Goal: Task Accomplishment & Management: Manage account settings

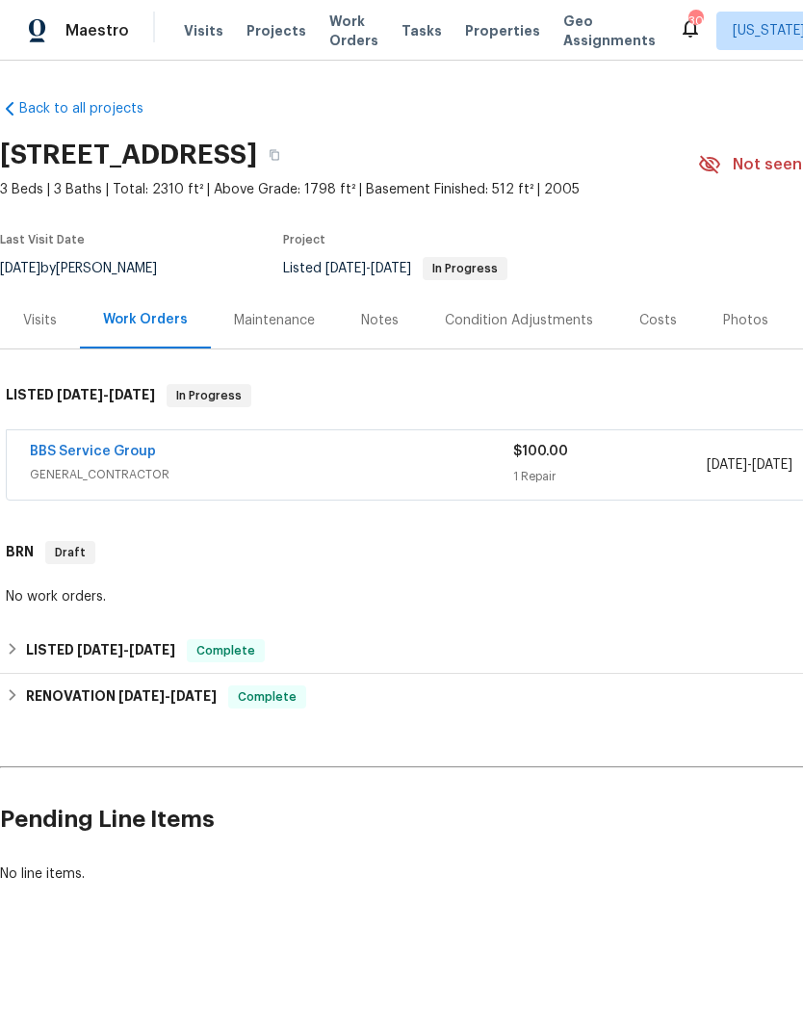
click at [65, 445] on link "BBS Service Group" at bounding box center [93, 451] width 126 height 13
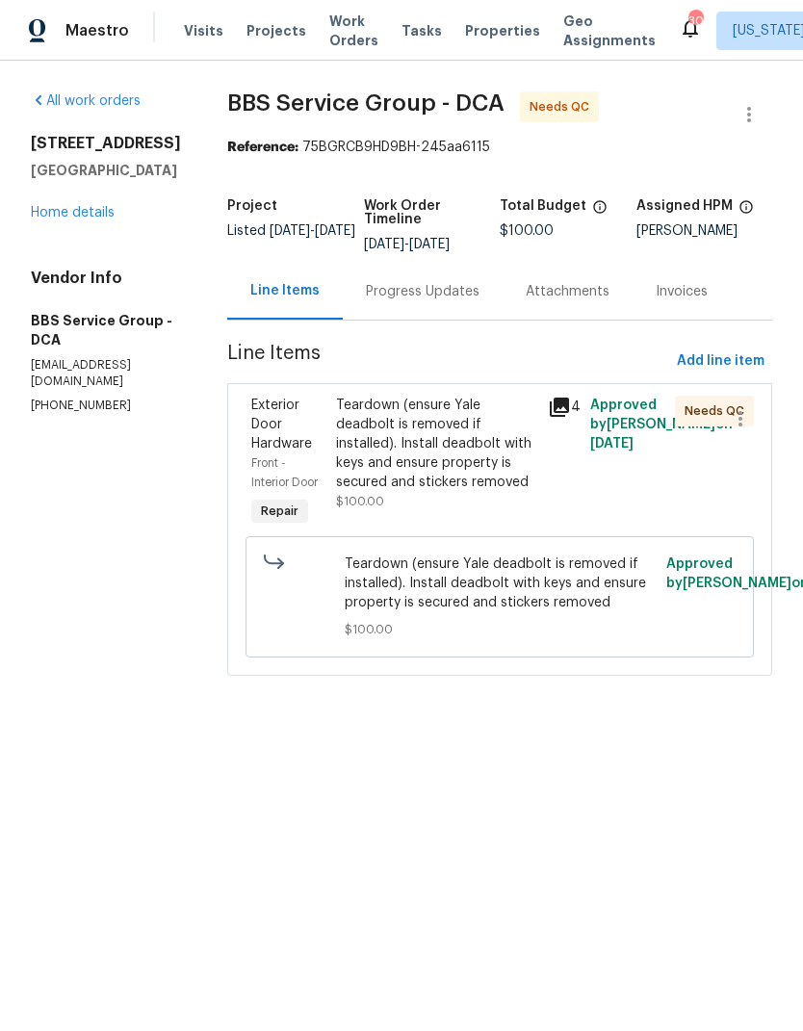
click at [403, 455] on div "Teardown (ensure Yale deadbolt is removed if installed). Install deadbolt with …" at bounding box center [436, 444] width 200 height 96
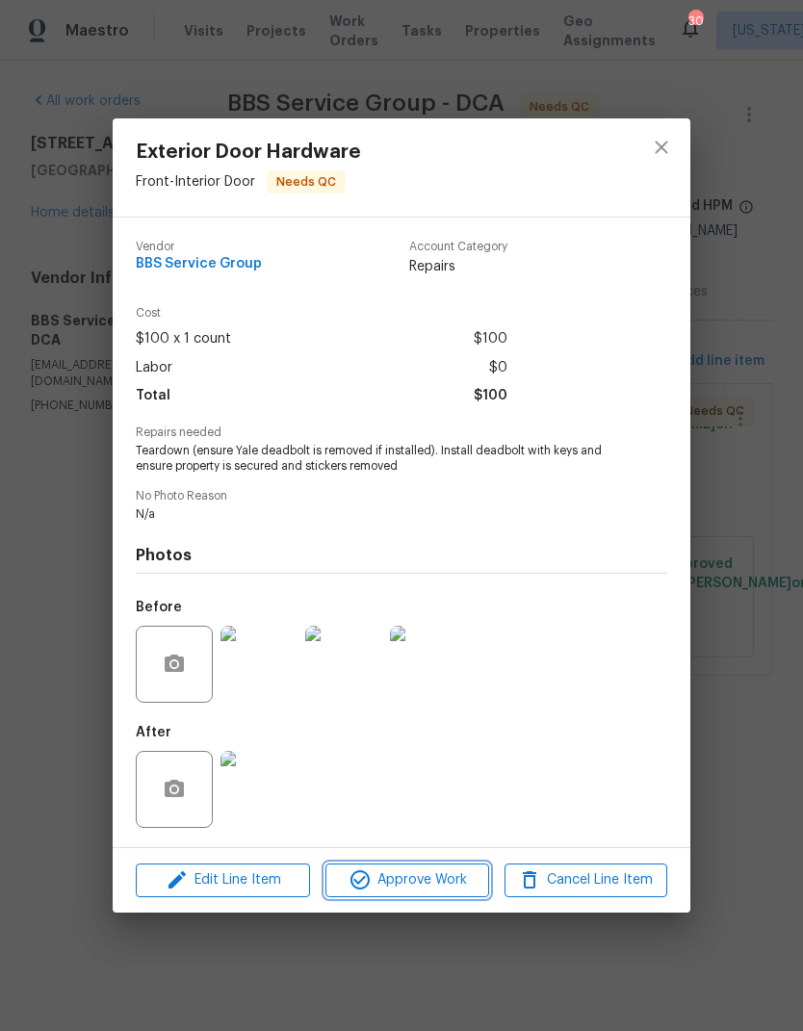
click at [452, 891] on span "Approve Work" at bounding box center [406, 881] width 151 height 24
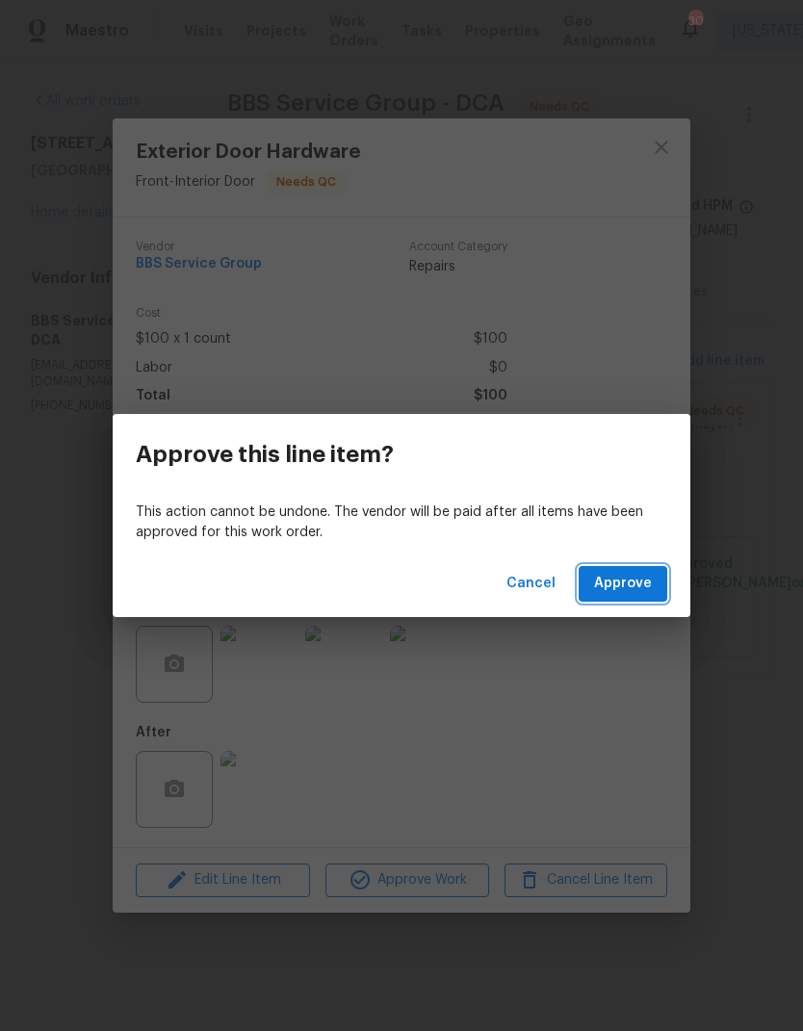
click at [632, 589] on span "Approve" at bounding box center [623, 584] width 58 height 24
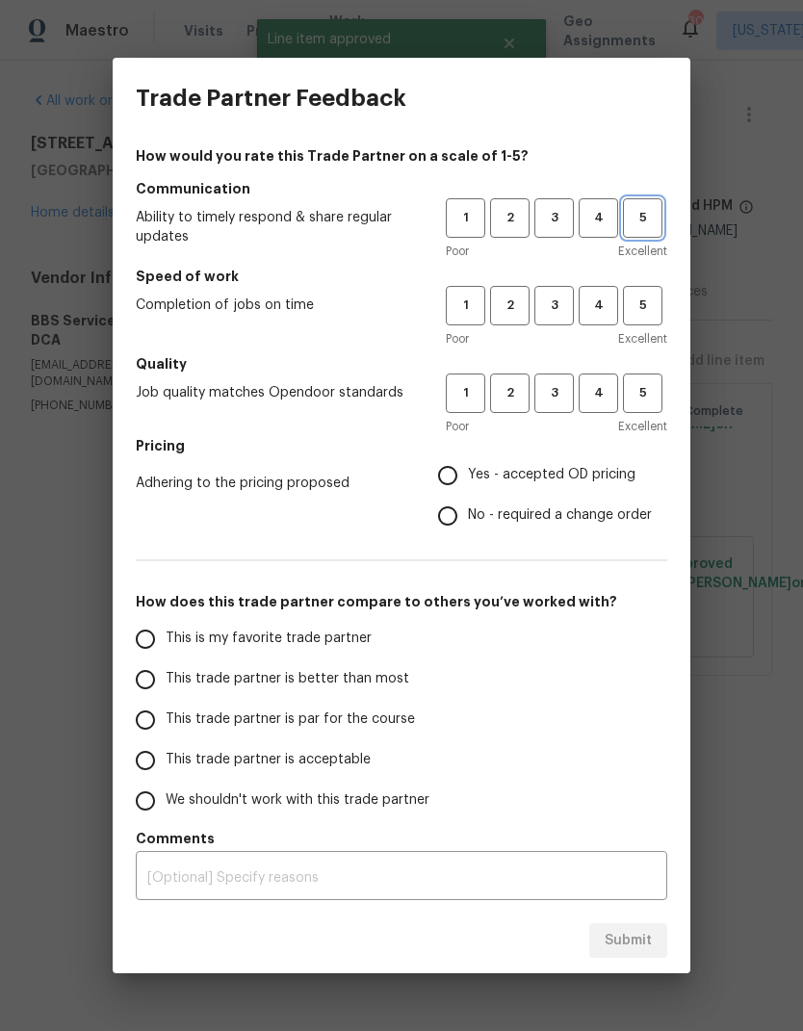
click at [660, 212] on span "5" at bounding box center [643, 218] width 36 height 22
click at [642, 297] on span "5" at bounding box center [643, 306] width 36 height 22
click at [654, 397] on span "5" at bounding box center [643, 393] width 36 height 22
click at [453, 477] on input "Yes - accepted OD pricing" at bounding box center [448, 475] width 40 height 40
radio input "true"
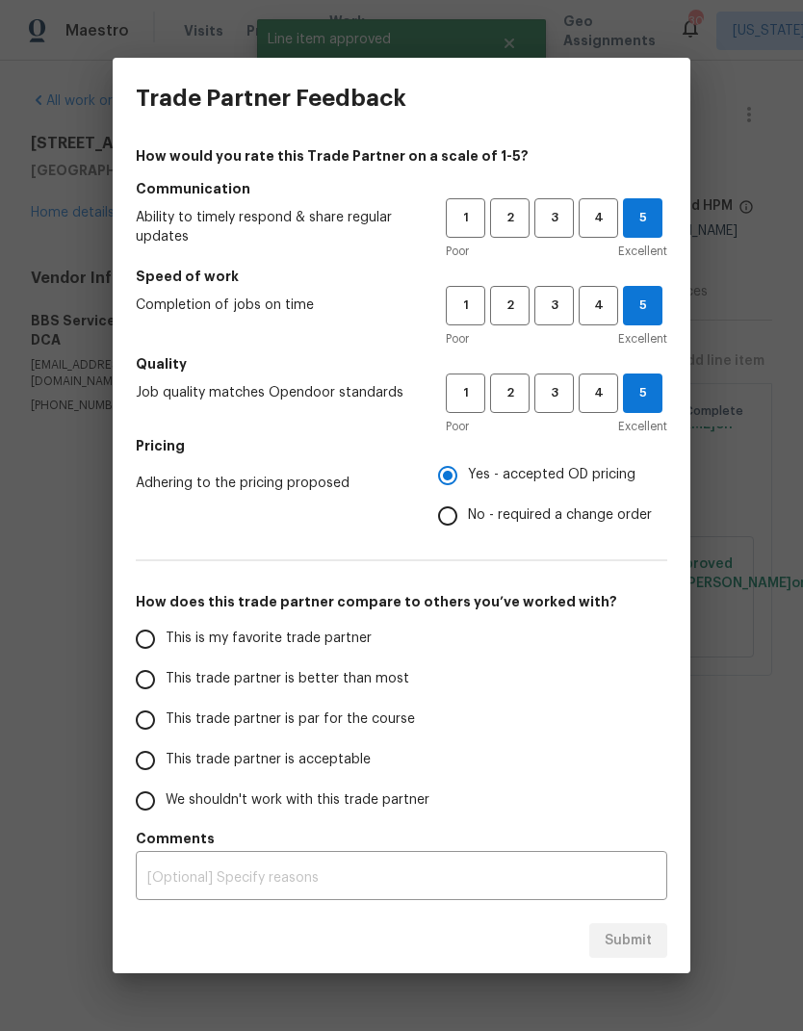
click at [153, 686] on input "This trade partner is better than most" at bounding box center [145, 680] width 40 height 40
click at [635, 944] on span "Submit" at bounding box center [628, 941] width 47 height 24
radio input "true"
radio input "false"
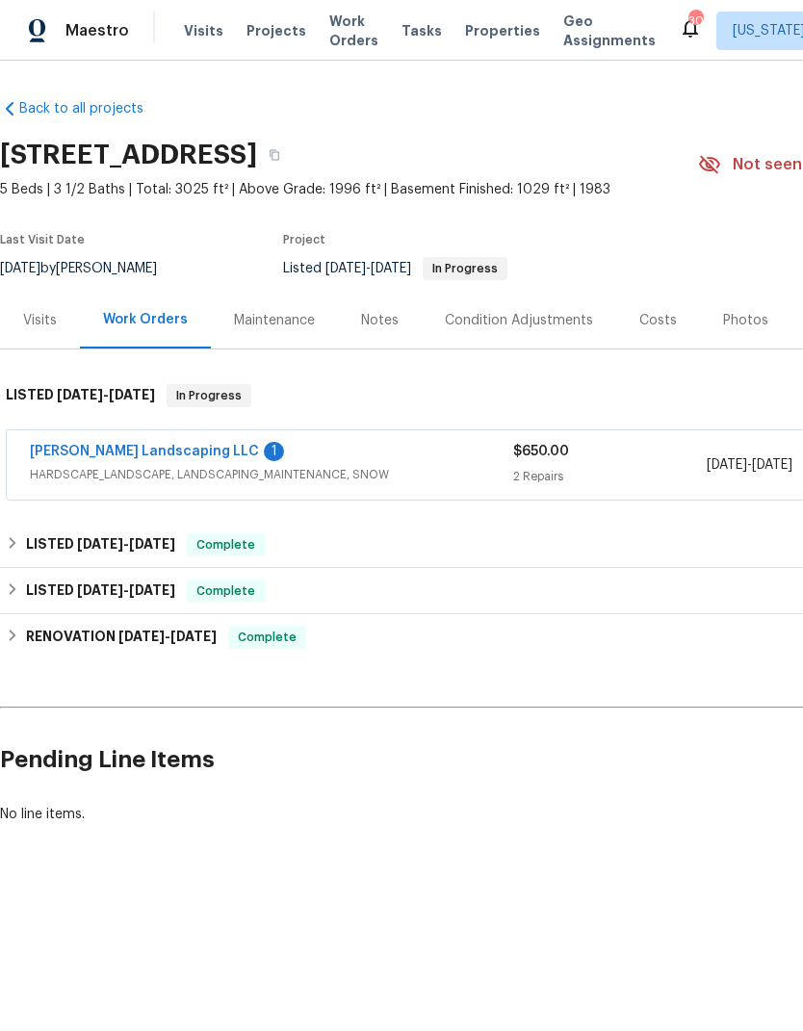
click at [63, 447] on link "[PERSON_NAME] Landscaping LLC" at bounding box center [144, 451] width 229 height 13
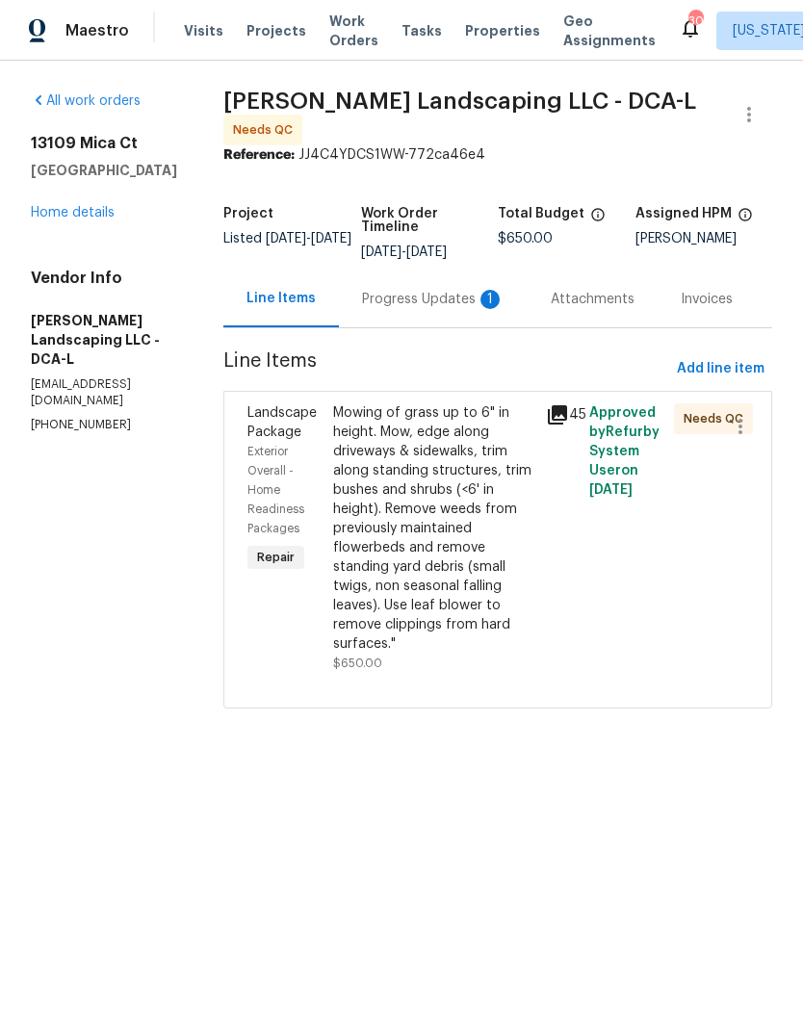
click at [468, 317] on div "Progress Updates 1" at bounding box center [433, 299] width 189 height 57
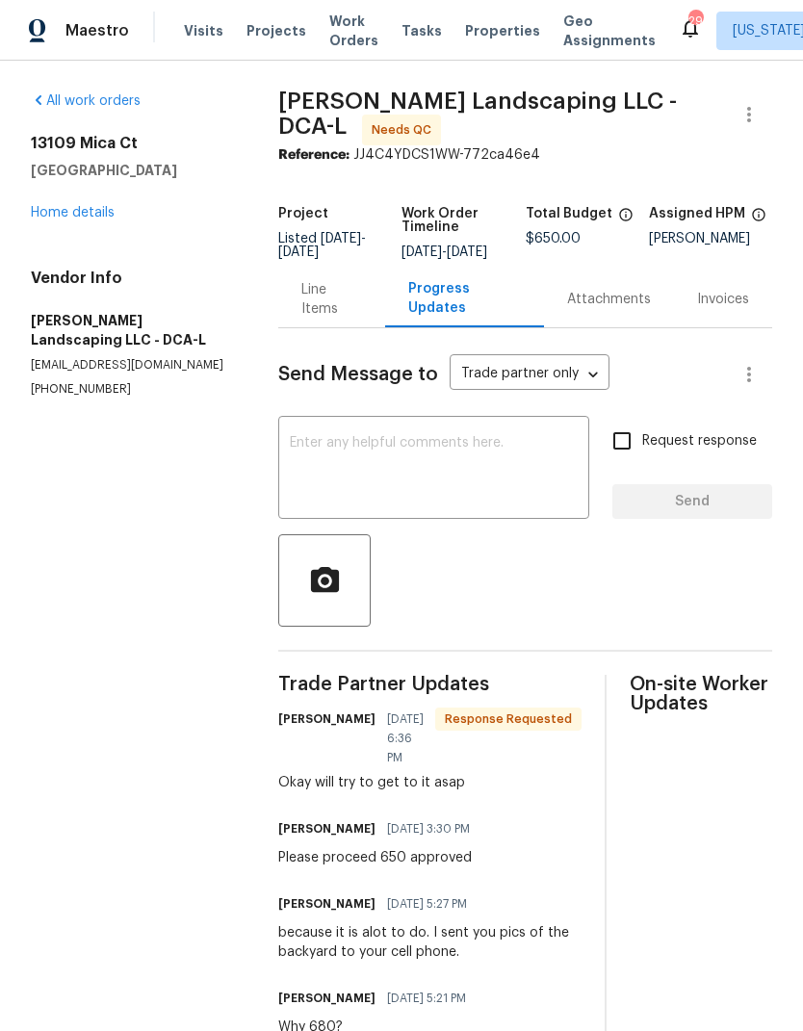
click at [304, 316] on div "Line Items" at bounding box center [331, 299] width 61 height 39
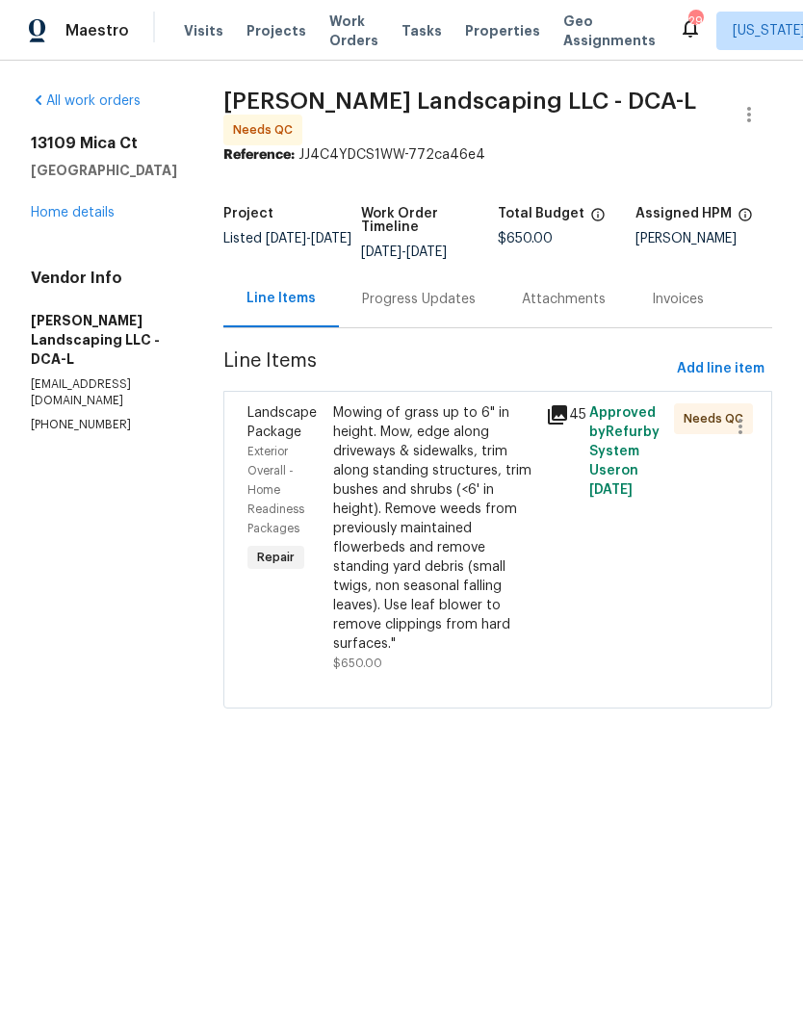
click at [429, 533] on div "Mowing of grass up to 6" in height. Mow, edge along driveways & sidewalks, trim…" at bounding box center [434, 528] width 202 height 250
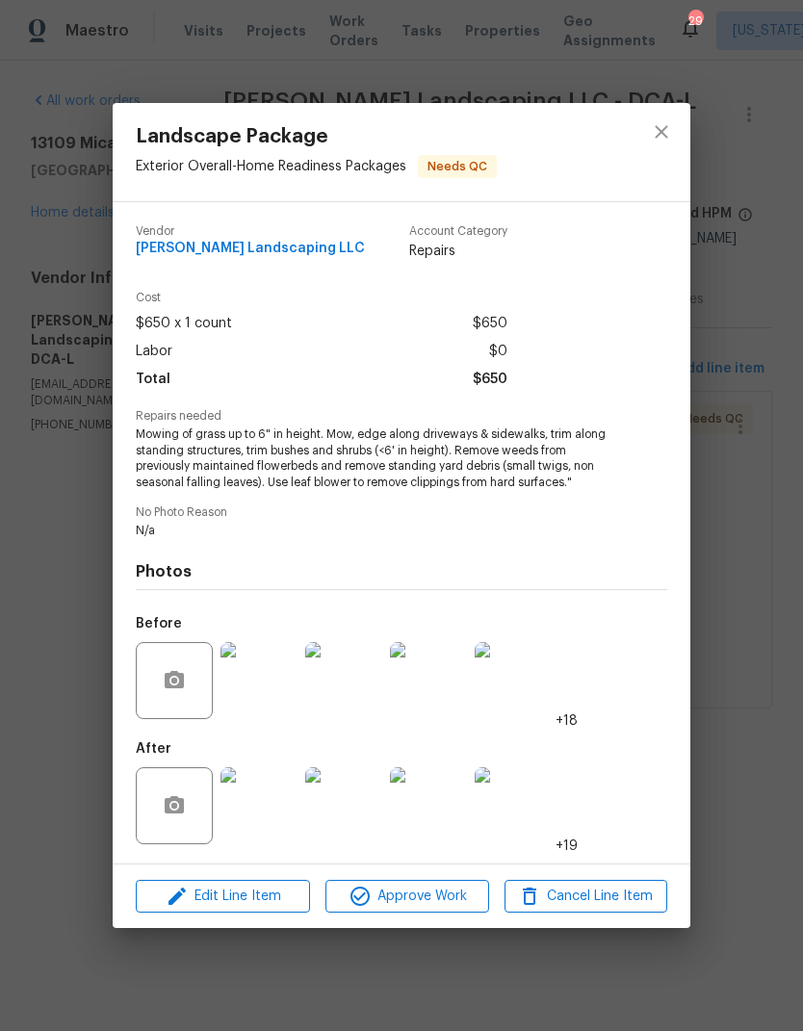
click at [277, 797] on img at bounding box center [259, 805] width 77 height 77
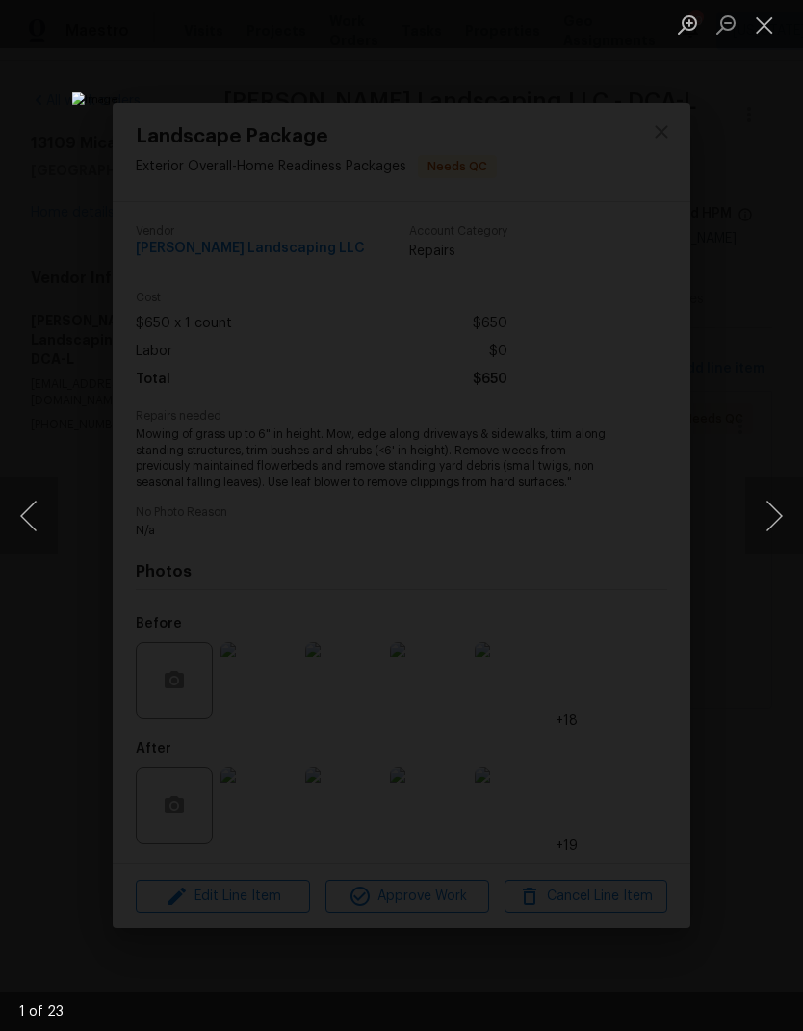
click at [774, 508] on button "Next image" at bounding box center [774, 516] width 58 height 77
click at [774, 495] on button "Next image" at bounding box center [774, 516] width 58 height 77
click at [772, 489] on button "Next image" at bounding box center [774, 516] width 58 height 77
click at [775, 487] on button "Next image" at bounding box center [774, 516] width 58 height 77
click at [775, 488] on button "Next image" at bounding box center [774, 516] width 58 height 77
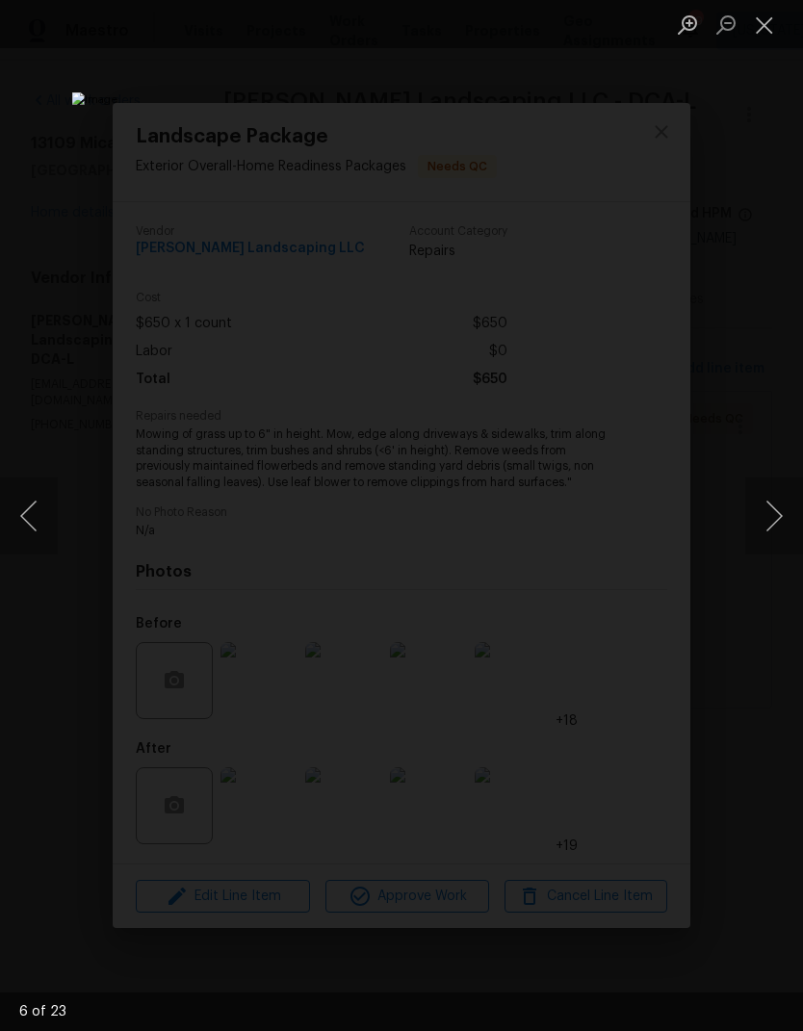
click at [771, 487] on button "Next image" at bounding box center [774, 516] width 58 height 77
click at [769, 487] on button "Next image" at bounding box center [774, 516] width 58 height 77
click at [770, 486] on button "Next image" at bounding box center [774, 516] width 58 height 77
click at [774, 507] on button "Next image" at bounding box center [774, 516] width 58 height 77
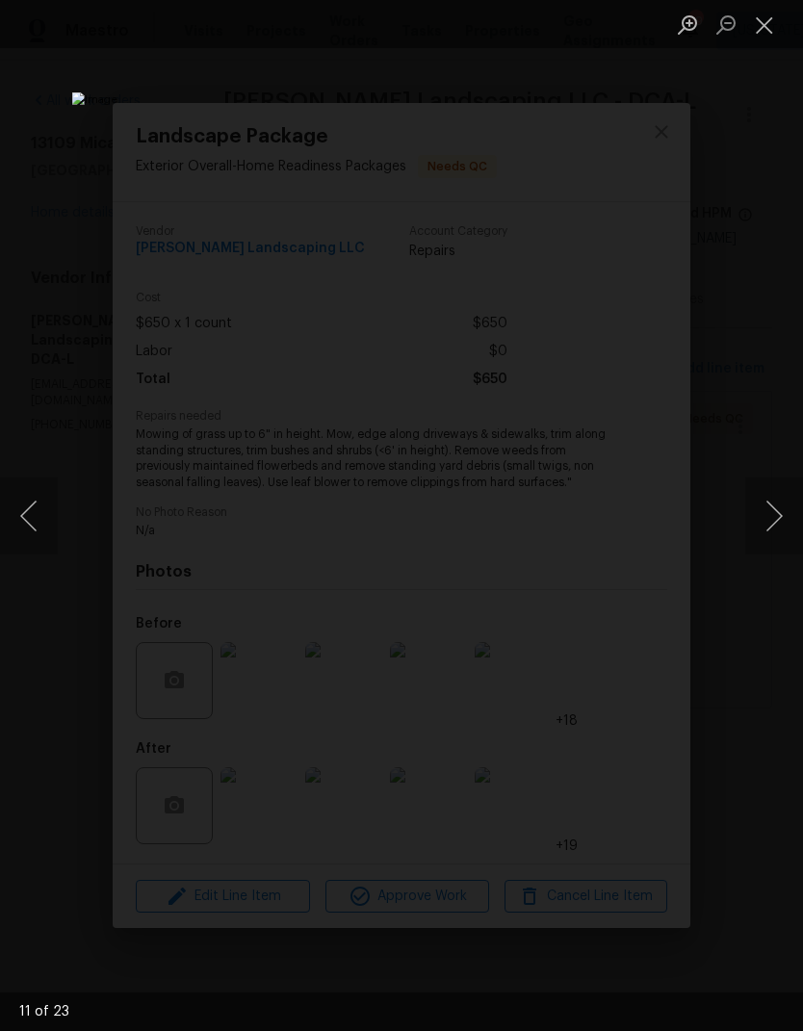
click at [759, 32] on button "Close lightbox" at bounding box center [764, 25] width 39 height 34
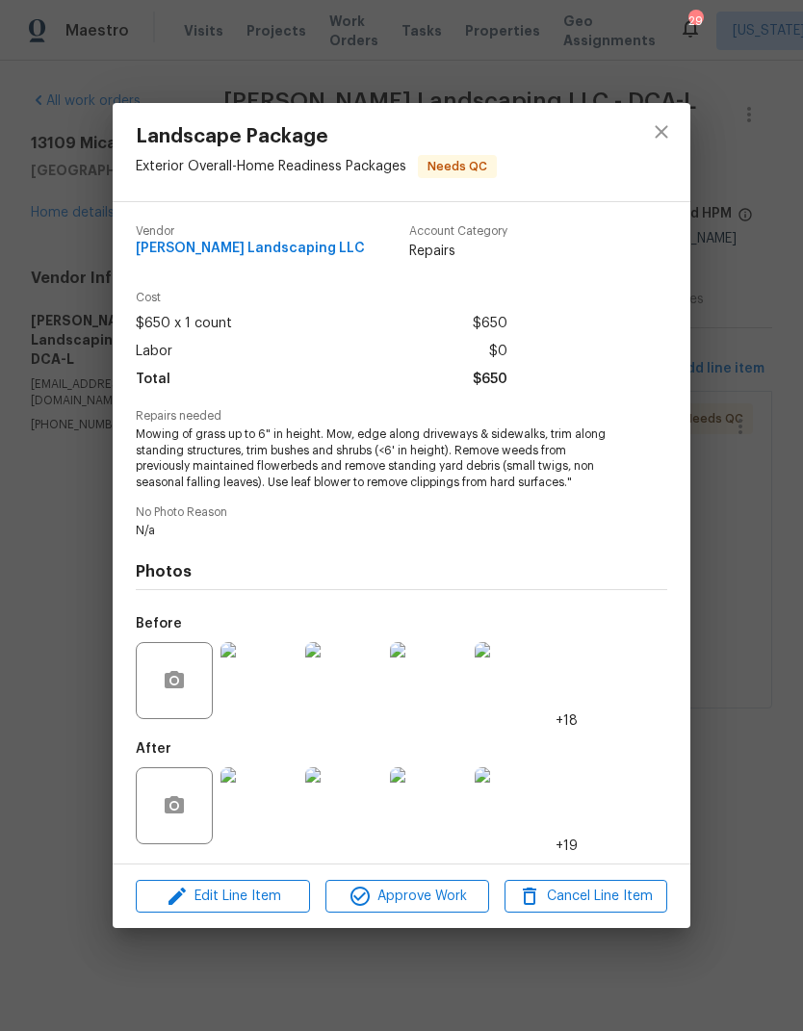
click at [758, 32] on div "Landscape Package Exterior Overall - Home Readiness Packages Needs QC Vendor Ru…" at bounding box center [401, 515] width 803 height 1031
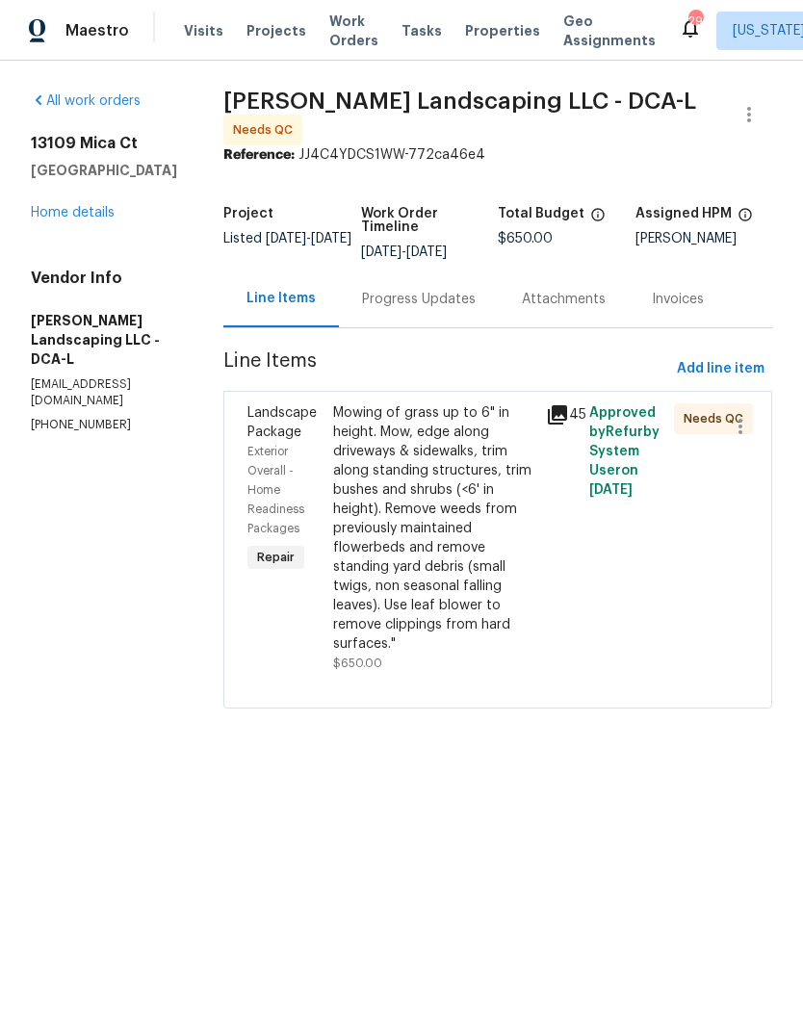
click at [450, 568] on div "Mowing of grass up to 6" in height. Mow, edge along driveways & sidewalks, trim…" at bounding box center [434, 528] width 202 height 250
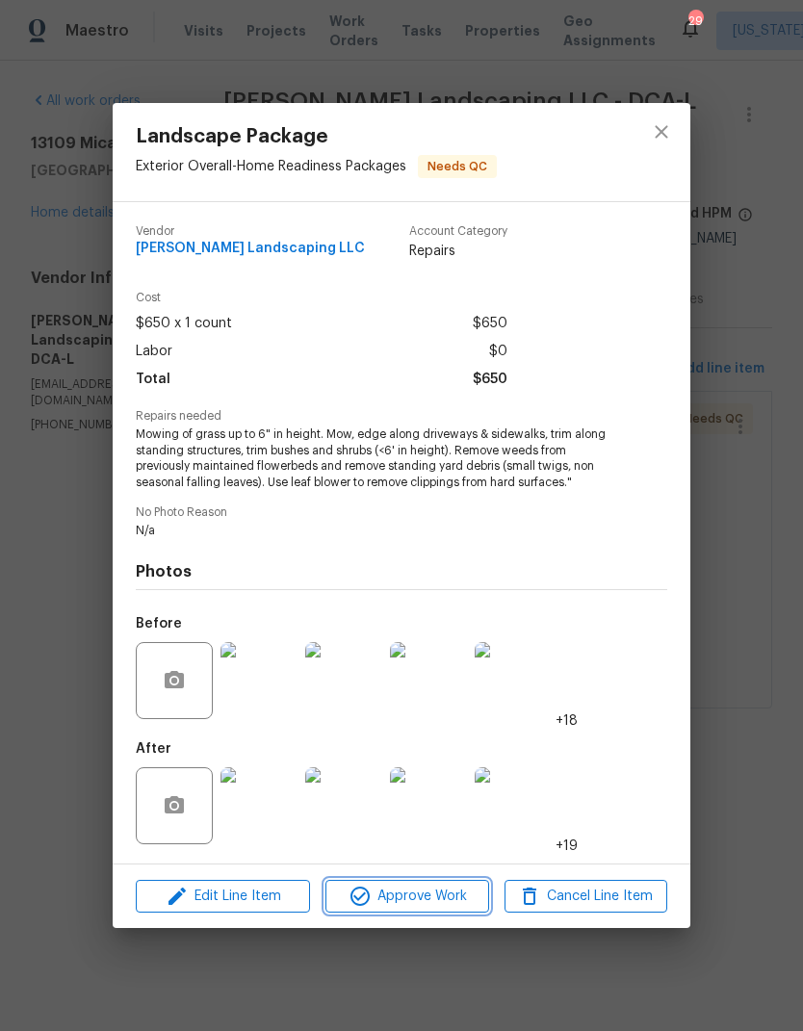
click at [429, 904] on span "Approve Work" at bounding box center [406, 897] width 151 height 24
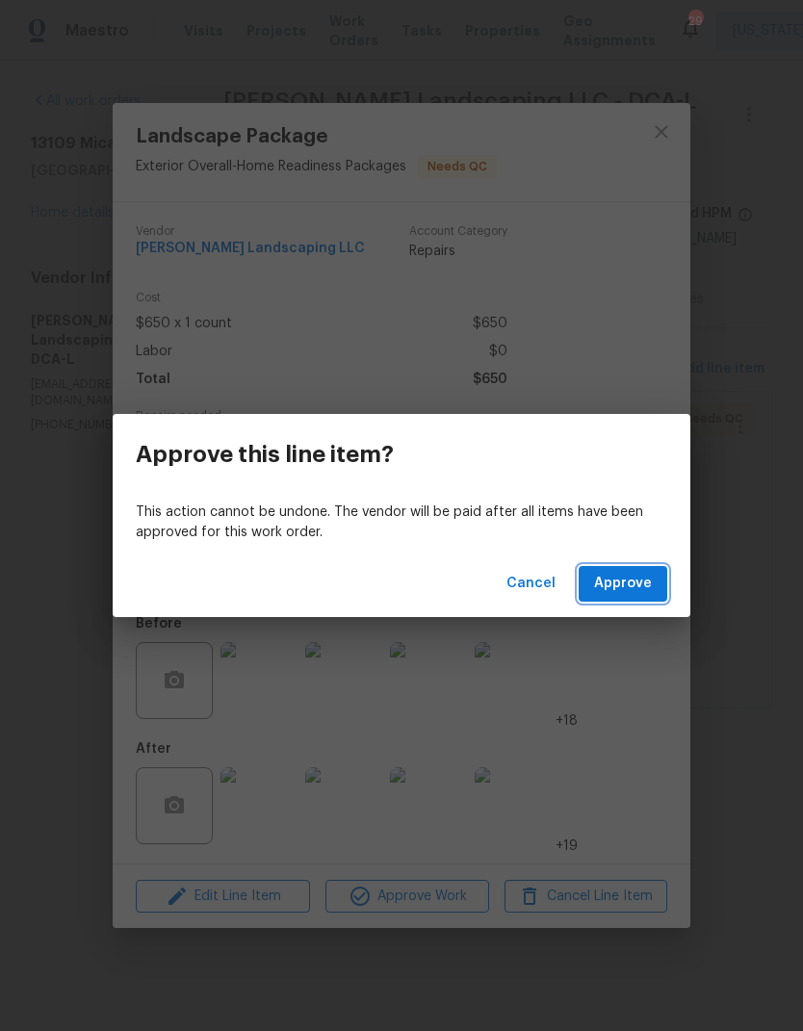
click at [632, 580] on span "Approve" at bounding box center [623, 584] width 58 height 24
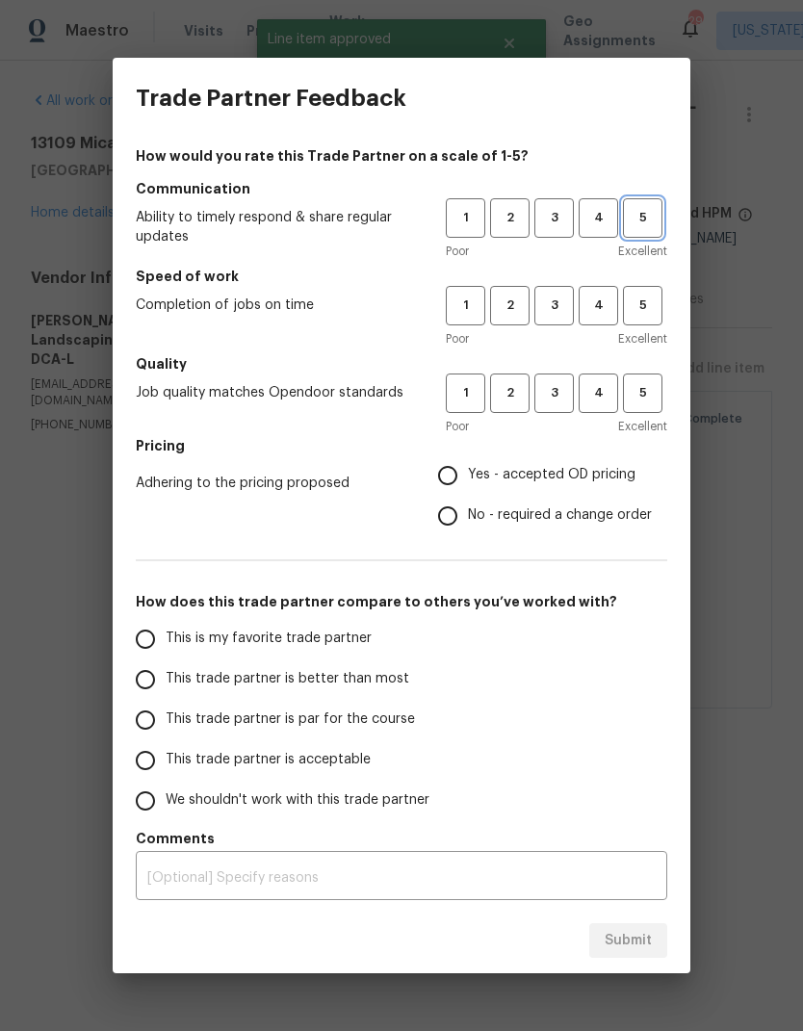
click at [659, 226] on span "5" at bounding box center [643, 218] width 36 height 22
click at [645, 307] on span "5" at bounding box center [643, 306] width 36 height 22
click at [642, 377] on button "5" at bounding box center [642, 393] width 39 height 39
click at [452, 474] on input "Yes - accepted OD pricing" at bounding box center [448, 475] width 40 height 40
radio input "true"
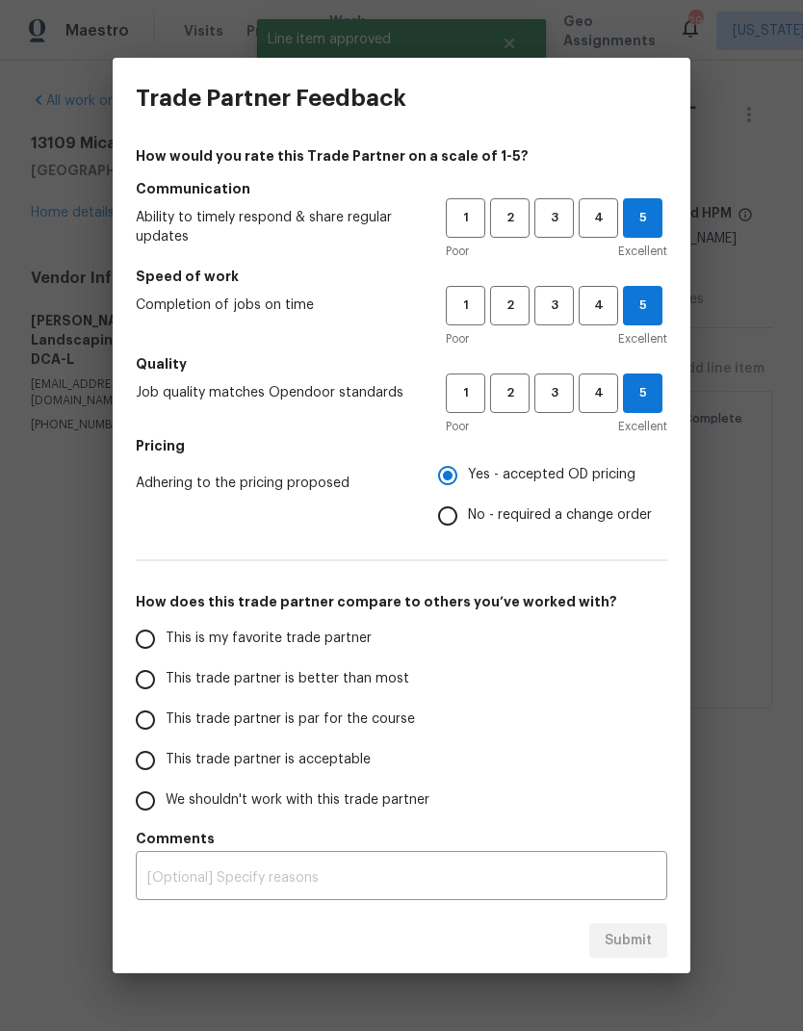
click at [152, 682] on input "This trade partner is better than most" at bounding box center [145, 680] width 40 height 40
click at [634, 946] on span "Submit" at bounding box center [628, 941] width 47 height 24
radio input "true"
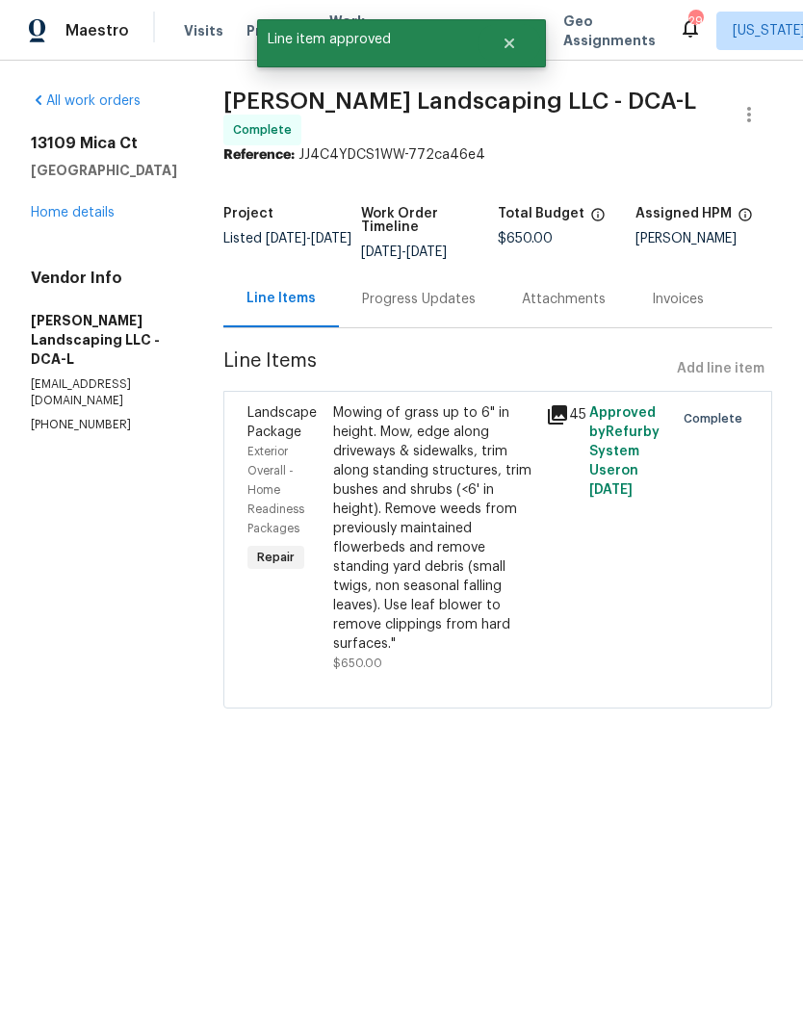
radio input "false"
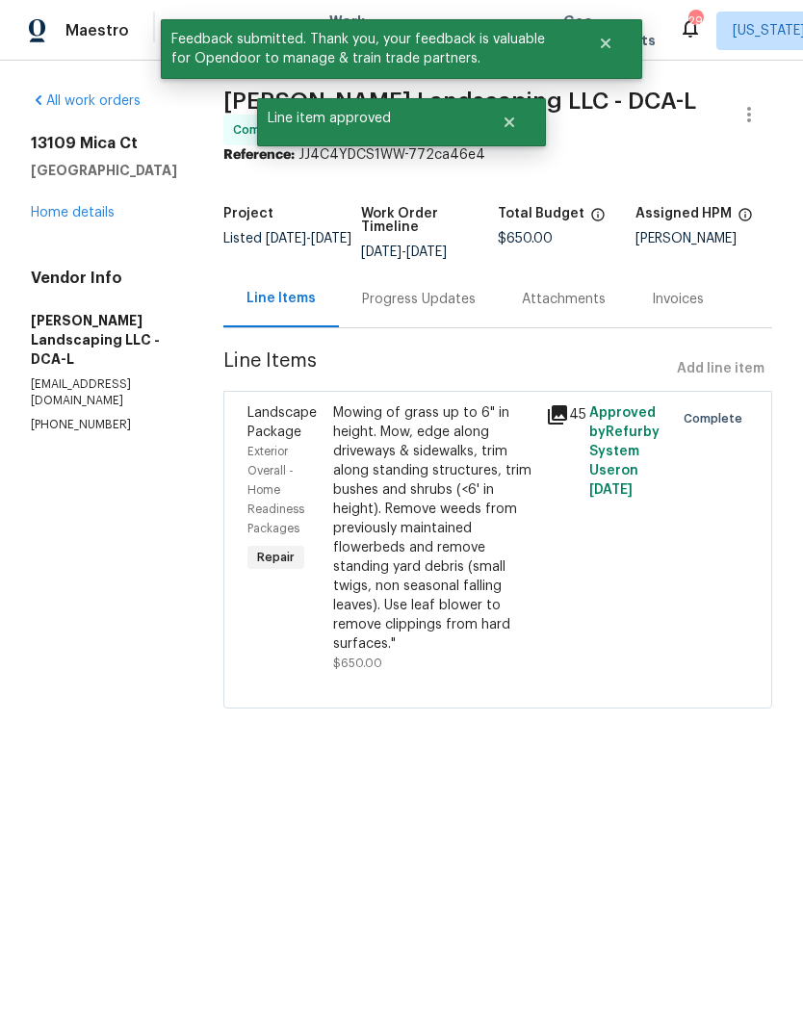
click at [72, 215] on link "Home details" at bounding box center [73, 212] width 84 height 13
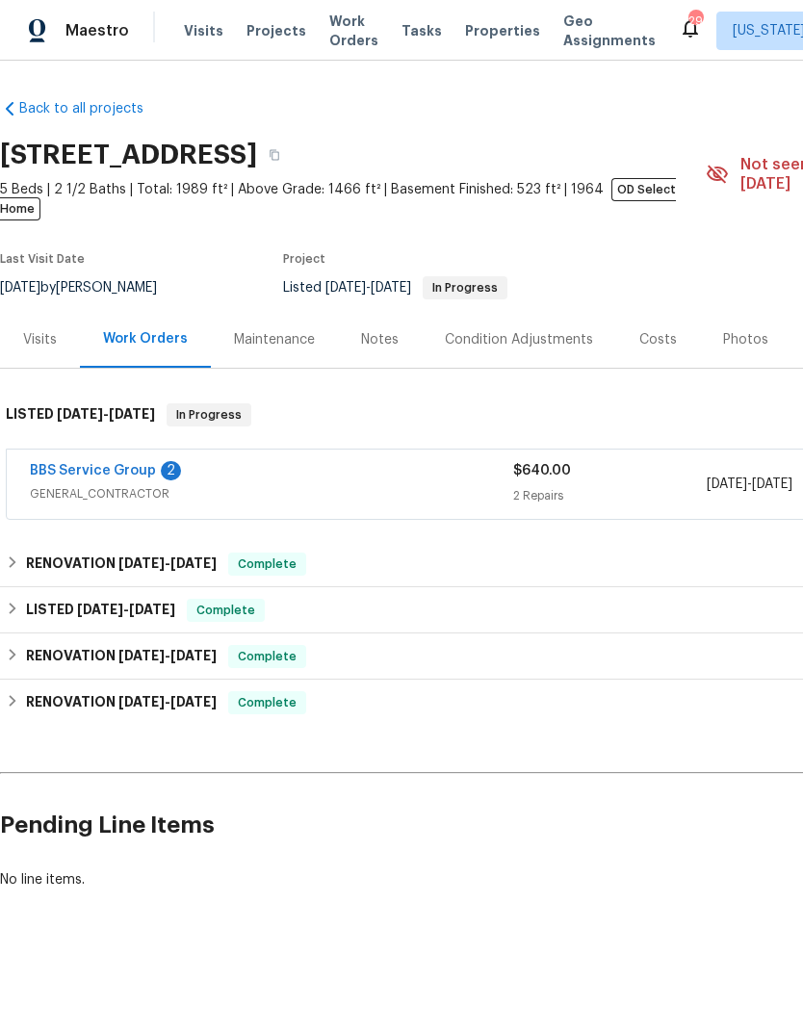
click at [57, 464] on link "BBS Service Group" at bounding box center [93, 470] width 126 height 13
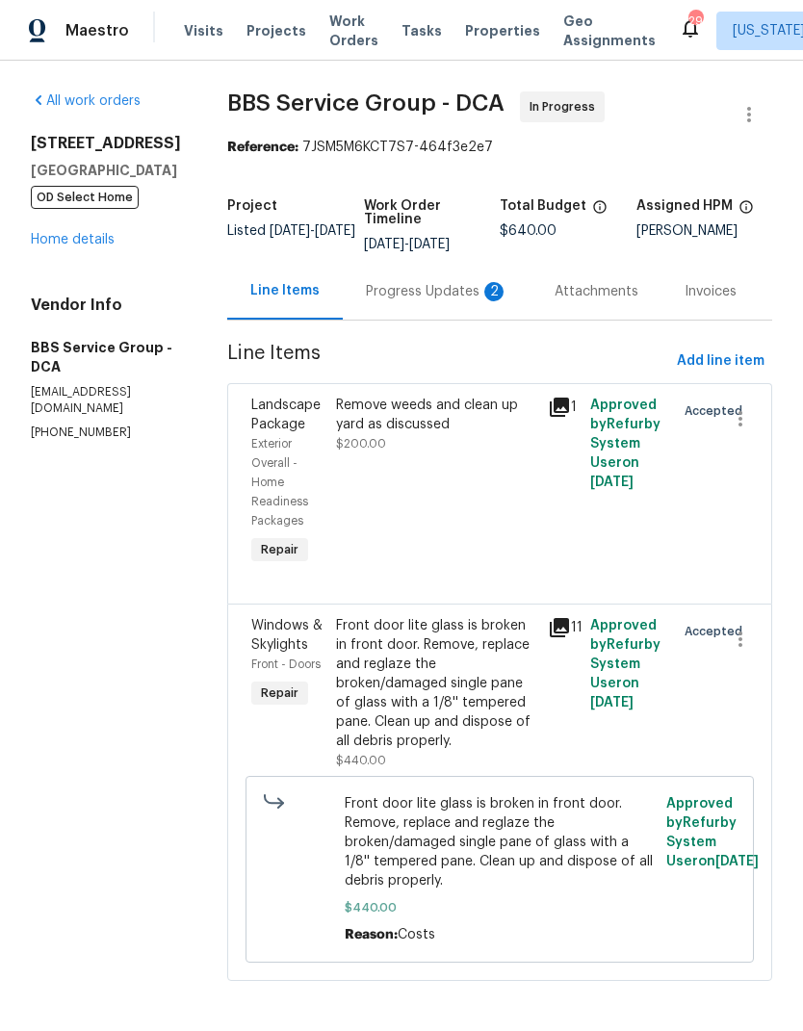
click at [411, 305] on div "Progress Updates 2" at bounding box center [437, 291] width 189 height 57
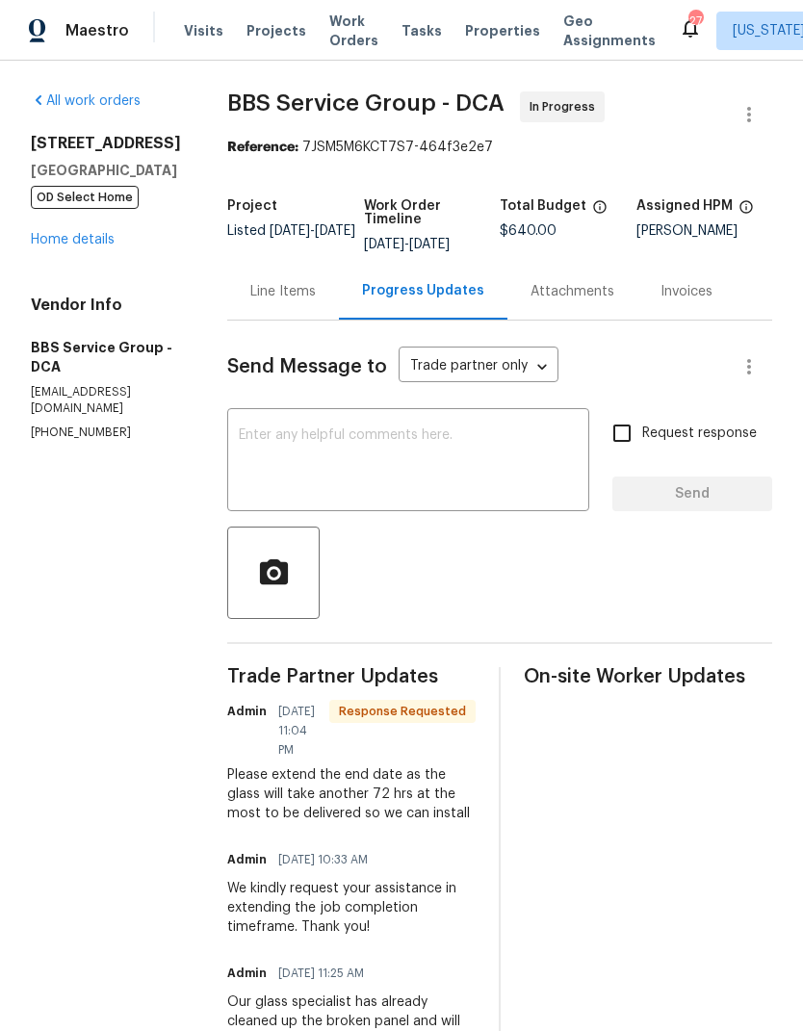
click at [35, 247] on link "Home details" at bounding box center [73, 239] width 84 height 13
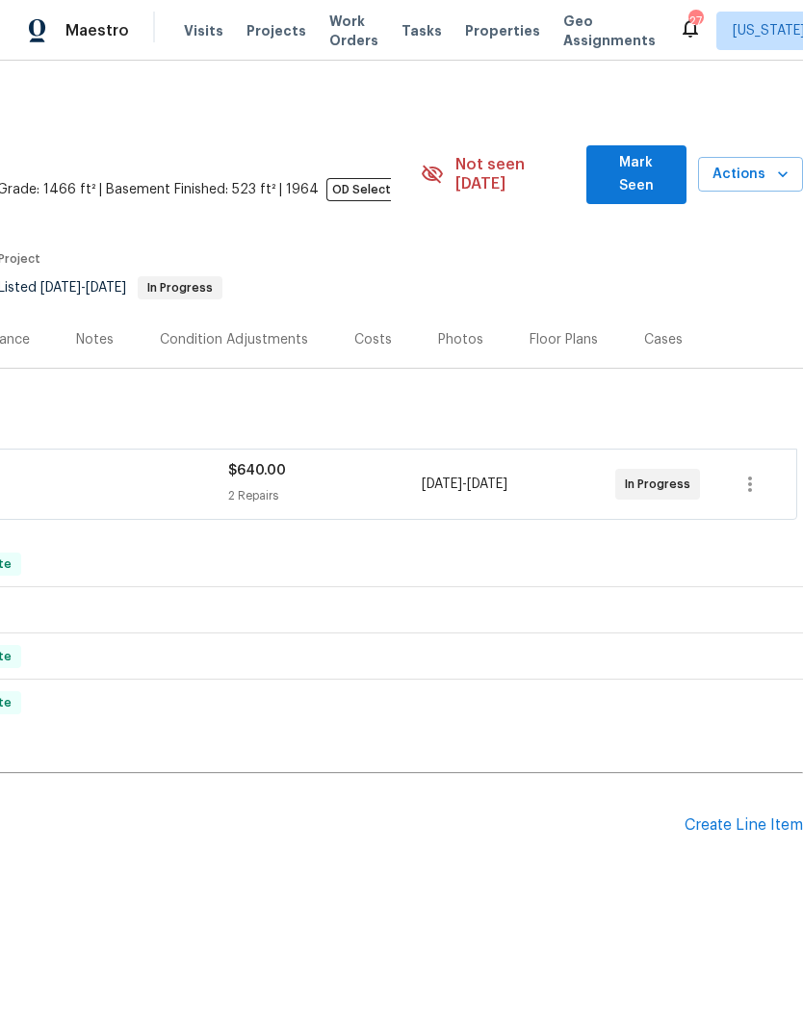
scroll to position [0, 285]
click at [753, 473] on icon "button" at bounding box center [750, 484] width 23 height 23
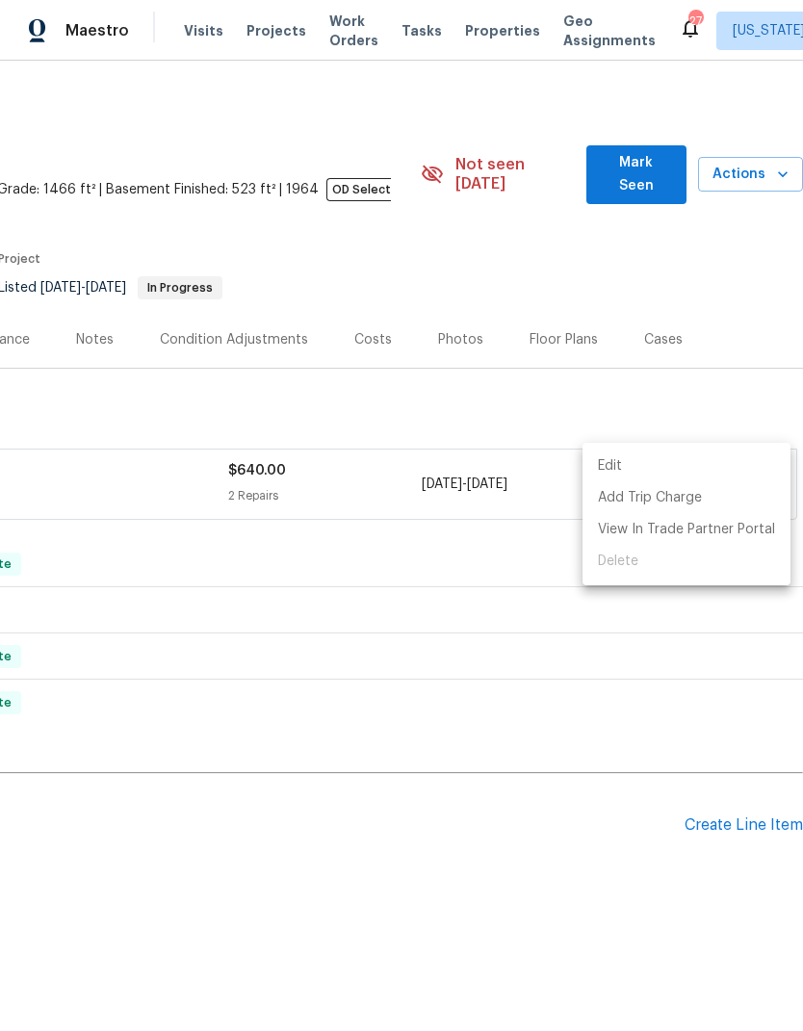
click at [659, 455] on li "Edit" at bounding box center [687, 467] width 208 height 32
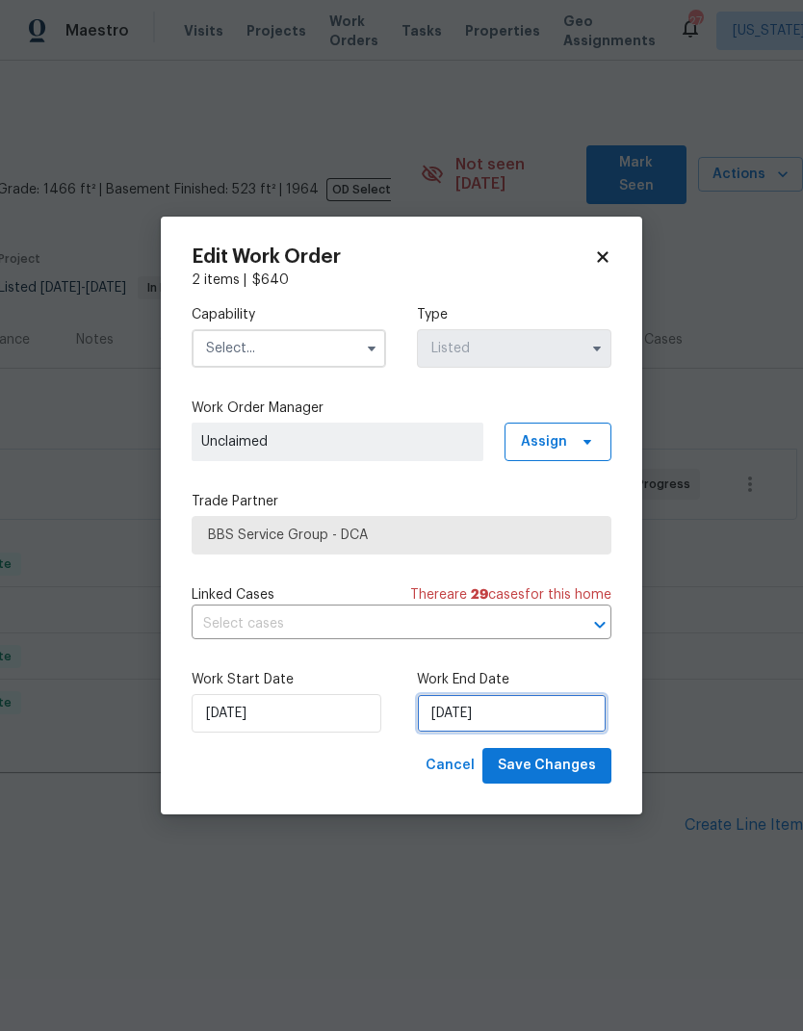
click at [519, 722] on input "[DATE]" at bounding box center [512, 713] width 190 height 39
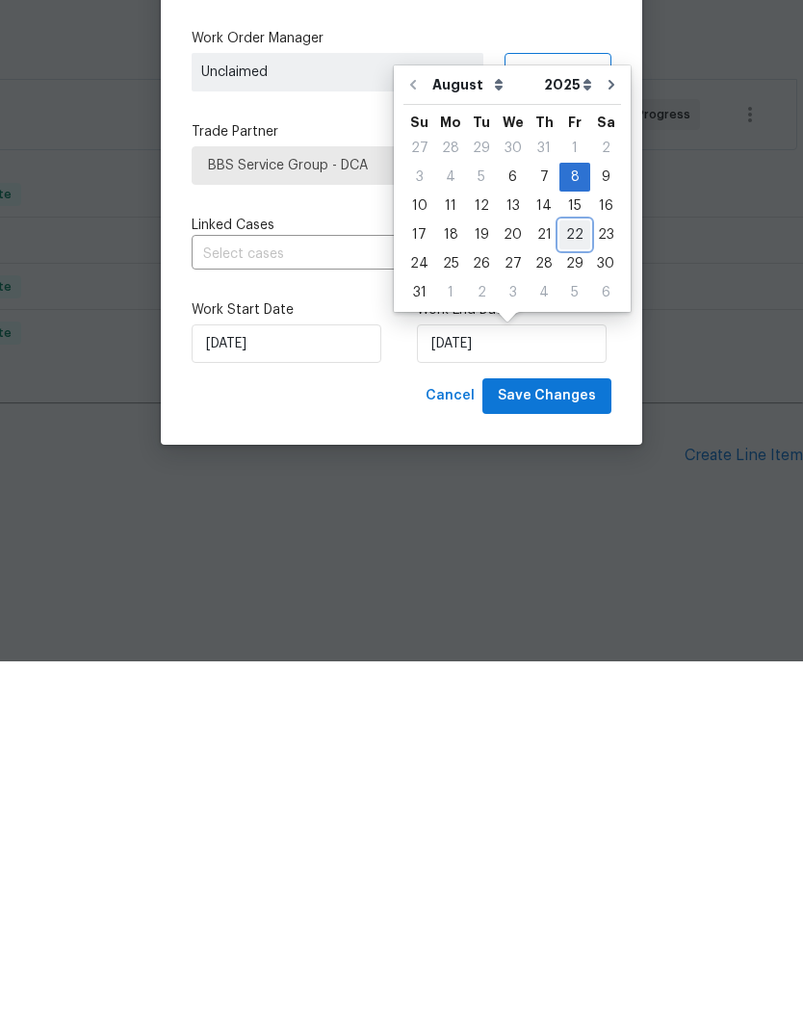
click at [559, 591] on div "22" at bounding box center [574, 604] width 31 height 27
type input "8/22/2025"
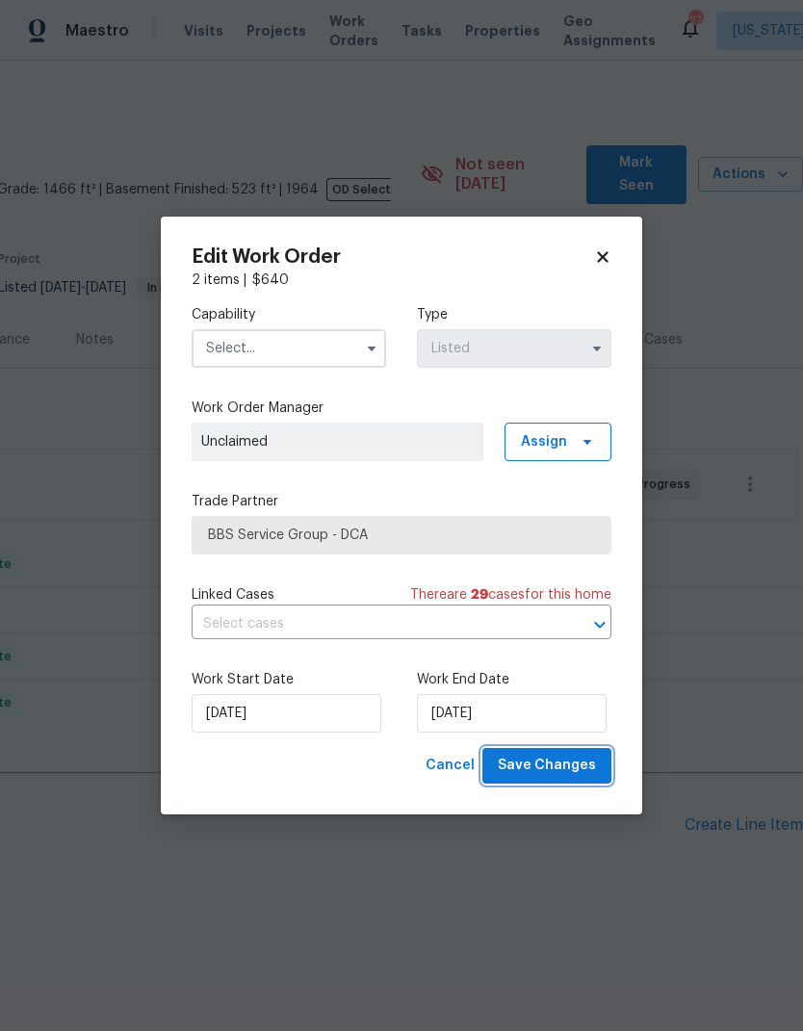
click at [565, 778] on span "Save Changes" at bounding box center [547, 766] width 98 height 24
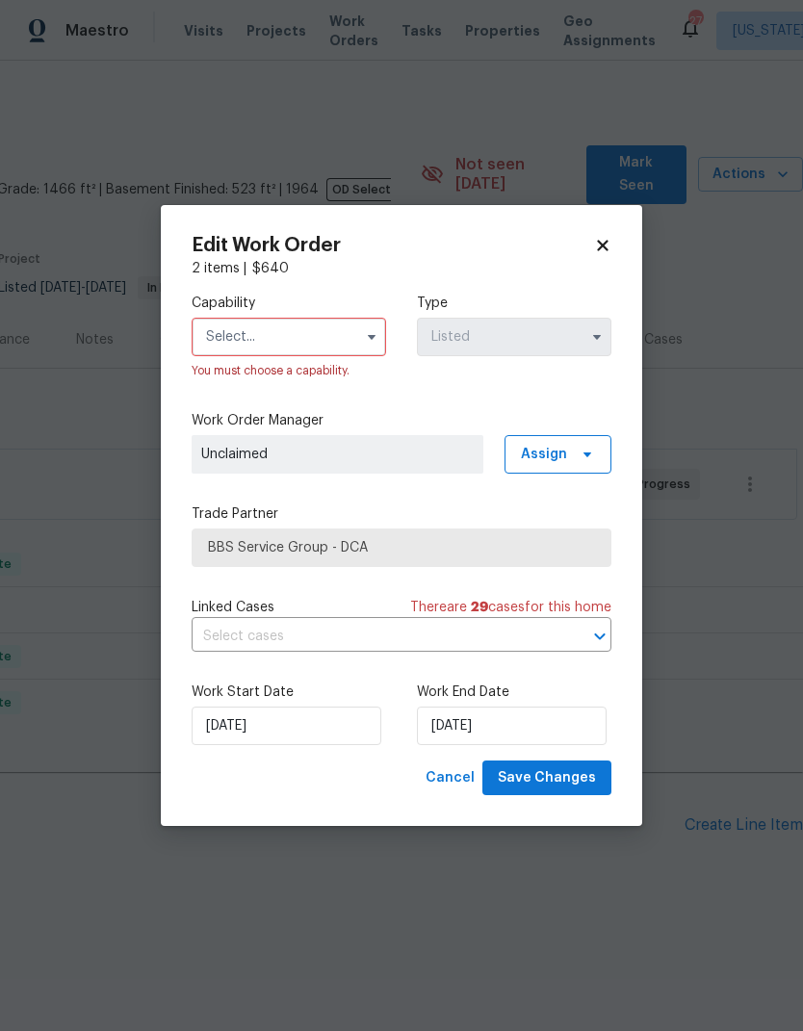
click at [256, 333] on input "text" at bounding box center [289, 337] width 195 height 39
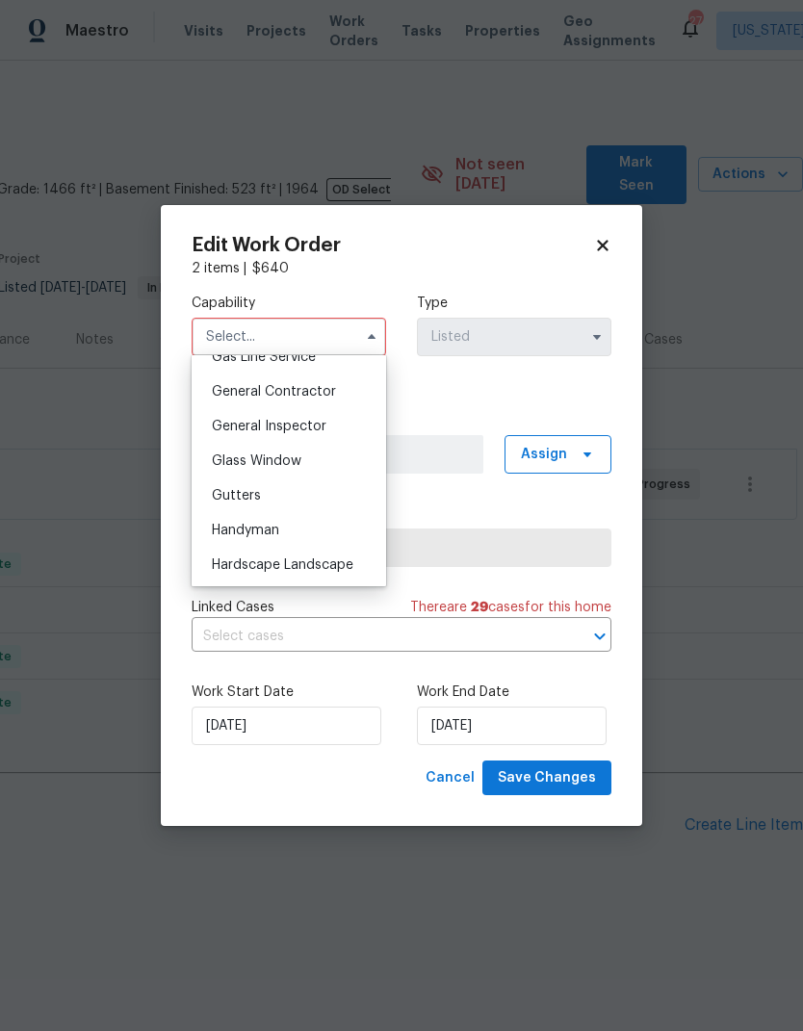
click at [193, 427] on ul "Agent Appliance Bathtub Resurfacing BRN And Lrr Broker Cabinets Carpet Cleaning…" at bounding box center [289, 470] width 195 height 231
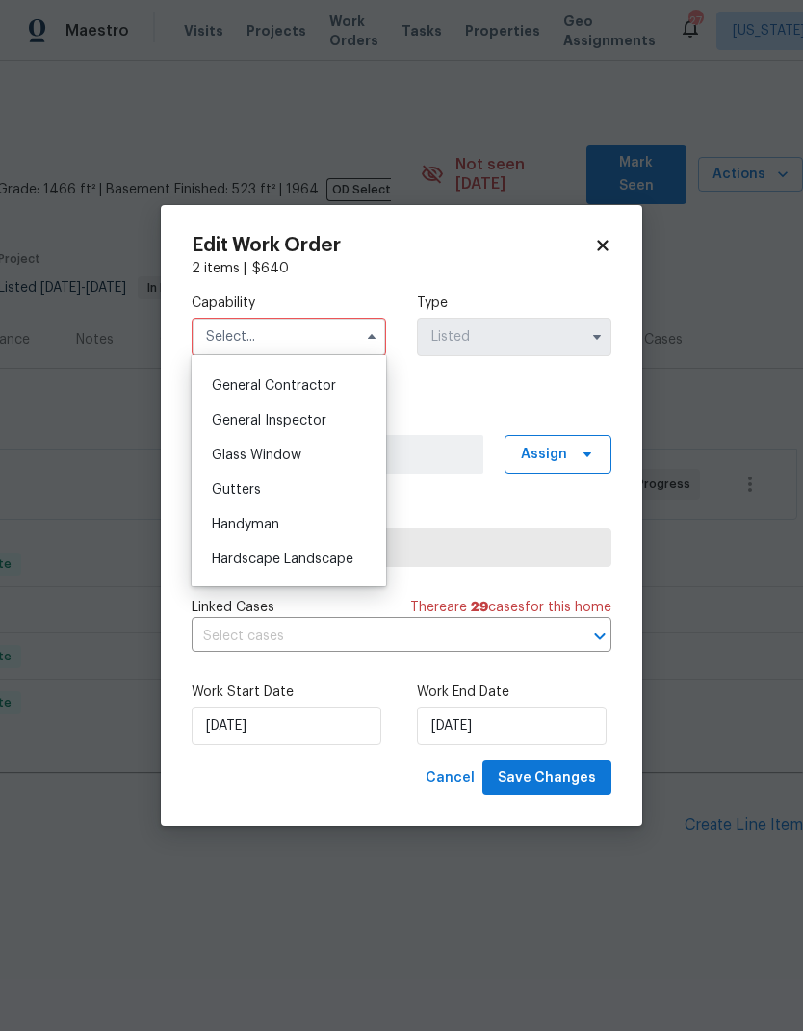
scroll to position [904, 0]
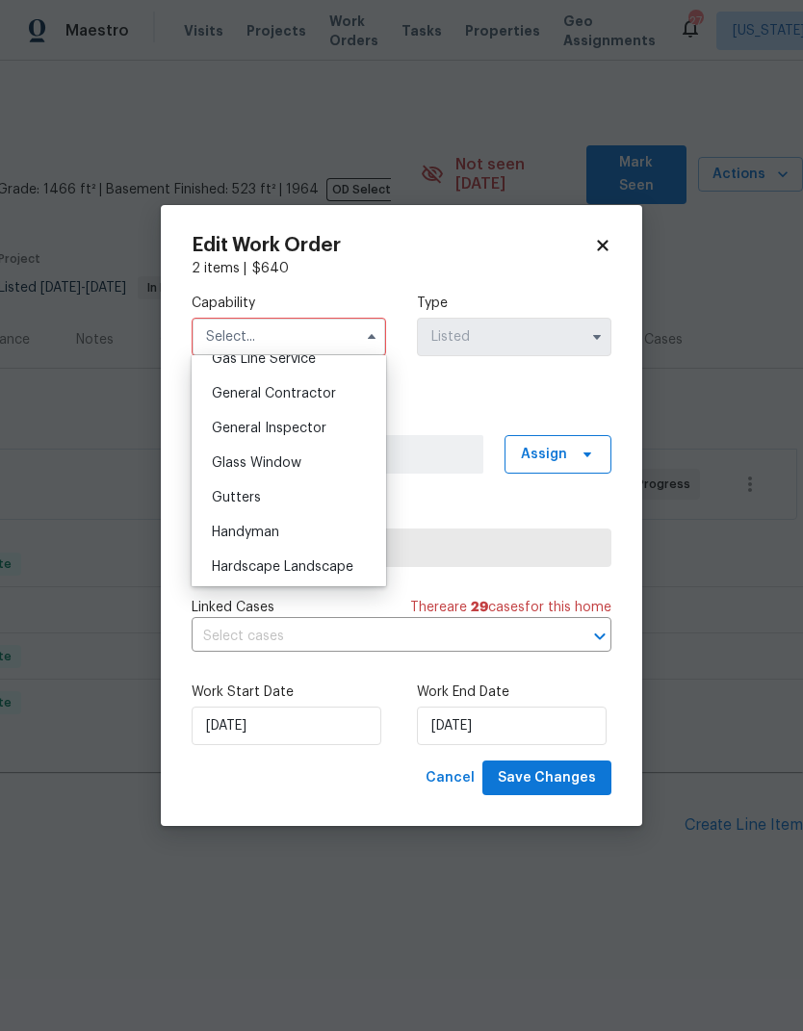
click at [224, 428] on span "General Inspector" at bounding box center [269, 428] width 115 height 13
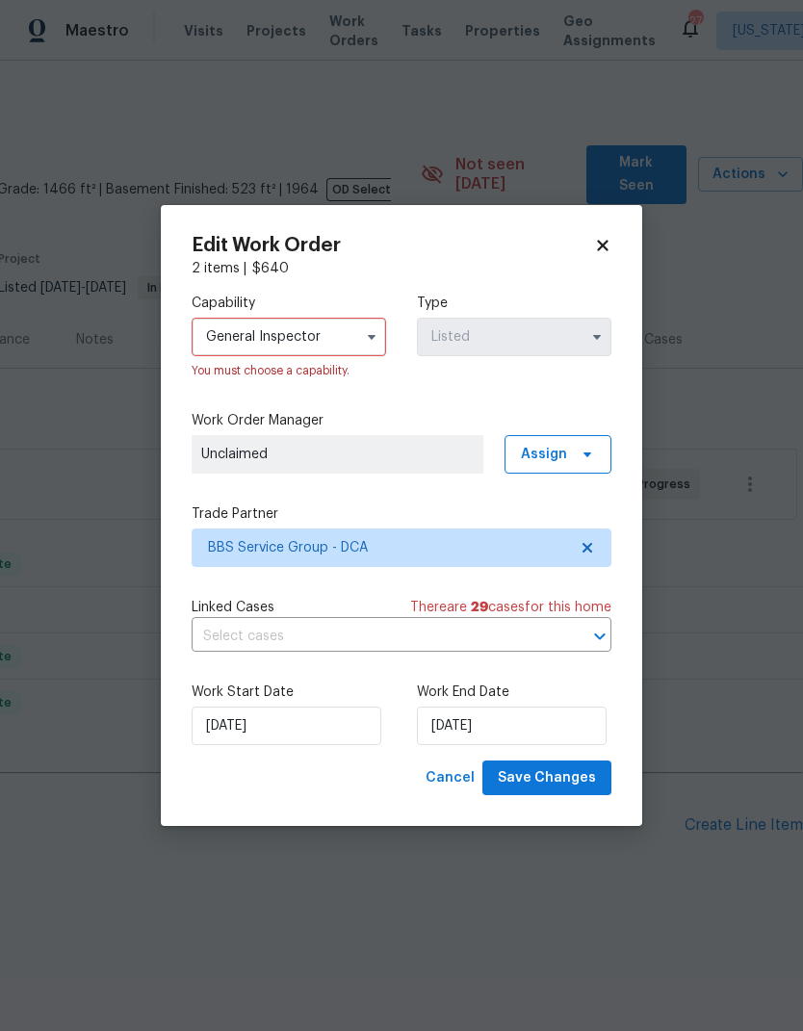
click at [210, 333] on input "General Inspector" at bounding box center [289, 337] width 195 height 39
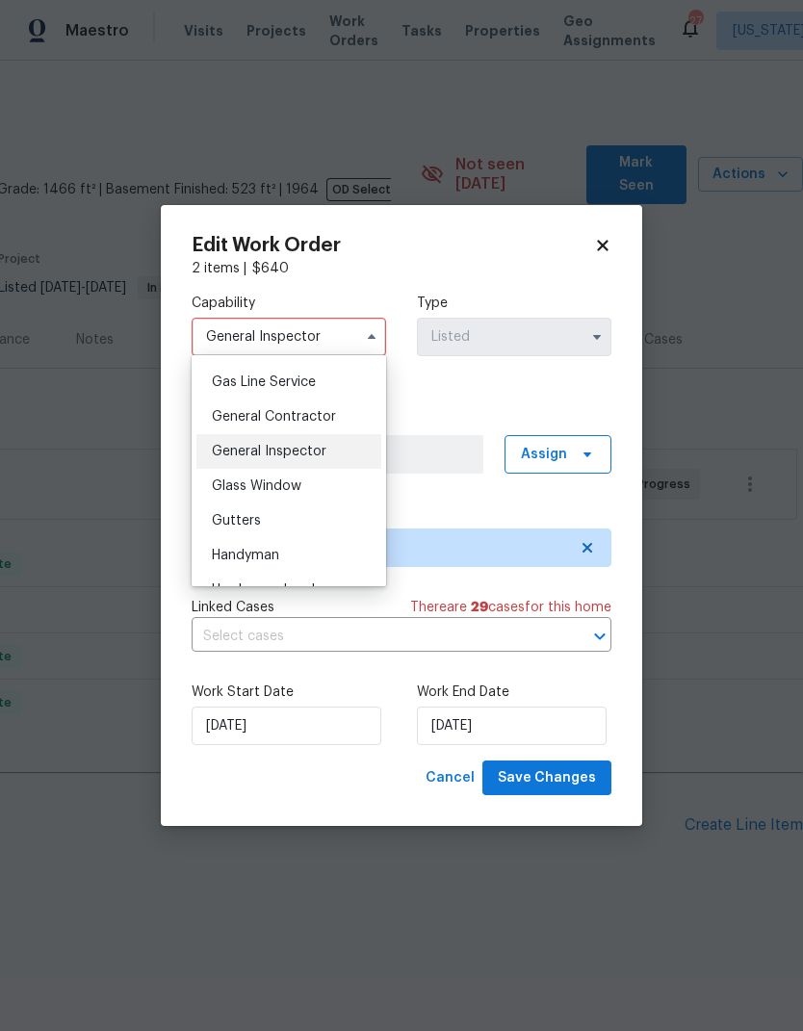
scroll to position [848, 0]
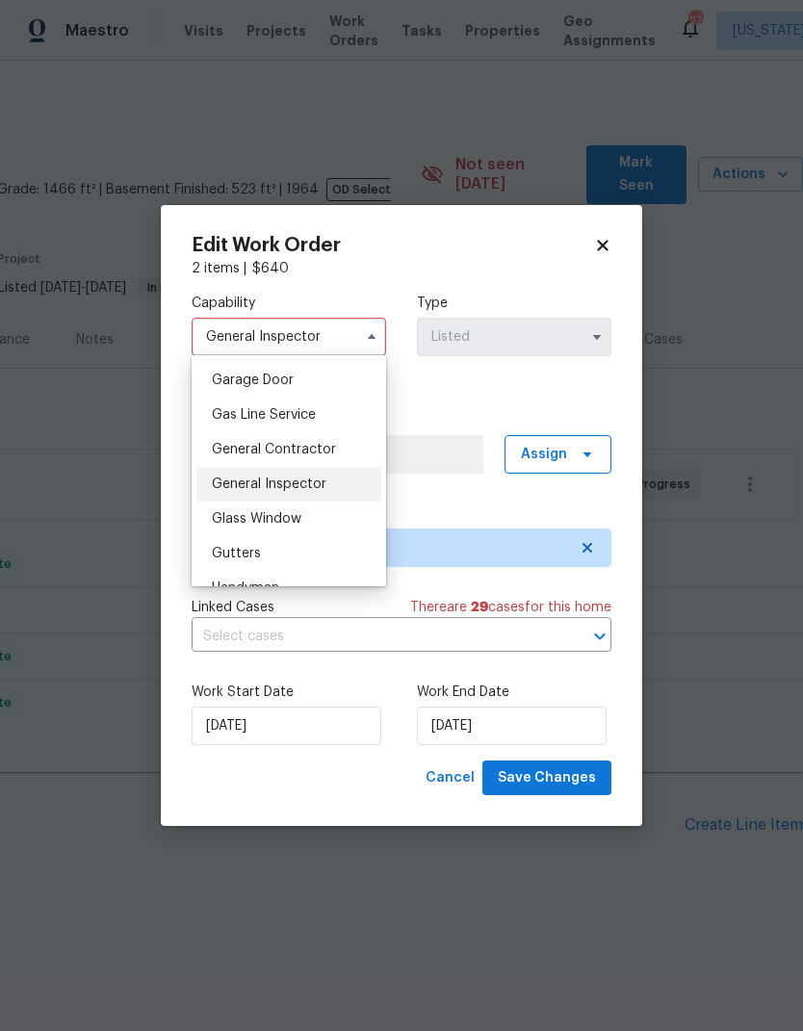
click at [221, 447] on span "General Contractor" at bounding box center [274, 449] width 124 height 13
type input "General Contractor"
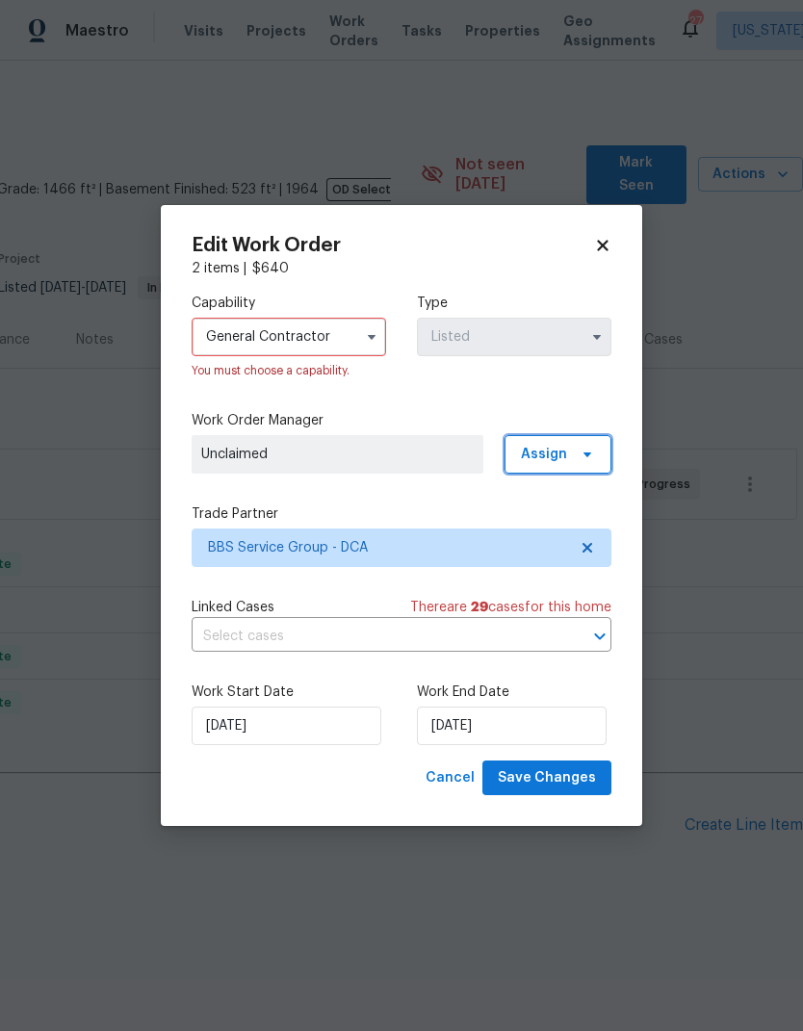
click at [572, 467] on span "Assign" at bounding box center [558, 454] width 107 height 39
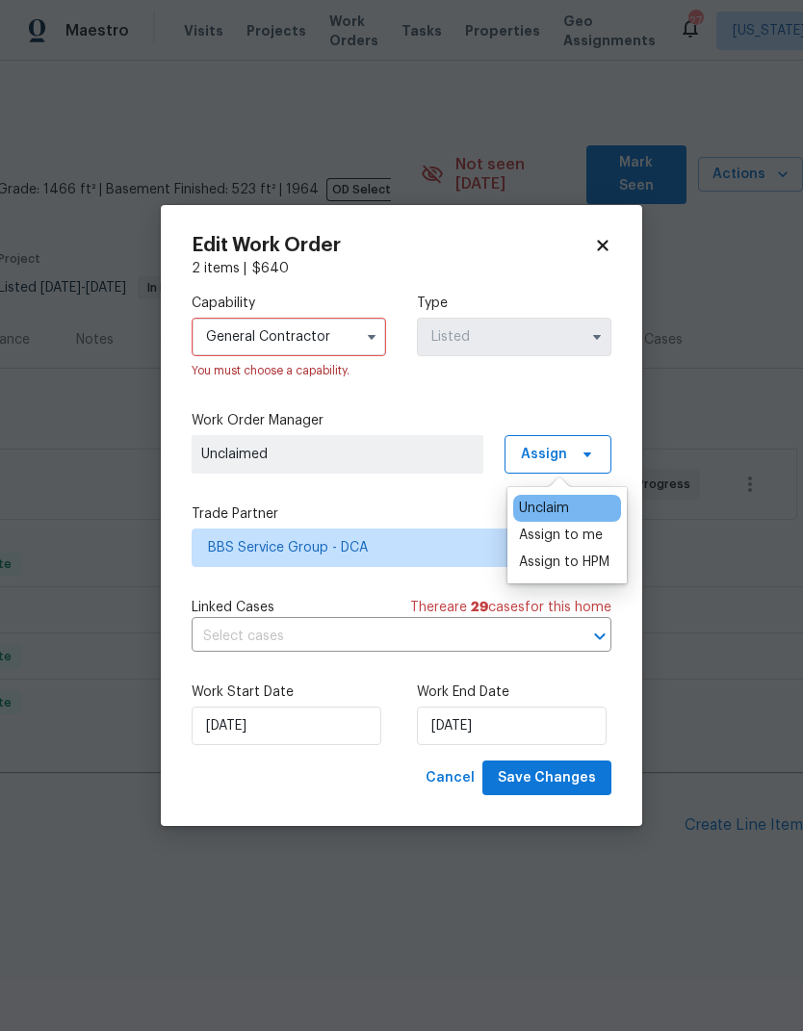
click at [589, 530] on div "Assign to me" at bounding box center [561, 535] width 84 height 19
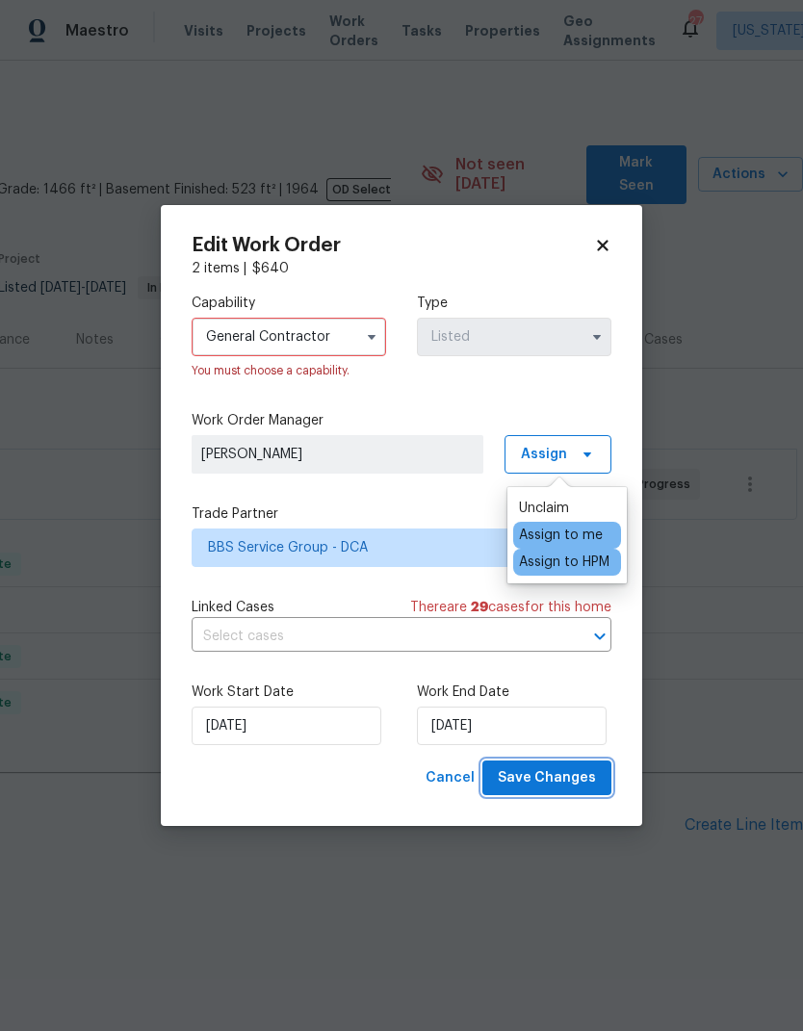
click at [565, 766] on button "Save Changes" at bounding box center [546, 779] width 129 height 36
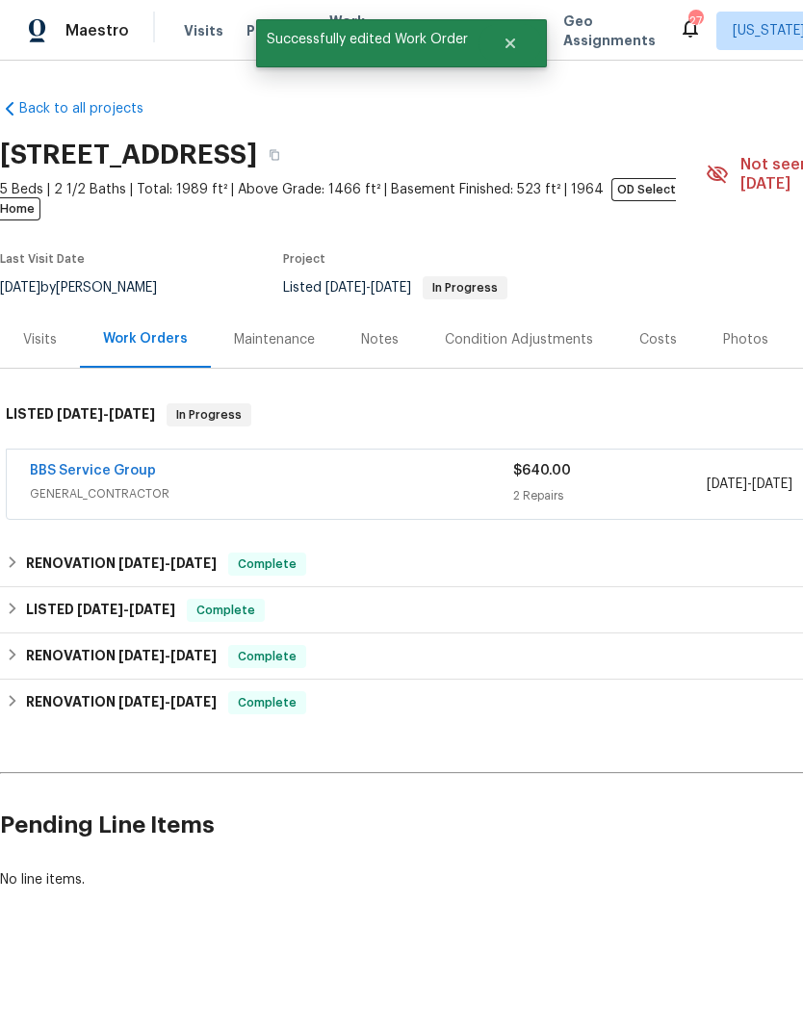
scroll to position [0, -11]
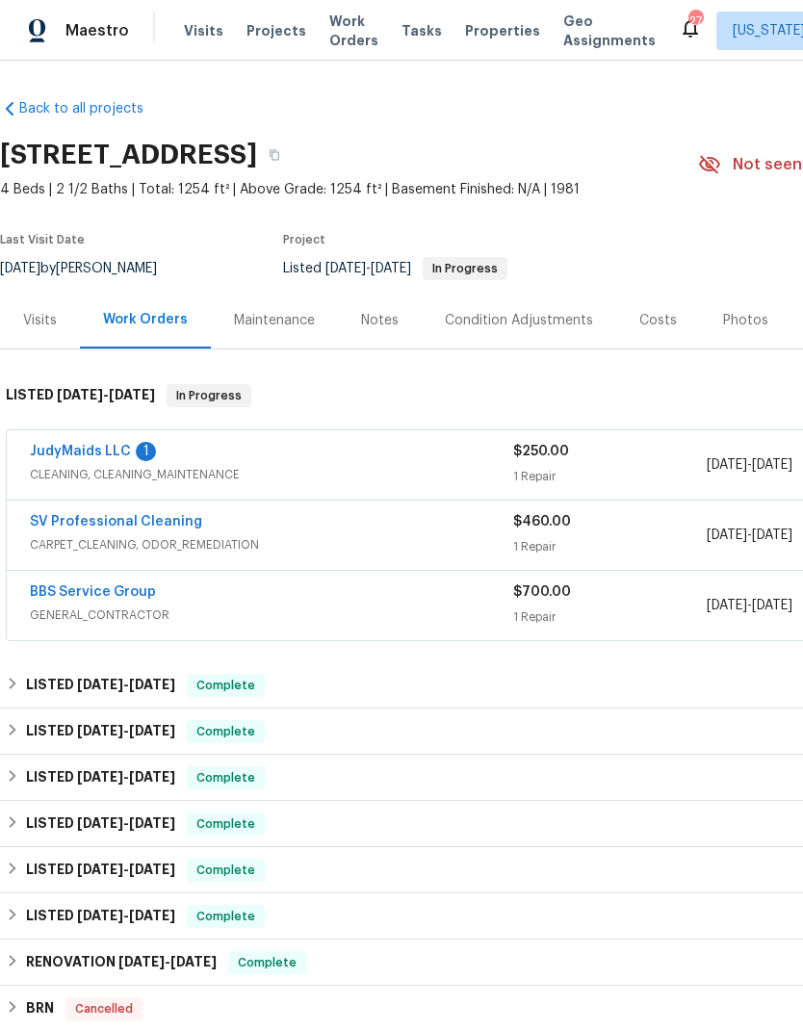
click at [73, 451] on link "JudyMaids LLC" at bounding box center [80, 451] width 101 height 13
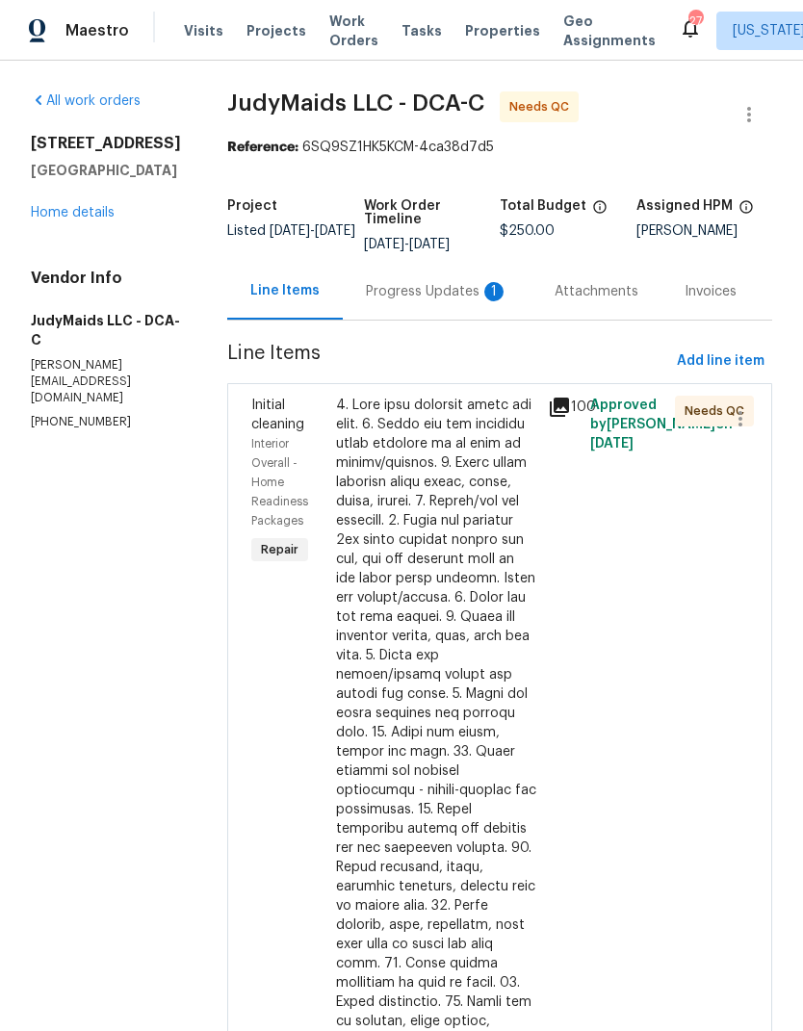
click at [416, 300] on div "Progress Updates 1" at bounding box center [437, 291] width 143 height 19
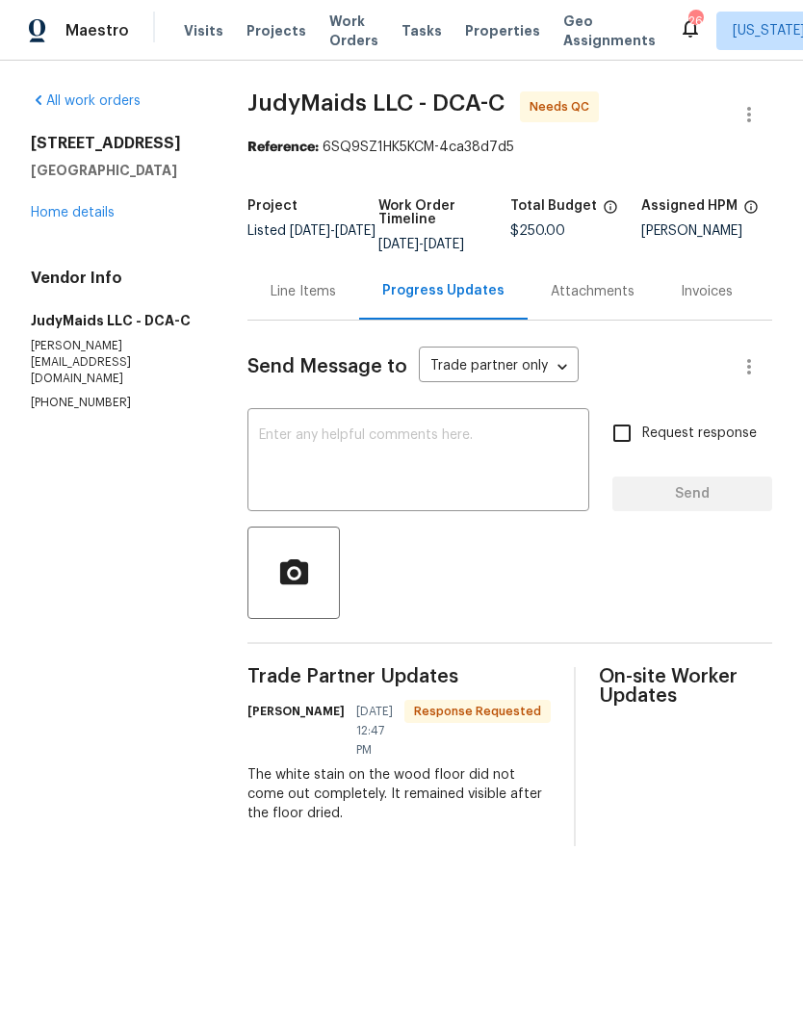
click at [324, 294] on div "Line Items" at bounding box center [303, 291] width 65 height 19
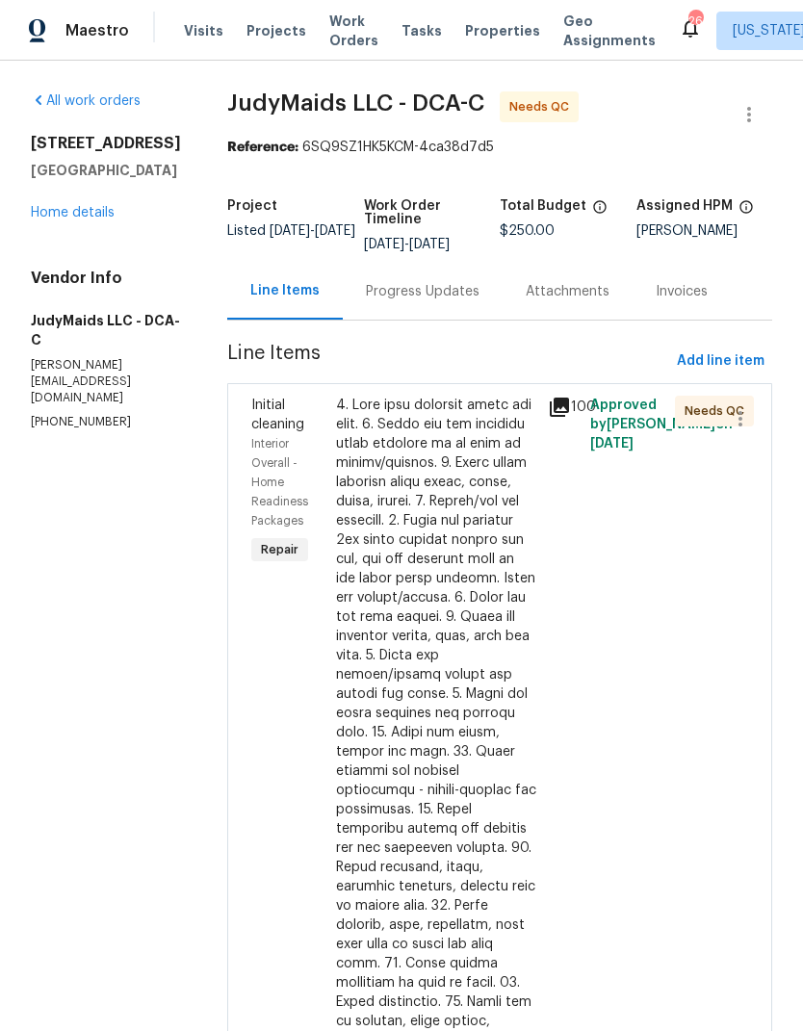
scroll to position [48, 0]
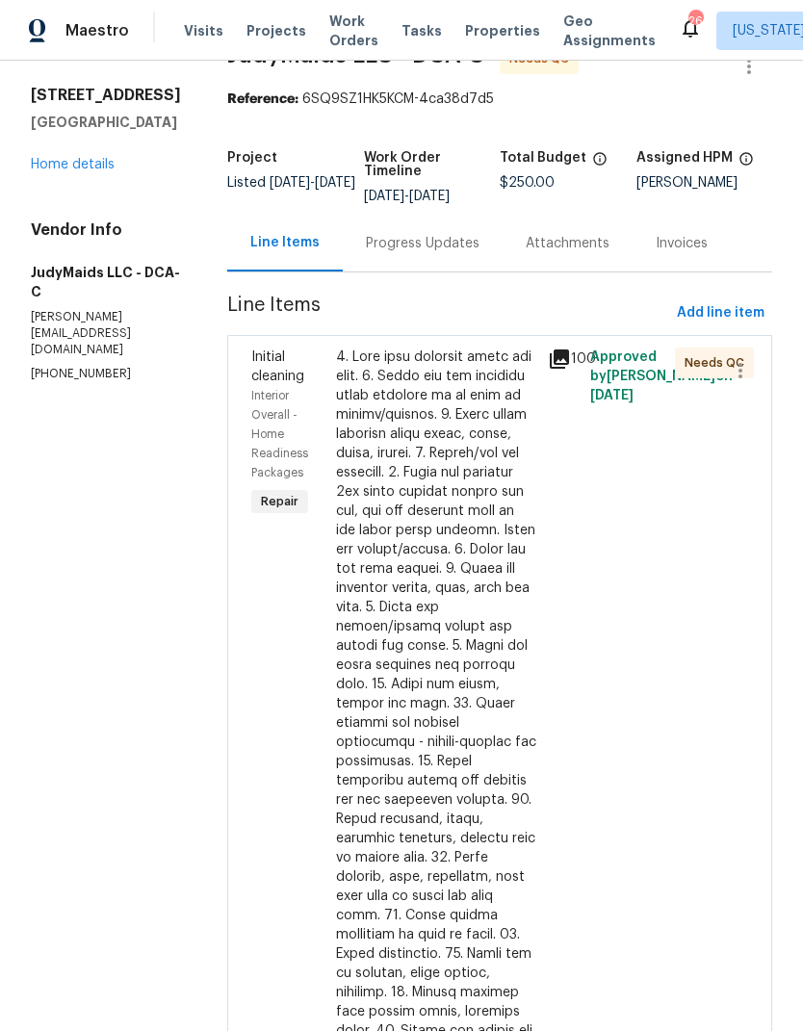
click at [550, 357] on icon at bounding box center [559, 359] width 19 height 19
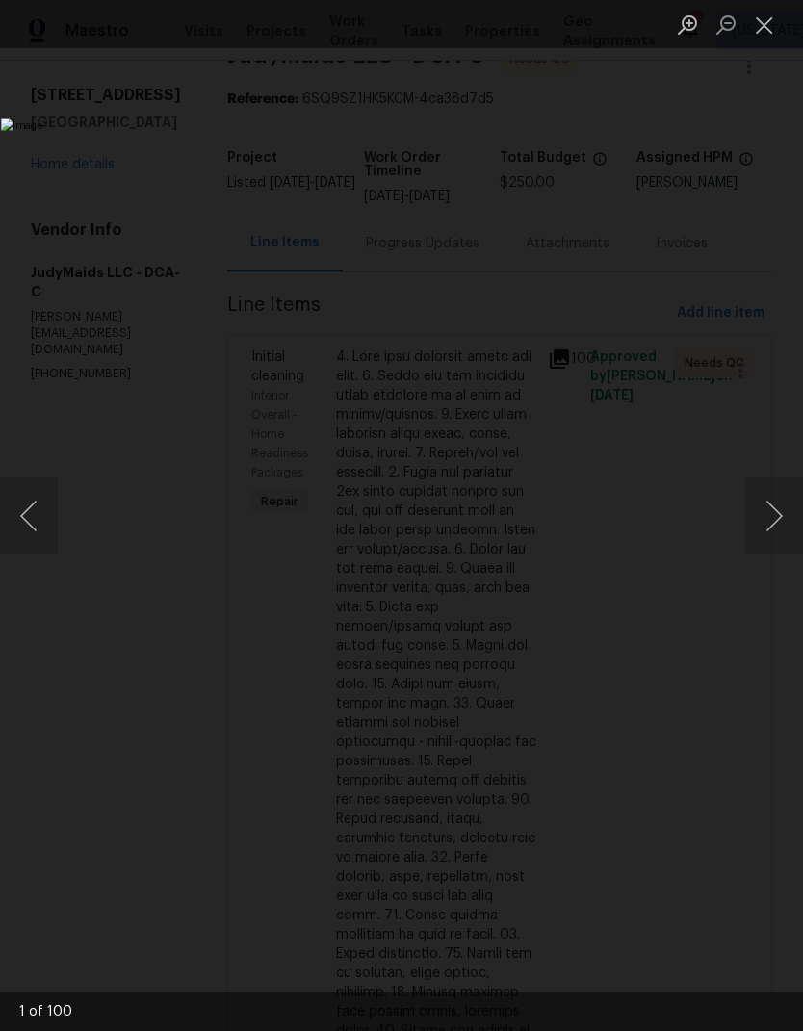
click at [764, 519] on button "Next image" at bounding box center [774, 516] width 58 height 77
click at [777, 507] on button "Next image" at bounding box center [774, 516] width 58 height 77
click at [779, 507] on button "Next image" at bounding box center [774, 516] width 58 height 77
click at [41, 503] on button "Previous image" at bounding box center [29, 516] width 58 height 77
click at [777, 499] on button "Next image" at bounding box center [774, 516] width 58 height 77
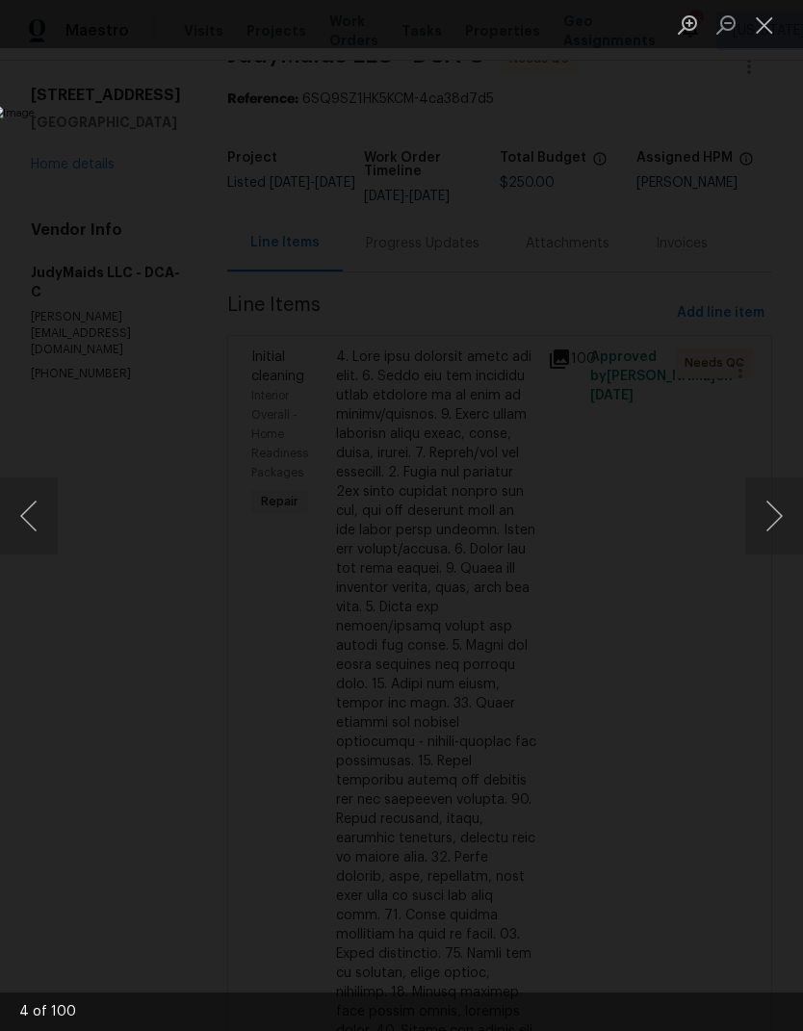
click at [777, 505] on button "Next image" at bounding box center [774, 516] width 58 height 77
click at [769, 509] on button "Next image" at bounding box center [774, 516] width 58 height 77
click at [776, 510] on button "Next image" at bounding box center [774, 516] width 58 height 77
click at [771, 517] on button "Next image" at bounding box center [774, 516] width 58 height 77
click at [777, 513] on button "Next image" at bounding box center [774, 516] width 58 height 77
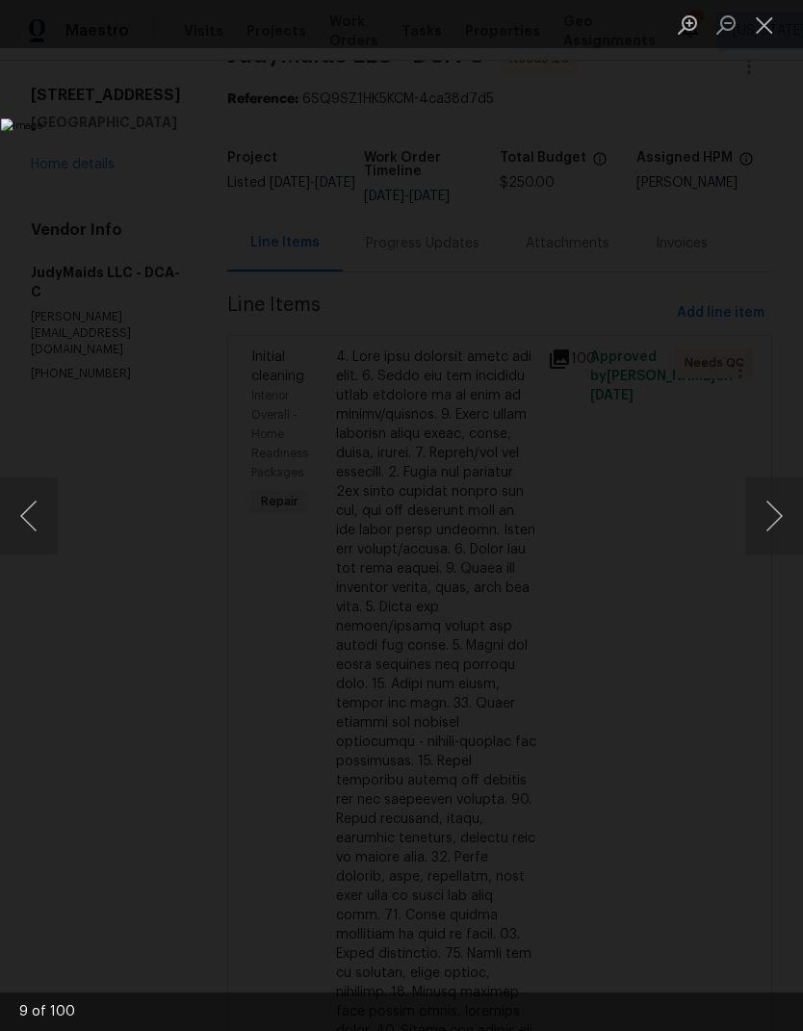
click at [761, 520] on button "Next image" at bounding box center [774, 516] width 58 height 77
click at [776, 511] on button "Next image" at bounding box center [774, 516] width 58 height 77
click at [770, 517] on button "Next image" at bounding box center [774, 516] width 58 height 77
click at [771, 514] on button "Next image" at bounding box center [774, 516] width 58 height 77
click at [772, 515] on button "Next image" at bounding box center [774, 516] width 58 height 77
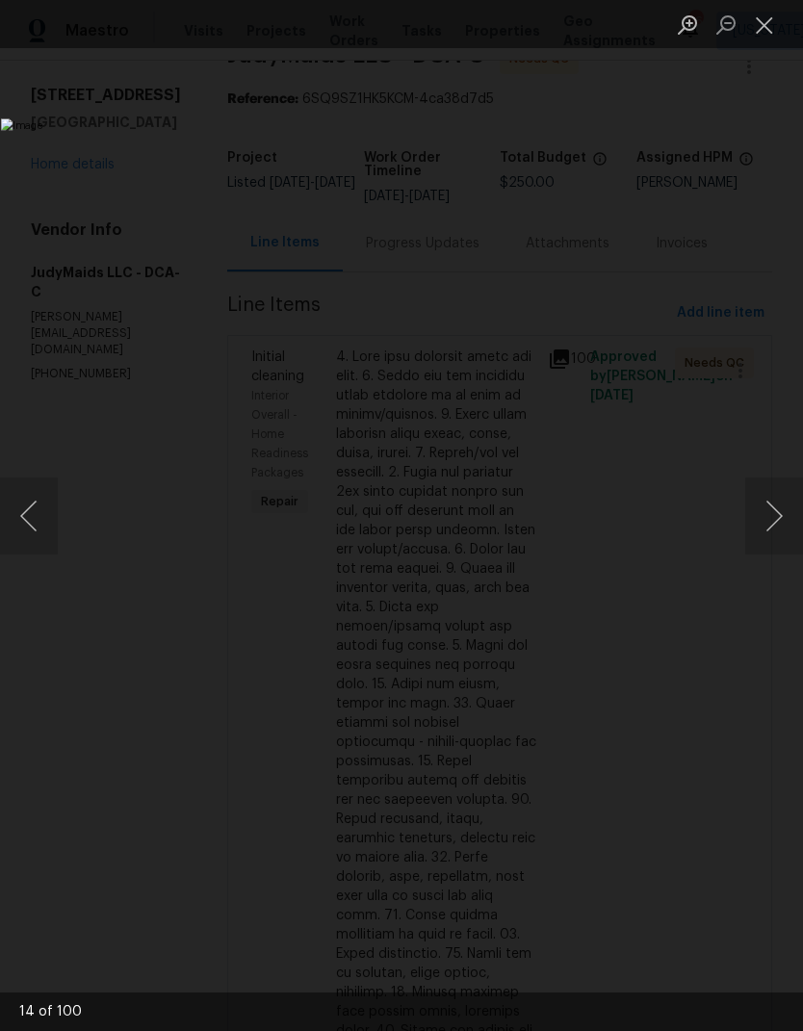
click at [771, 512] on button "Next image" at bounding box center [774, 516] width 58 height 77
click at [770, 515] on button "Next image" at bounding box center [774, 516] width 58 height 77
click at [54, 500] on button "Previous image" at bounding box center [29, 516] width 58 height 77
click at [764, 516] on button "Next image" at bounding box center [774, 516] width 58 height 77
click at [767, 519] on button "Next image" at bounding box center [774, 516] width 58 height 77
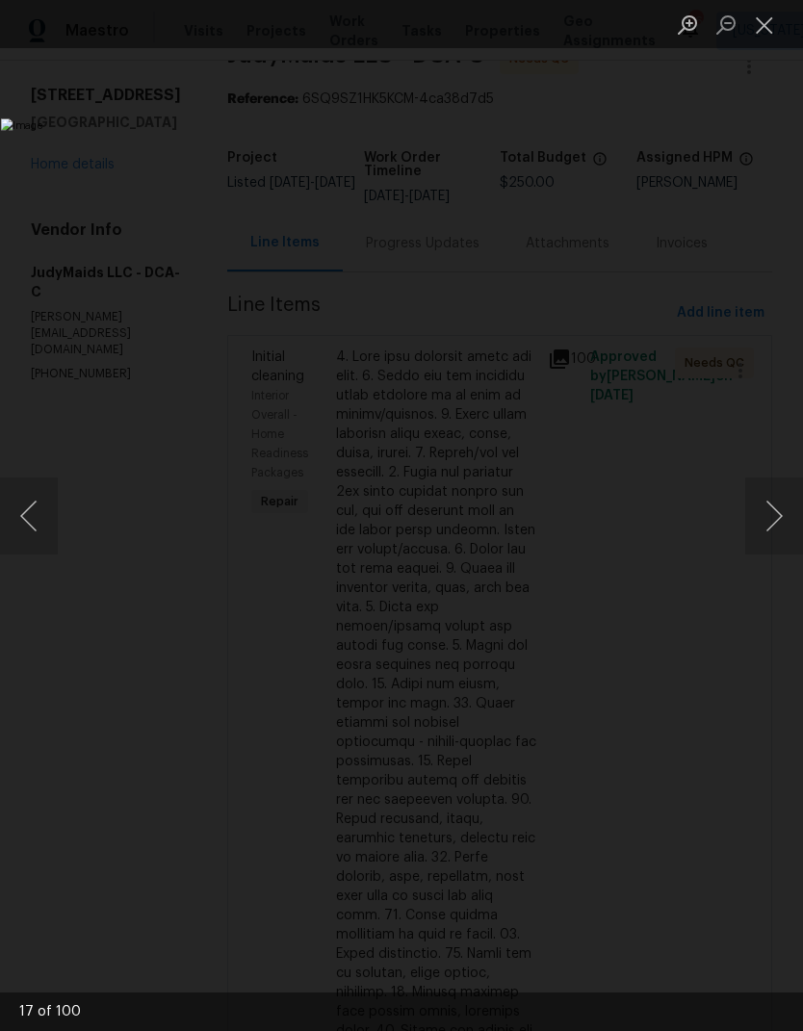
click at [772, 514] on button "Next image" at bounding box center [774, 516] width 58 height 77
click at [779, 511] on button "Next image" at bounding box center [774, 516] width 58 height 77
click at [766, 522] on button "Next image" at bounding box center [774, 516] width 58 height 77
click at [771, 517] on button "Next image" at bounding box center [774, 516] width 58 height 77
click at [776, 513] on button "Next image" at bounding box center [774, 516] width 58 height 77
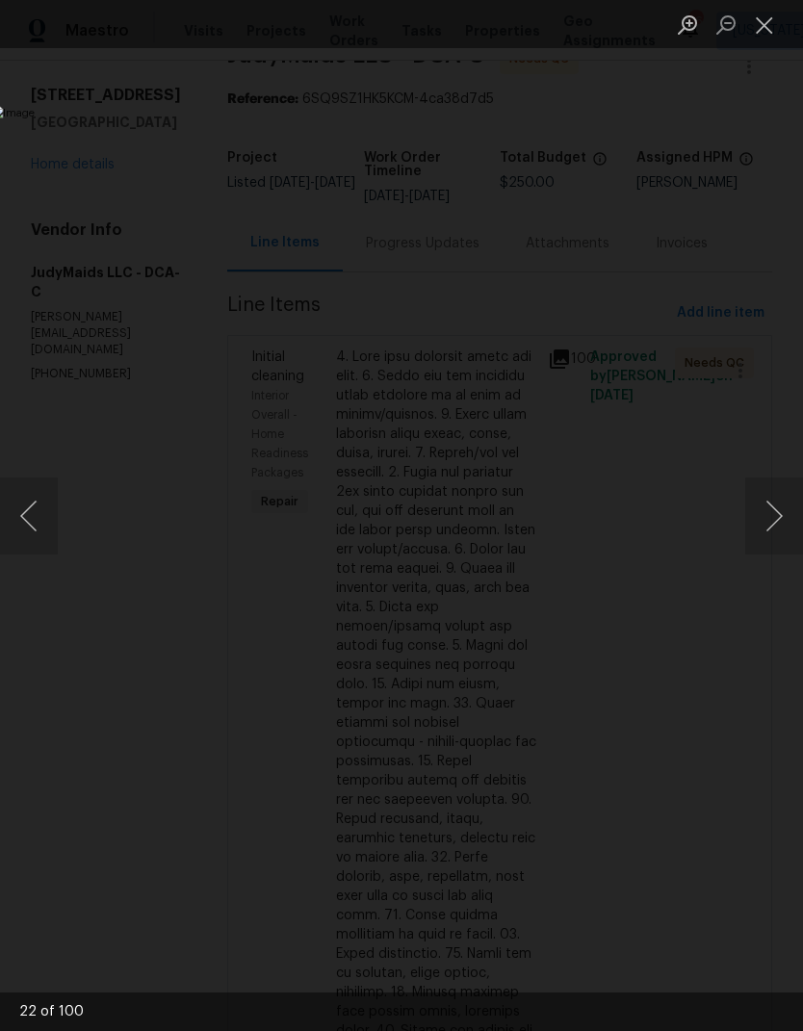
click at [770, 520] on button "Next image" at bounding box center [774, 516] width 58 height 77
click at [45, 503] on button "Previous image" at bounding box center [29, 516] width 58 height 77
click at [764, 514] on button "Next image" at bounding box center [774, 516] width 58 height 77
click at [771, 514] on button "Next image" at bounding box center [774, 516] width 58 height 77
click at [770, 513] on button "Next image" at bounding box center [774, 516] width 58 height 77
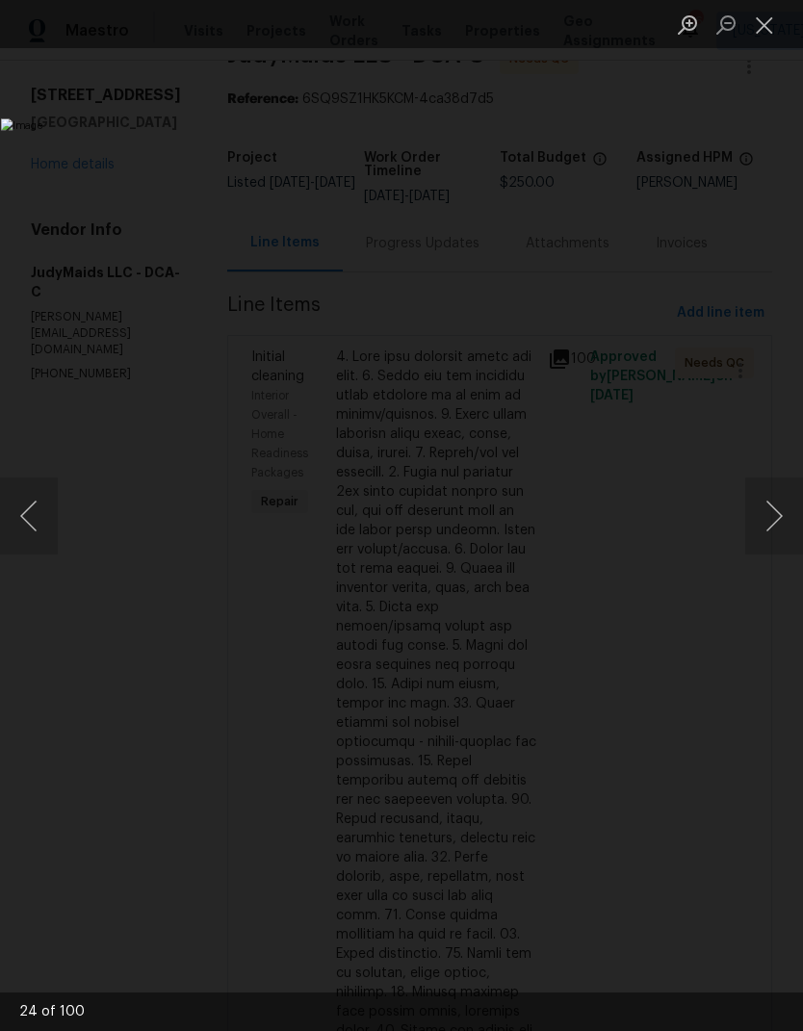
click at [774, 518] on button "Next image" at bounding box center [774, 516] width 58 height 77
click at [777, 518] on button "Next image" at bounding box center [774, 516] width 58 height 77
click at [770, 526] on button "Next image" at bounding box center [774, 516] width 58 height 77
click at [775, 523] on button "Next image" at bounding box center [774, 516] width 58 height 77
click at [770, 527] on button "Next image" at bounding box center [774, 516] width 58 height 77
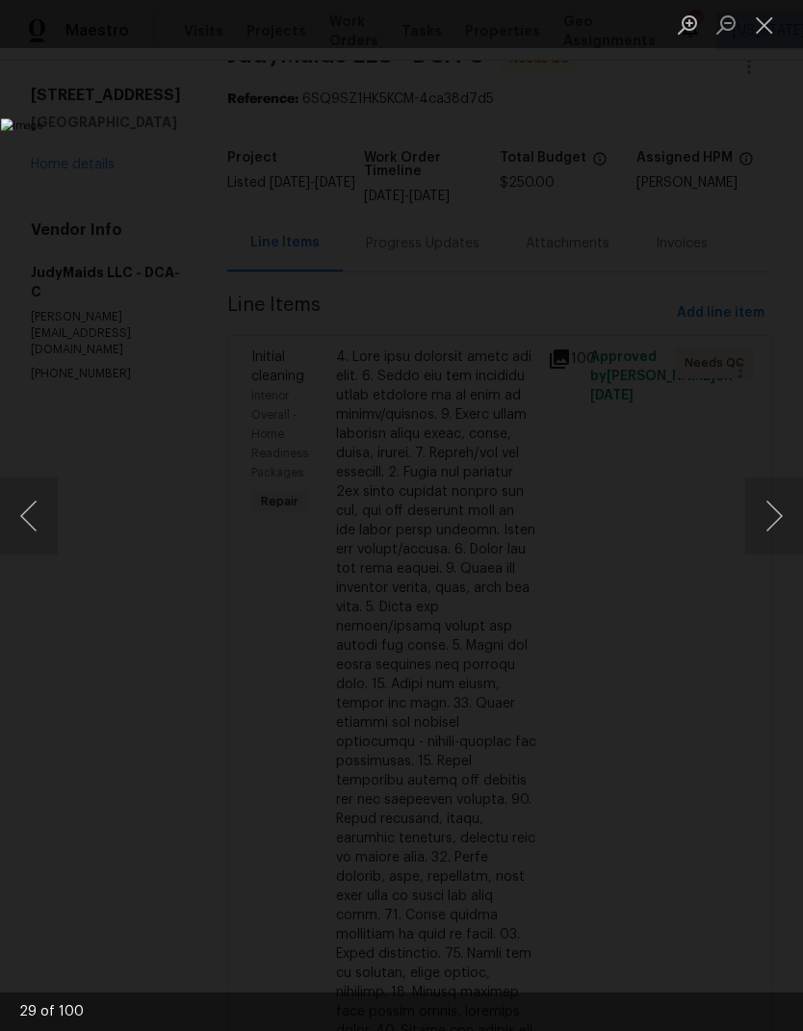
click at [768, 525] on button "Next image" at bounding box center [774, 516] width 58 height 77
click at [770, 525] on button "Next image" at bounding box center [774, 516] width 58 height 77
click at [773, 523] on button "Next image" at bounding box center [774, 516] width 58 height 77
click at [767, 525] on button "Next image" at bounding box center [774, 516] width 58 height 77
click at [768, 525] on button "Next image" at bounding box center [774, 516] width 58 height 77
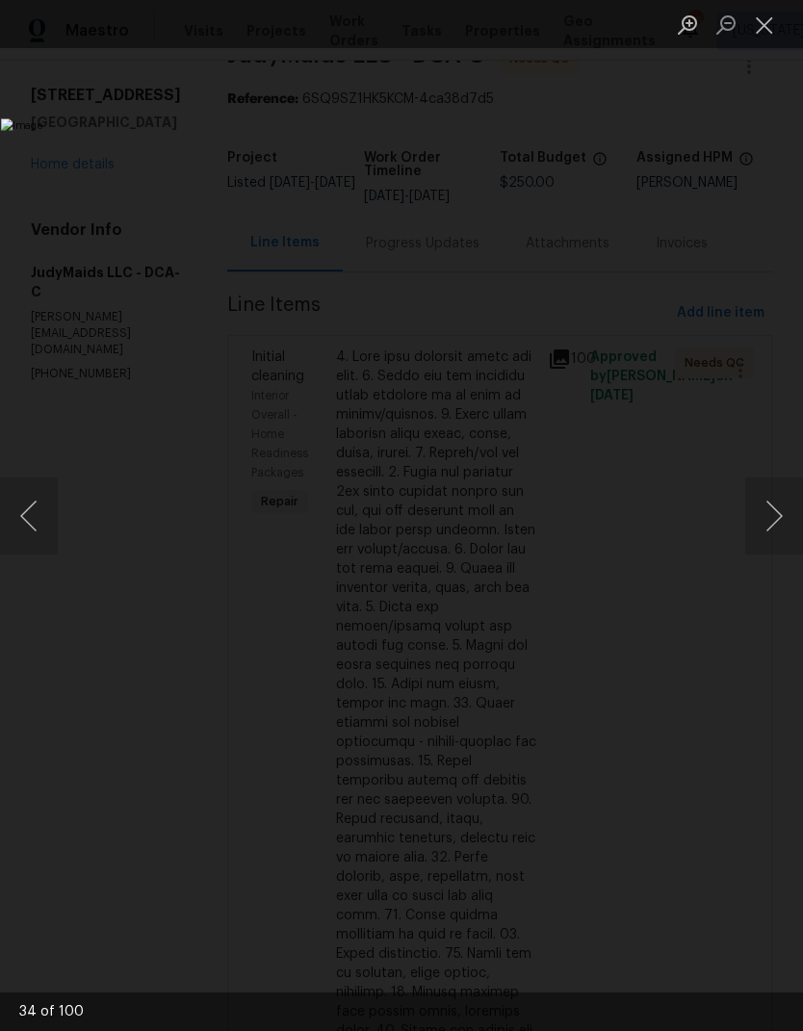
click at [769, 525] on button "Next image" at bounding box center [774, 516] width 58 height 77
click at [762, 532] on button "Next image" at bounding box center [774, 516] width 58 height 77
click at [771, 522] on button "Next image" at bounding box center [774, 516] width 58 height 77
click at [774, 525] on button "Next image" at bounding box center [774, 516] width 58 height 77
click at [772, 527] on button "Next image" at bounding box center [774, 516] width 58 height 77
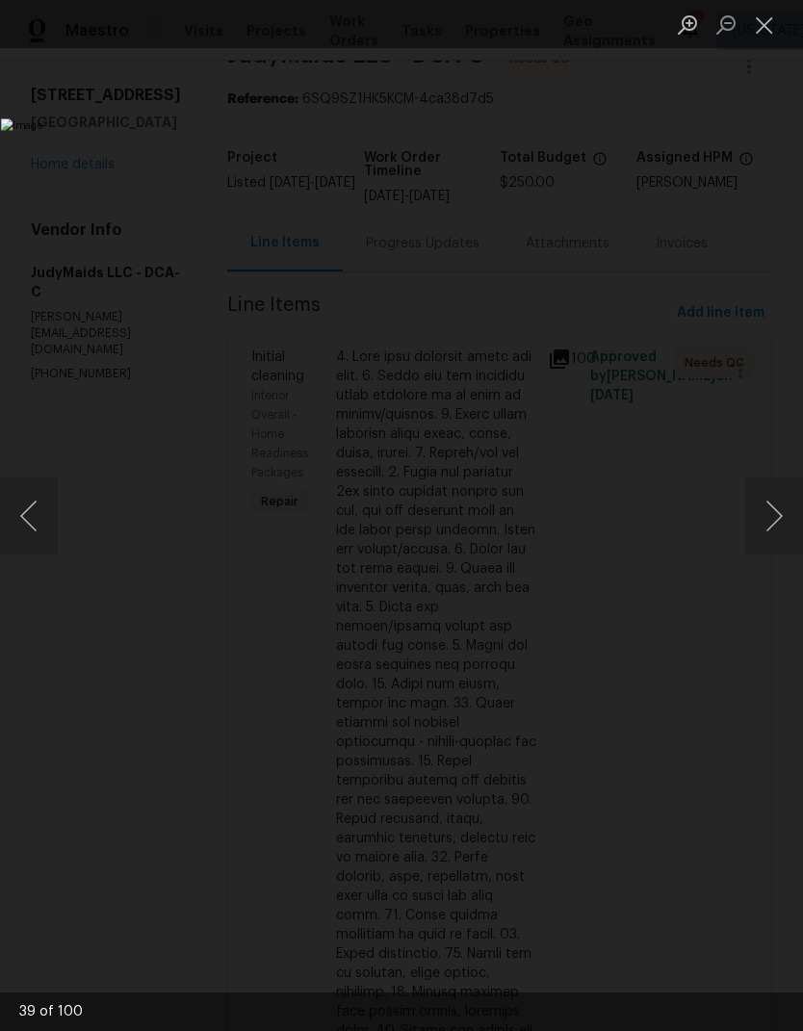
click at [773, 529] on button "Next image" at bounding box center [774, 516] width 58 height 77
click at [769, 531] on button "Next image" at bounding box center [774, 516] width 58 height 77
click at [766, 531] on button "Next image" at bounding box center [774, 516] width 58 height 77
click at [769, 529] on button "Next image" at bounding box center [774, 516] width 58 height 77
click at [772, 530] on button "Next image" at bounding box center [774, 516] width 58 height 77
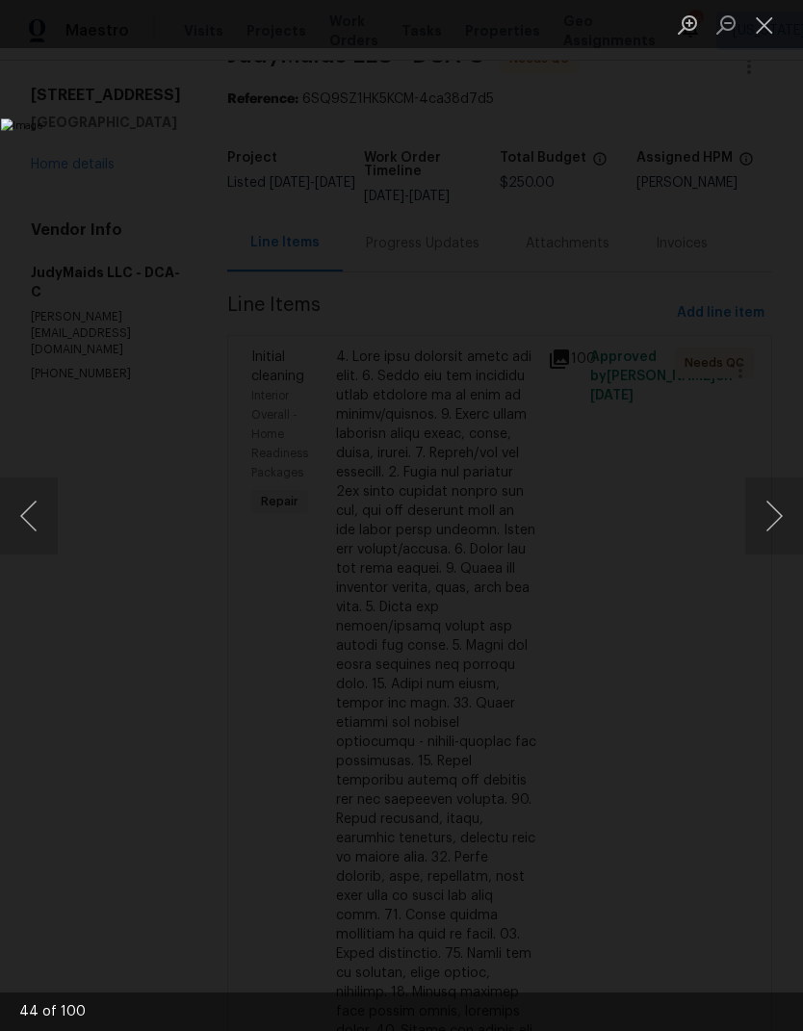
click at [51, 517] on button "Previous image" at bounding box center [29, 516] width 58 height 77
click at [766, 527] on button "Next image" at bounding box center [774, 516] width 58 height 77
click at [768, 525] on button "Next image" at bounding box center [774, 516] width 58 height 77
click at [774, 525] on button "Next image" at bounding box center [774, 516] width 58 height 77
click at [765, 526] on button "Next image" at bounding box center [774, 516] width 58 height 77
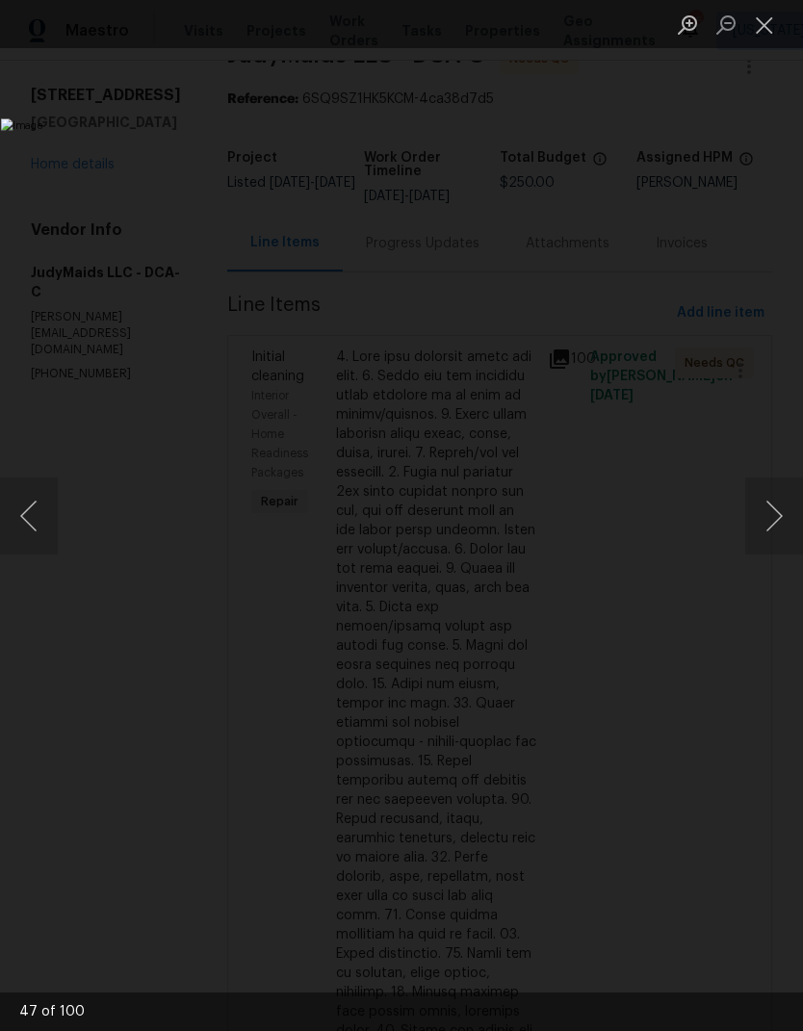
click at [760, 530] on button "Next image" at bounding box center [774, 516] width 58 height 77
click at [769, 532] on button "Next image" at bounding box center [774, 516] width 58 height 77
click at [38, 481] on button "Previous image" at bounding box center [29, 516] width 58 height 77
click at [763, 526] on button "Next image" at bounding box center [774, 516] width 58 height 77
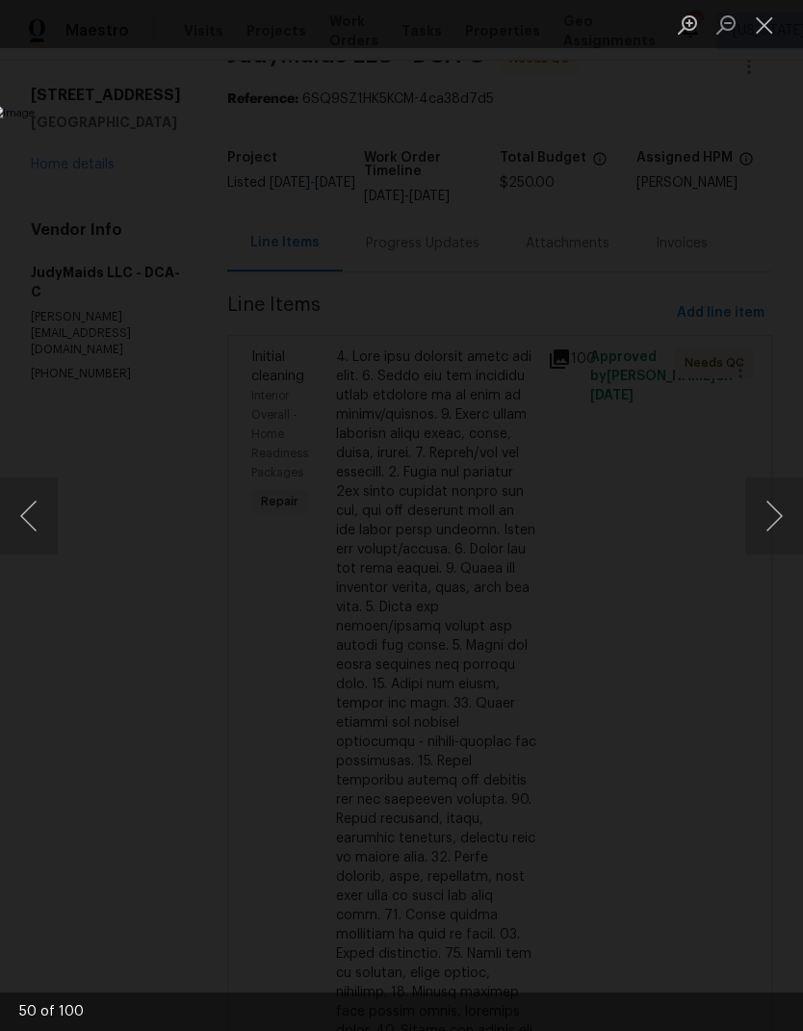
click at [39, 492] on button "Previous image" at bounding box center [29, 516] width 58 height 77
click at [39, 500] on button "Previous image" at bounding box center [29, 516] width 58 height 77
click at [759, 530] on button "Next image" at bounding box center [774, 516] width 58 height 77
click at [758, 530] on button "Next image" at bounding box center [774, 516] width 58 height 77
click at [766, 527] on button "Next image" at bounding box center [774, 516] width 58 height 77
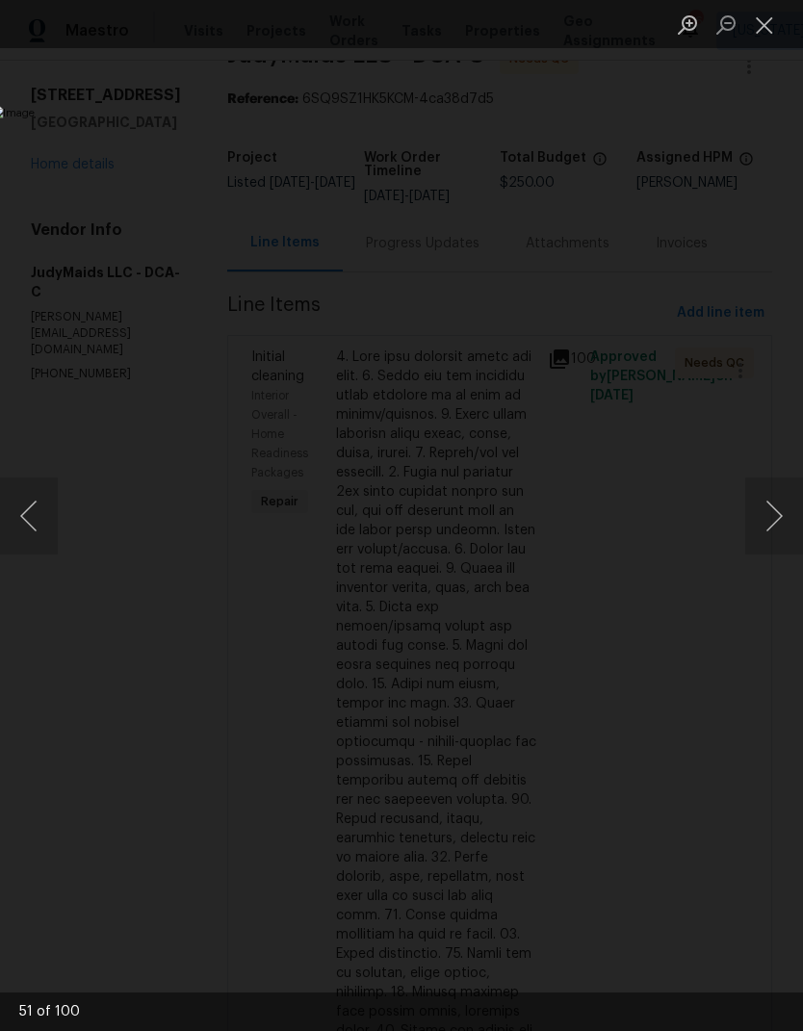
click at [764, 530] on button "Next image" at bounding box center [774, 516] width 58 height 77
click at [766, 529] on button "Next image" at bounding box center [774, 516] width 58 height 77
click at [761, 26] on button "Close lightbox" at bounding box center [764, 25] width 39 height 34
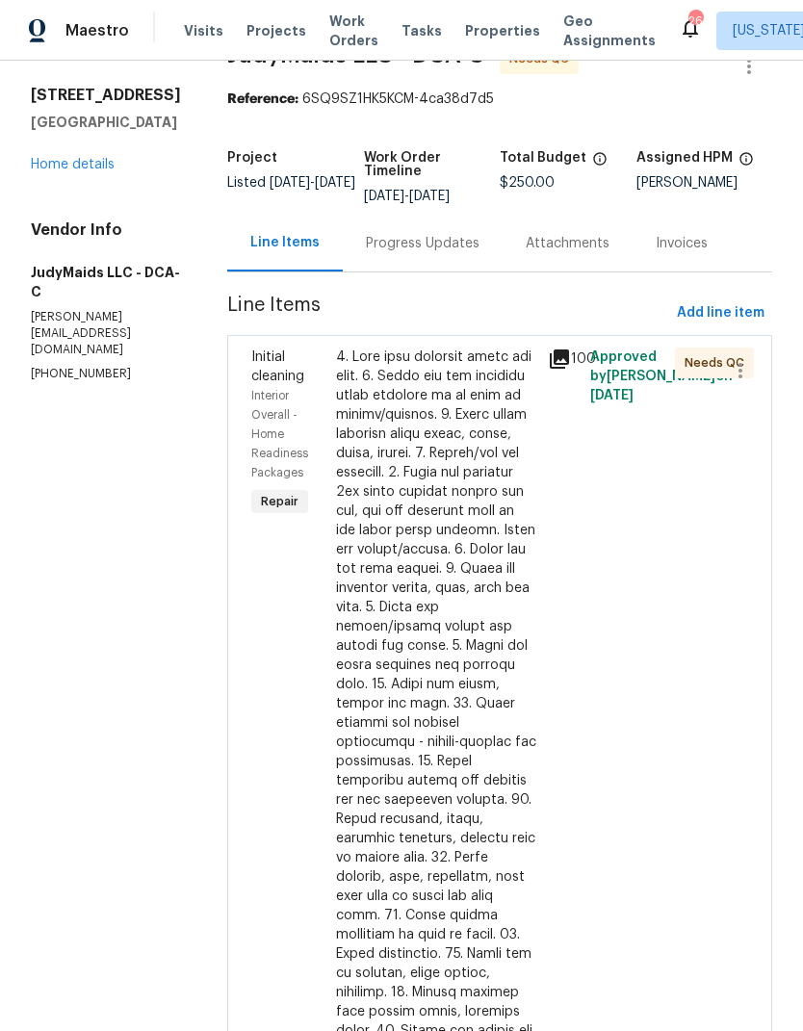
click at [429, 665] on div at bounding box center [436, 810] width 200 height 924
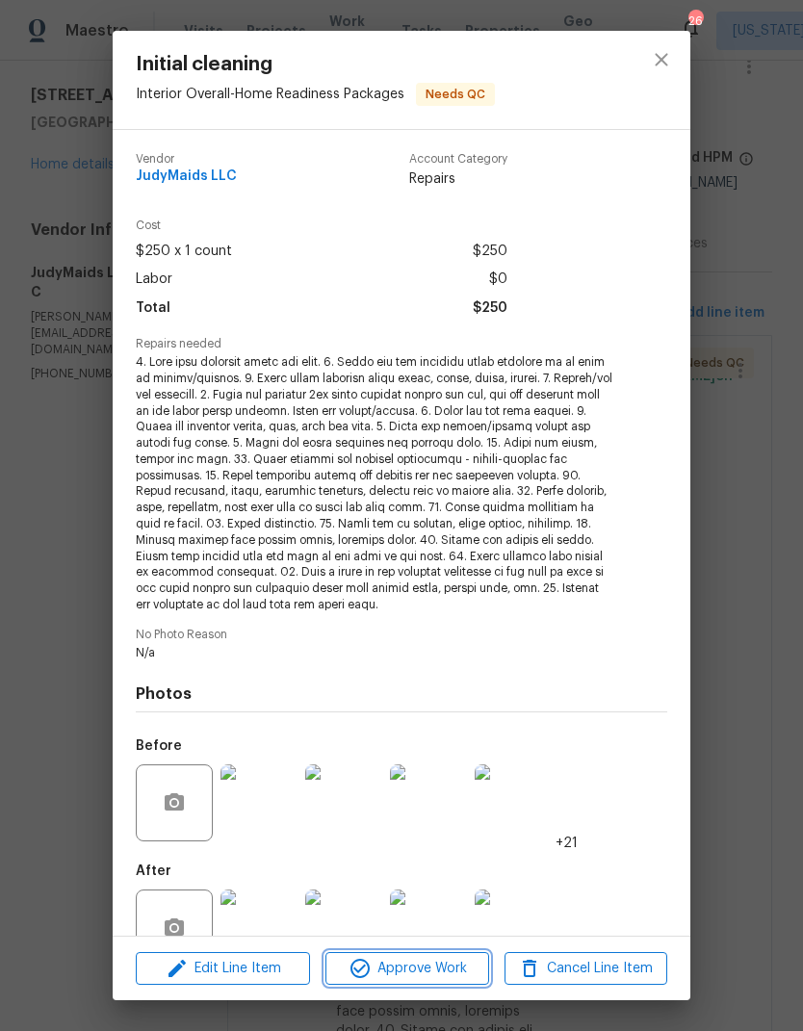
click at [429, 971] on span "Approve Work" at bounding box center [406, 969] width 151 height 24
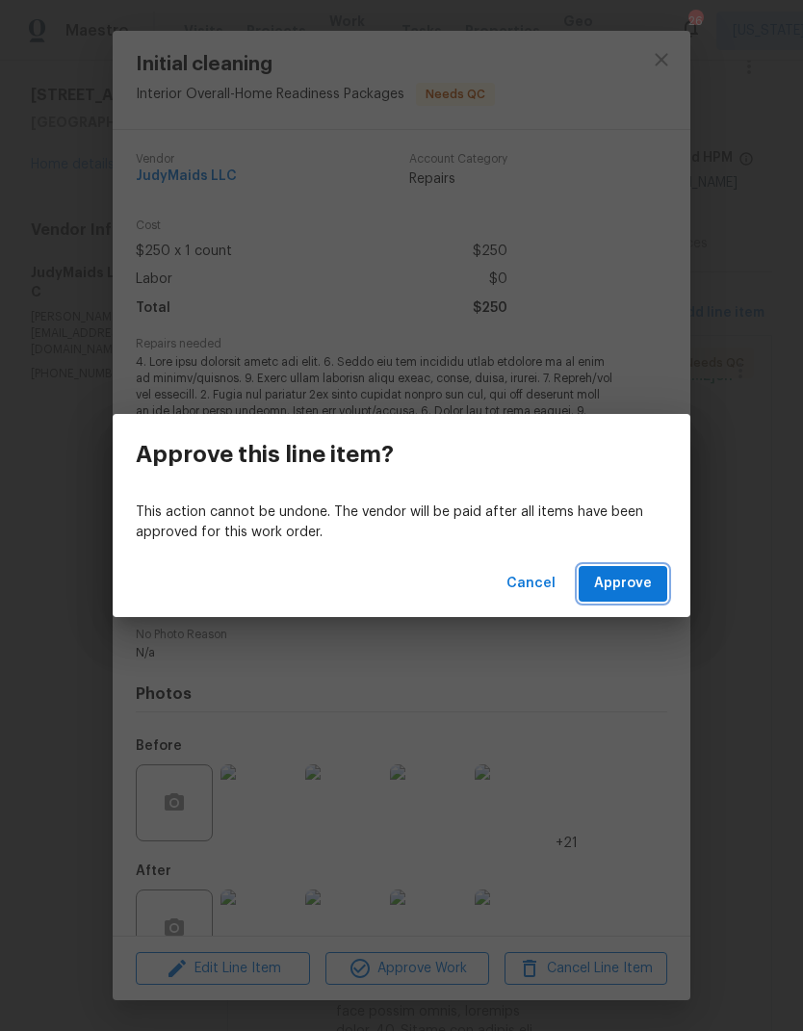
click at [629, 571] on button "Approve" at bounding box center [623, 584] width 89 height 36
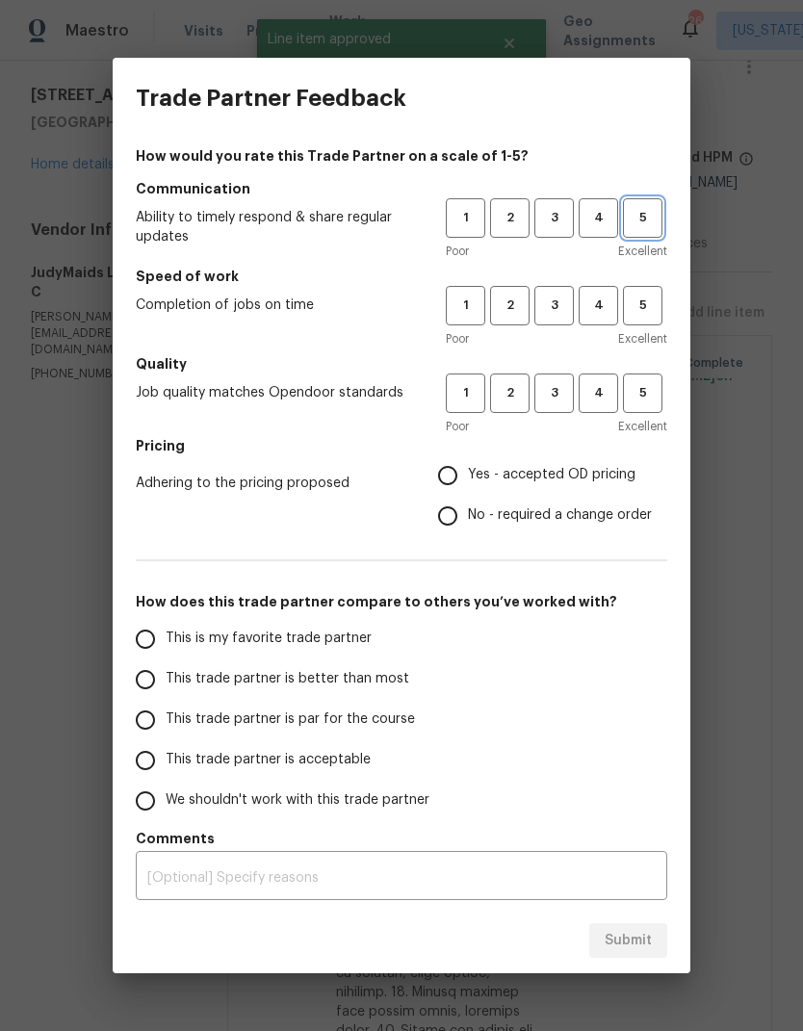
click at [659, 225] on span "5" at bounding box center [643, 218] width 36 height 22
click at [646, 309] on span "5" at bounding box center [643, 306] width 36 height 22
click at [635, 385] on span "5" at bounding box center [643, 393] width 36 height 22
click at [456, 474] on input "Yes - accepted OD pricing" at bounding box center [448, 475] width 40 height 40
radio input "true"
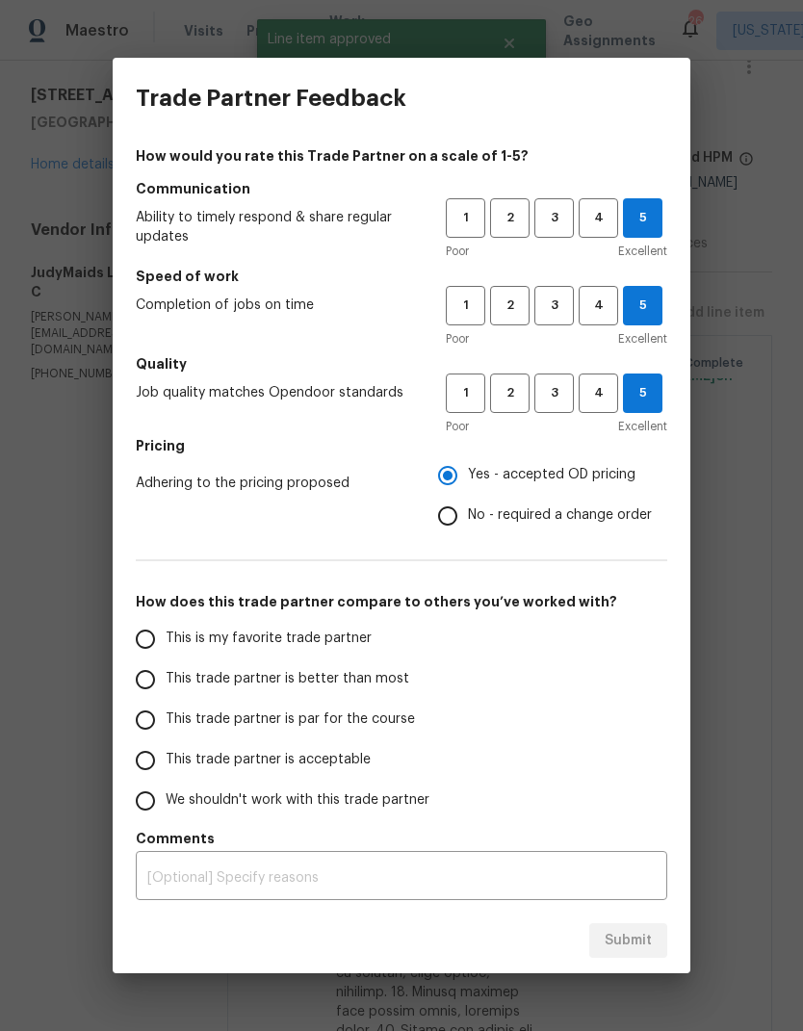
click at [143, 668] on input "This trade partner is better than most" at bounding box center [145, 680] width 40 height 40
click at [658, 946] on button "Submit" at bounding box center [628, 941] width 78 height 36
radio input "true"
radio input "false"
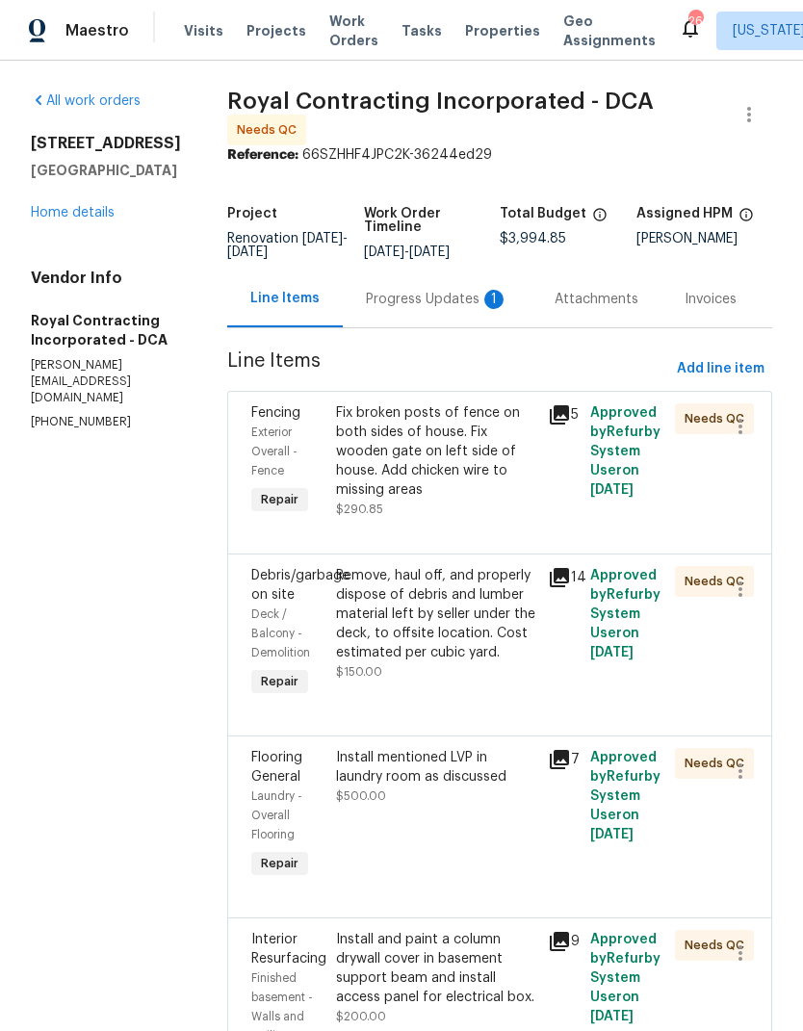
click at [477, 309] on div "Progress Updates 1" at bounding box center [437, 299] width 143 height 19
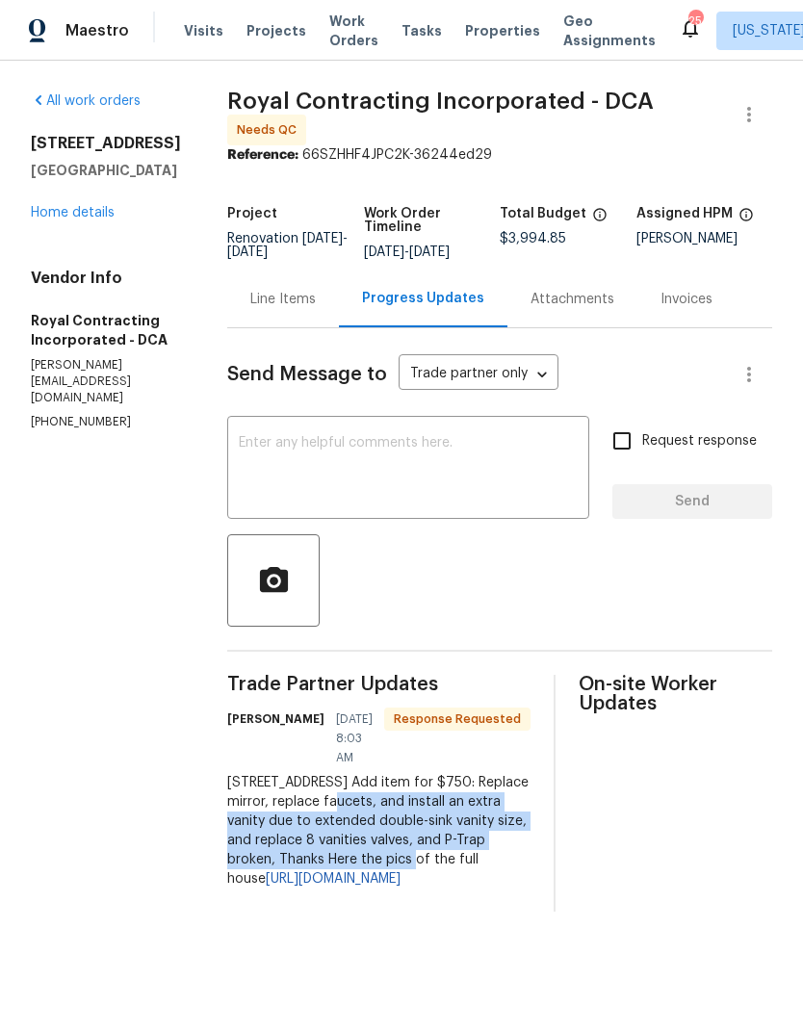
copy div "Replace mirror, replace faucets, and install an extra vanity due to extended do…"
click at [311, 309] on div "Line Items" at bounding box center [282, 299] width 65 height 19
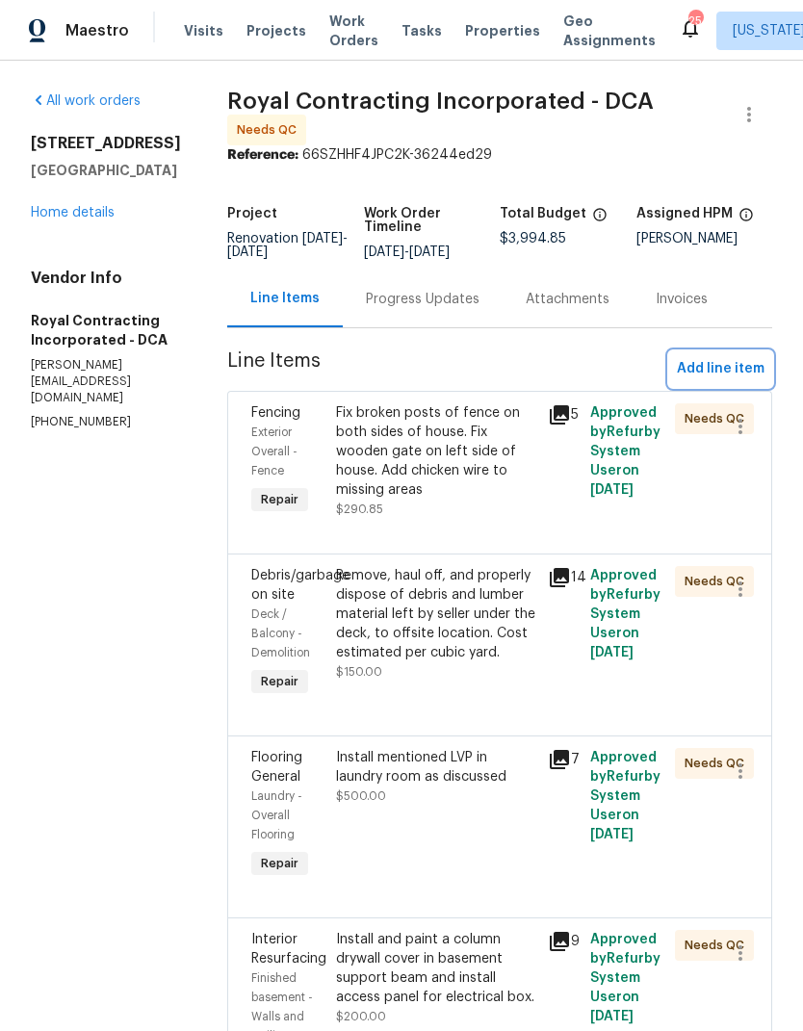
click at [734, 373] on span "Add line item" at bounding box center [721, 369] width 88 height 24
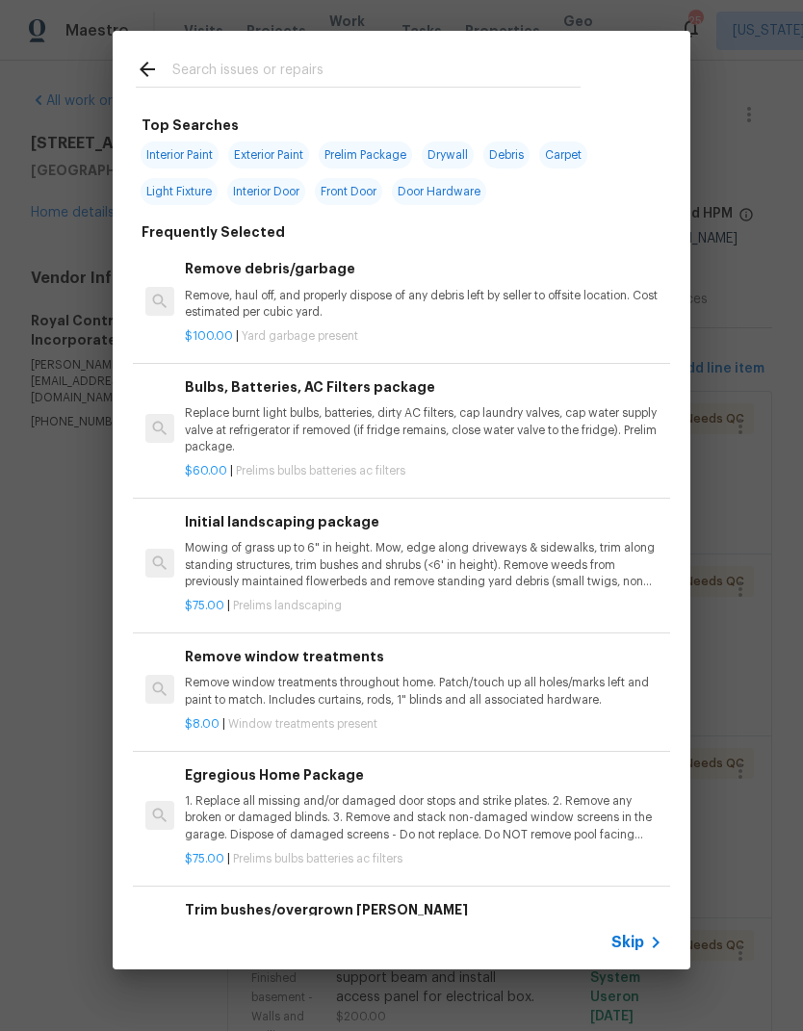
click at [431, 73] on input "text" at bounding box center [376, 72] width 408 height 29
type input "Task"
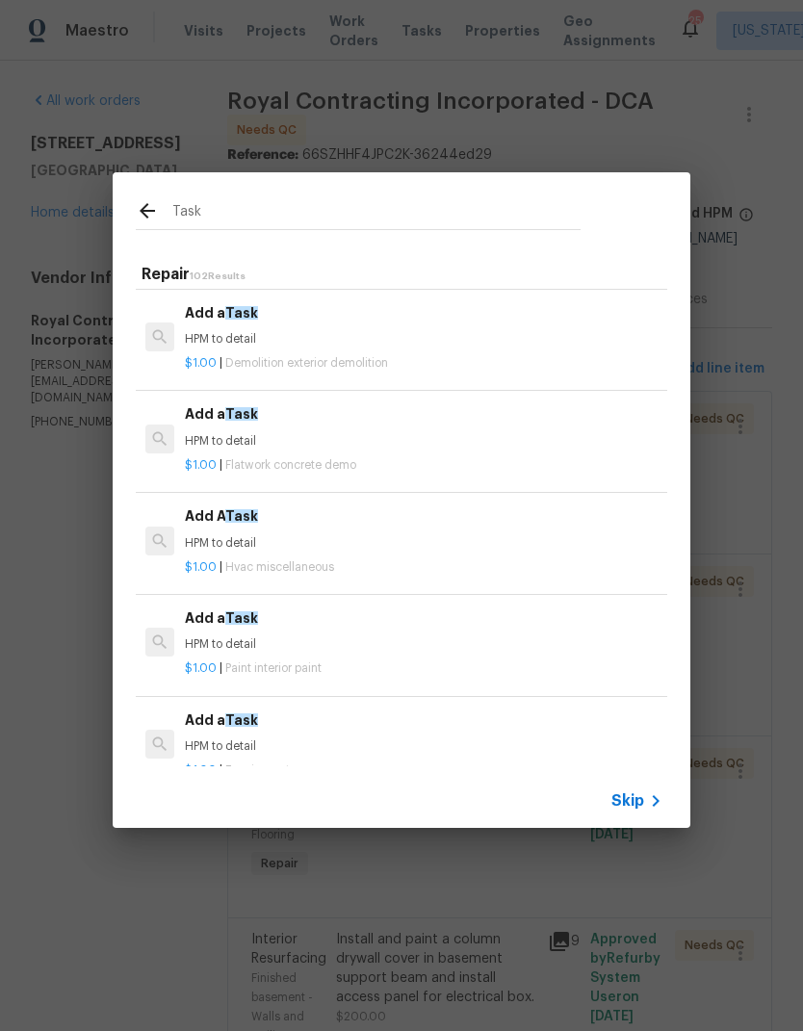
scroll to position [712, 0]
click at [371, 551] on div "$1.00 | Hvac miscellaneous" at bounding box center [424, 563] width 478 height 24
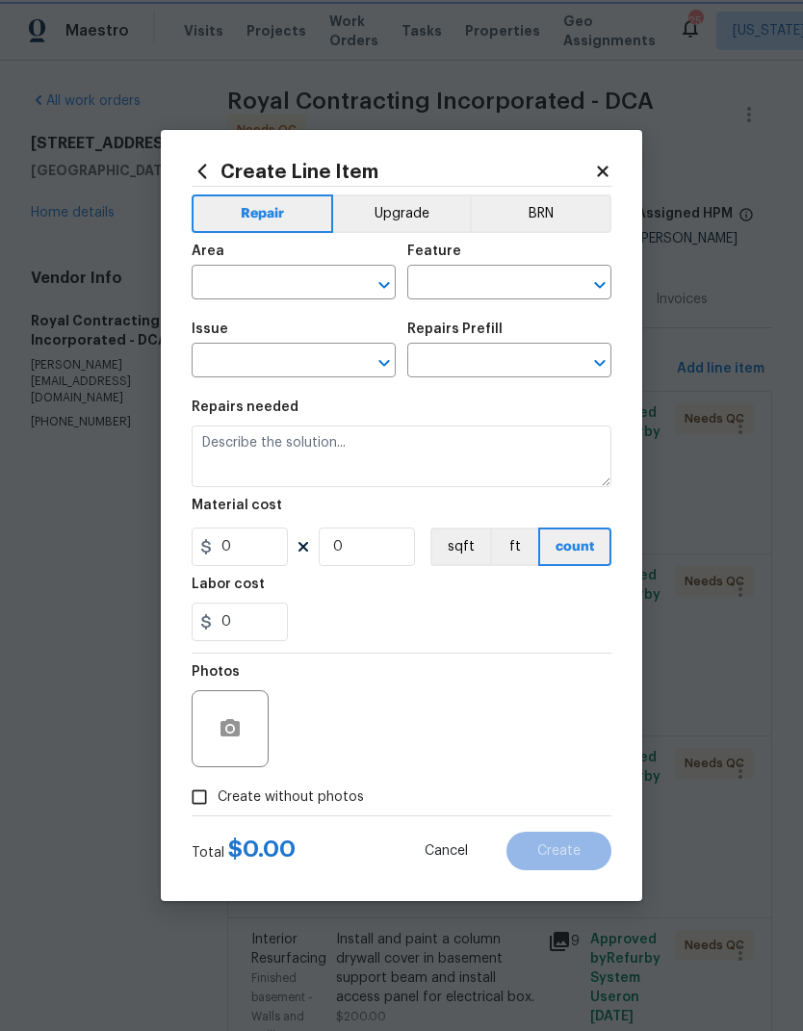
type input "HVAC"
type input "HVAC Extras"
type input "Add A Task $1.00"
type textarea "HPM to detail"
type input "1"
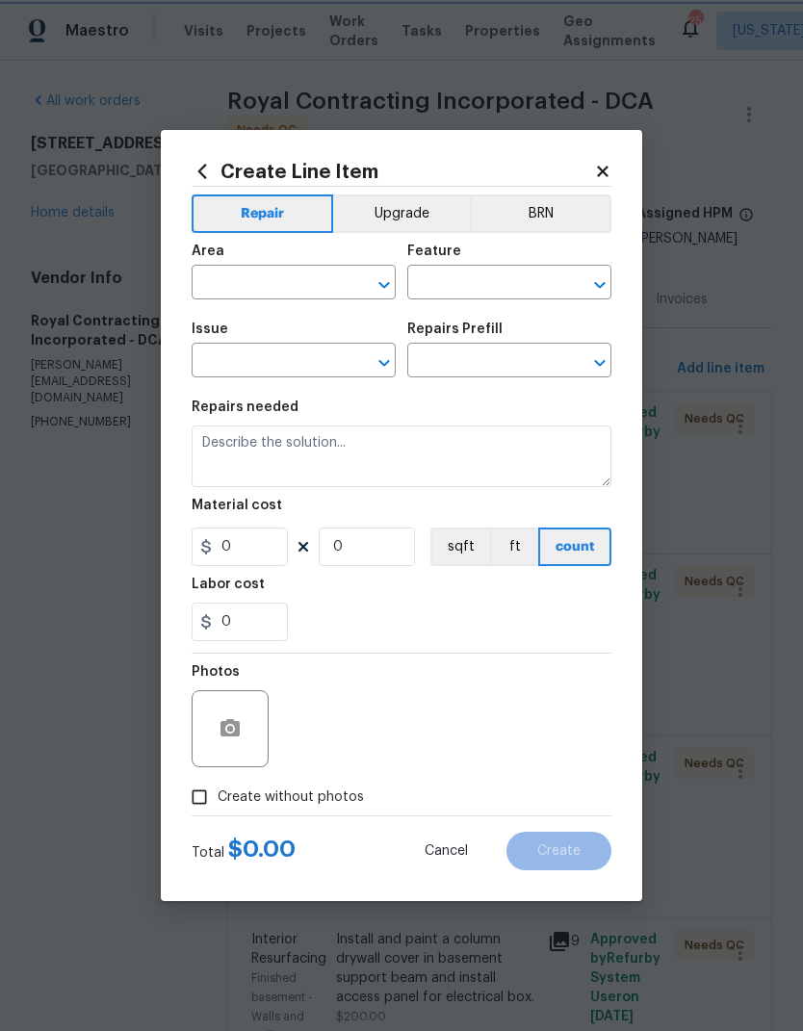
type input "1"
click at [315, 285] on input "text" at bounding box center [267, 285] width 150 height 30
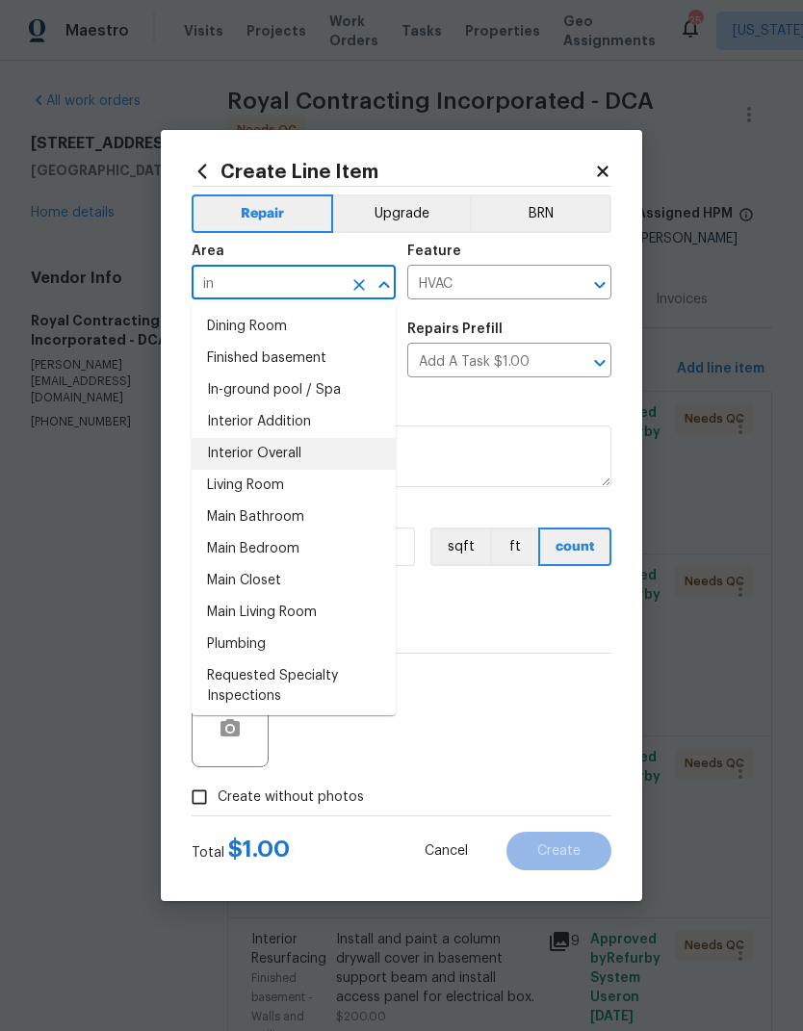
click at [302, 458] on li "Interior Overall" at bounding box center [294, 454] width 204 height 32
type input "Interior Overall"
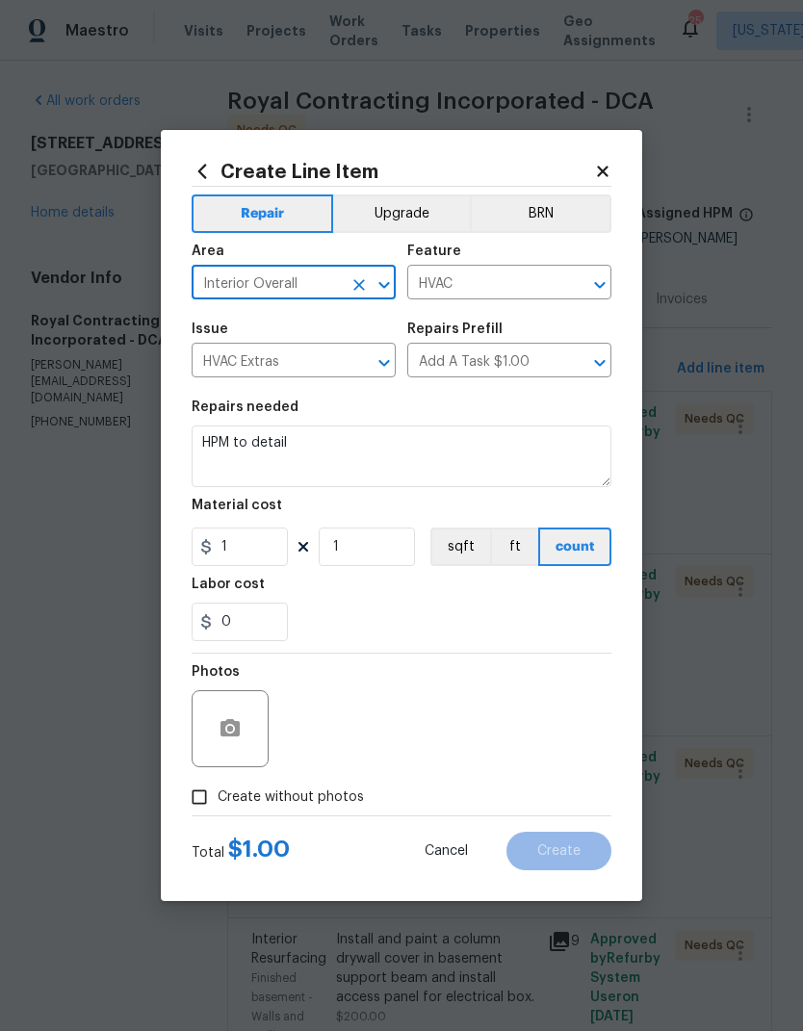
click at [333, 454] on textarea "HPM to detail" at bounding box center [402, 457] width 420 height 62
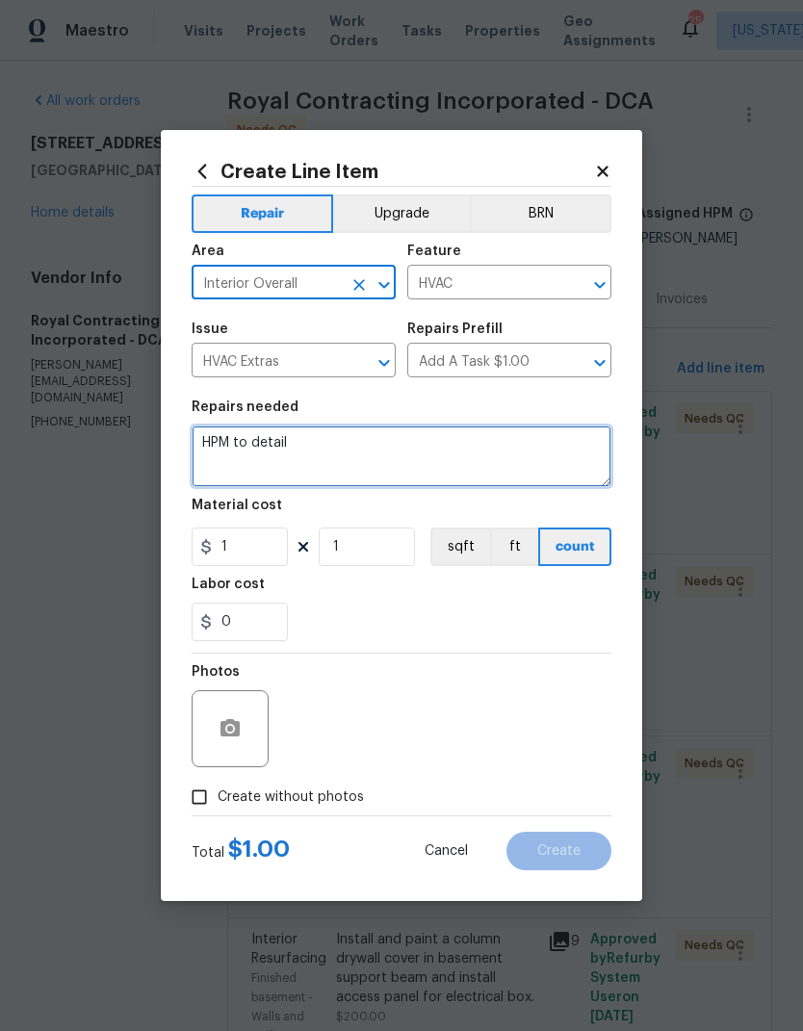
click at [332, 453] on textarea "HPM to detail" at bounding box center [402, 457] width 420 height 62
click at [332, 445] on textarea "HPM to detail" at bounding box center [402, 457] width 420 height 62
click at [332, 444] on textarea "HPM to detail" at bounding box center [402, 457] width 420 height 62
click at [330, 441] on textarea "HPM to detail" at bounding box center [402, 457] width 420 height 62
click at [329, 441] on textarea "HPM to detail" at bounding box center [402, 457] width 420 height 62
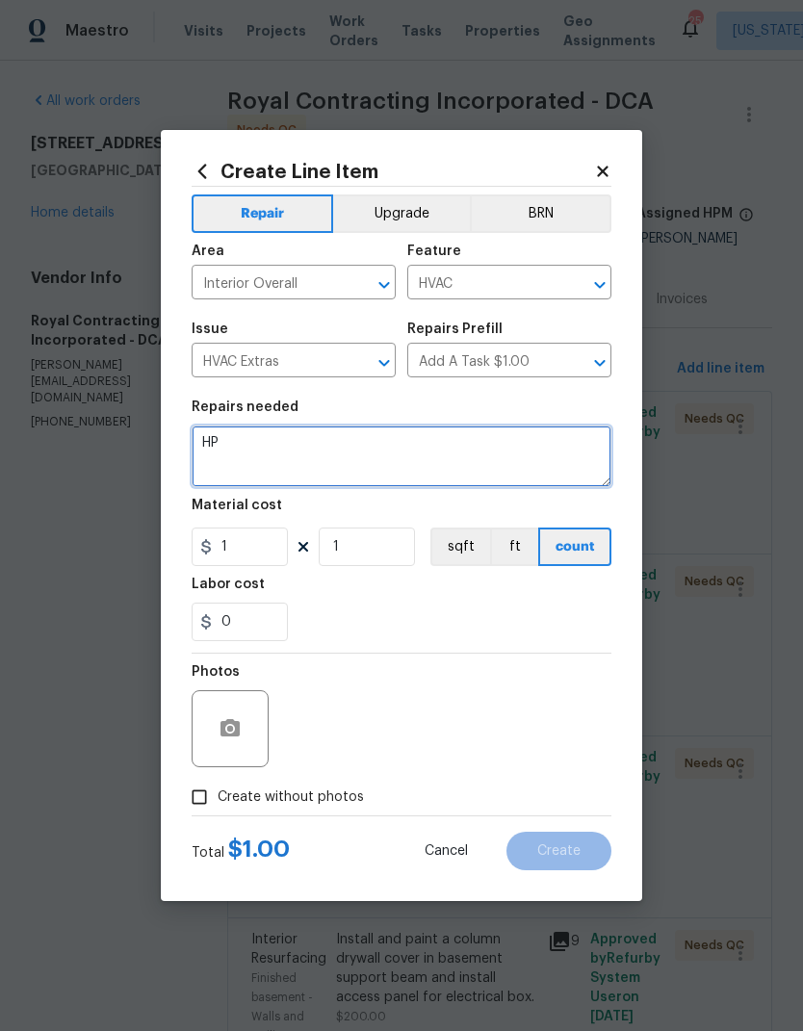
type textarea "H"
click at [324, 458] on textarea at bounding box center [402, 457] width 420 height 62
click at [226, 449] on textarea at bounding box center [402, 457] width 420 height 62
paste textarea "Replace mirror, replace faucets, and install an extra vanity due to extended do…"
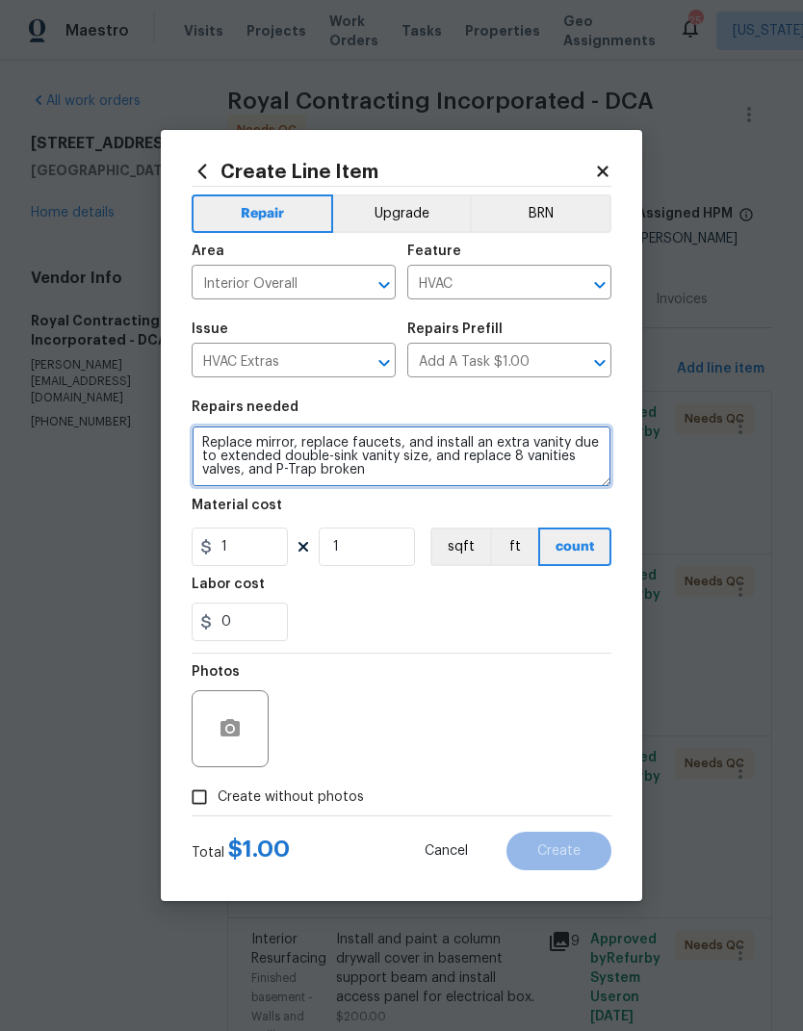
type textarea "Replace mirror, replace faucets, and install an extra vanity due to extended do…"
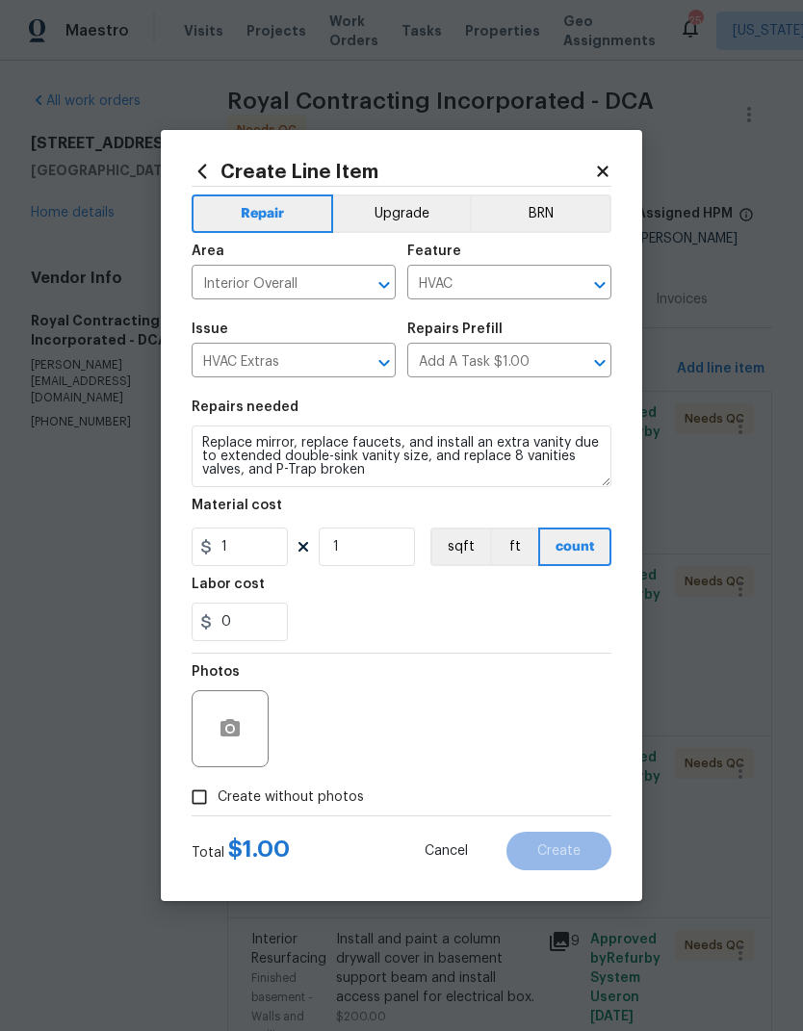
click at [495, 619] on div "0" at bounding box center [402, 622] width 420 height 39
click at [257, 552] on input "1" at bounding box center [240, 547] width 96 height 39
type input "750"
click at [527, 613] on div "0" at bounding box center [402, 622] width 420 height 39
click at [196, 805] on input "Create without photos" at bounding box center [199, 797] width 37 height 37
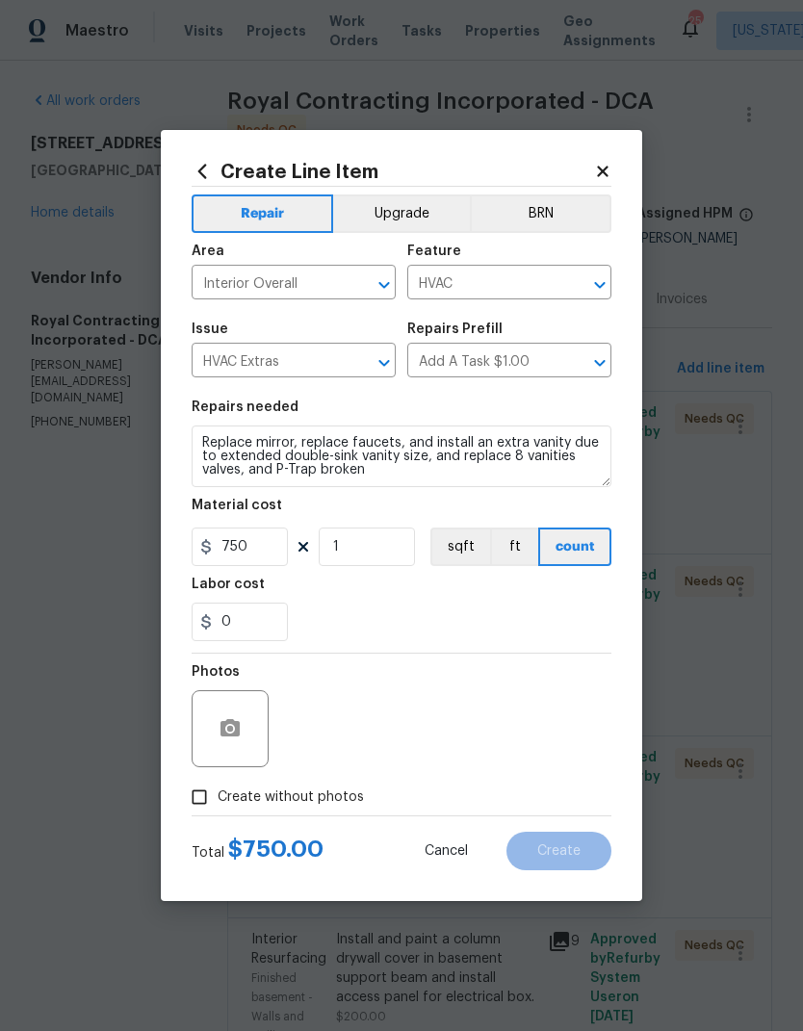
checkbox input "true"
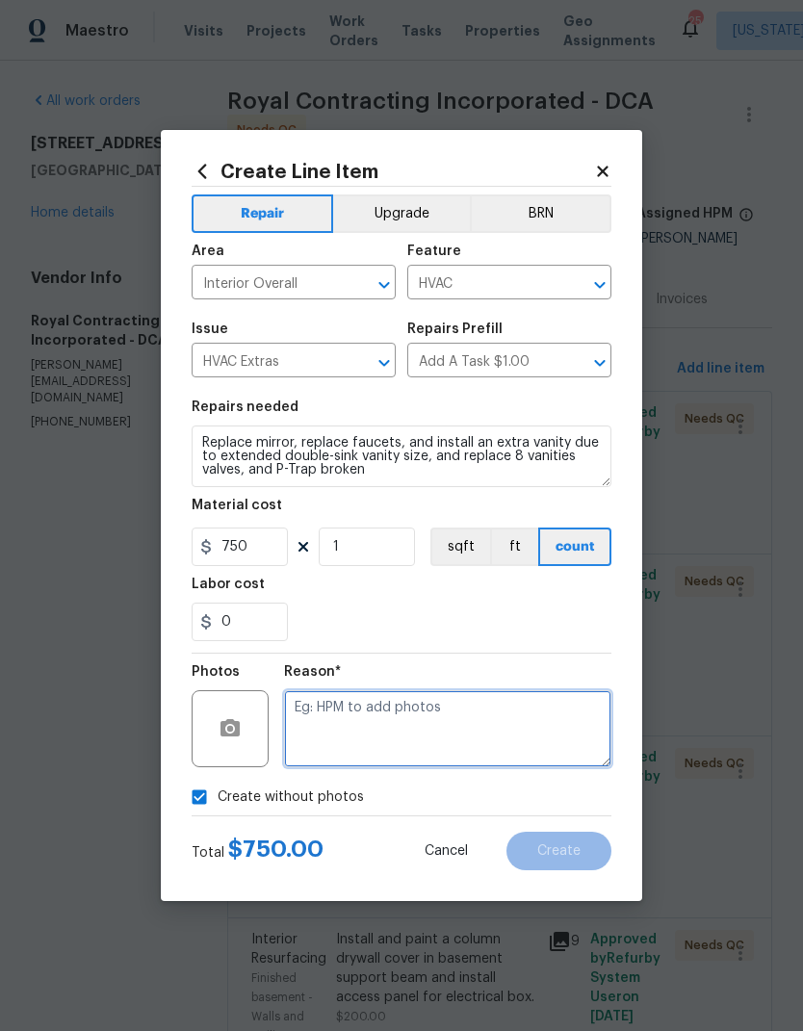
click at [507, 742] on textarea at bounding box center [447, 728] width 327 height 77
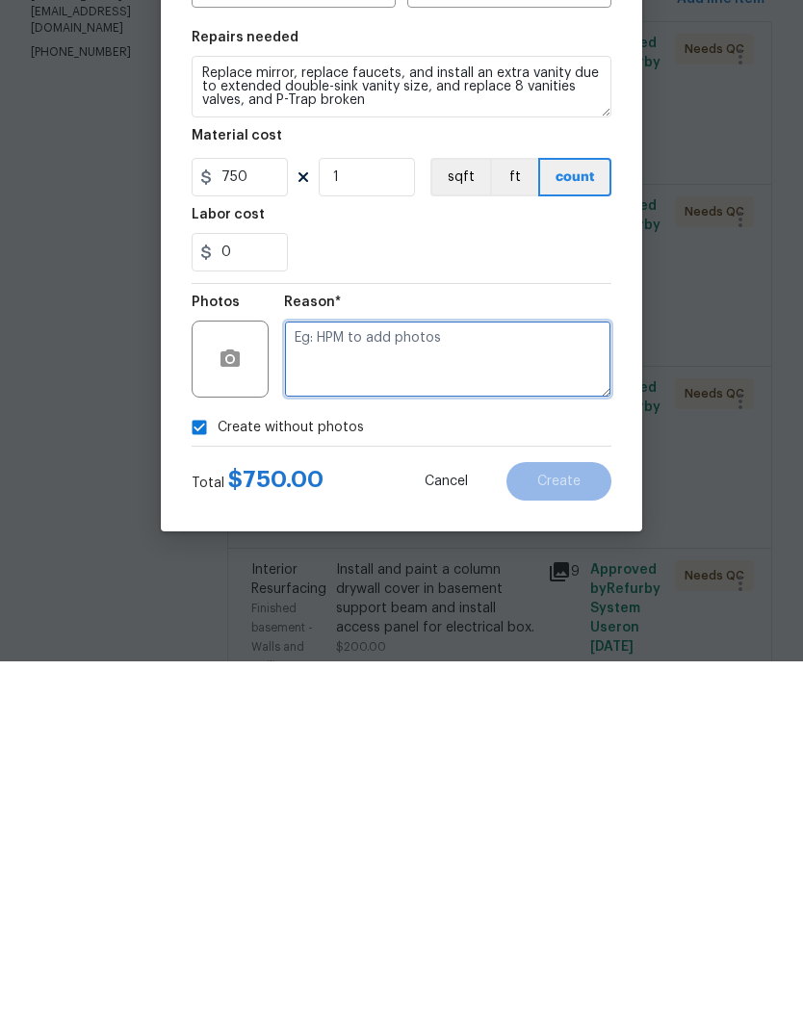
type textarea "M"
type textarea "N/a"
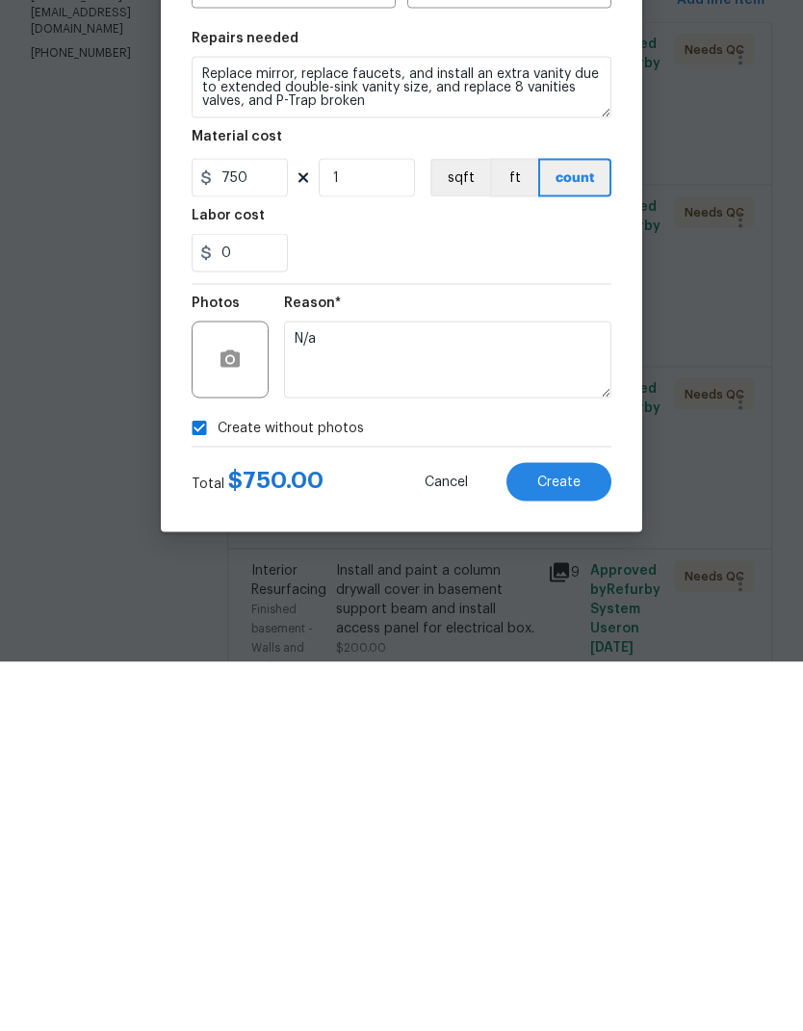
click at [567, 844] on span "Create" at bounding box center [558, 851] width 43 height 14
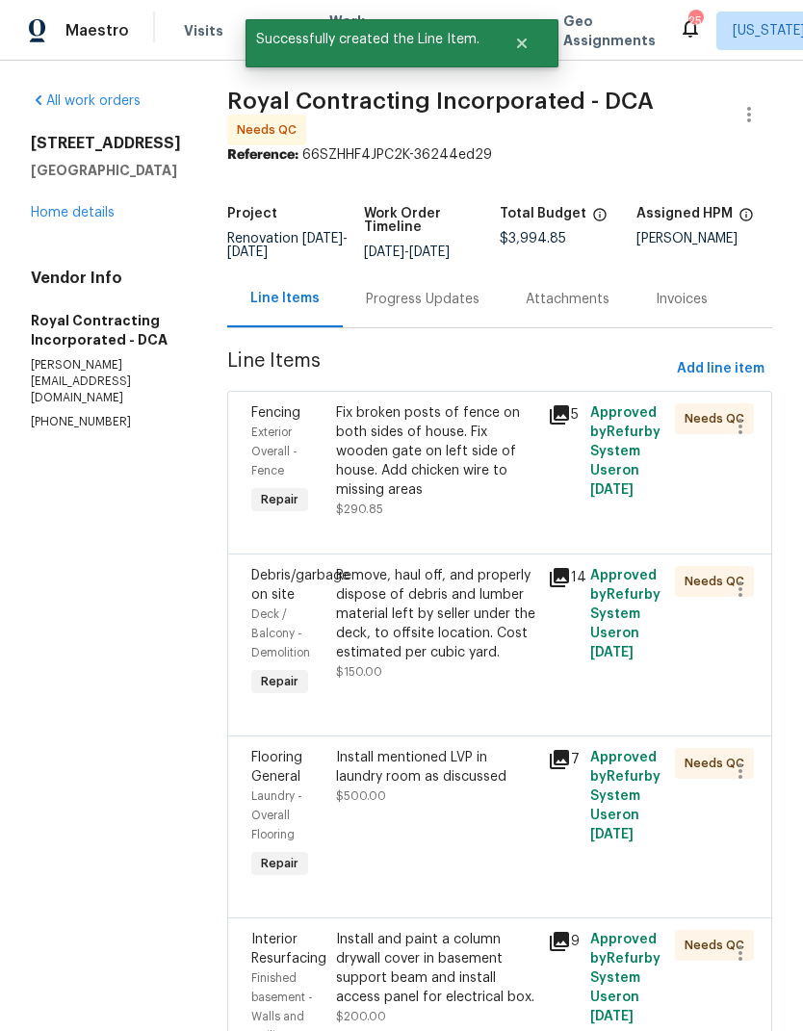
scroll to position [0, 0]
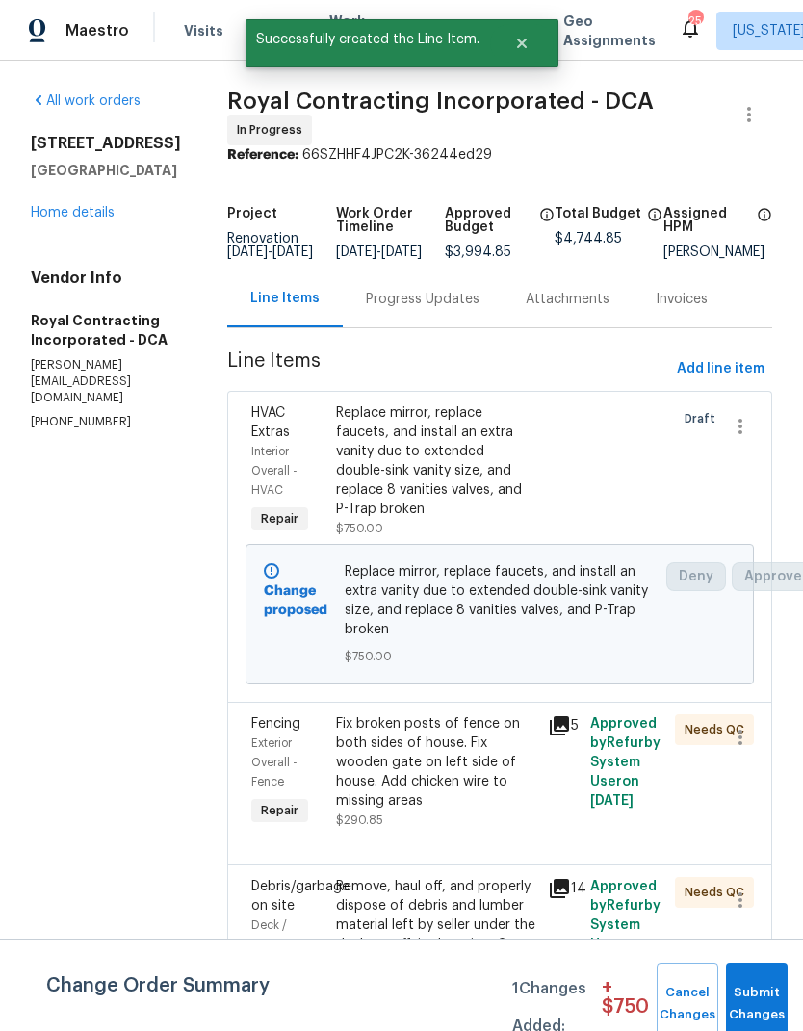
click at [775, 992] on button "Submit Changes" at bounding box center [757, 1004] width 62 height 83
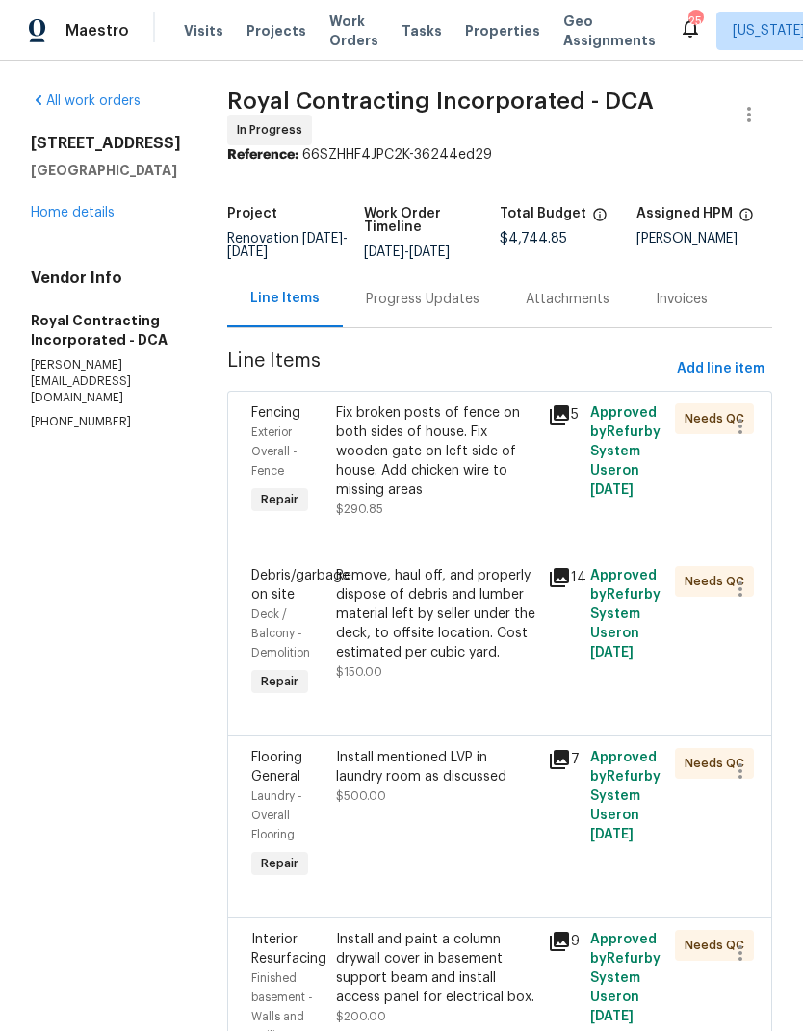
click at [44, 217] on link "Home details" at bounding box center [73, 212] width 84 height 13
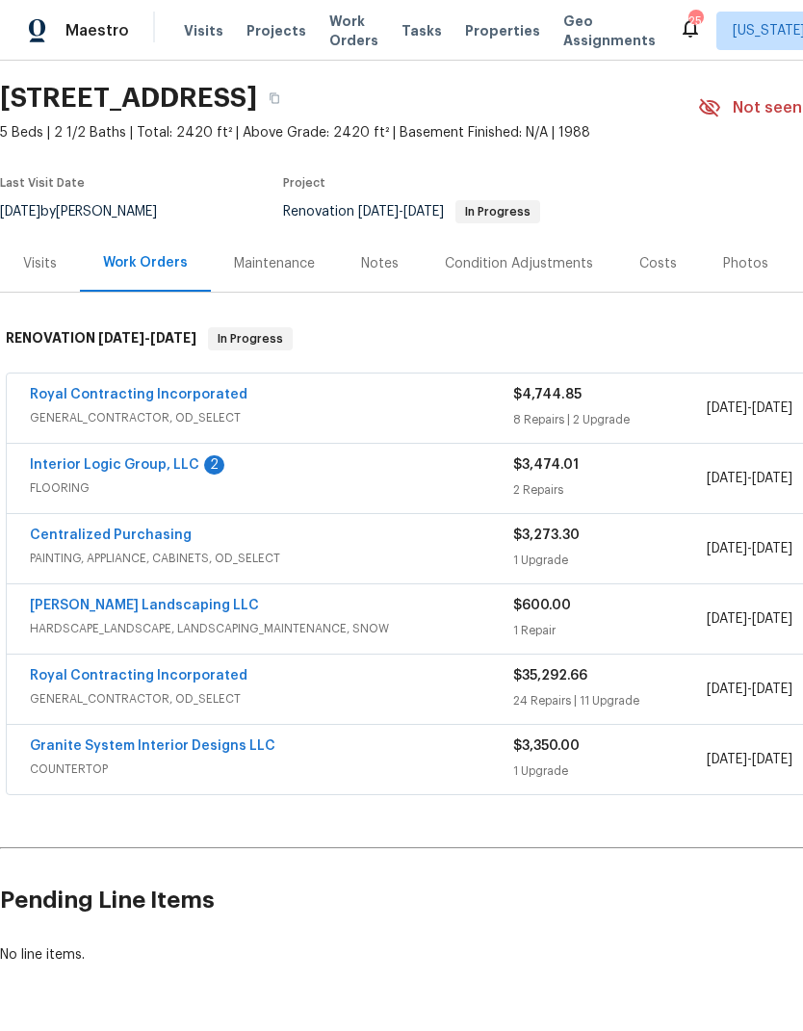
scroll to position [46, 0]
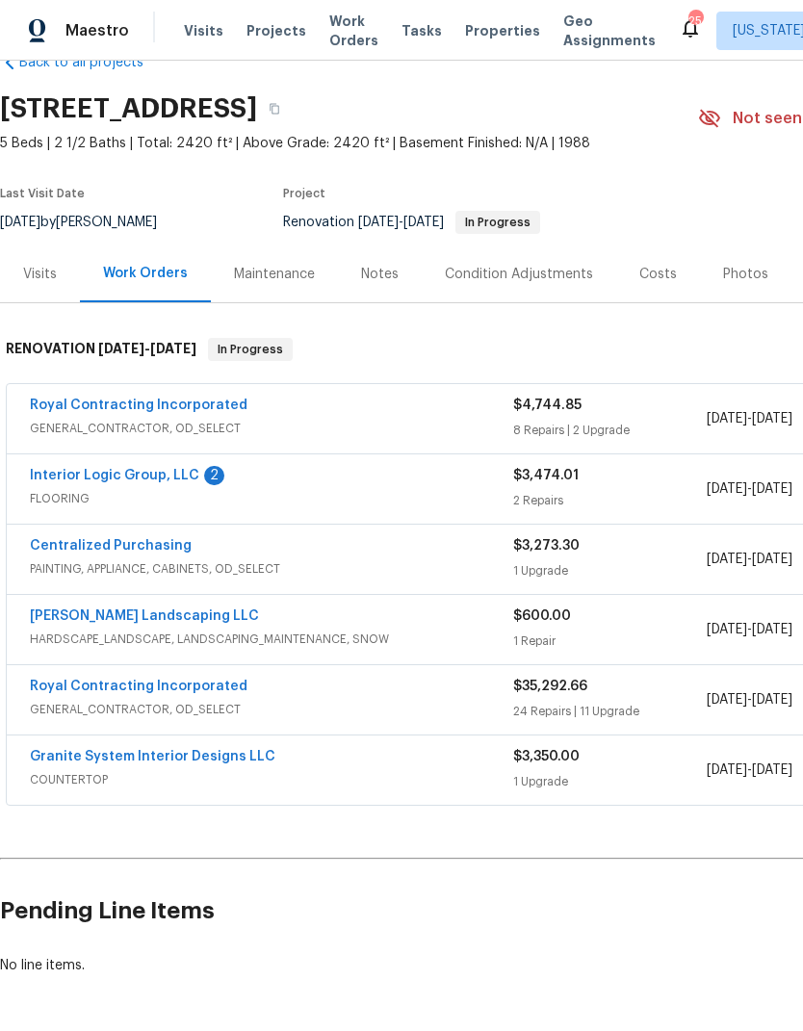
click at [82, 479] on link "Interior Logic Group, LLC" at bounding box center [114, 475] width 169 height 13
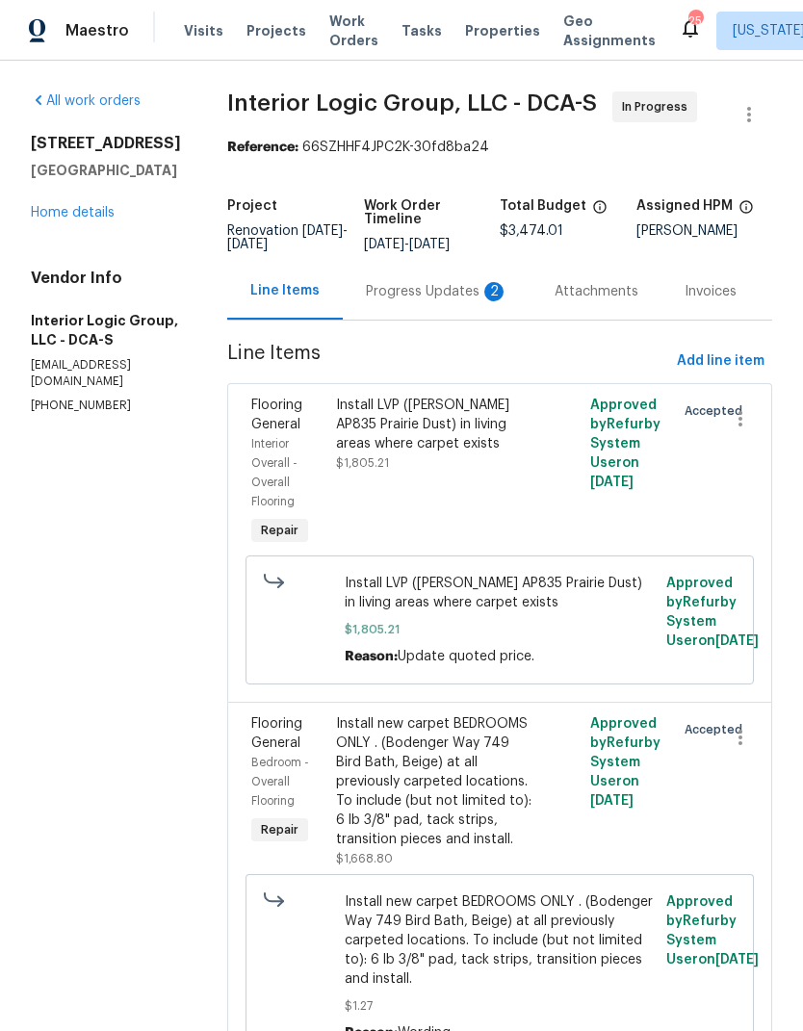
click at [422, 301] on div "Progress Updates 2" at bounding box center [437, 291] width 143 height 19
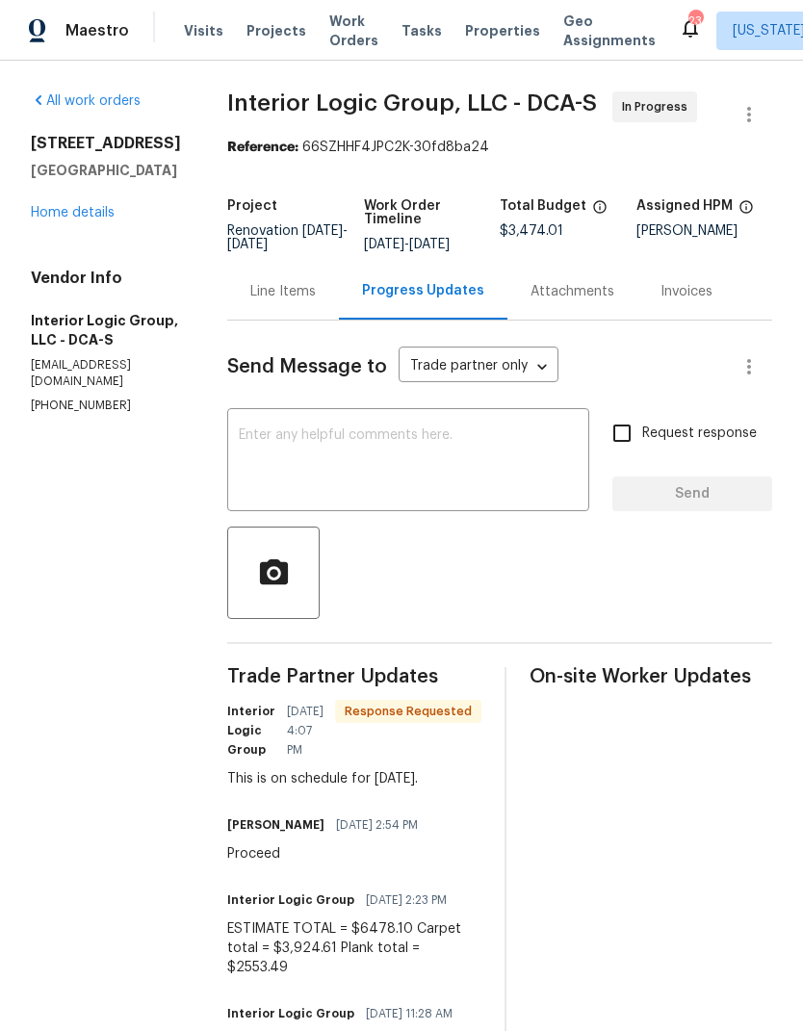
click at [305, 301] on div "Line Items" at bounding box center [282, 291] width 65 height 19
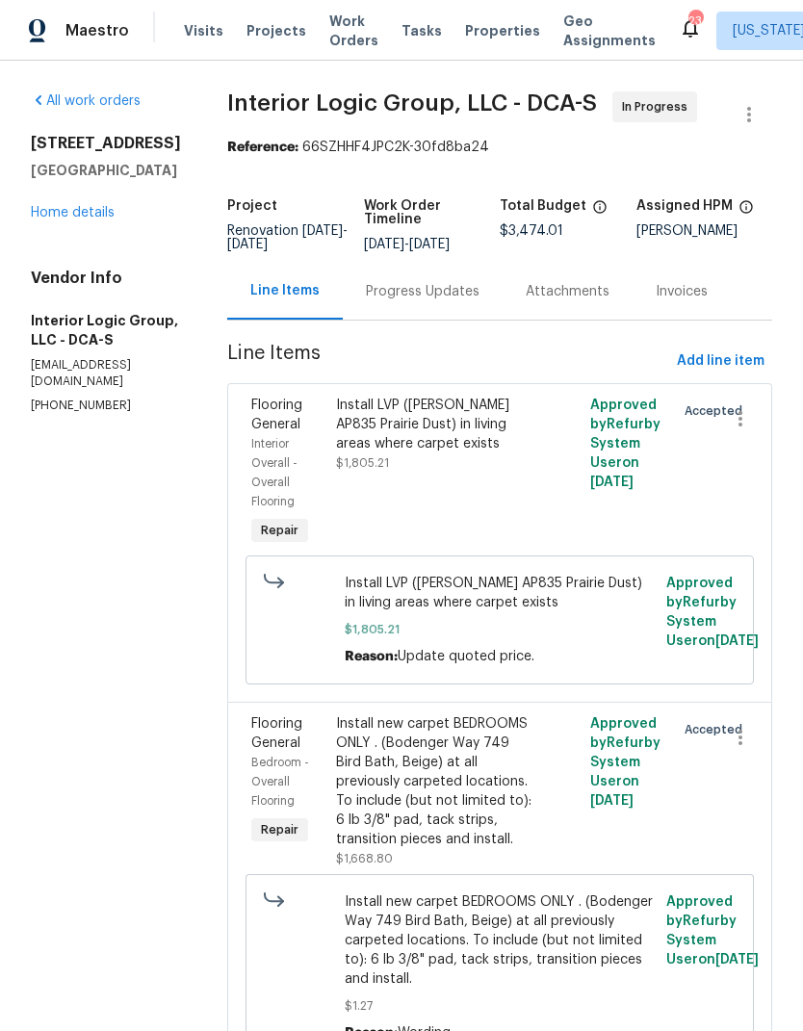
click at [451, 320] on div "Progress Updates" at bounding box center [423, 291] width 160 height 57
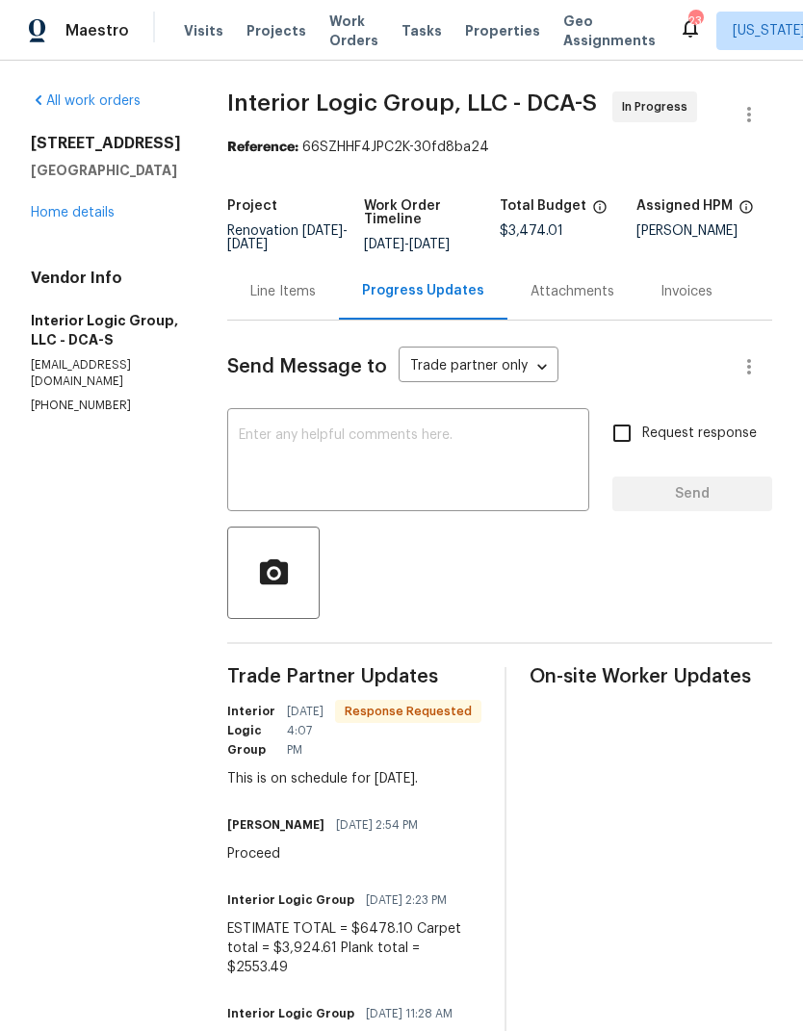
click at [317, 320] on div "Line Items" at bounding box center [283, 291] width 112 height 57
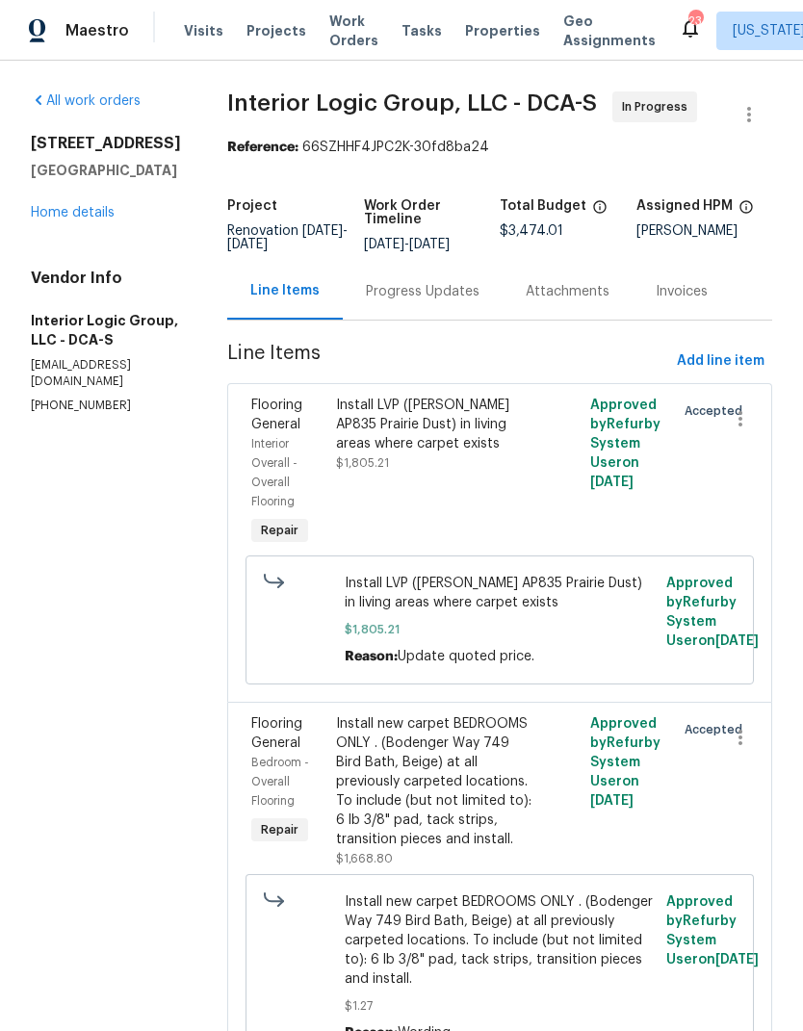
click at [431, 293] on div "Progress Updates" at bounding box center [423, 291] width 160 height 57
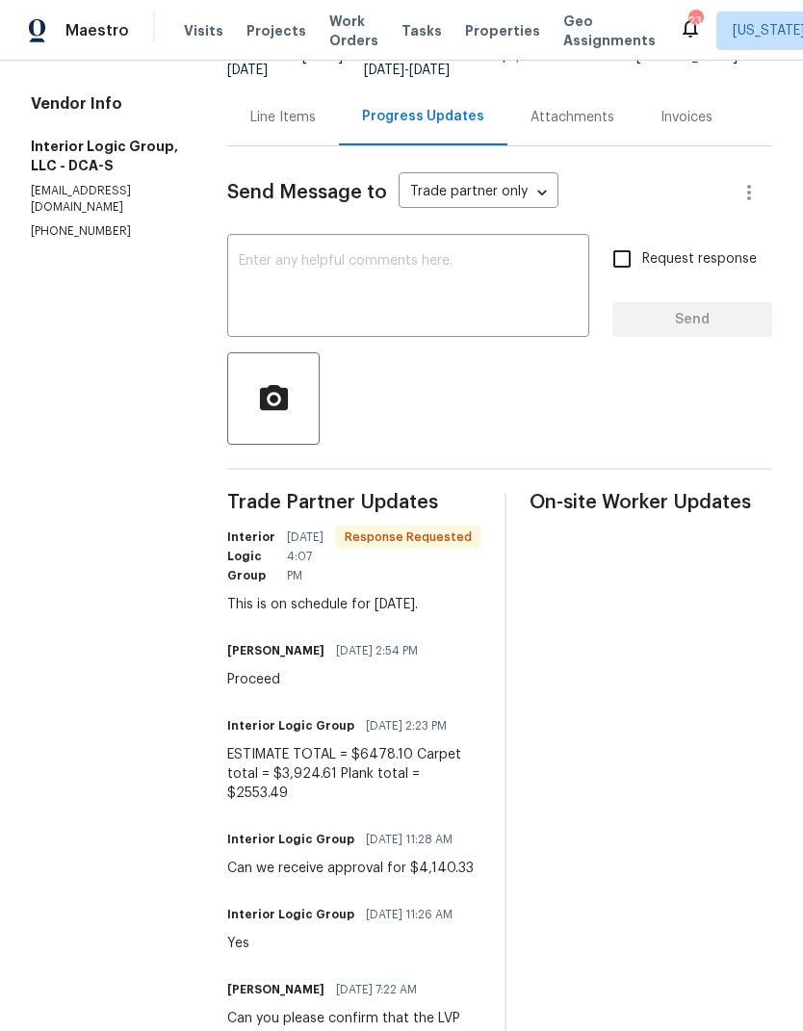
scroll to position [177, 0]
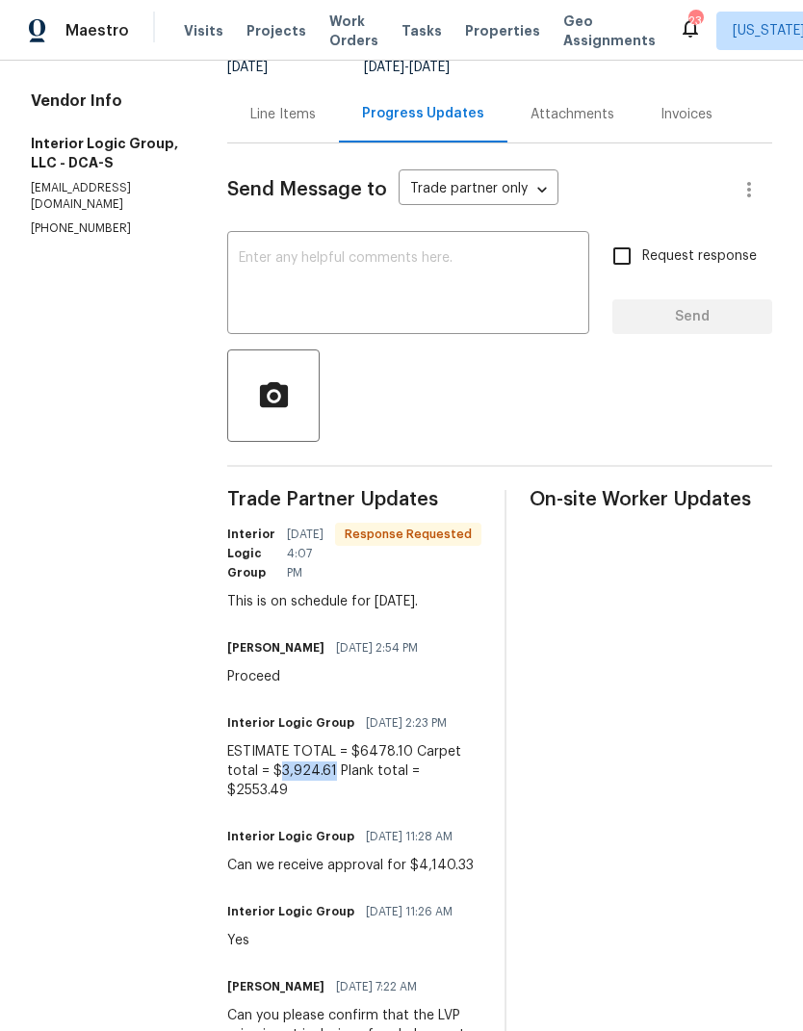
copy div "3,924.61"
click at [311, 143] on div "Line Items" at bounding box center [283, 114] width 112 height 57
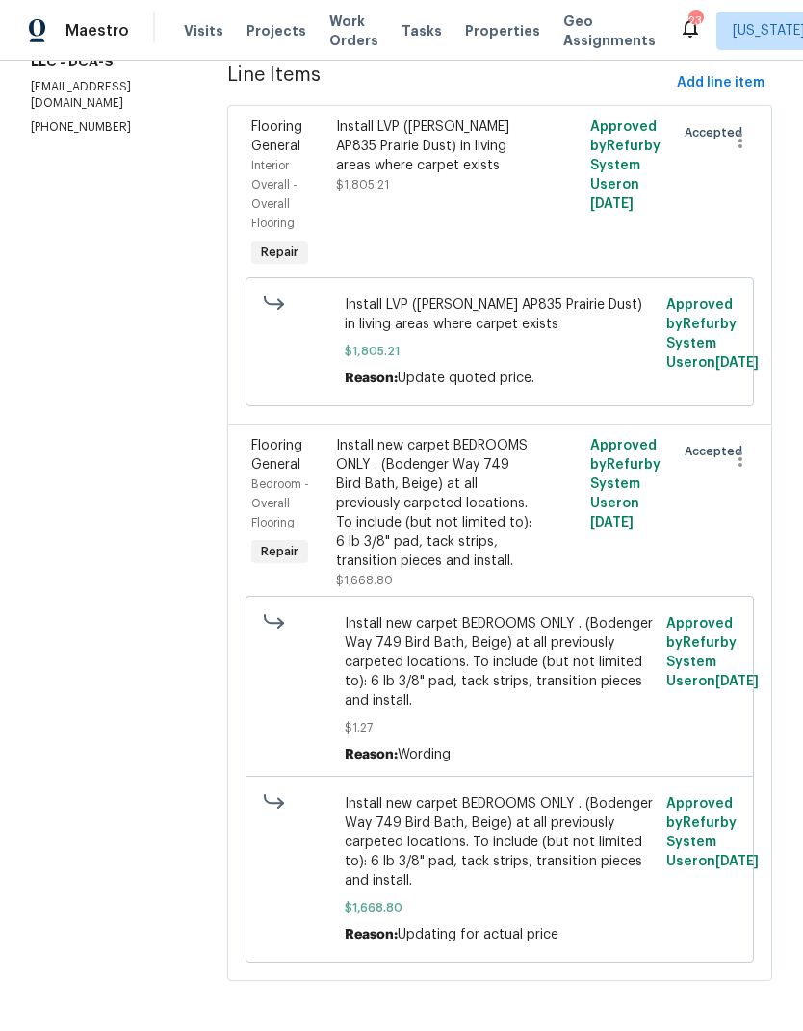
scroll to position [277, 0]
click at [450, 572] on div "Install new carpet BEDROOMS ONLY . (Bodenger Way 749 Bird Bath, Beige) at all p…" at bounding box center [436, 504] width 200 height 135
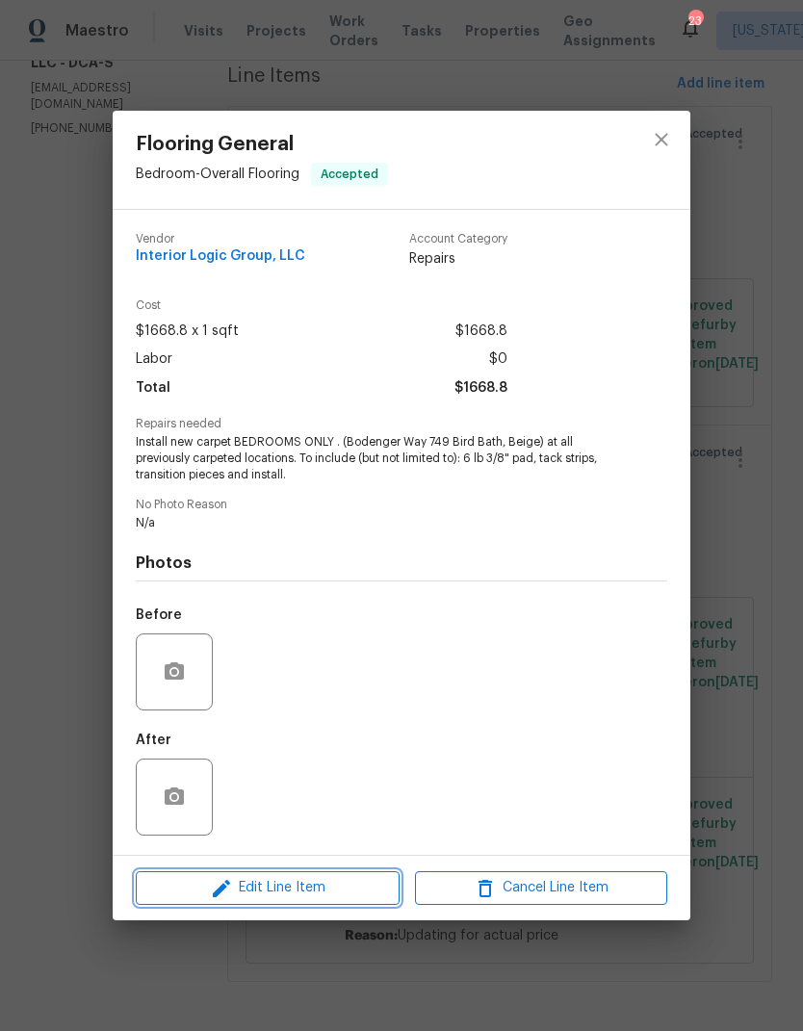
click at [342, 893] on span "Edit Line Item" at bounding box center [268, 888] width 252 height 24
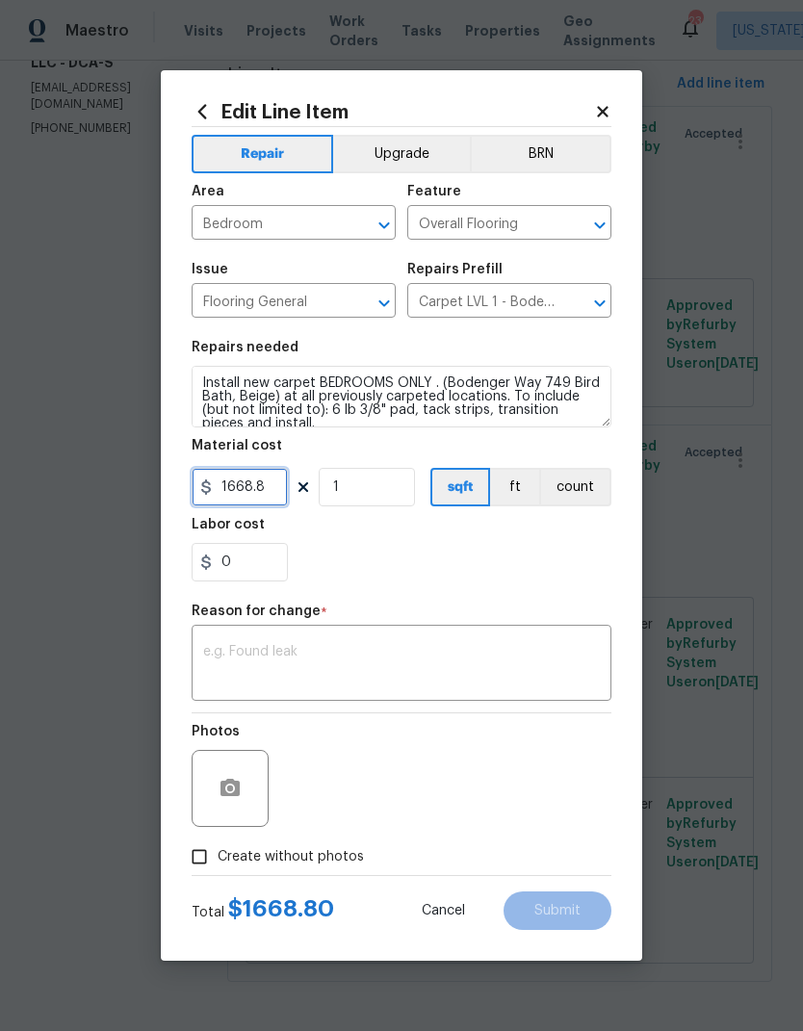
click at [246, 495] on input "1668.8" at bounding box center [240, 487] width 96 height 39
click at [245, 494] on input "1668.8" at bounding box center [240, 487] width 96 height 39
click at [251, 492] on input "1668.8" at bounding box center [240, 487] width 96 height 39
click at [269, 483] on input "1668.8" at bounding box center [240, 487] width 96 height 39
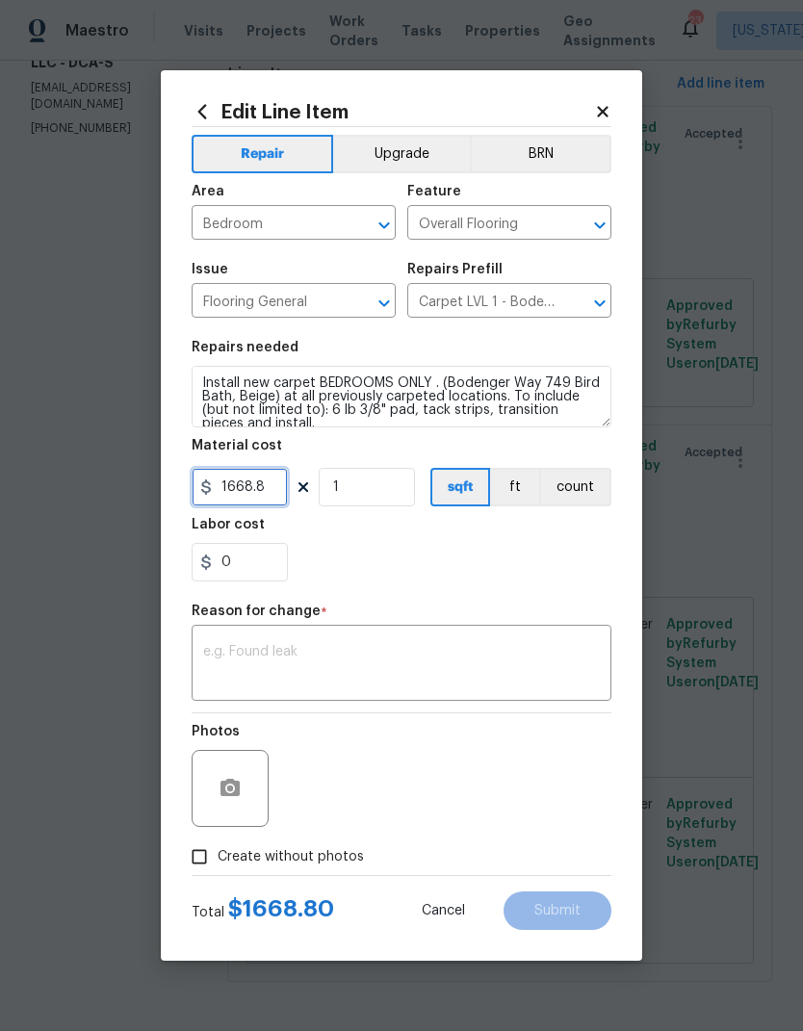
click at [268, 483] on input "1668.8" at bounding box center [240, 487] width 96 height 39
click at [267, 499] on input "1668.8" at bounding box center [240, 487] width 96 height 39
click at [266, 499] on input "1668.8" at bounding box center [240, 487] width 96 height 39
paste input "text"
click at [224, 492] on input "1668.8" at bounding box center [240, 487] width 96 height 39
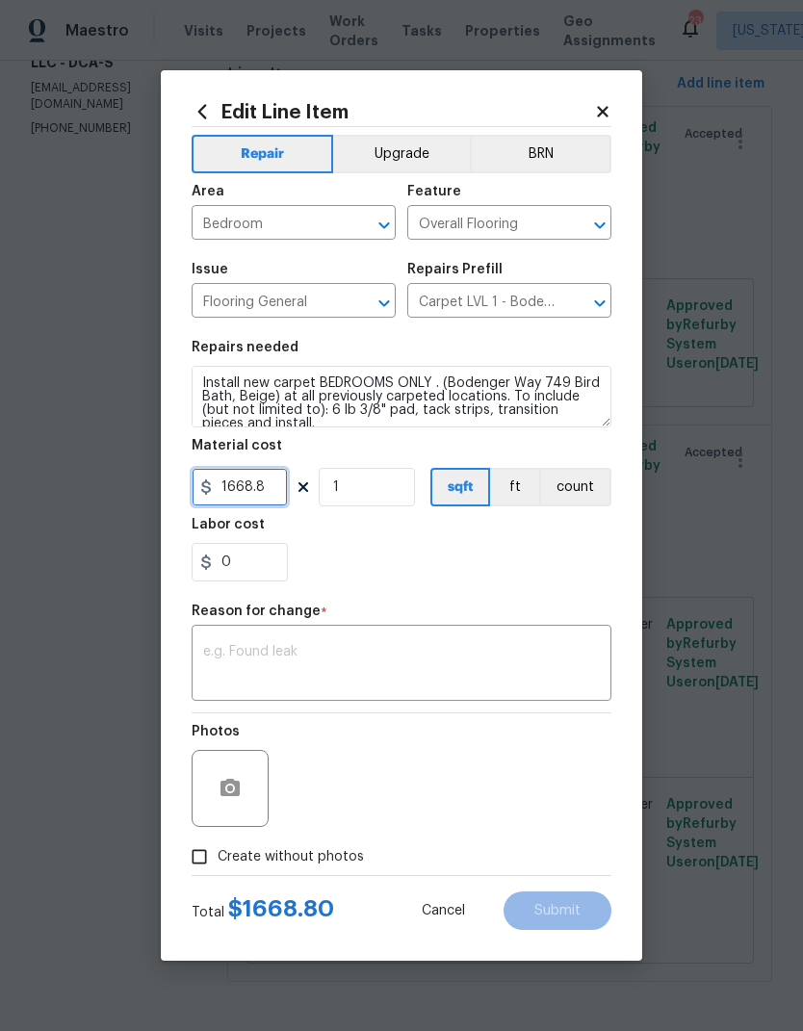
click at [223, 492] on input "1668.8" at bounding box center [240, 487] width 96 height 39
click at [239, 497] on input "1668.8" at bounding box center [240, 487] width 96 height 39
paste input "text"
type input "1668.8"
click at [692, 442] on body "Maestro Visits Projects Work Orders Tasks Properties Geo Assignments 23 Washing…" at bounding box center [401, 515] width 803 height 1031
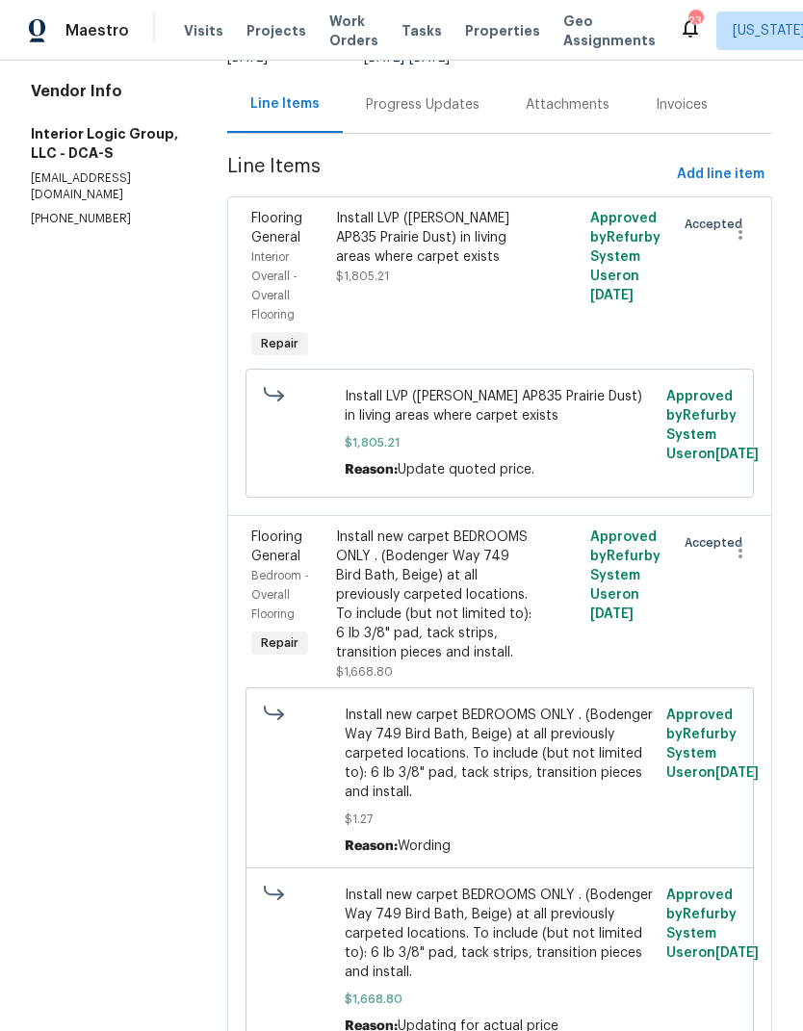
scroll to position [106, 0]
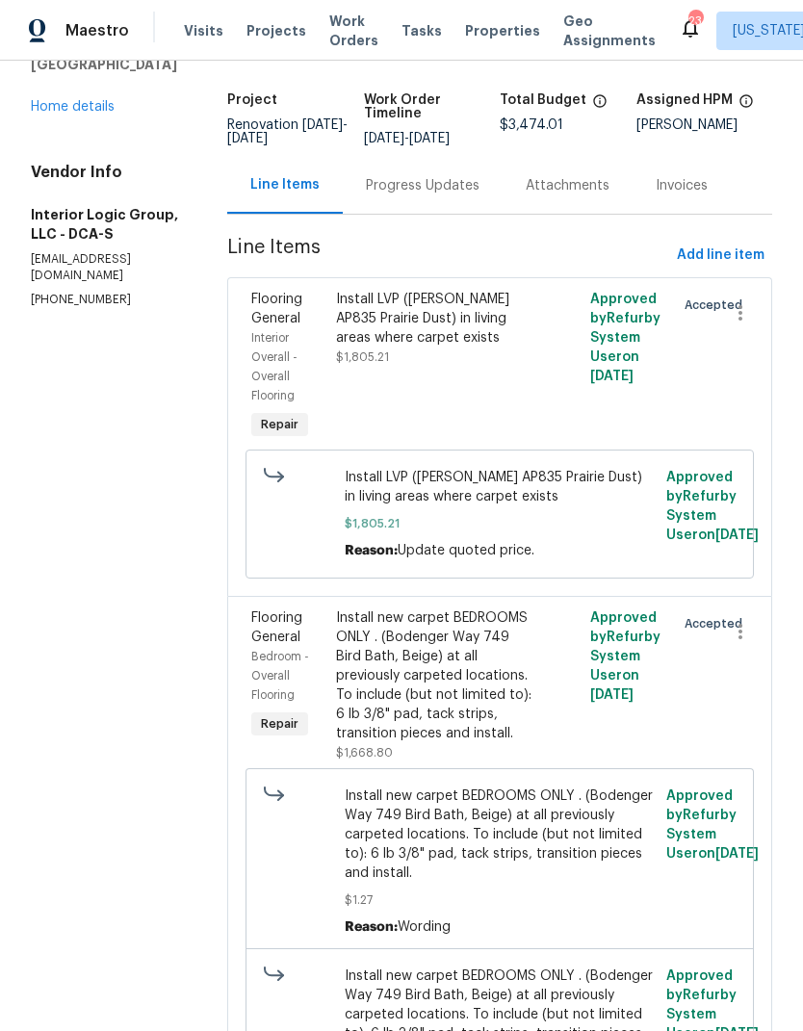
click at [464, 195] on div "Progress Updates" at bounding box center [423, 185] width 114 height 19
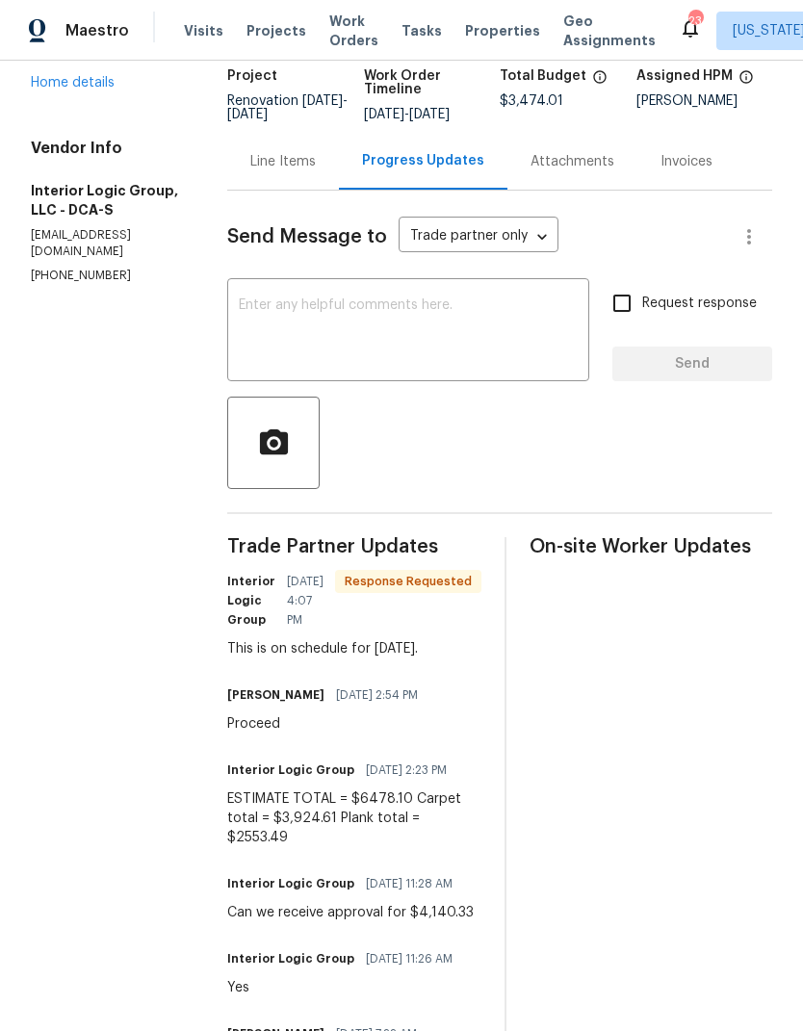
scroll to position [131, 0]
click at [311, 821] on div "ESTIMATE TOTAL = $6478.10 Carpet total = $3,924.61 Plank total = $2553.49" at bounding box center [354, 818] width 254 height 58
click at [310, 821] on div "ESTIMATE TOTAL = $6478.10 Carpet total = $3,924.61 Plank total = $2553.49" at bounding box center [354, 818] width 254 height 58
click at [306, 830] on div "ESTIMATE TOTAL = $6478.10 Carpet total = $3,924.61 Plank total = $2553.49" at bounding box center [354, 818] width 254 height 58
copy div "3,924.61"
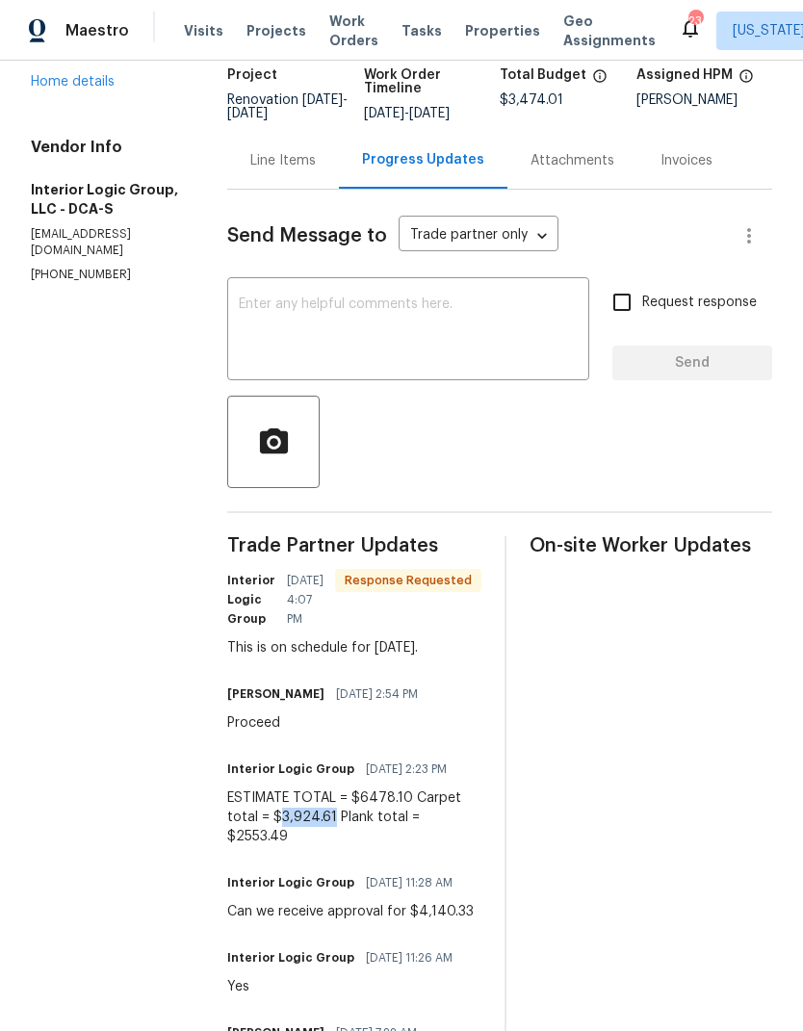
click at [316, 170] on div "Line Items" at bounding box center [282, 160] width 65 height 19
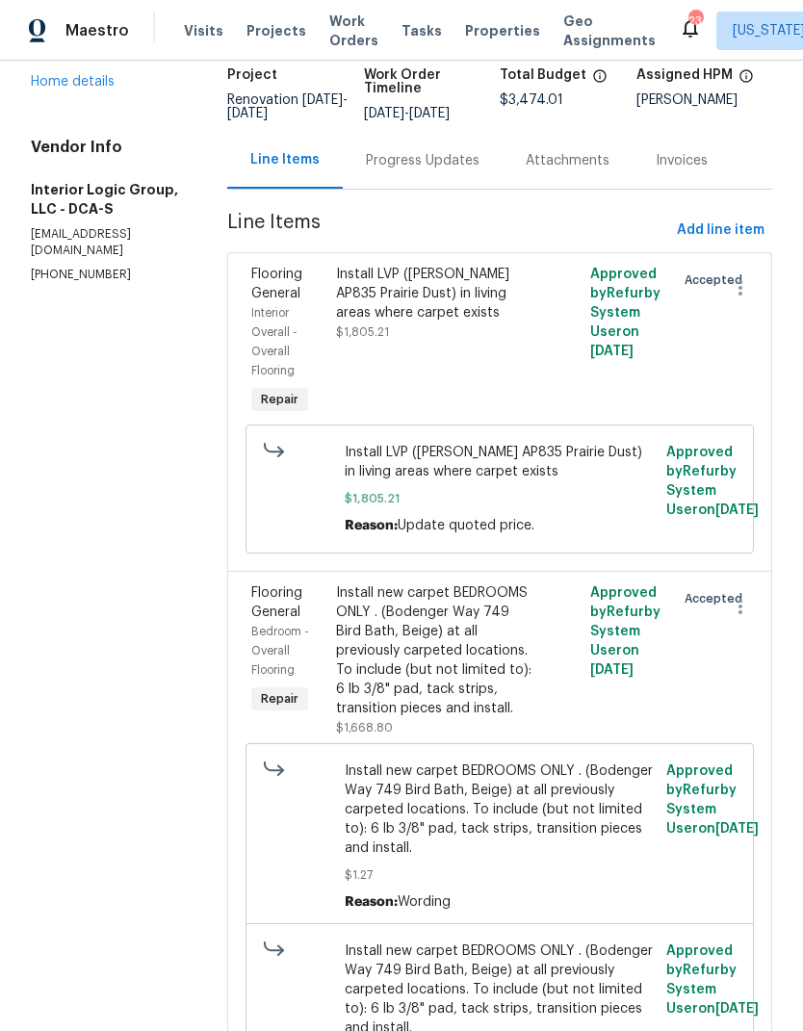
click at [425, 718] on div "Install new carpet BEDROOMS ONLY . (Bodenger Way 749 Bird Bath, Beige) at all p…" at bounding box center [436, 651] width 200 height 135
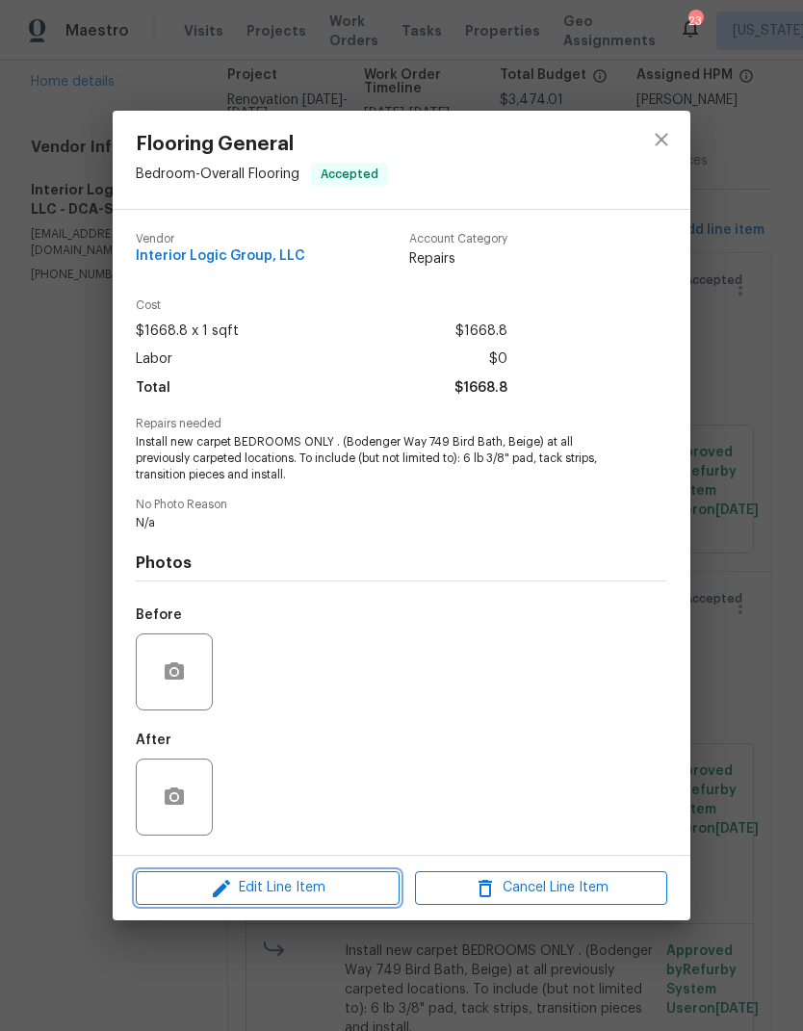
click at [318, 891] on span "Edit Line Item" at bounding box center [268, 888] width 252 height 24
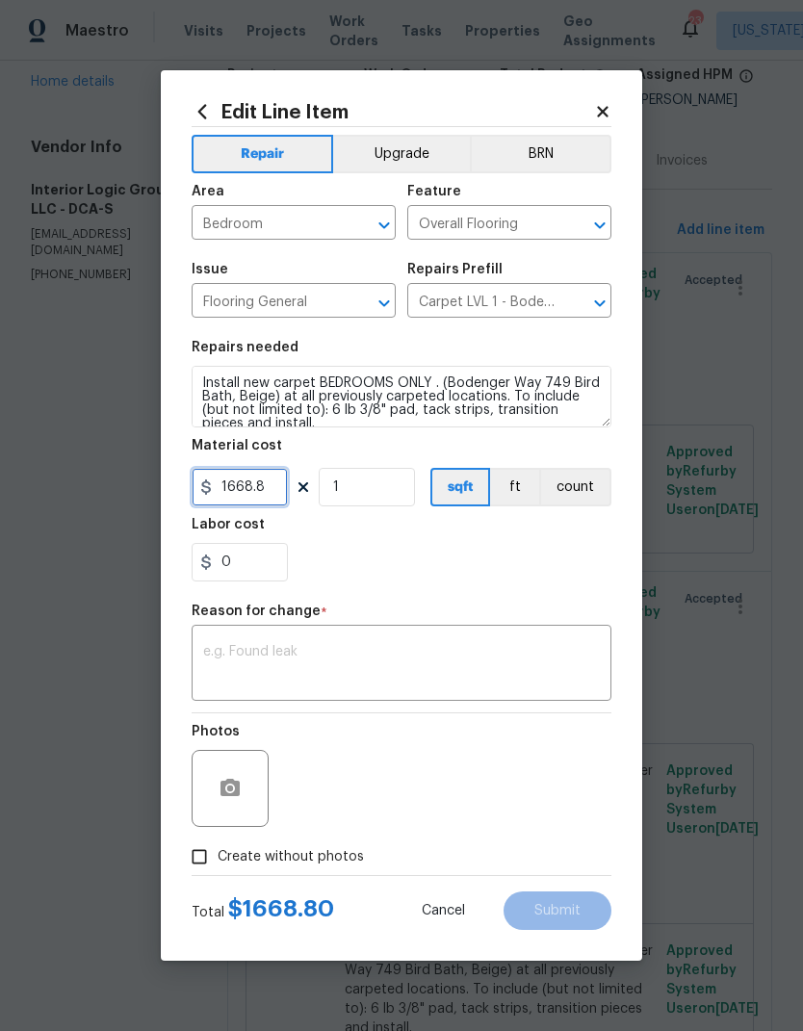
click at [255, 482] on input "1668.8" at bounding box center [240, 487] width 96 height 39
click at [253, 490] on input "1668.8" at bounding box center [240, 487] width 96 height 39
click at [247, 490] on input "0" at bounding box center [240, 487] width 96 height 39
paste input "text"
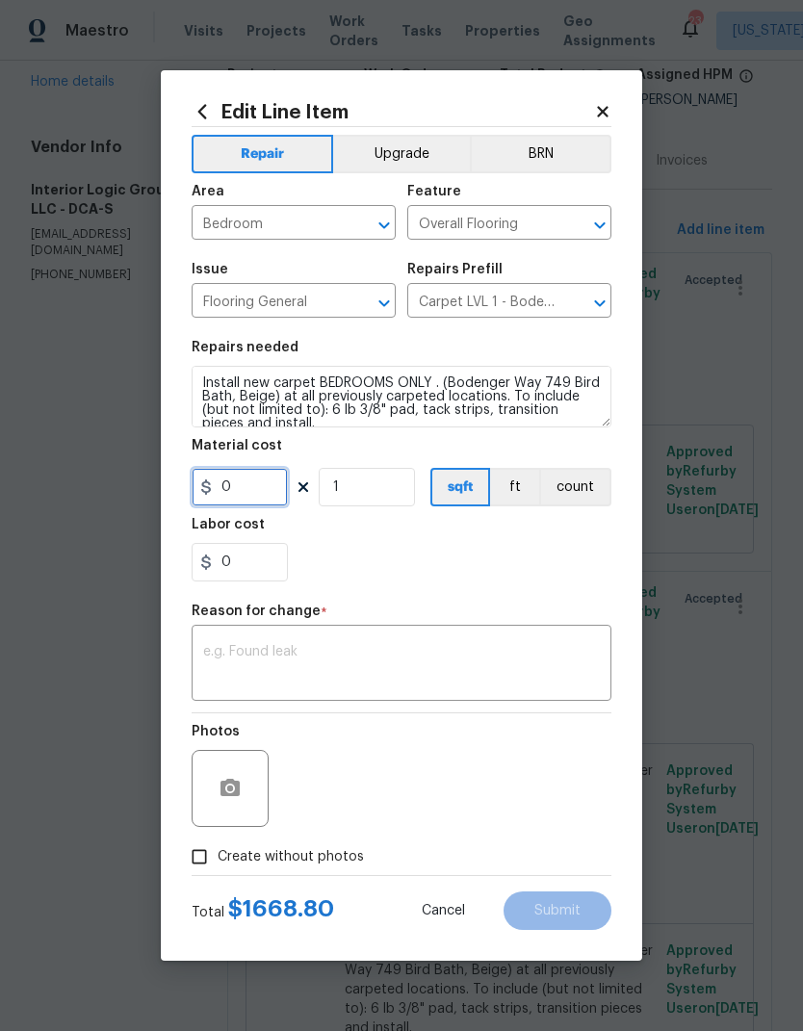
type input "0"
click at [750, 508] on body "Maestro Visits Projects Work Orders Tasks Properties Geo Assignments 23 Washing…" at bounding box center [401, 515] width 803 height 1031
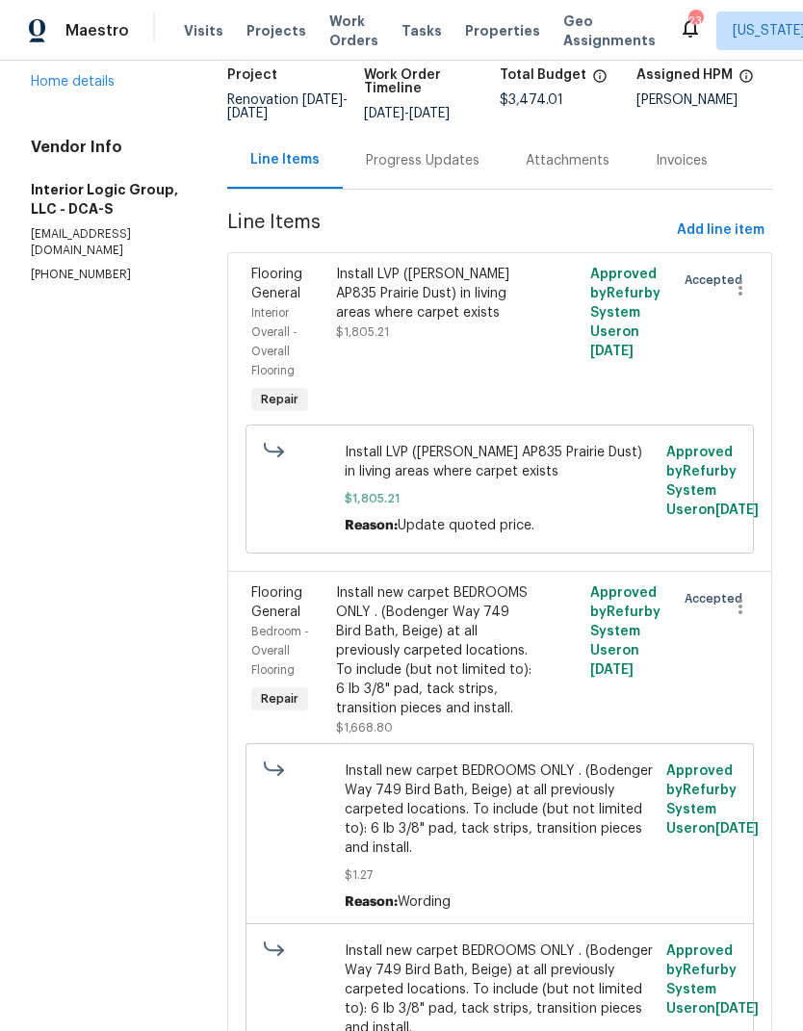
click at [447, 189] on div "Progress Updates" at bounding box center [423, 160] width 160 height 57
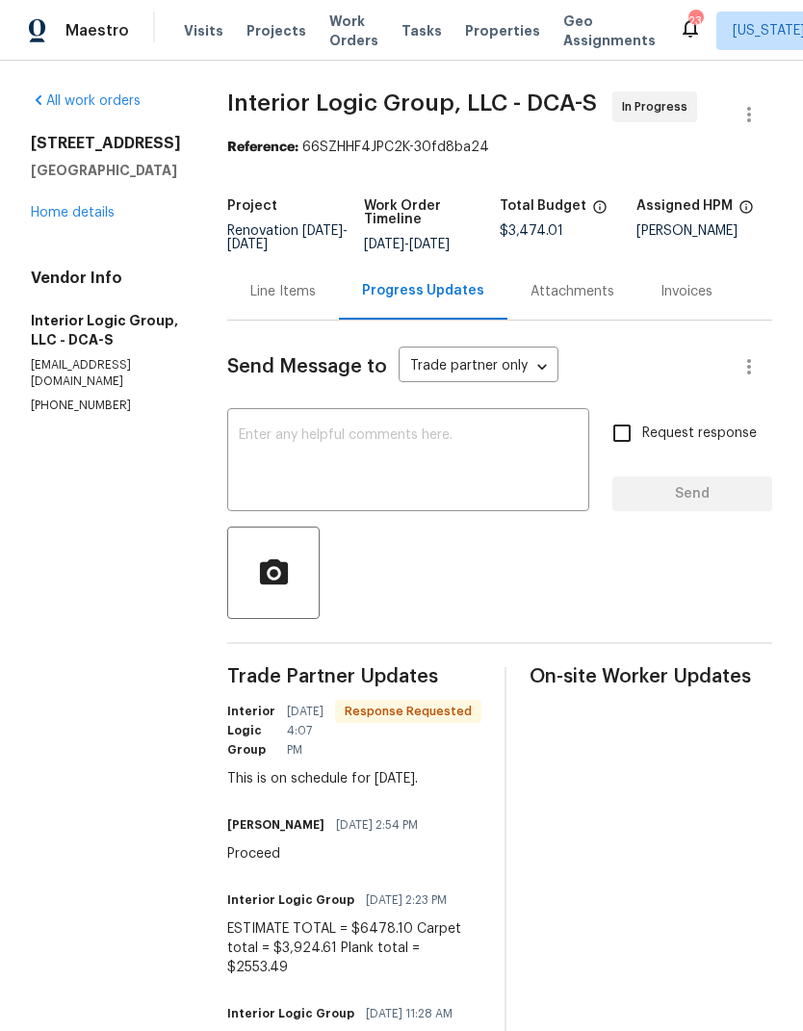
click at [316, 301] on div "Line Items" at bounding box center [282, 291] width 65 height 19
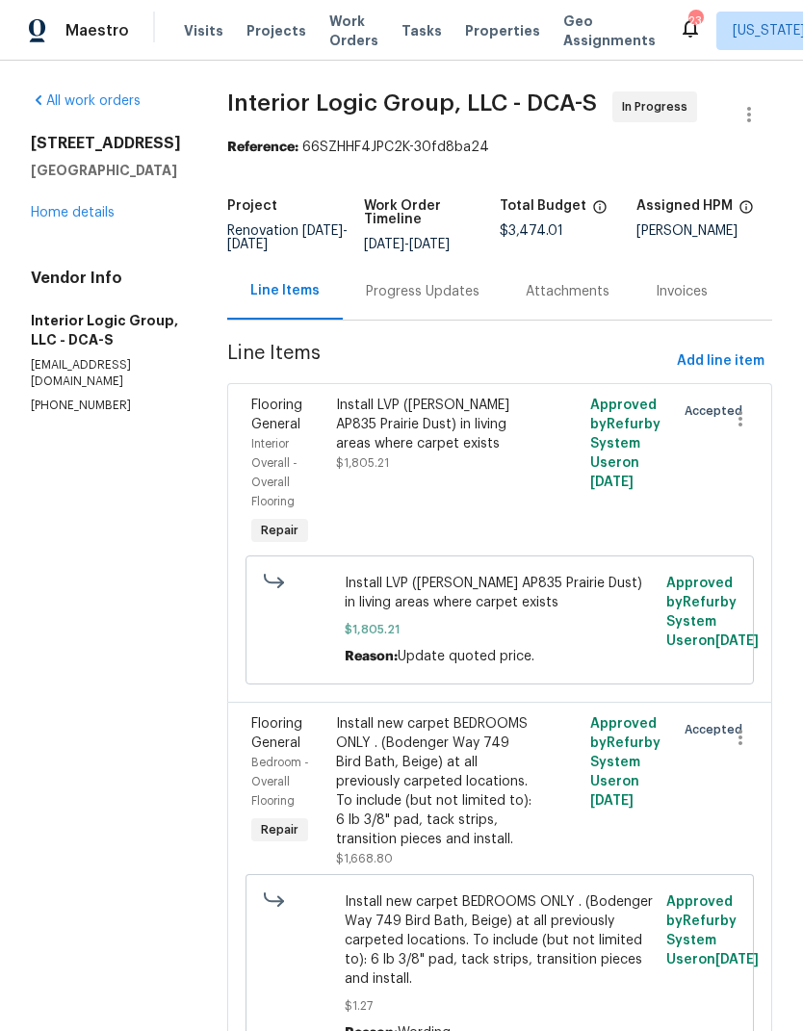
click at [447, 849] on div "Install new carpet BEDROOMS ONLY . (Bodenger Way 749 Bird Bath, Beige) at all p…" at bounding box center [436, 781] width 200 height 135
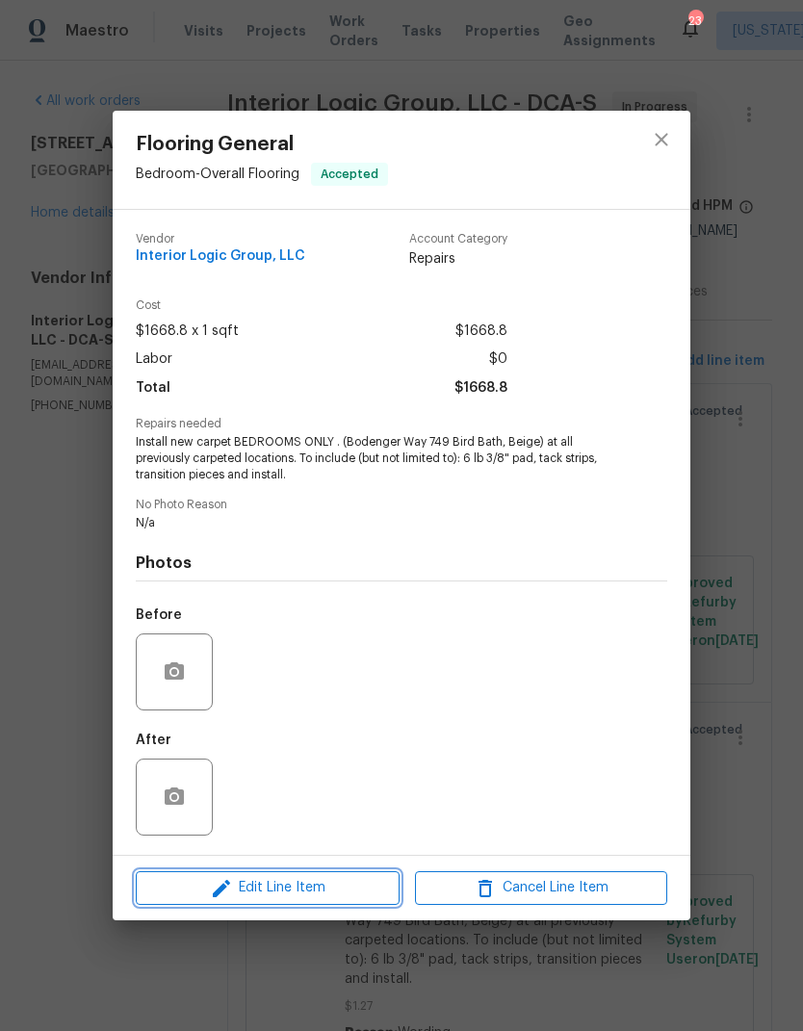
click at [313, 900] on span "Edit Line Item" at bounding box center [268, 888] width 252 height 24
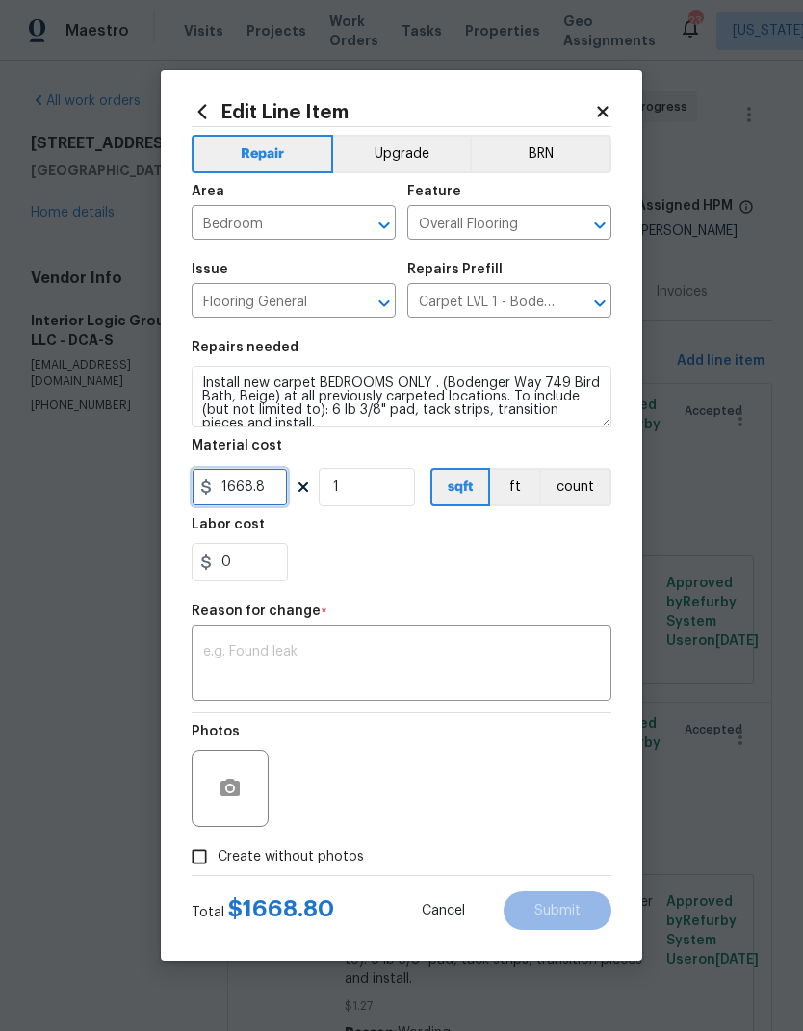
click at [241, 499] on input "1668.8" at bounding box center [240, 487] width 96 height 39
click at [233, 499] on input "1668.8" at bounding box center [240, 487] width 96 height 39
click at [229, 495] on input "1668.8" at bounding box center [240, 487] width 96 height 39
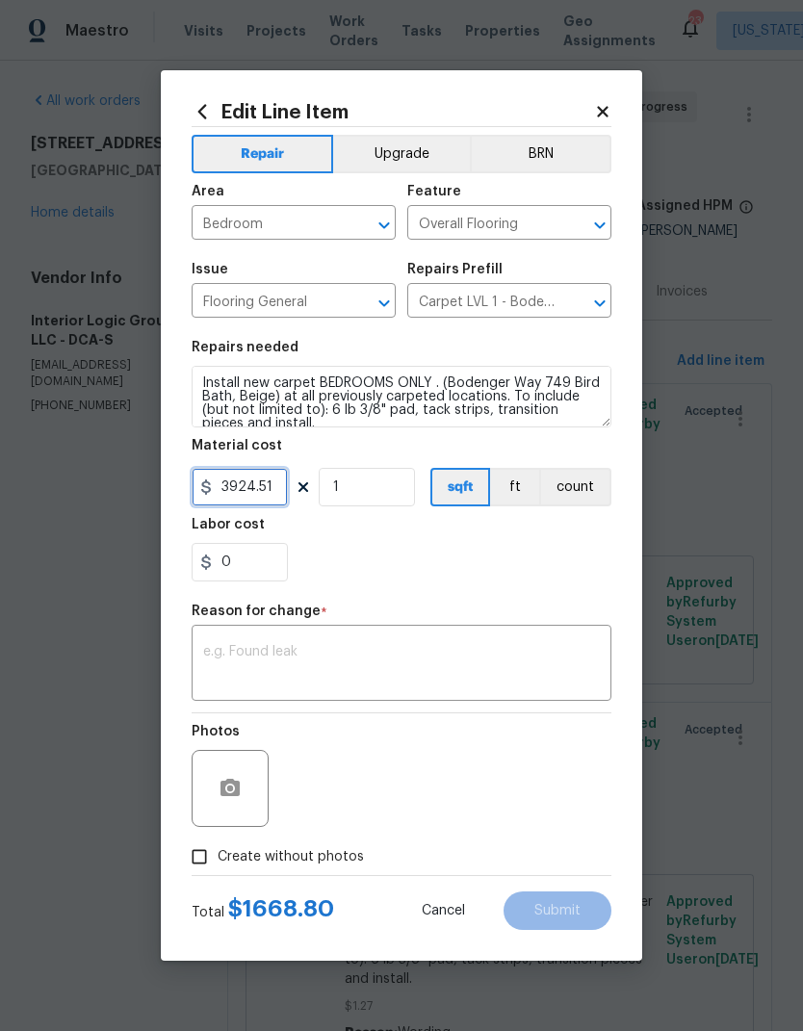
type input "3924.51"
click at [503, 647] on textarea at bounding box center [401, 665] width 397 height 40
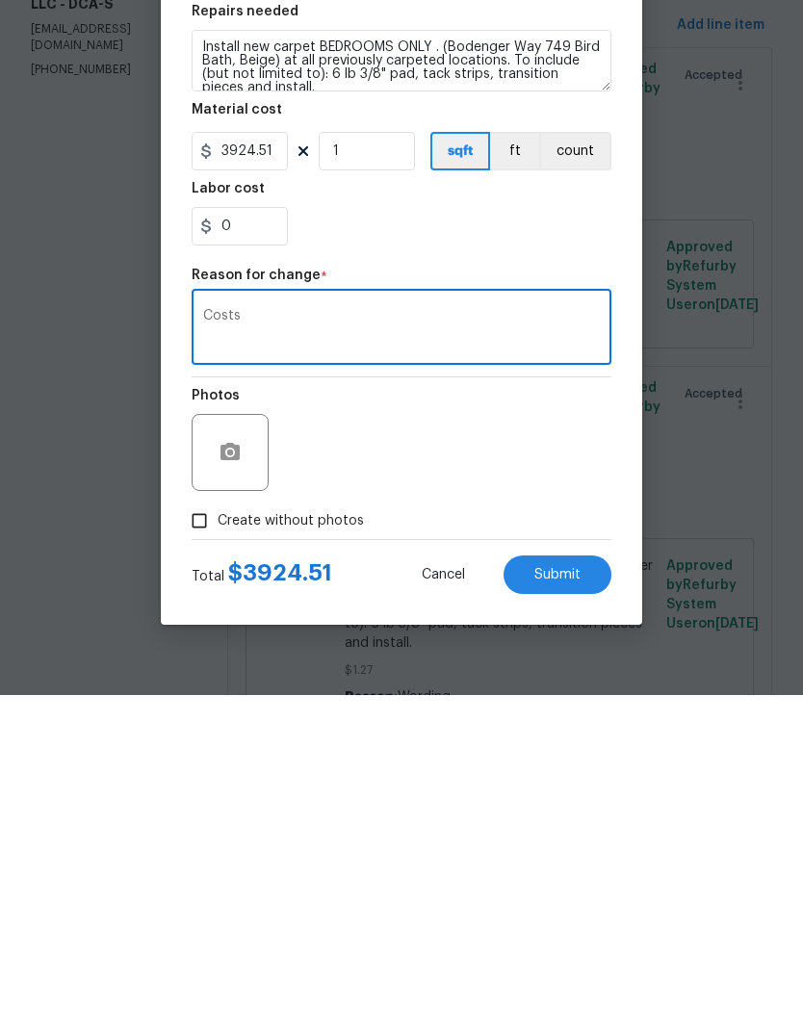
type textarea "Costs"
click at [566, 904] on span "Submit" at bounding box center [557, 911] width 46 height 14
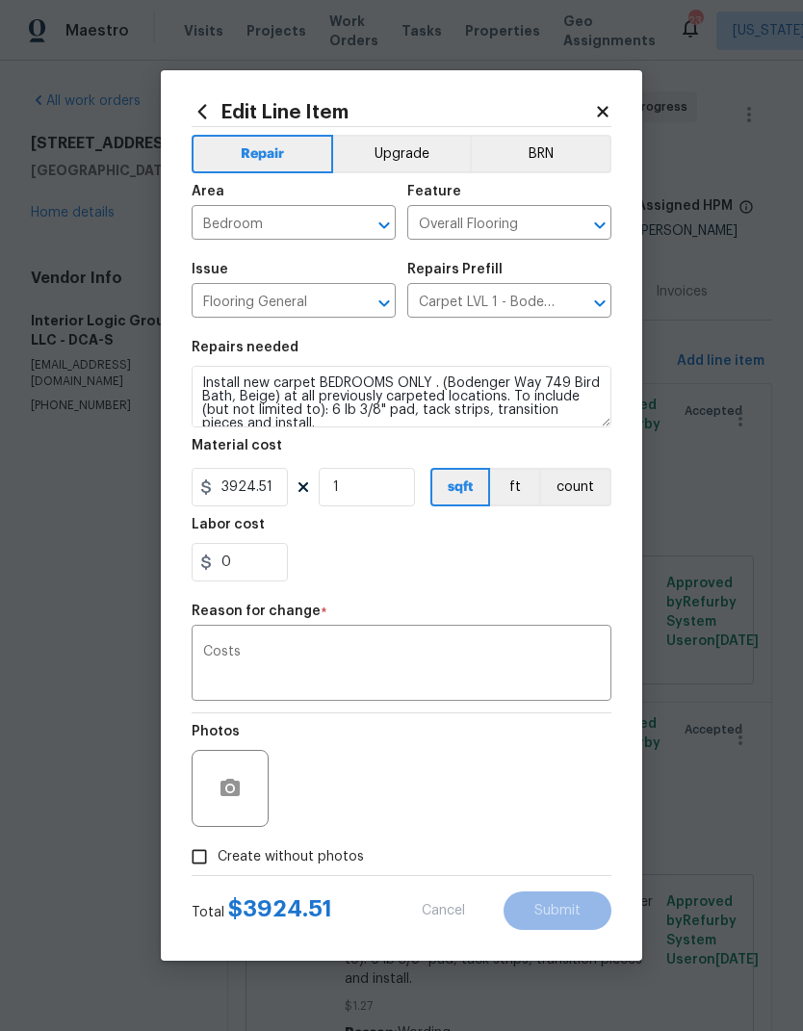
type input "1668.8"
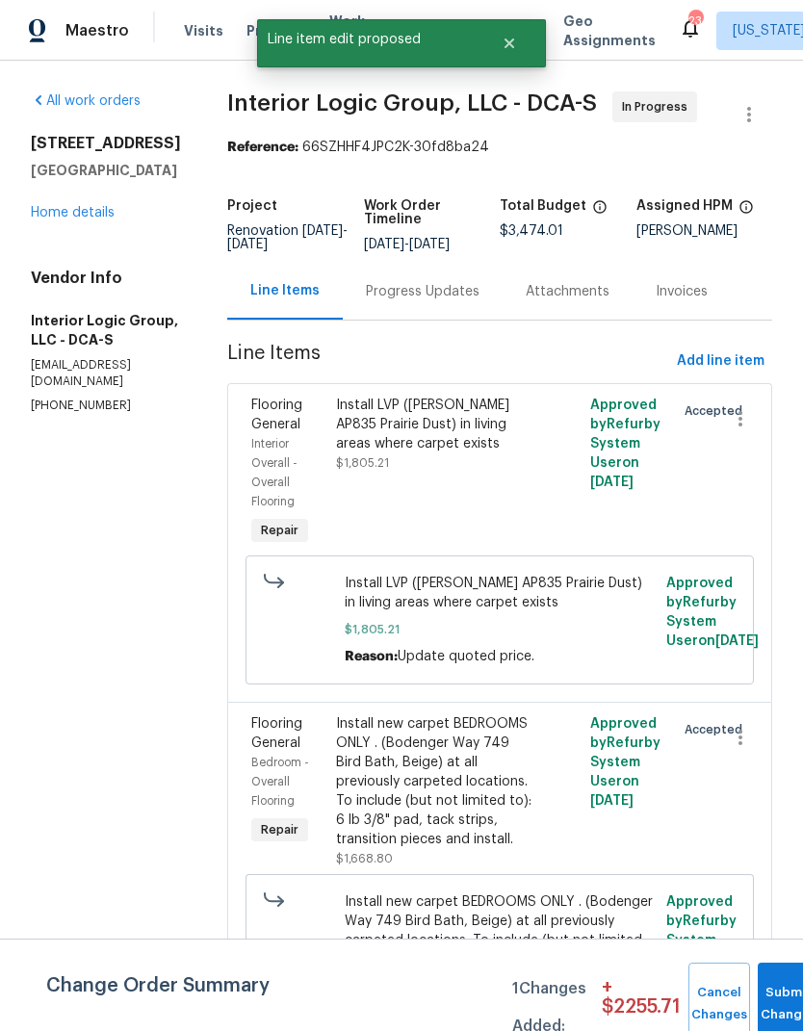
click at [325, 762] on div "Bedroom - Overall Flooring" at bounding box center [287, 782] width 73 height 58
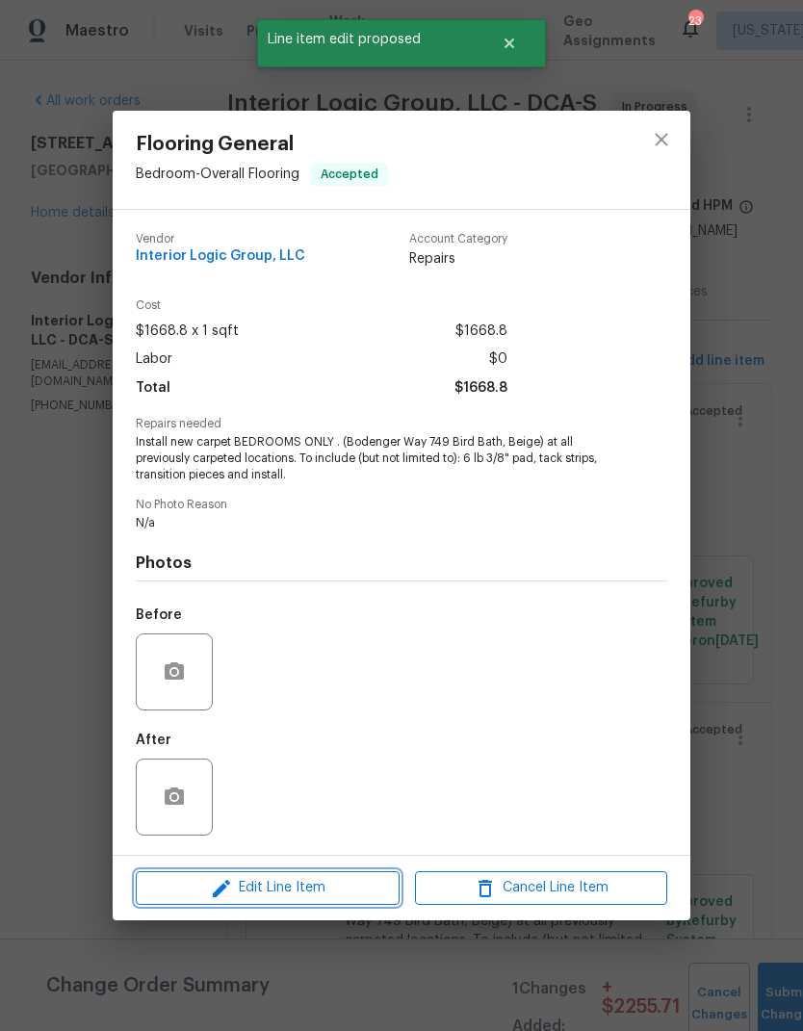
click at [341, 890] on span "Edit Line Item" at bounding box center [268, 888] width 252 height 24
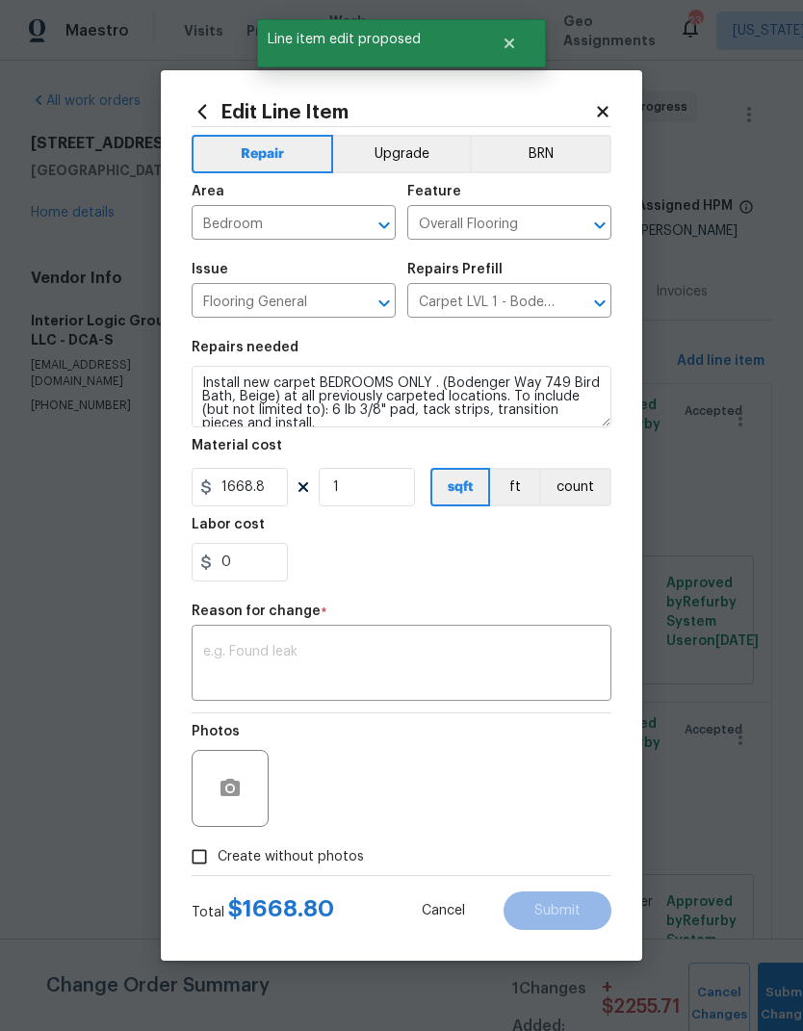
click at [427, 163] on button "Upgrade" at bounding box center [402, 154] width 138 height 39
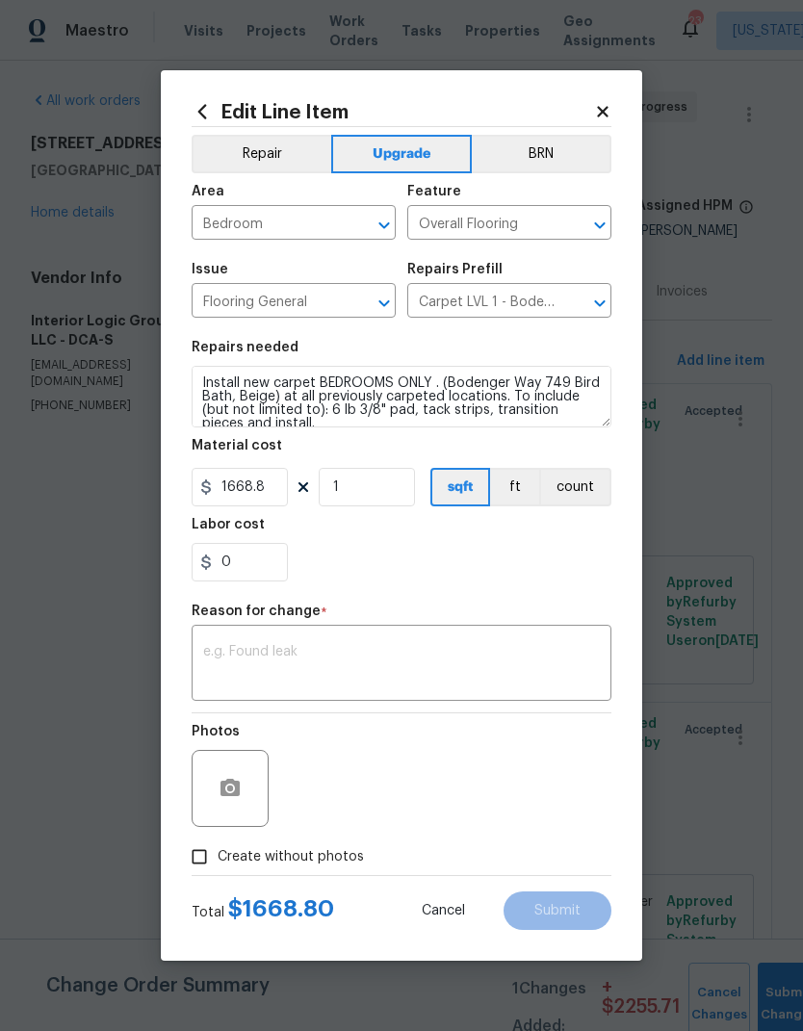
click at [442, 922] on button "Cancel" at bounding box center [443, 911] width 105 height 39
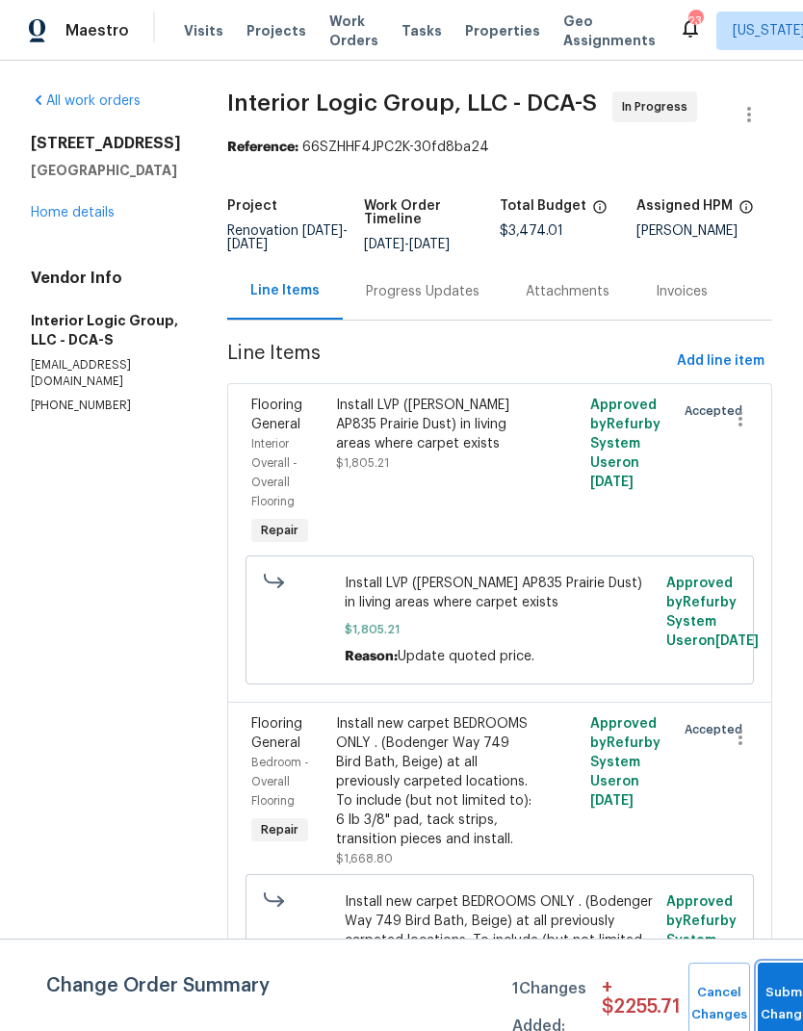
click at [768, 996] on button "Submit Changes" at bounding box center [789, 1004] width 62 height 83
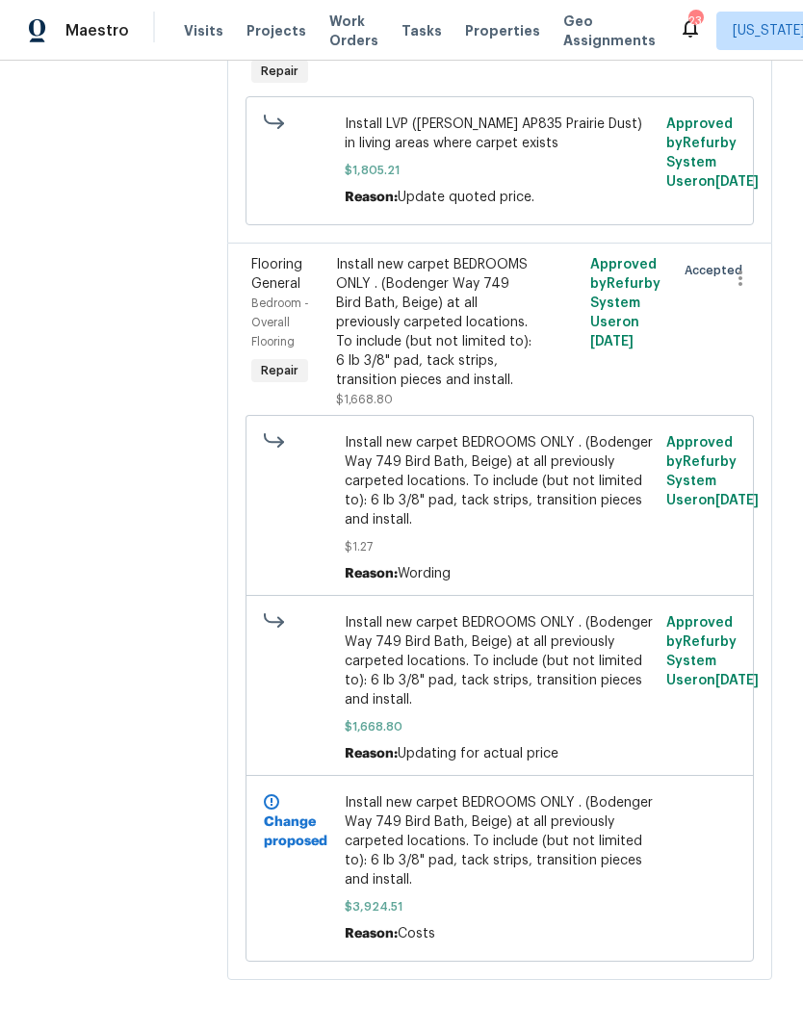
scroll to position [458, 0]
click at [542, 891] on span "Install new carpet BEDROOMS ONLY . (Bodenger Way 749 Bird Bath, Beige) at all p…" at bounding box center [500, 842] width 311 height 96
click at [534, 891] on span "Install new carpet BEDROOMS ONLY . (Bodenger Way 749 Bird Bath, Beige) at all p…" at bounding box center [500, 842] width 311 height 96
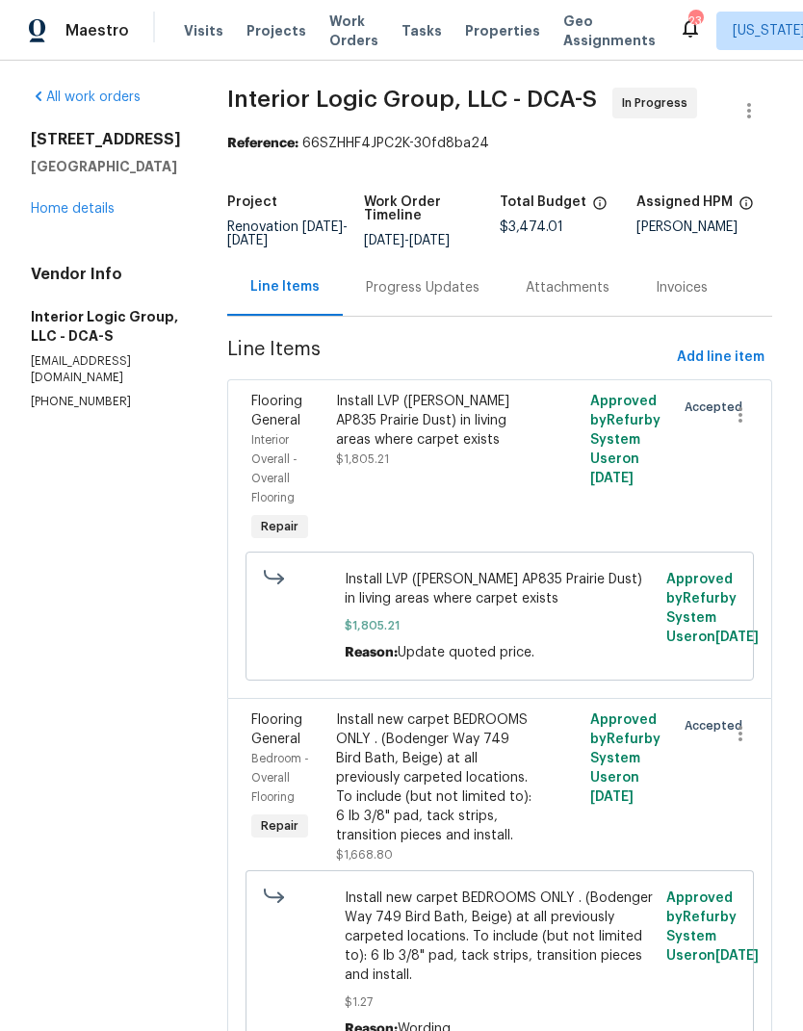
scroll to position [0, 0]
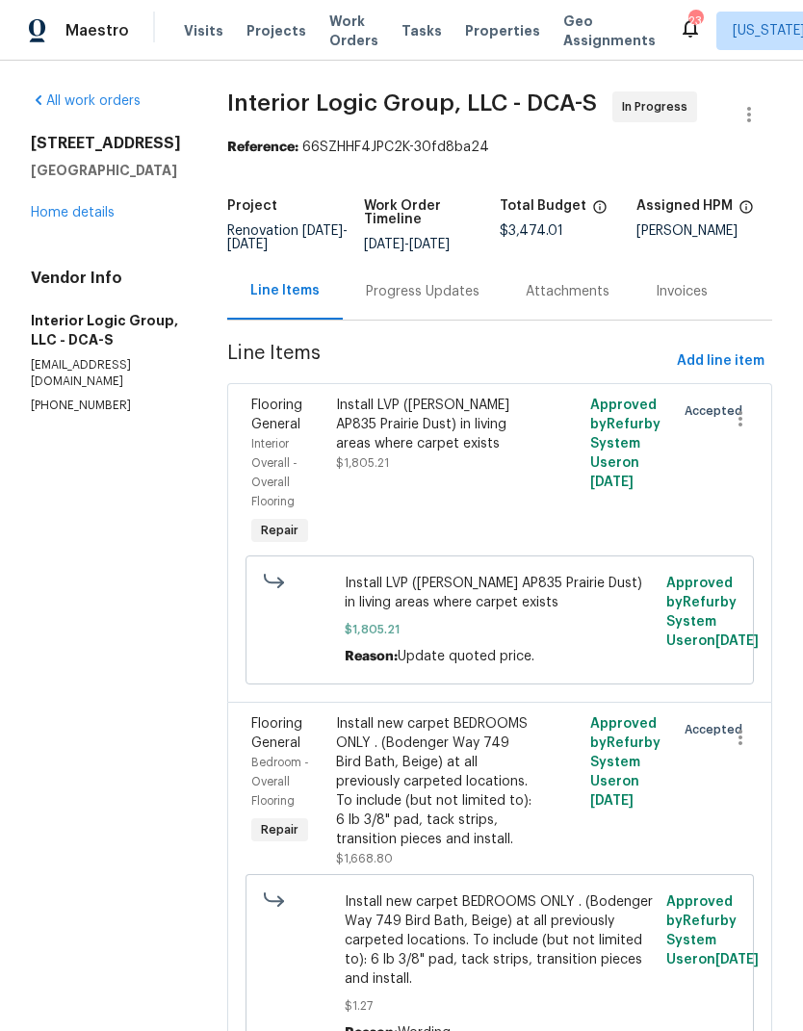
click at [480, 301] on div "Progress Updates" at bounding box center [423, 291] width 114 height 19
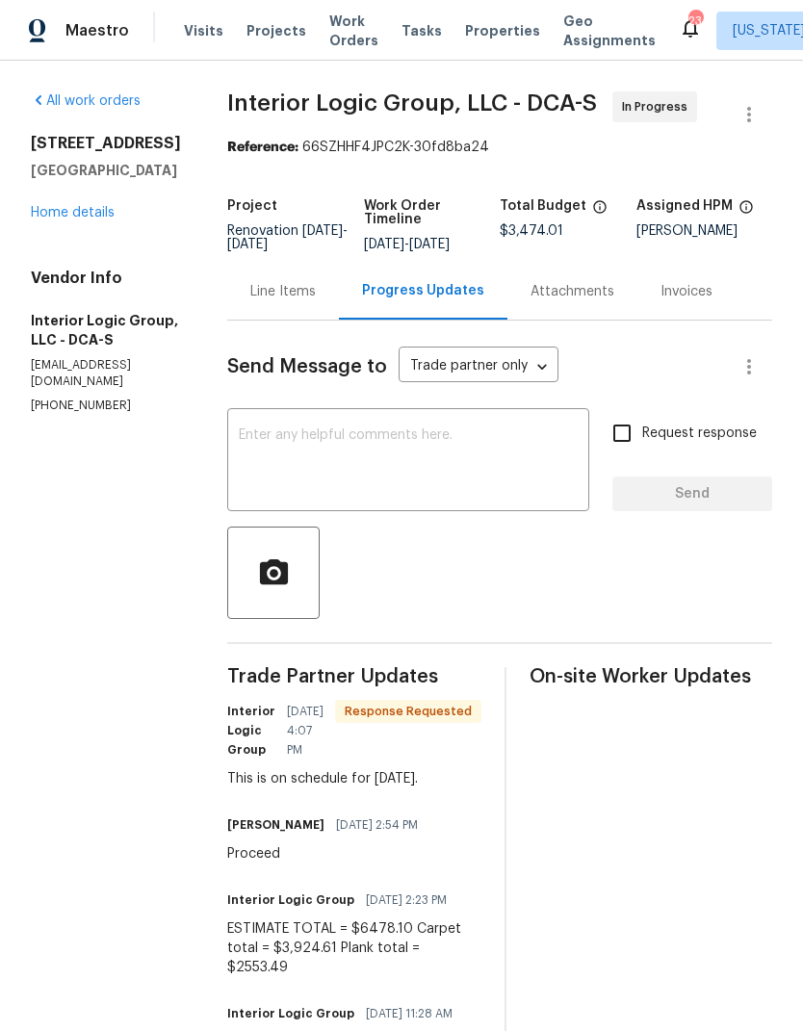
click at [332, 320] on div "Line Items" at bounding box center [283, 291] width 112 height 57
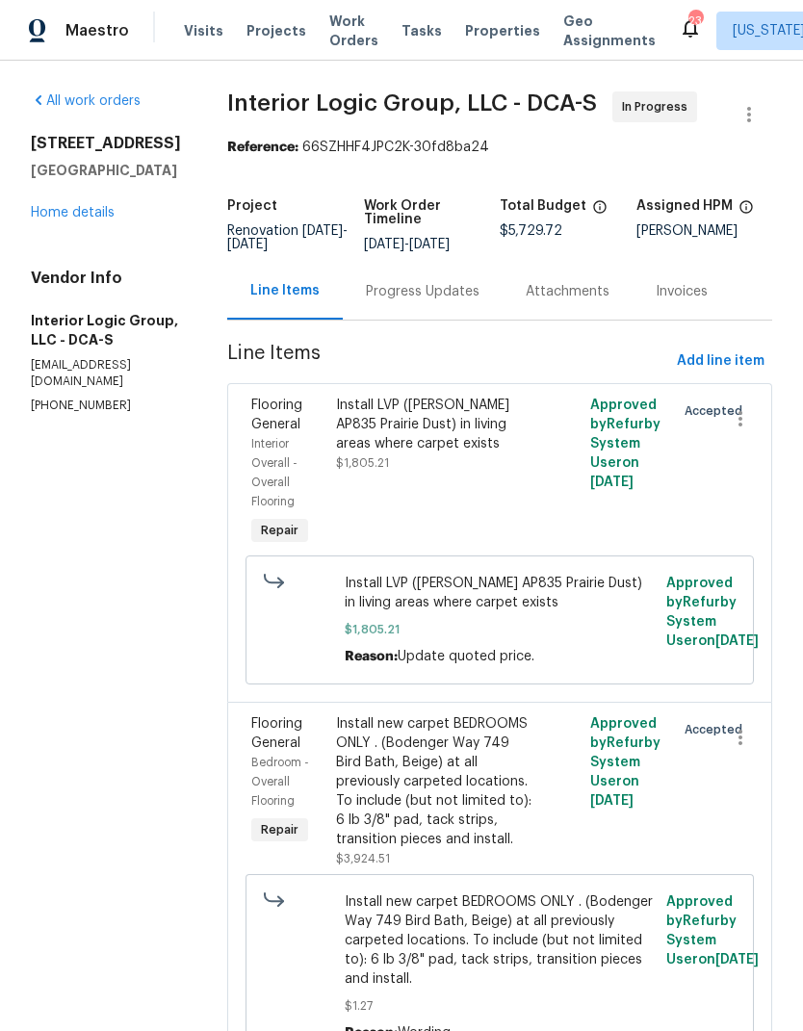
click at [442, 473] on div "Install LVP (Knighton AP835 Prairie Dust) in living areas where carpet exists $…" at bounding box center [436, 434] width 200 height 77
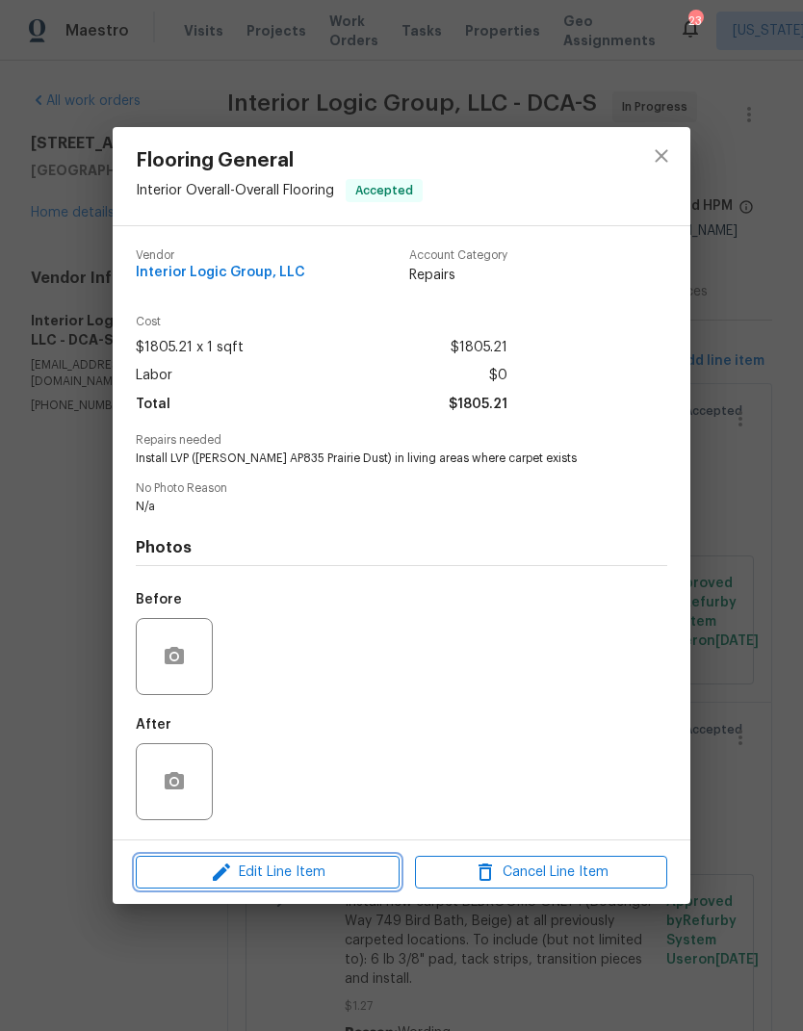
click at [326, 869] on span "Edit Line Item" at bounding box center [268, 873] width 252 height 24
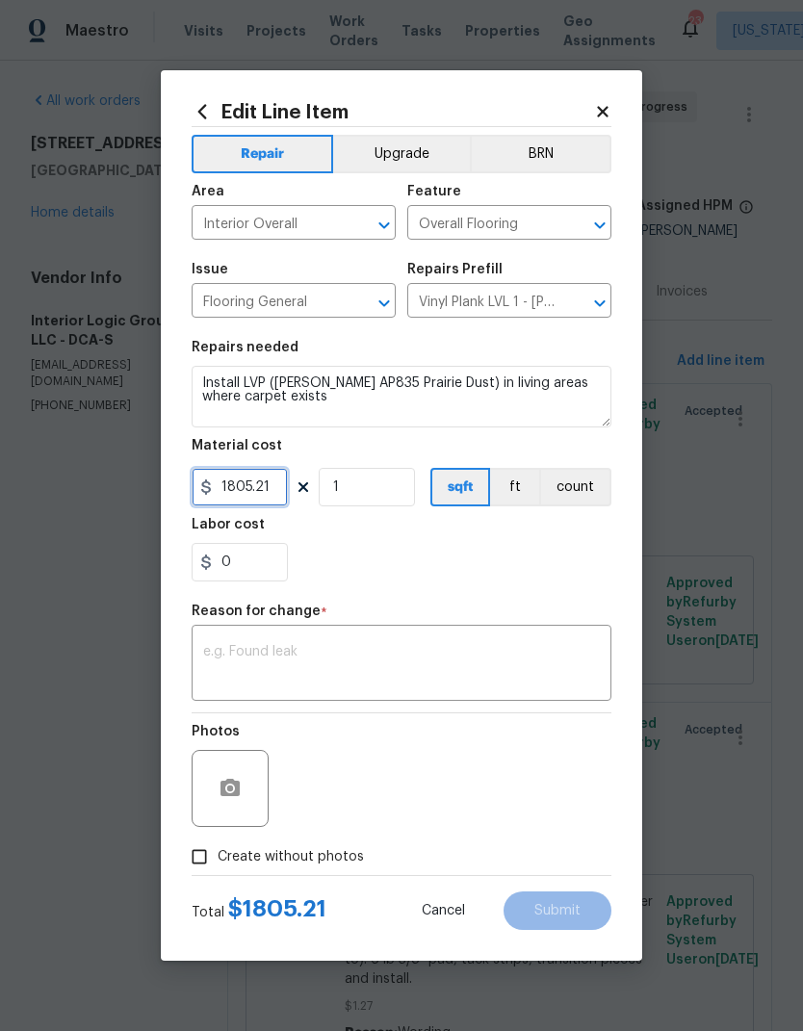
click at [261, 500] on input "1805.21" at bounding box center [240, 487] width 96 height 39
type input "1"
click at [601, 116] on icon at bounding box center [602, 111] width 17 height 17
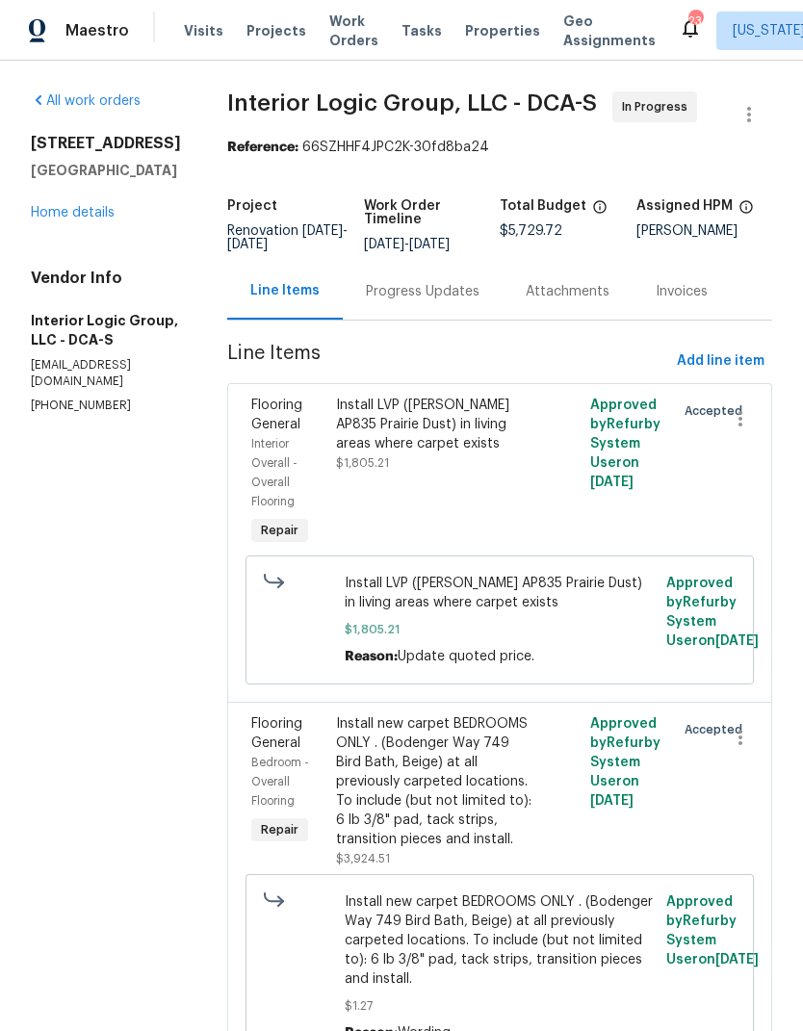
click at [438, 301] on div "Progress Updates" at bounding box center [423, 291] width 114 height 19
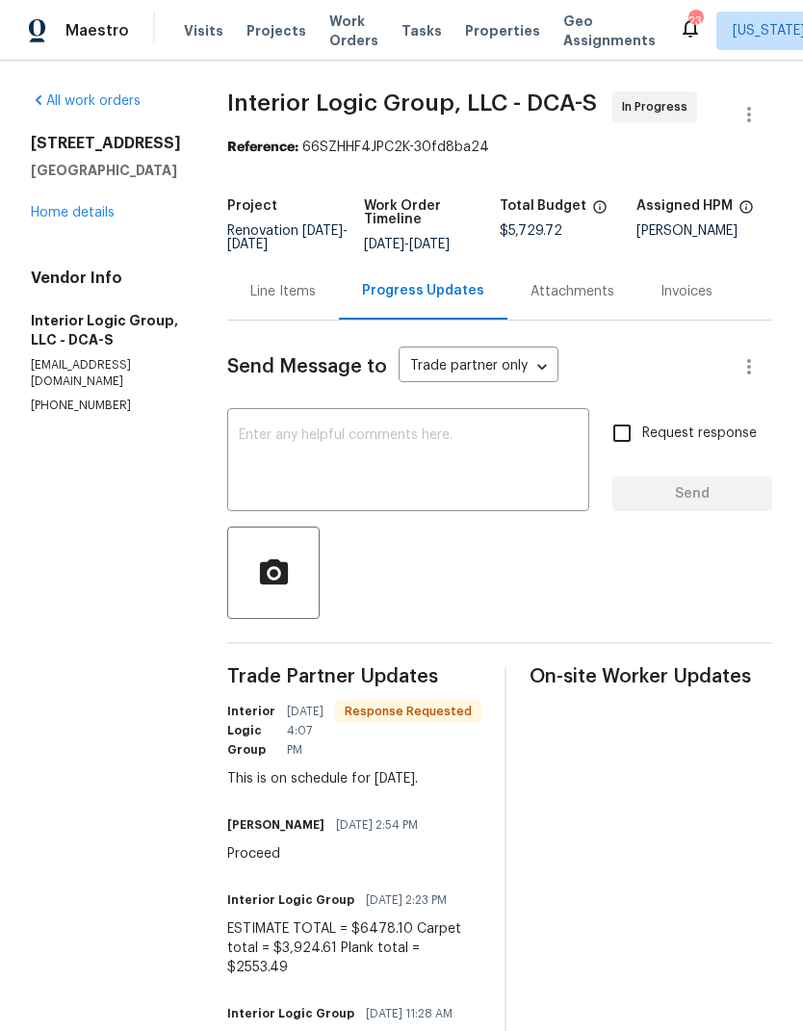
click at [324, 320] on div "Line Items" at bounding box center [283, 291] width 112 height 57
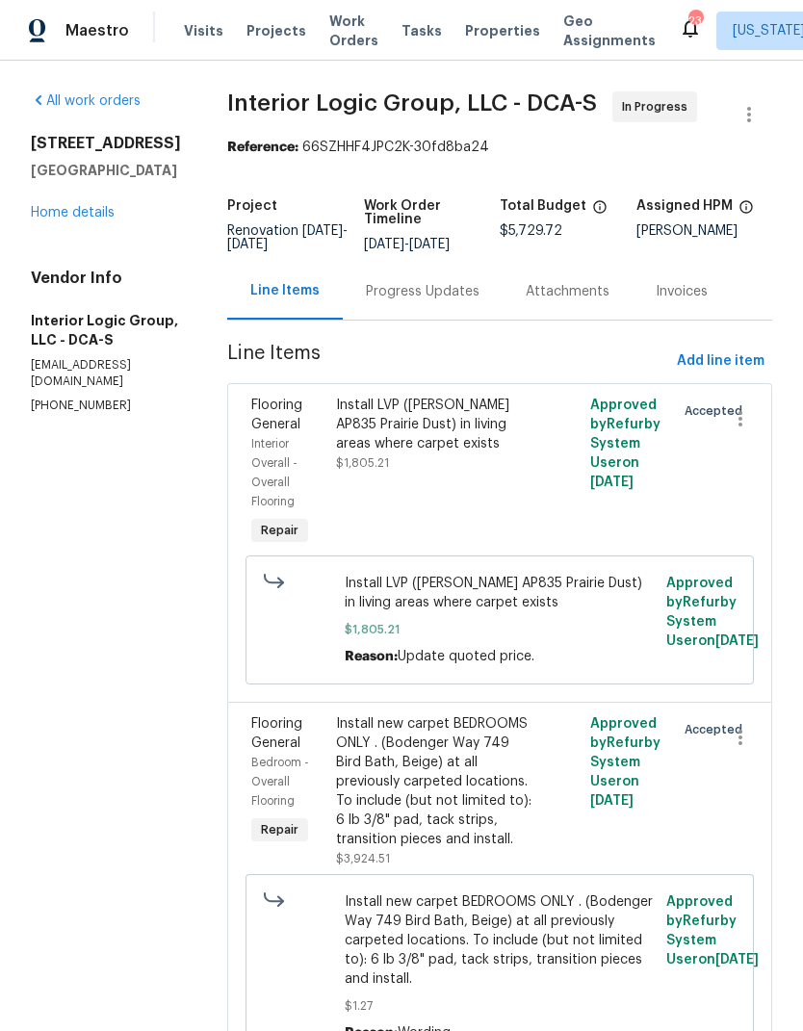
click at [447, 447] on div "Install LVP (Knighton AP835 Prairie Dust) in living areas where carpet exists" at bounding box center [436, 425] width 200 height 58
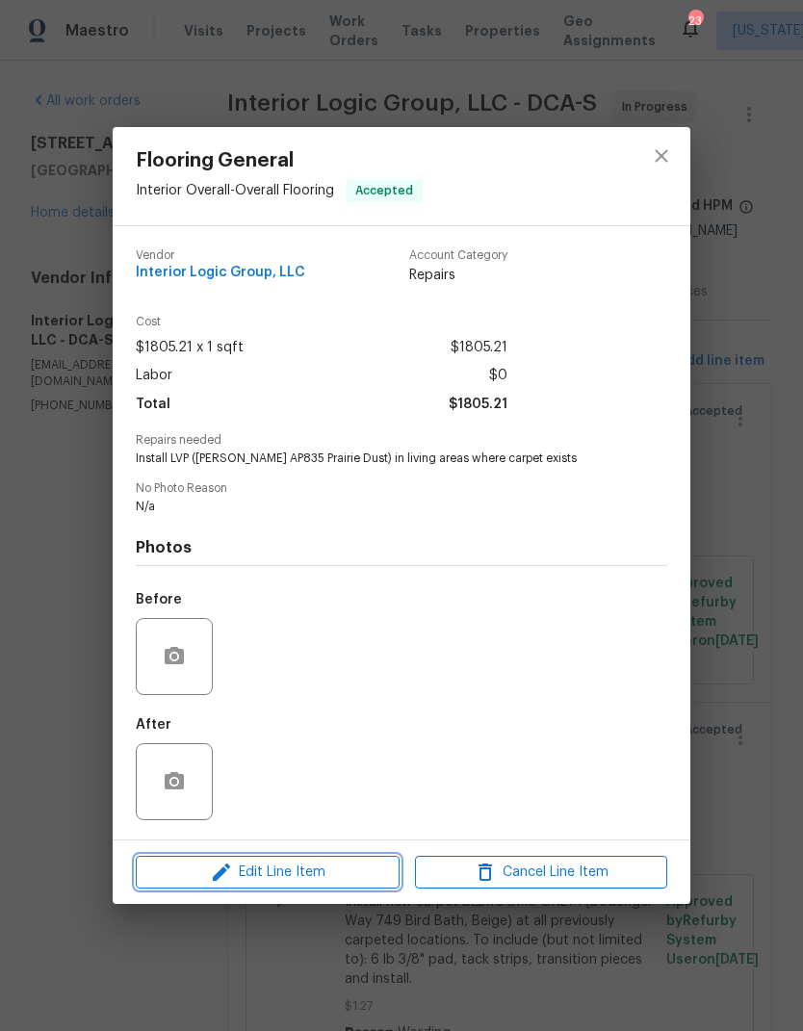
click at [321, 870] on span "Edit Line Item" at bounding box center [268, 873] width 252 height 24
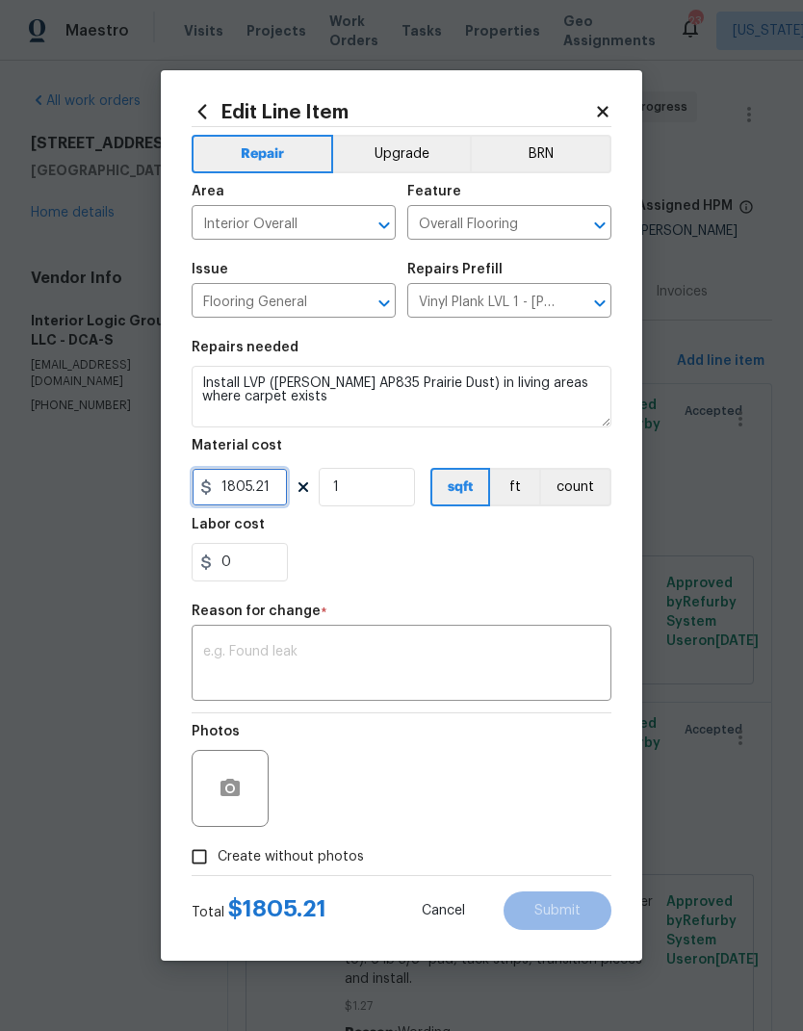
click at [260, 489] on input "1805.21" at bounding box center [240, 487] width 96 height 39
click at [259, 489] on input "1805.21" at bounding box center [240, 487] width 96 height 39
click at [253, 497] on input "1805.21" at bounding box center [240, 487] width 96 height 39
click at [252, 496] on input "1805.21" at bounding box center [240, 487] width 96 height 39
click at [253, 494] on input "1805.21" at bounding box center [240, 487] width 96 height 39
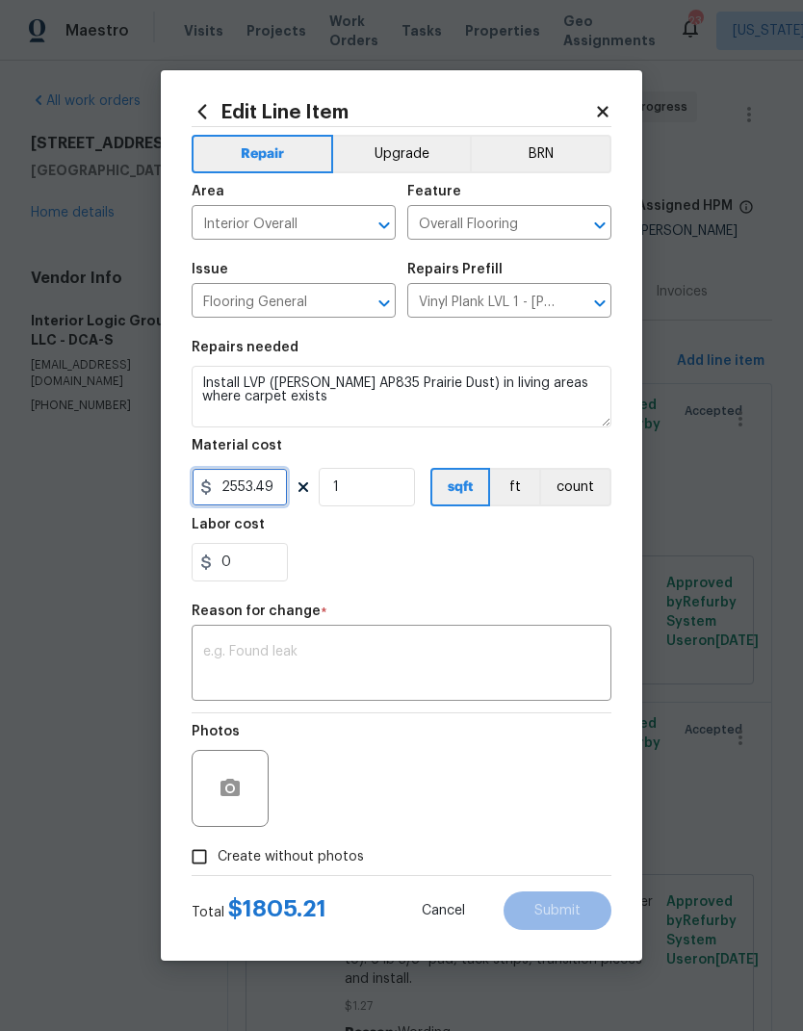
type input "2553.49"
click at [447, 140] on button "Upgrade" at bounding box center [402, 154] width 138 height 39
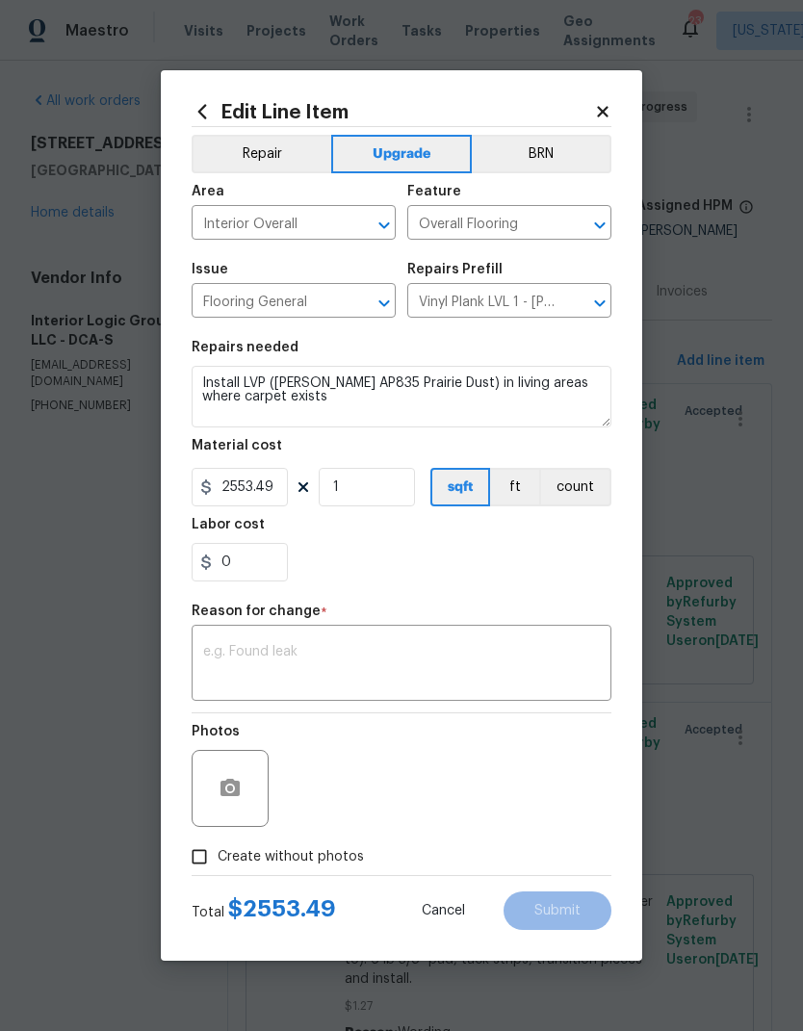
click at [490, 651] on textarea at bounding box center [401, 665] width 397 height 40
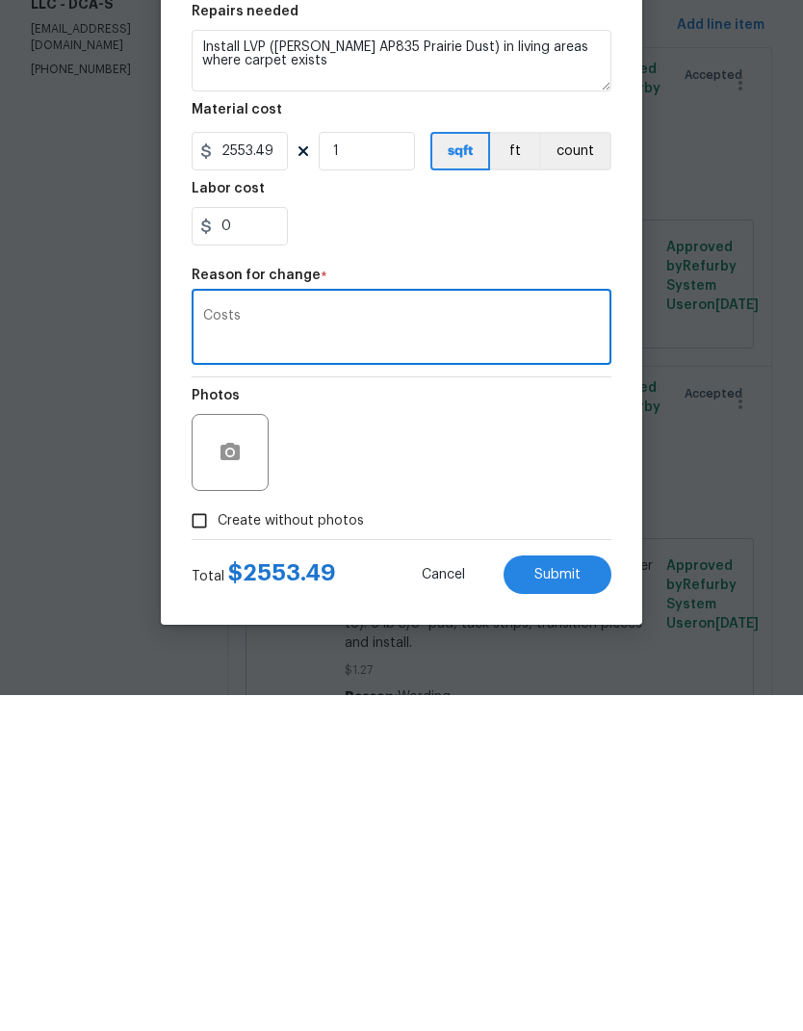
type textarea "Costs"
click at [569, 904] on span "Submit" at bounding box center [557, 911] width 46 height 14
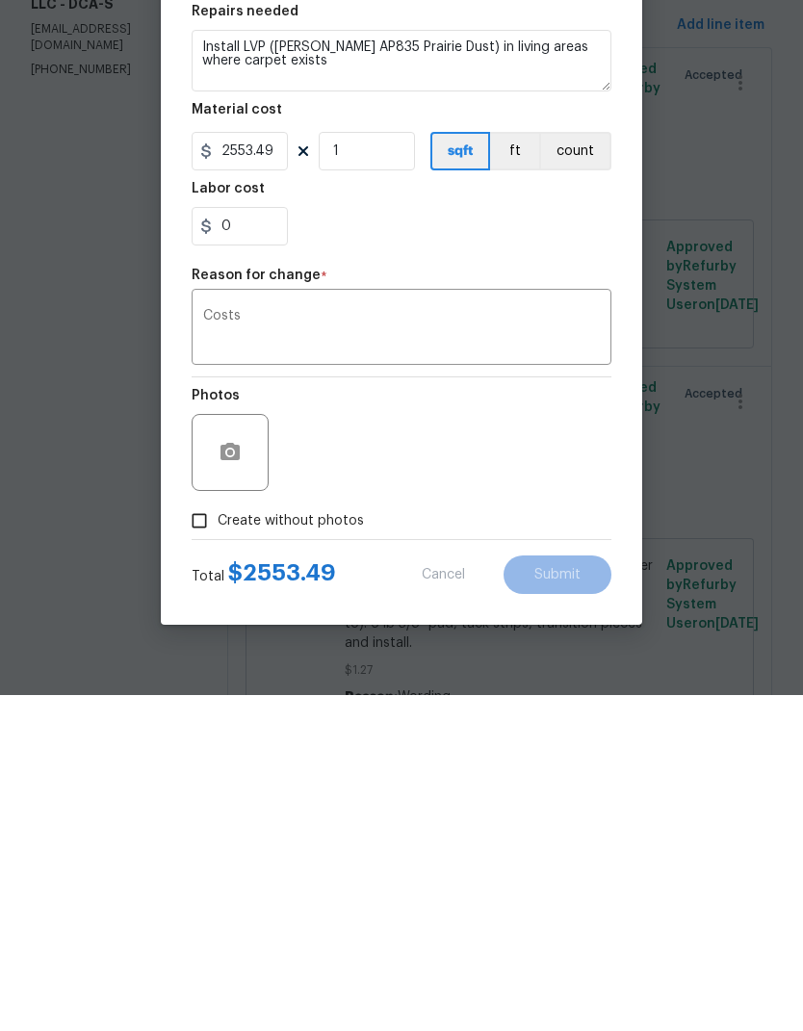
scroll to position [74, 0]
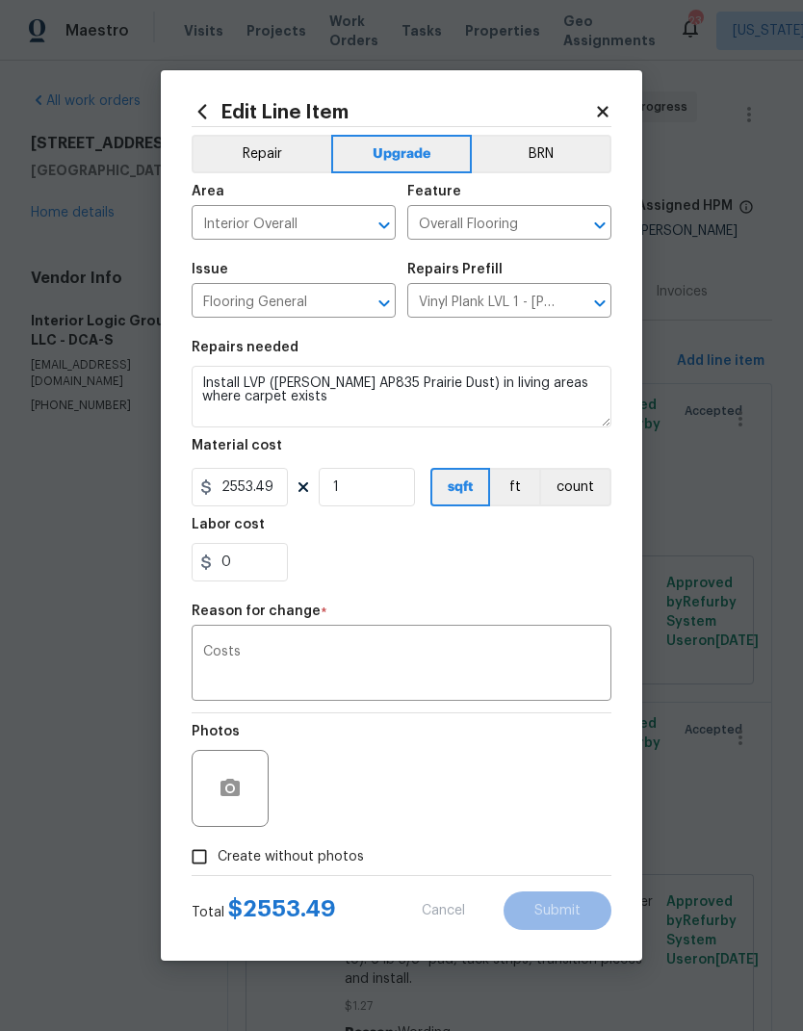
type input "1805.21"
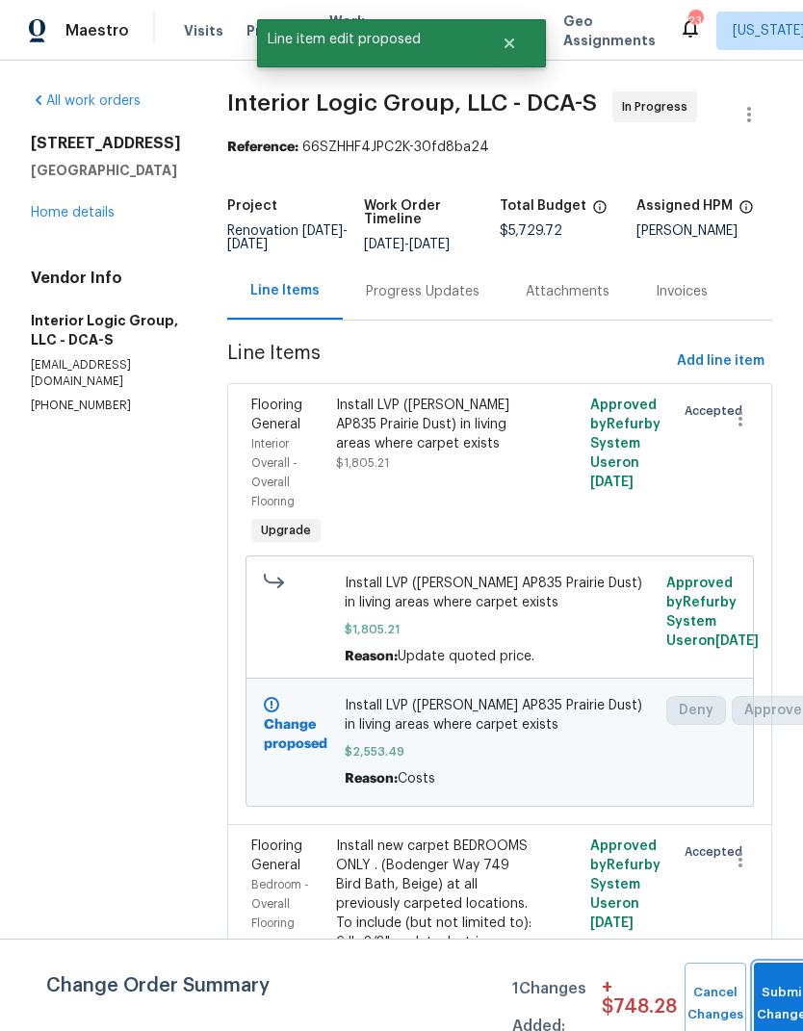
click at [770, 975] on button "Submit Changes" at bounding box center [785, 1004] width 62 height 83
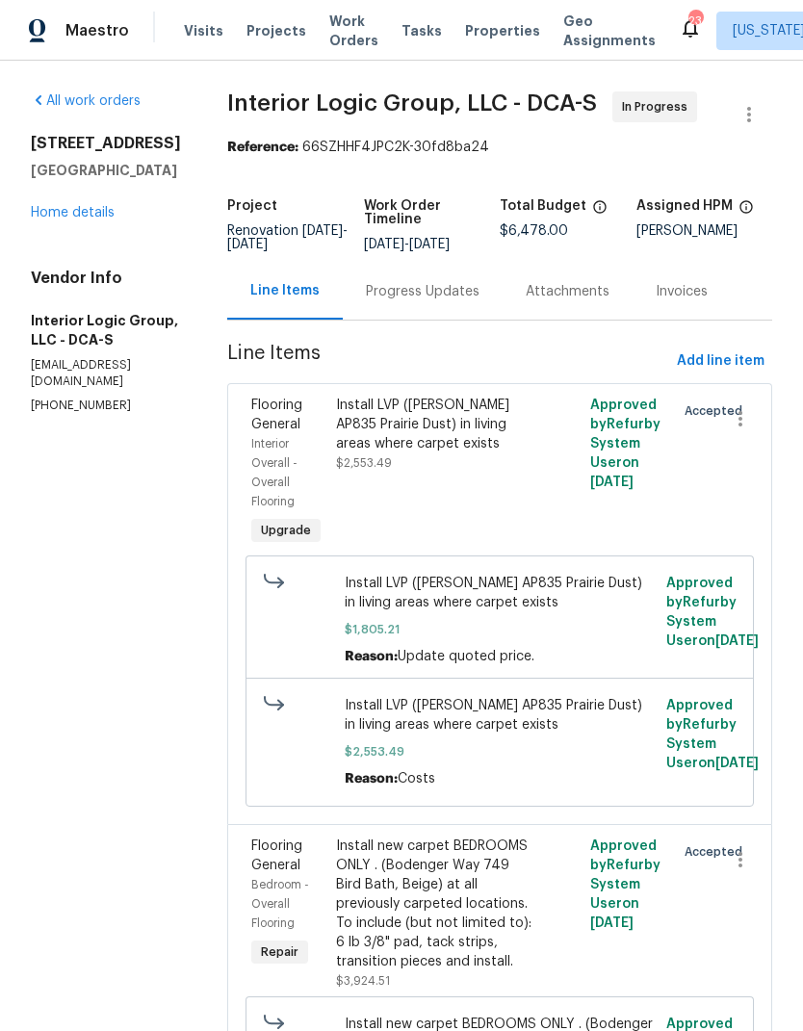
click at [52, 219] on link "Home details" at bounding box center [73, 212] width 84 height 13
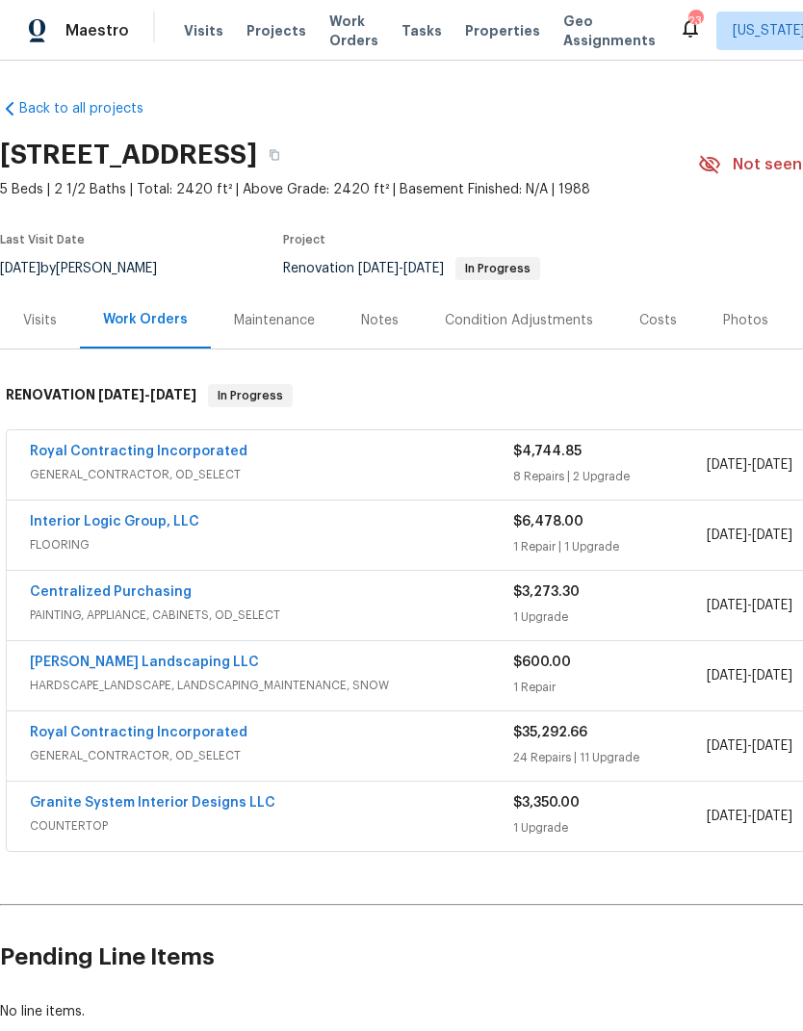
click at [83, 522] on link "Interior Logic Group, LLC" at bounding box center [114, 521] width 169 height 13
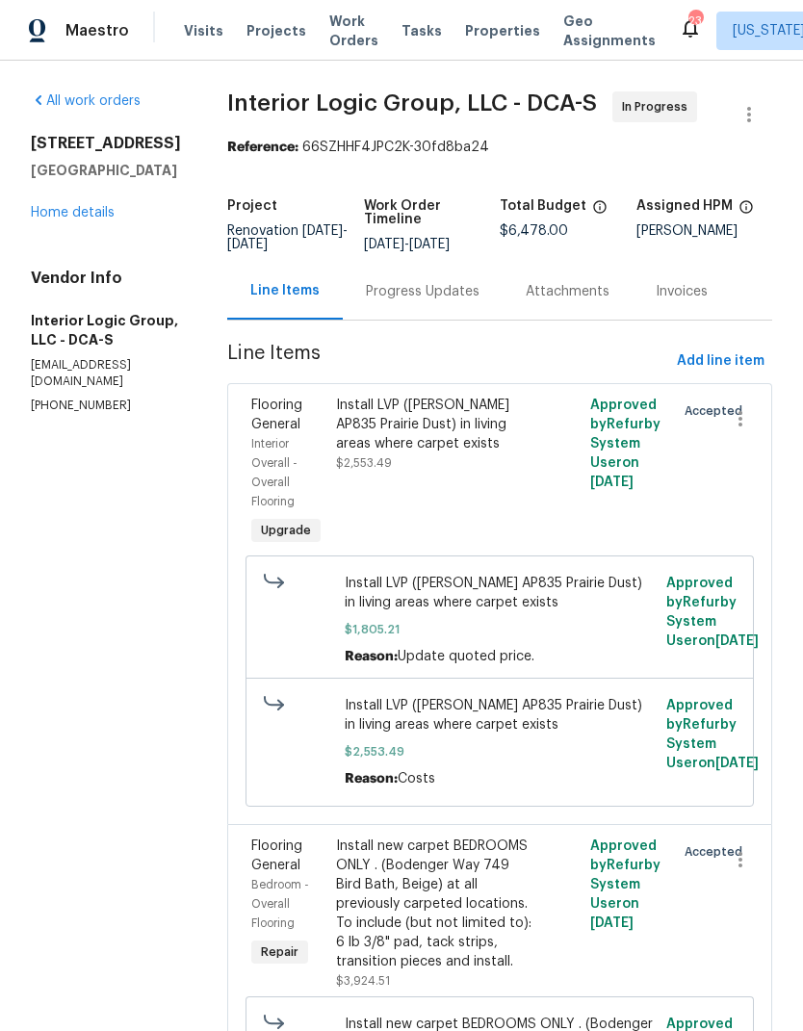
click at [445, 301] on div "Progress Updates" at bounding box center [423, 291] width 114 height 19
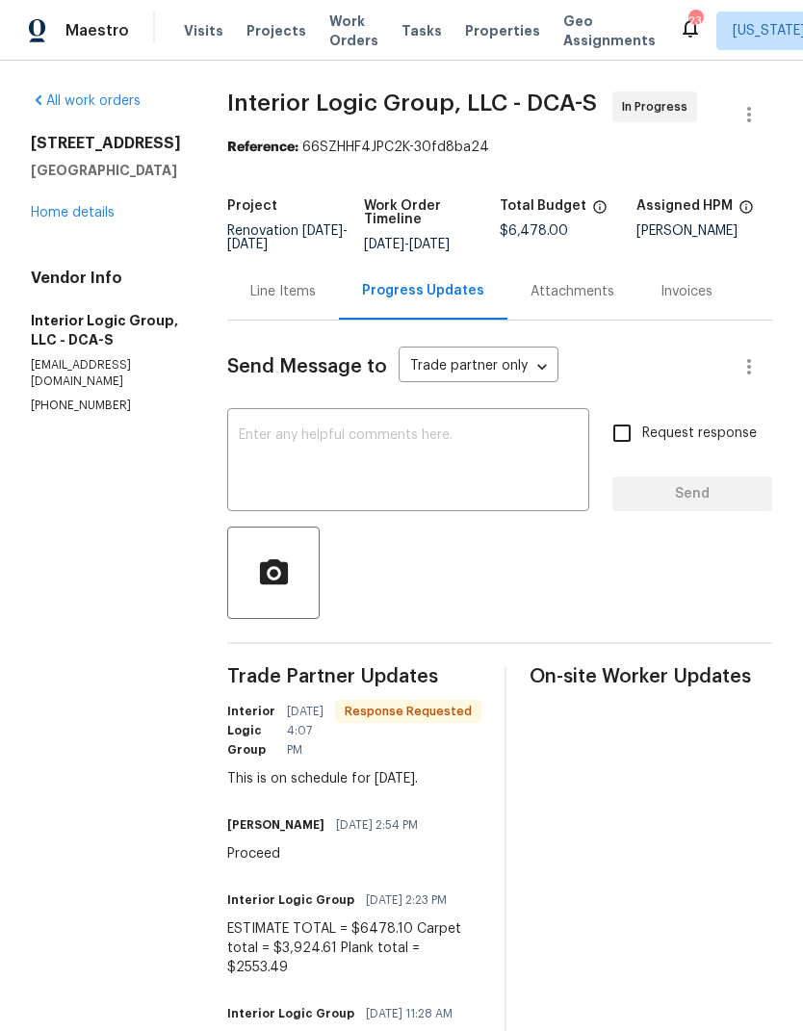
click at [4, 677] on div "All work orders 1 Pembrooke View Ct Gaithersburg, MD 20877 Home details Vendor …" at bounding box center [401, 839] width 803 height 1556
click at [481, 496] on textarea at bounding box center [408, 462] width 339 height 67
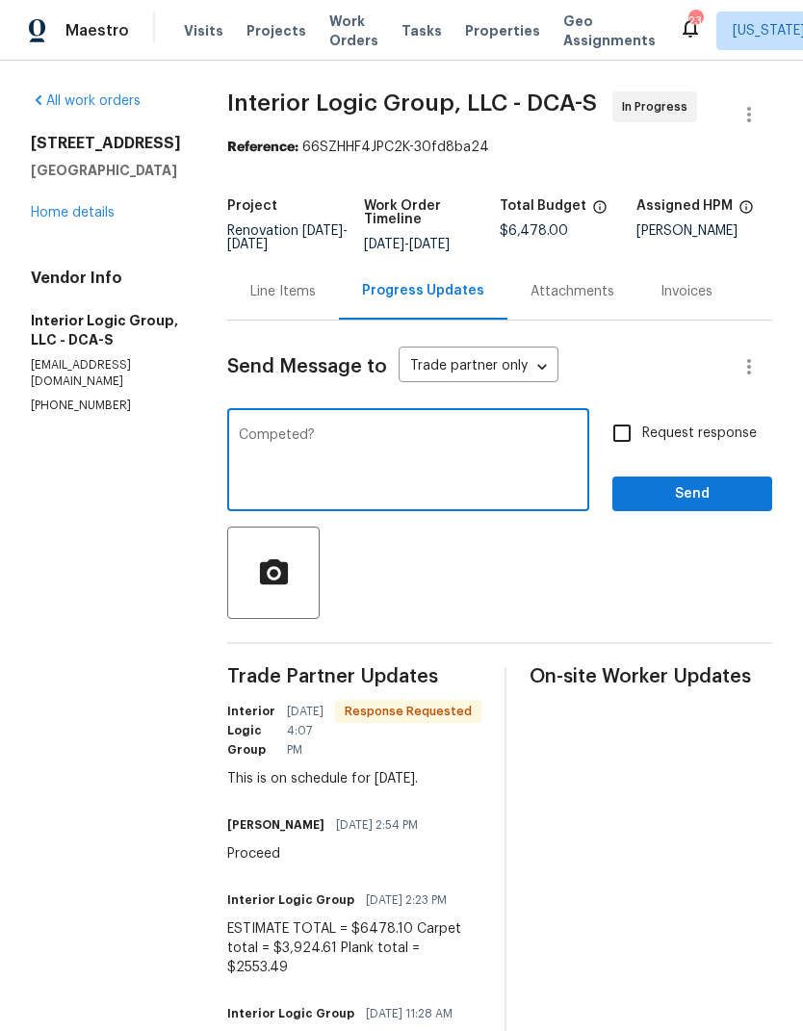
type textarea "Competed?"
click at [623, 454] on input "Request response" at bounding box center [622, 433] width 40 height 40
checkbox input "true"
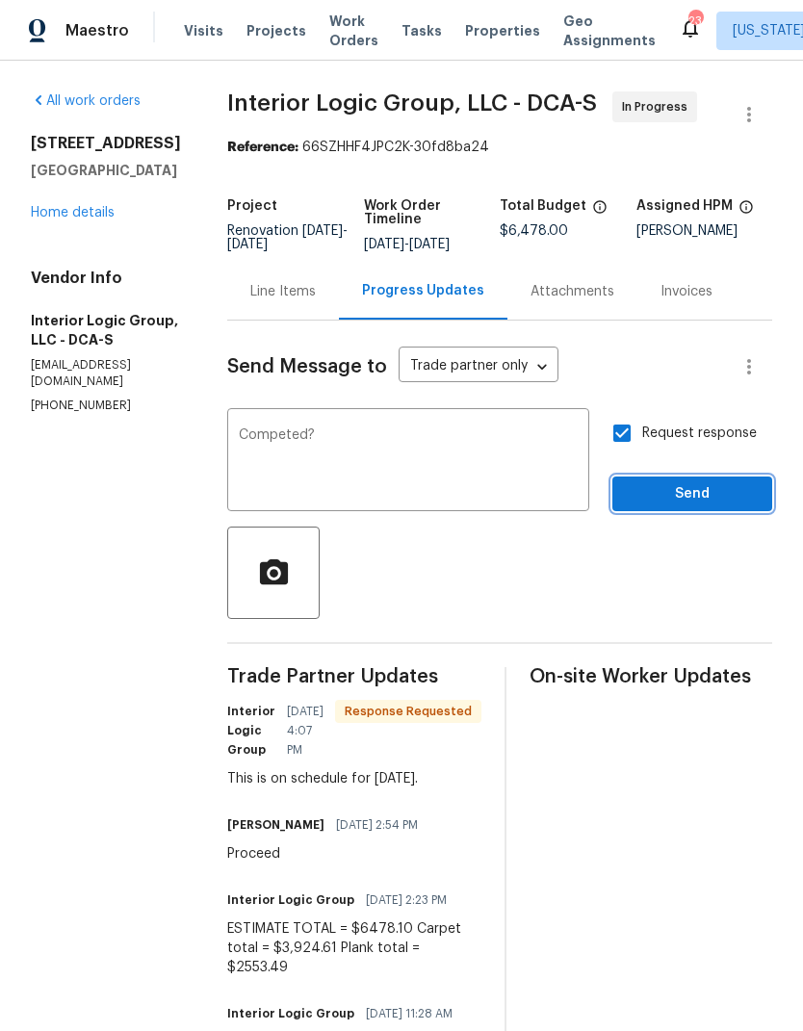
click at [702, 507] on span "Send" at bounding box center [692, 494] width 129 height 24
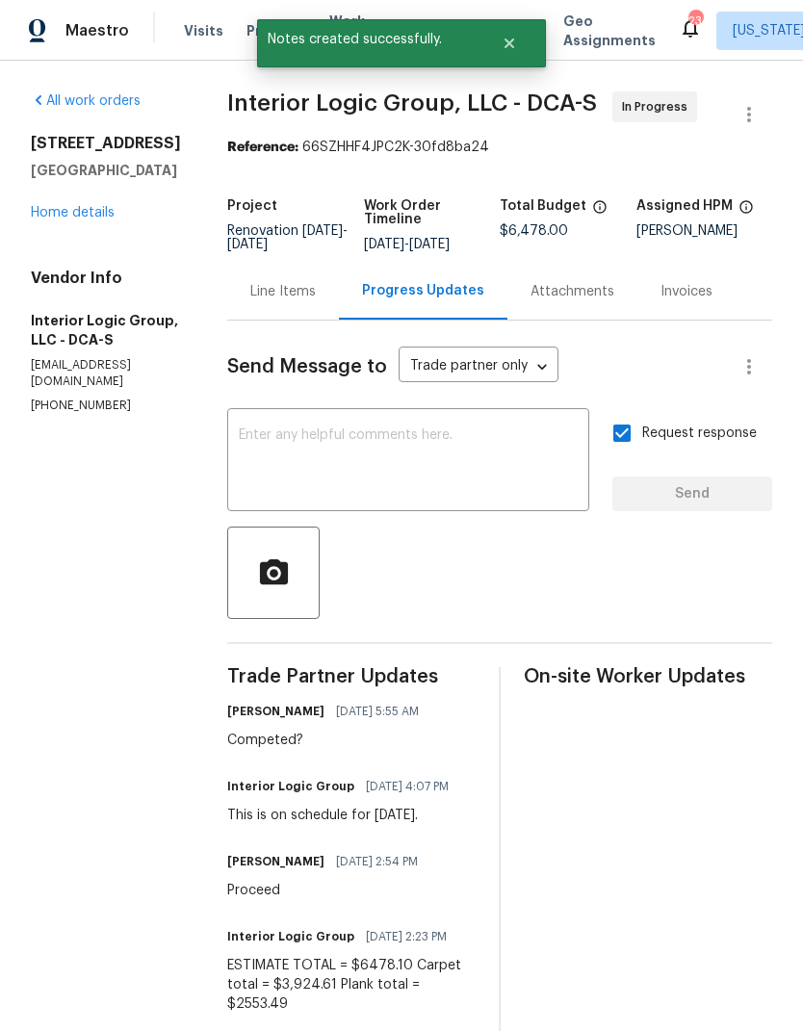
click at [53, 207] on link "Home details" at bounding box center [73, 212] width 84 height 13
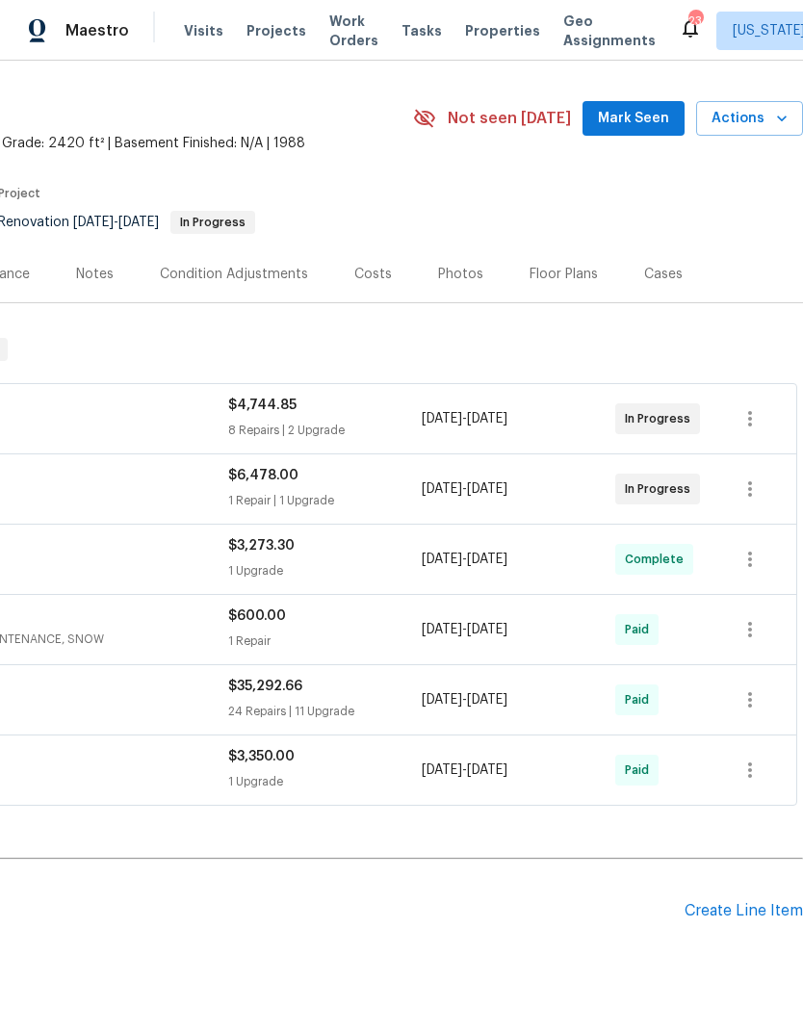
scroll to position [46, 285]
click at [761, 906] on div "Create Line Item" at bounding box center [744, 911] width 118 height 18
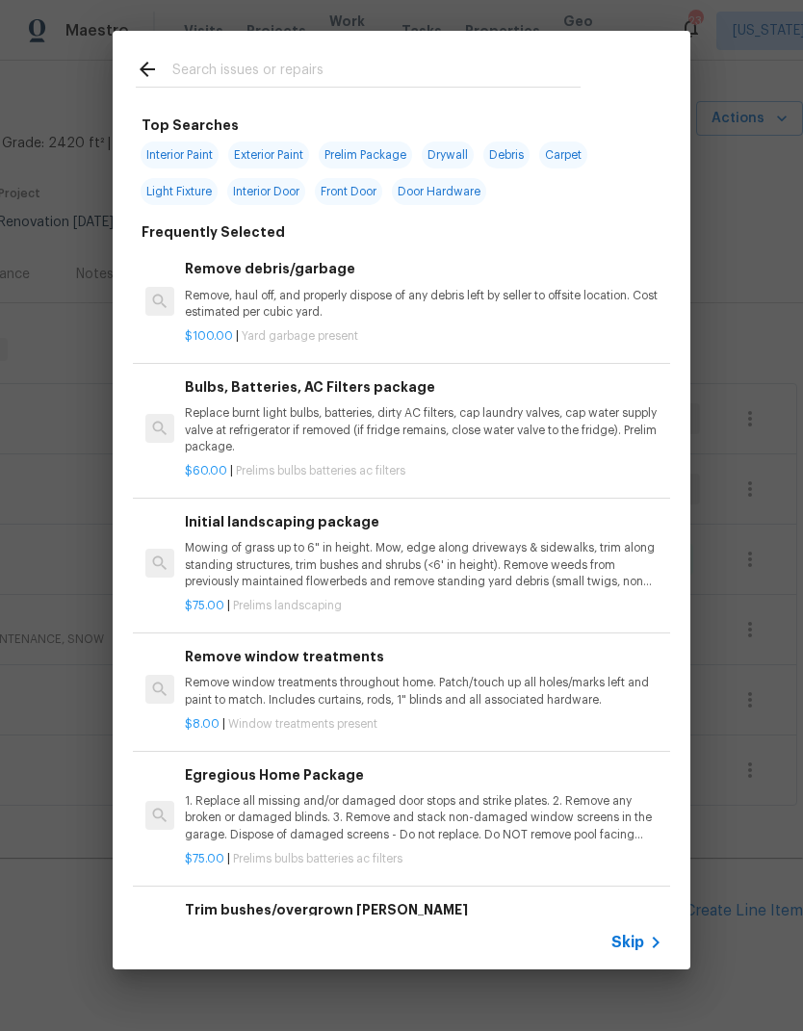
click at [522, 80] on input "text" at bounding box center [376, 72] width 408 height 29
type input "Clean"
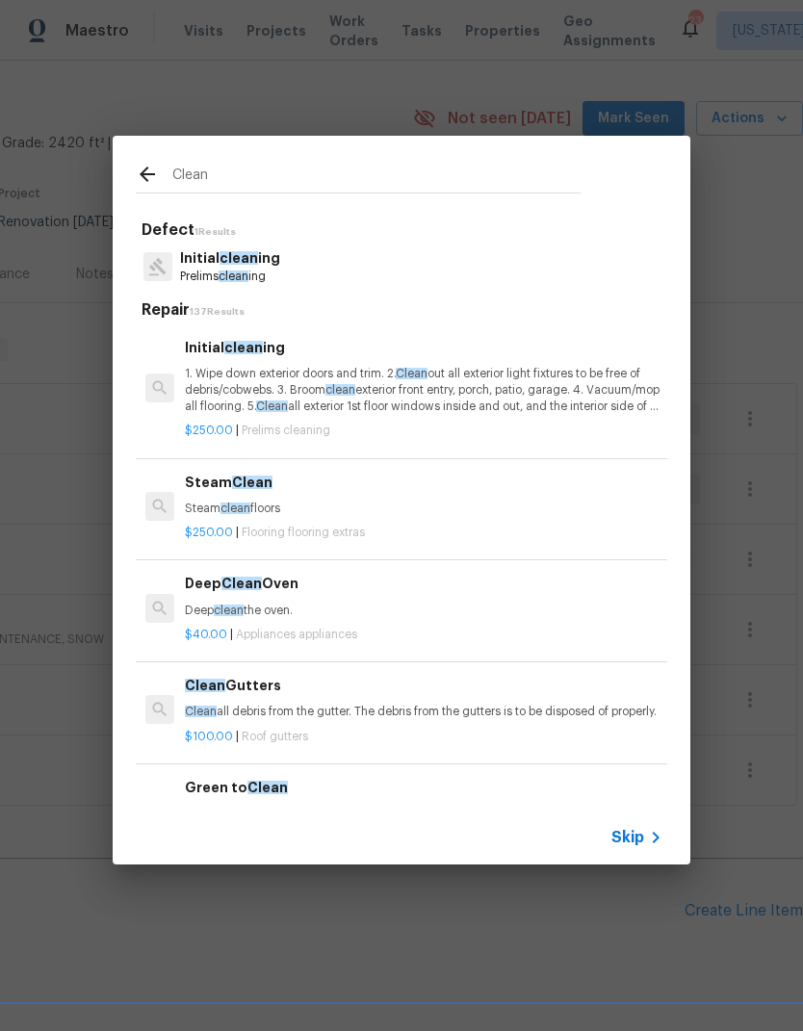
click at [436, 370] on p "1. Wipe down exterior doors and trim. 2. Clean out all exterior light fixtures …" at bounding box center [424, 390] width 478 height 49
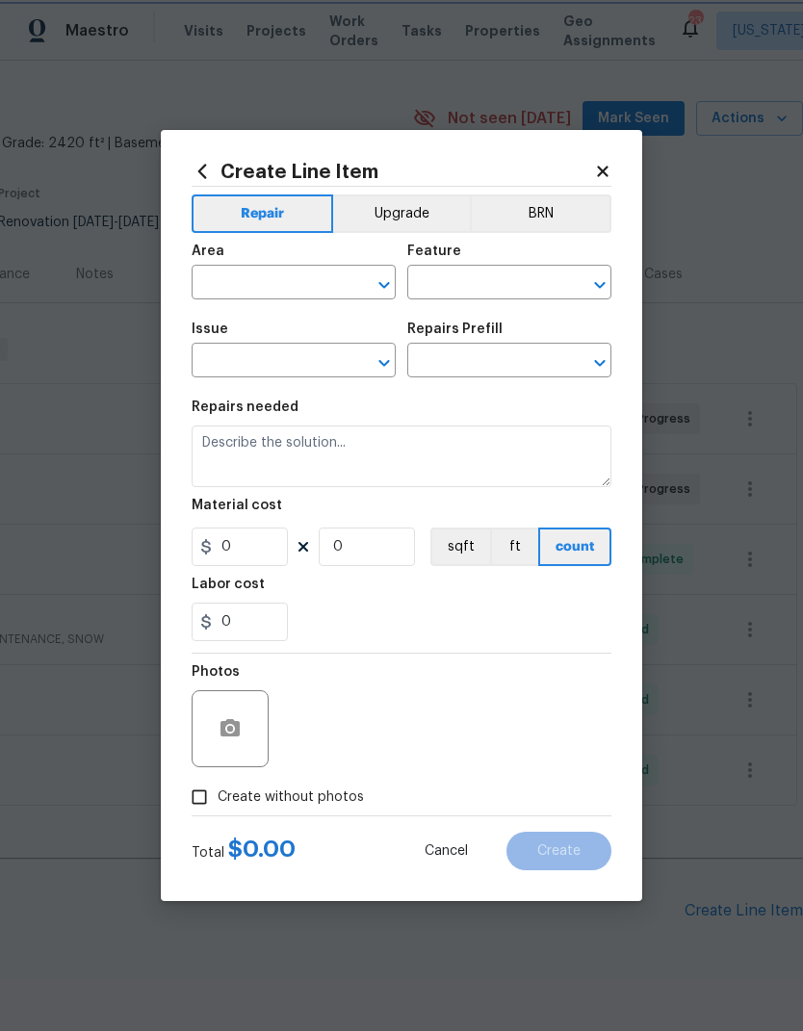
type input "Home Readiness Packages"
type input "Initial cleaning"
type textarea "1. Wipe down exterior doors and trim. 2. Clean out all exterior light fixtures …"
type input "1"
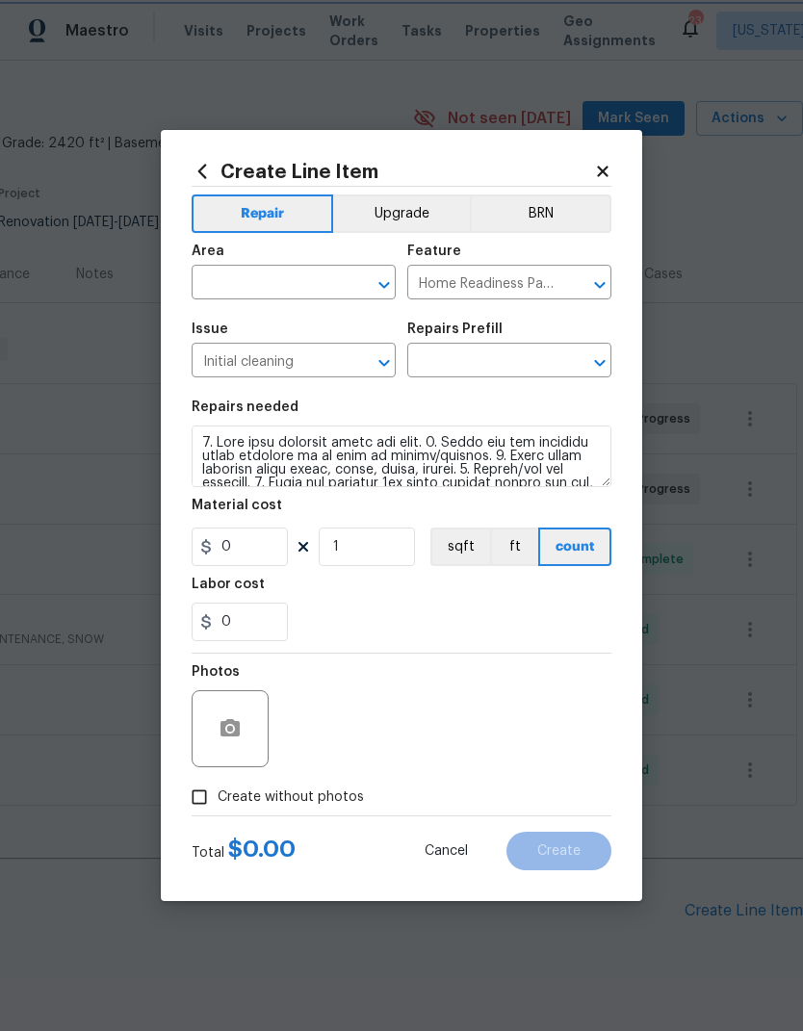
type input "Initial cleaning $250.00"
click at [436, 369] on input "Initial cleaning $250.00" at bounding box center [482, 363] width 150 height 30
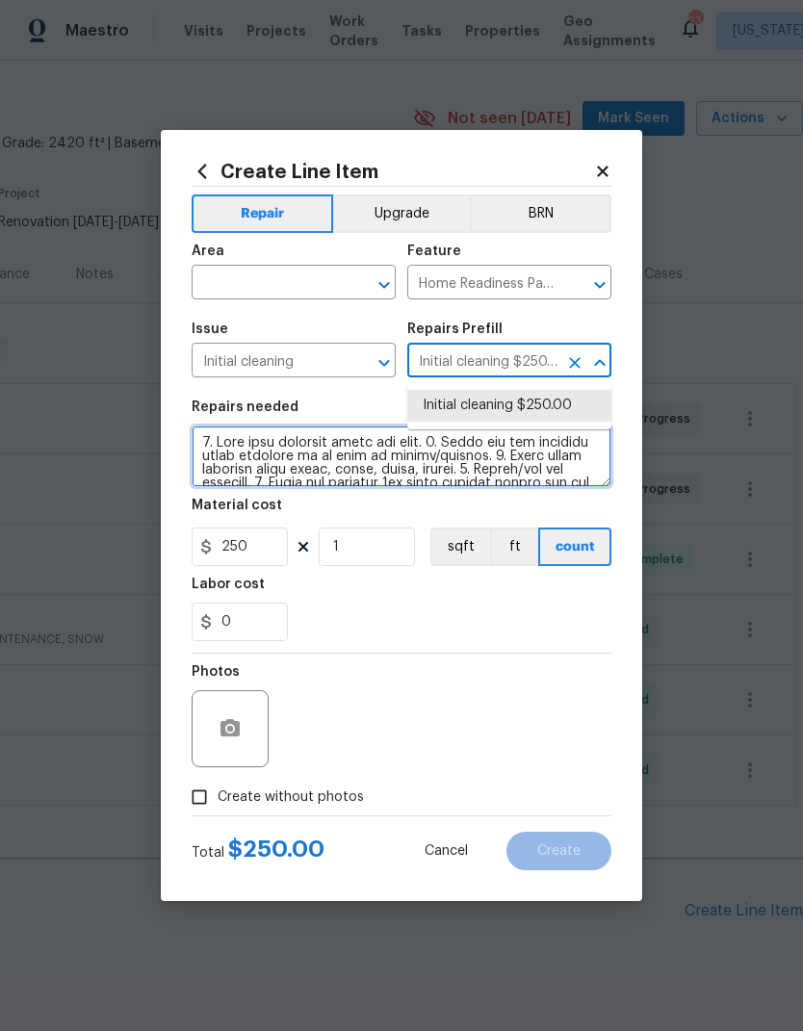
click at [387, 470] on textarea at bounding box center [402, 457] width 420 height 62
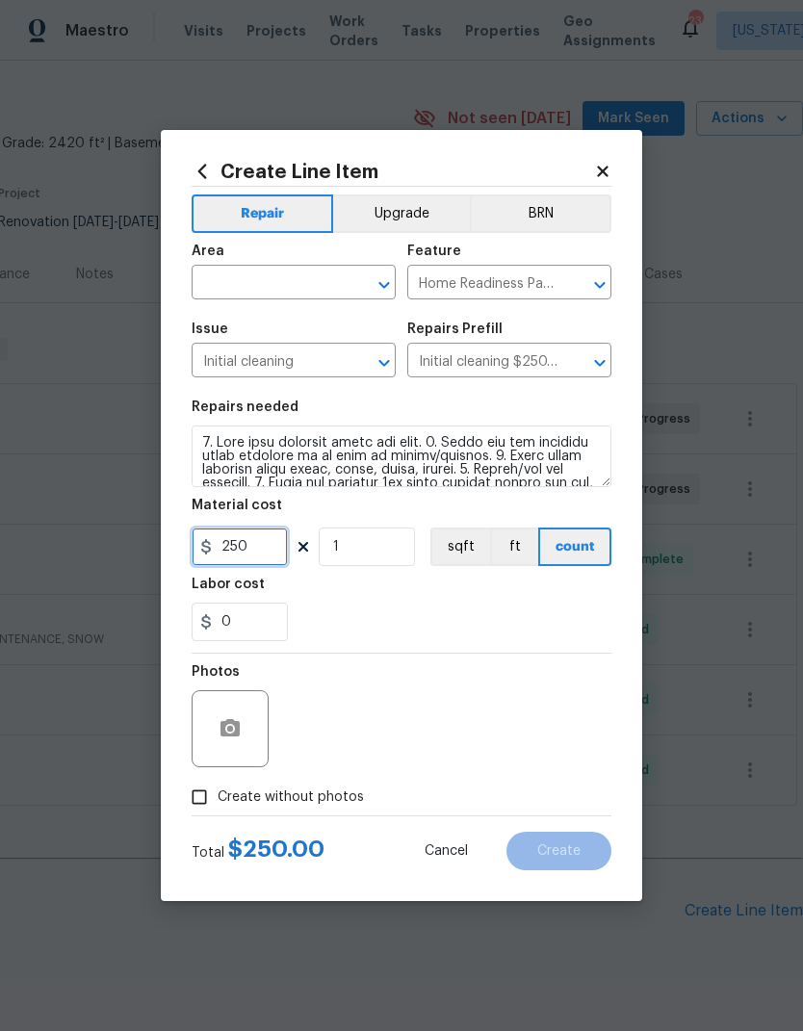
click at [269, 542] on input "250" at bounding box center [240, 547] width 96 height 39
type input "350"
click at [228, 277] on input "text" at bounding box center [267, 285] width 150 height 30
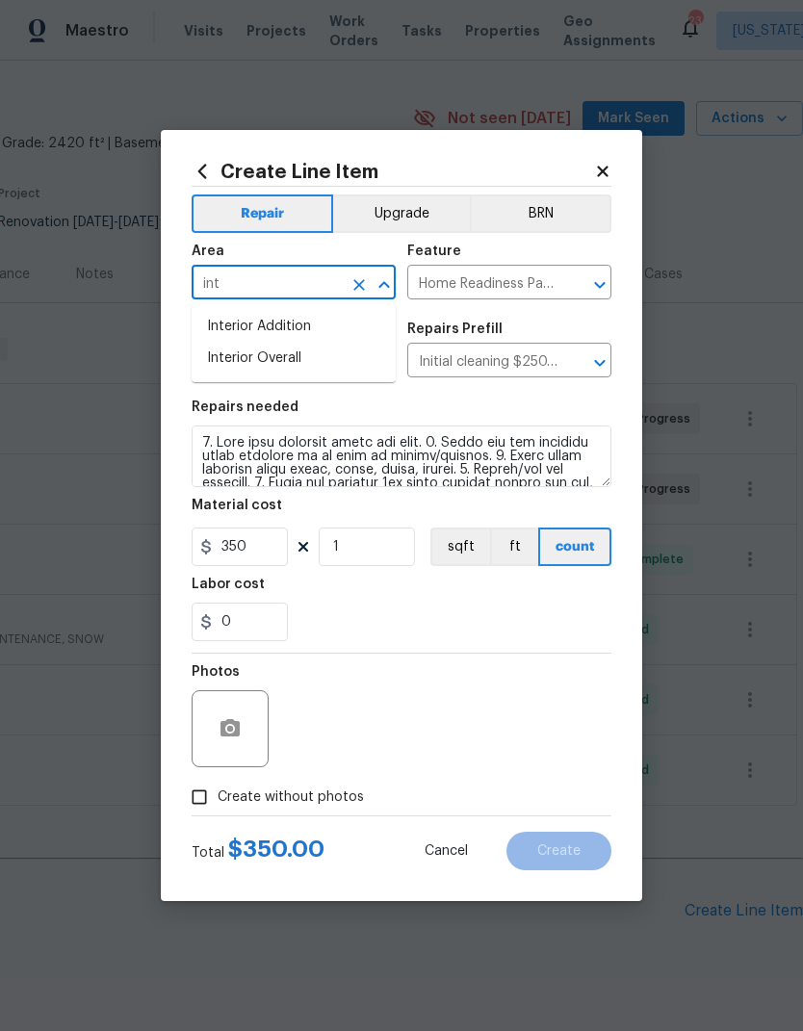
click at [312, 351] on li "Interior Overall" at bounding box center [294, 359] width 204 height 32
type input "Interior Overall"
click at [447, 637] on div "0" at bounding box center [402, 622] width 420 height 39
click at [201, 799] on input "Create without photos" at bounding box center [199, 797] width 37 height 37
checkbox input "true"
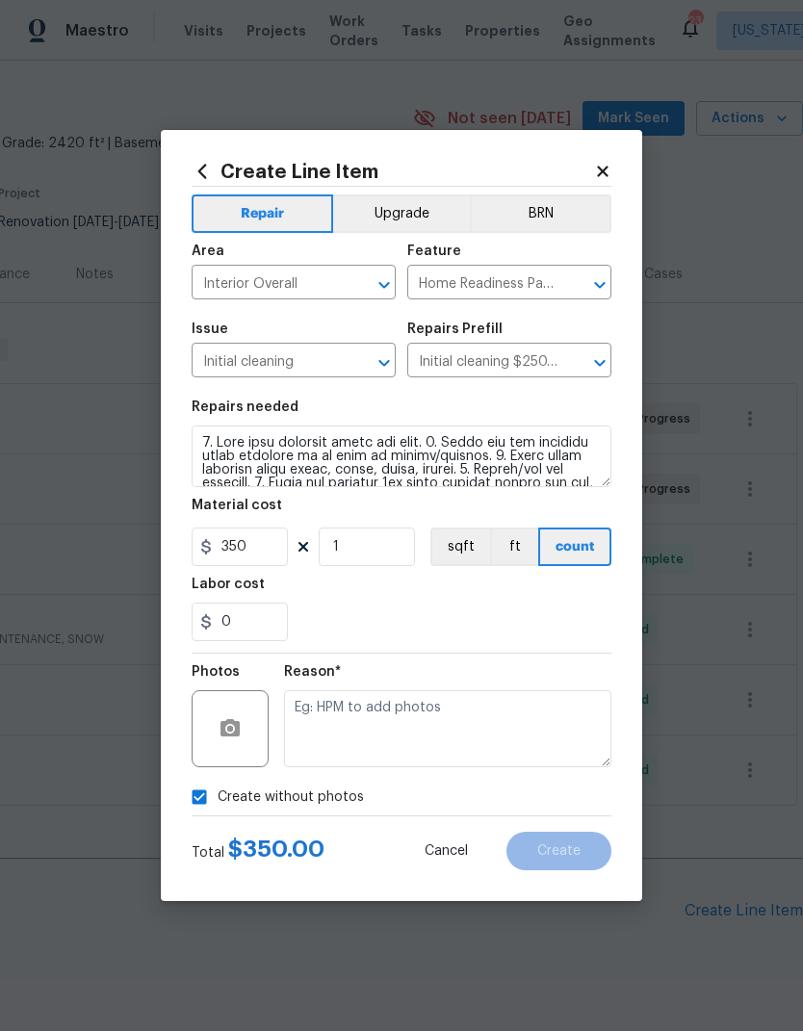
click at [499, 738] on textarea at bounding box center [447, 728] width 327 height 77
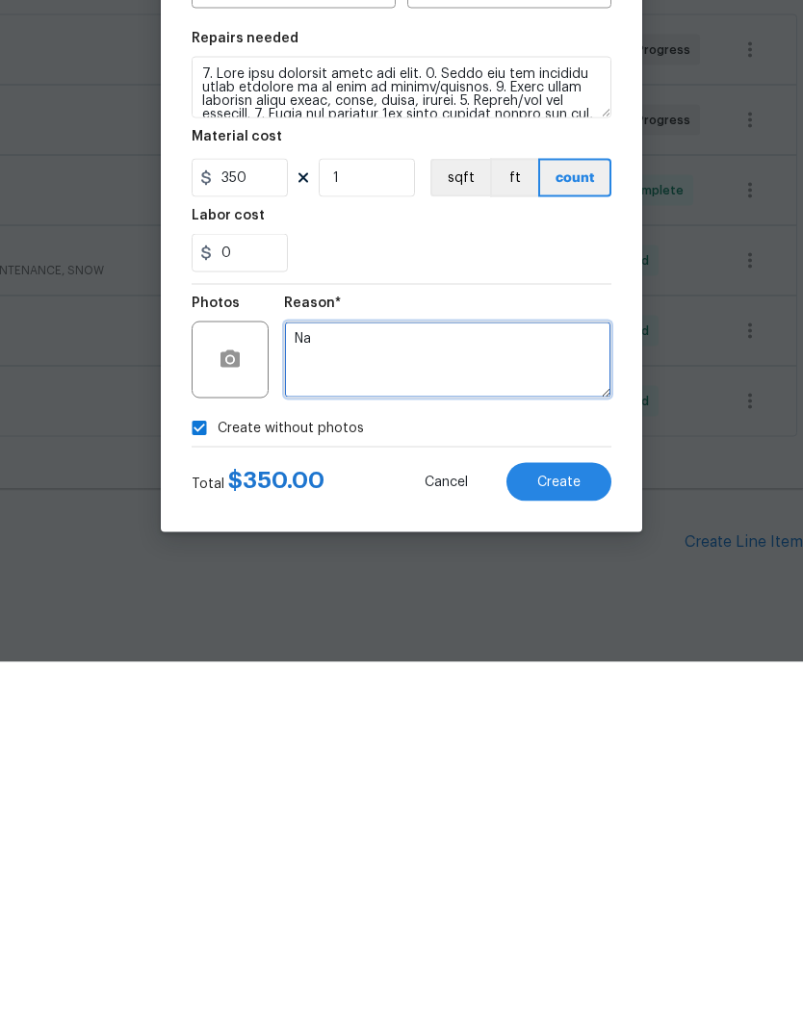
type textarea "Na"
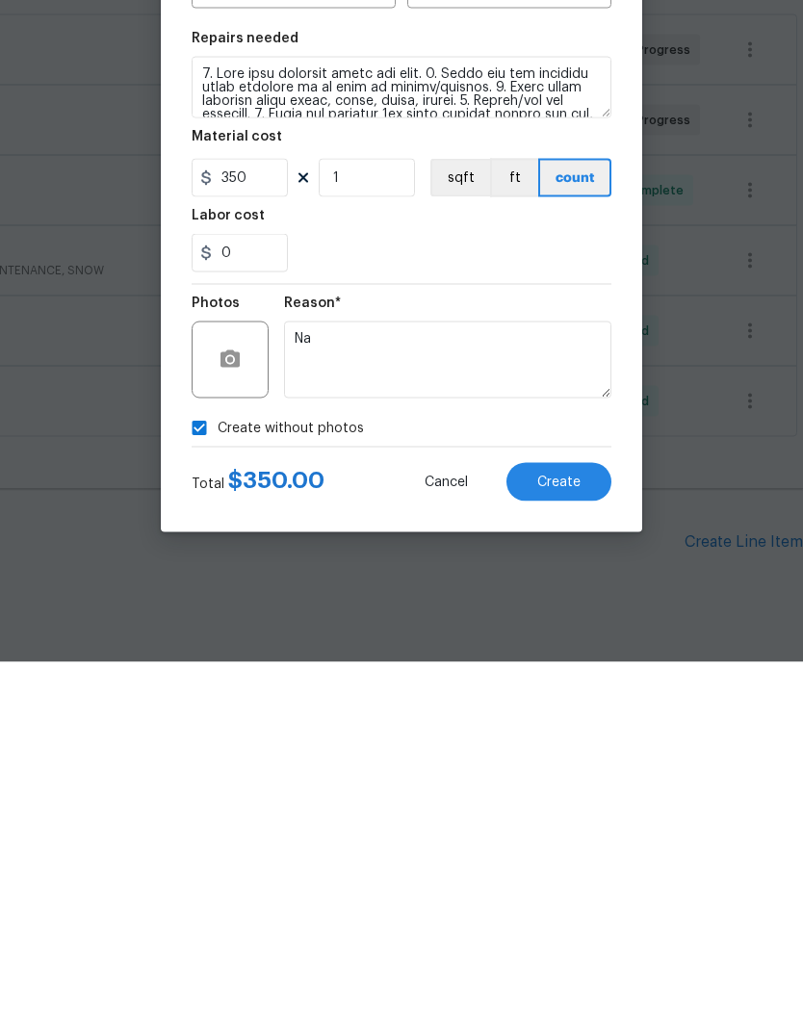
click at [569, 844] on span "Create" at bounding box center [558, 851] width 43 height 14
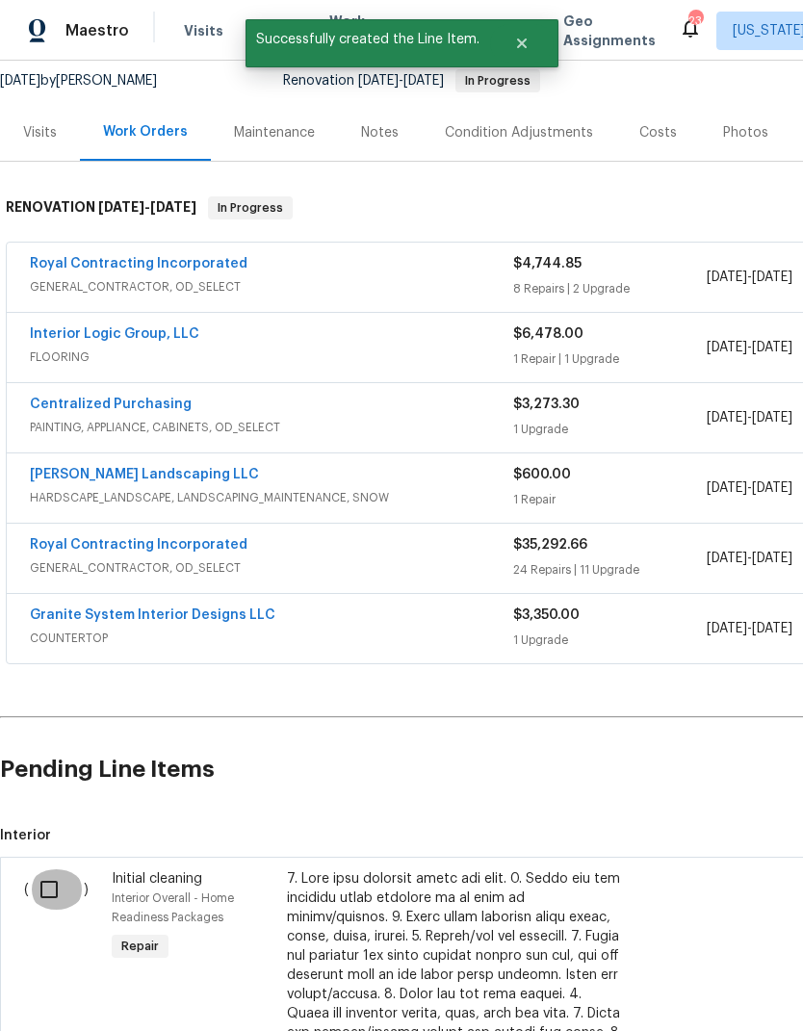
scroll to position [188, 0]
click at [46, 870] on input "checkbox" at bounding box center [56, 890] width 55 height 40
checkbox input "true"
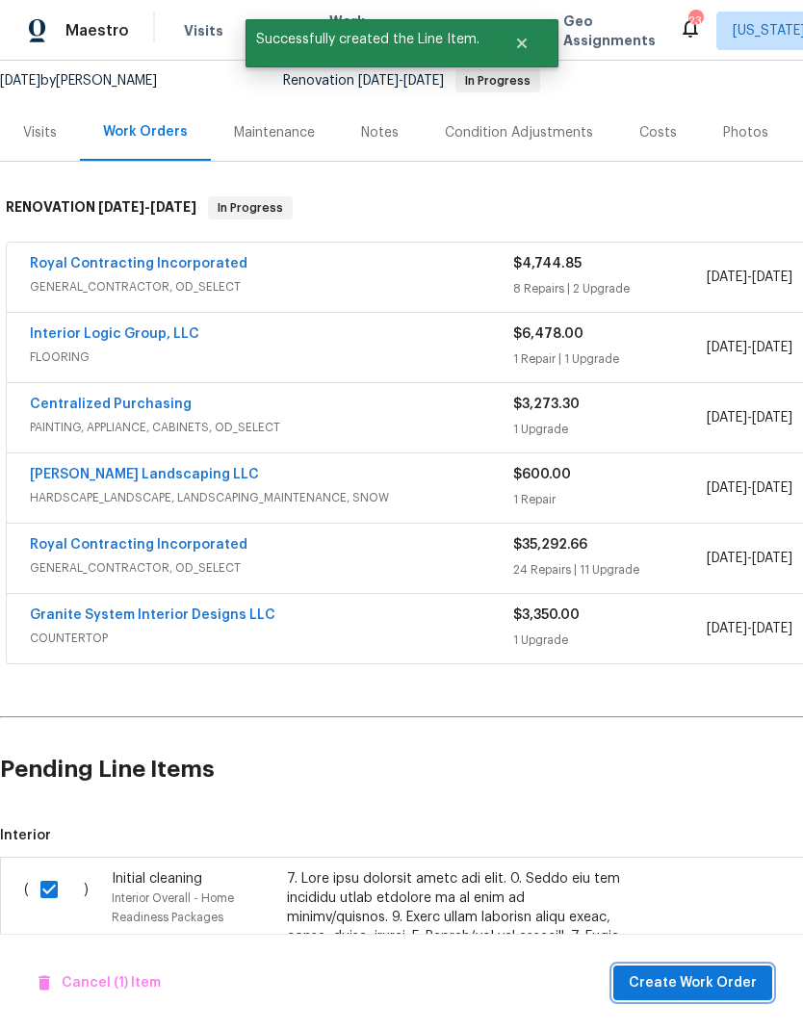
click at [722, 991] on span "Create Work Order" at bounding box center [693, 984] width 128 height 24
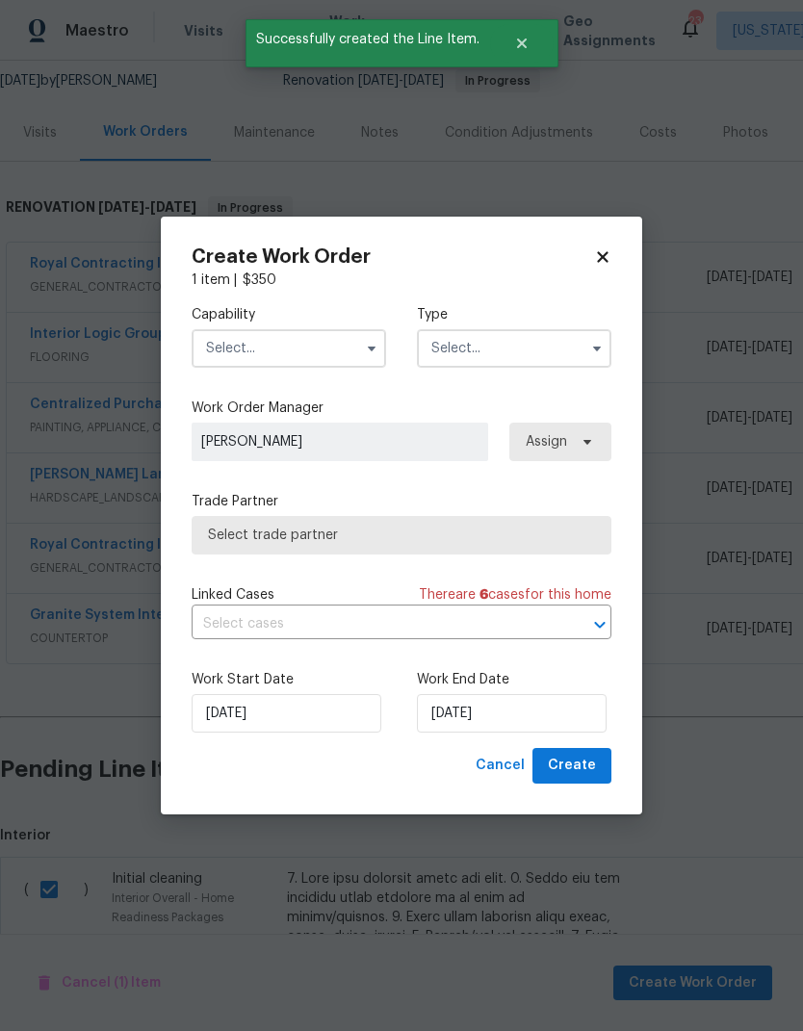
click at [350, 357] on input "text" at bounding box center [289, 348] width 195 height 39
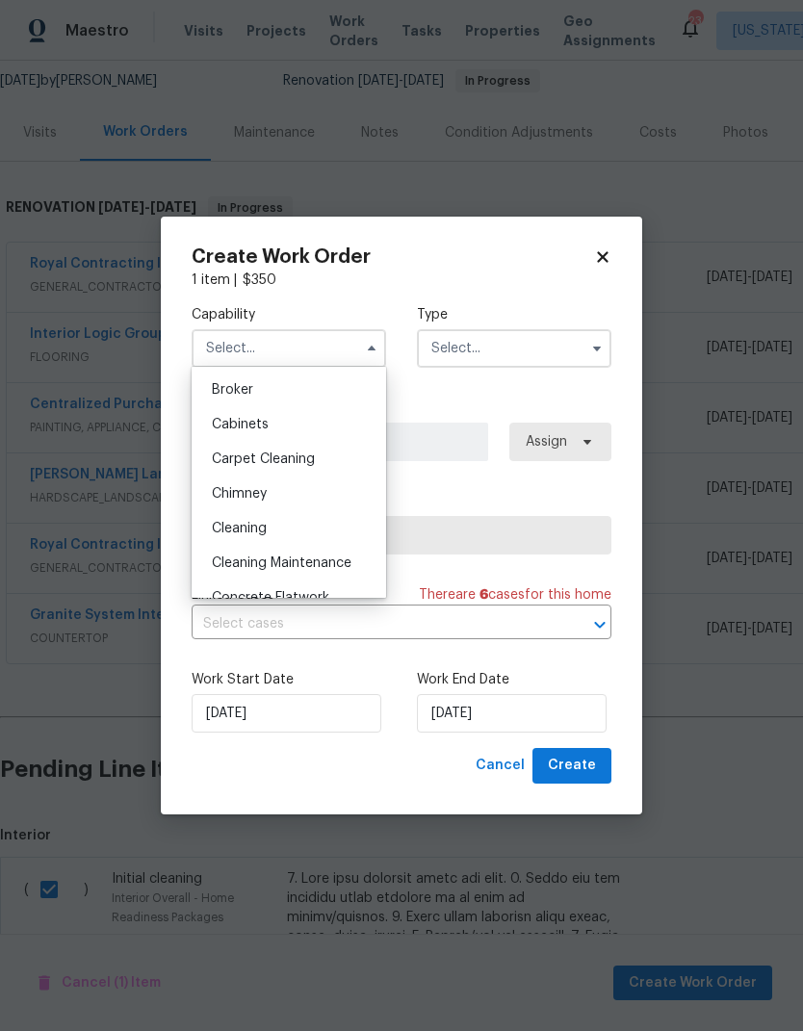
scroll to position [143, 0]
click at [309, 519] on div "Cleaning" at bounding box center [288, 523] width 185 height 35
type input "Cleaning"
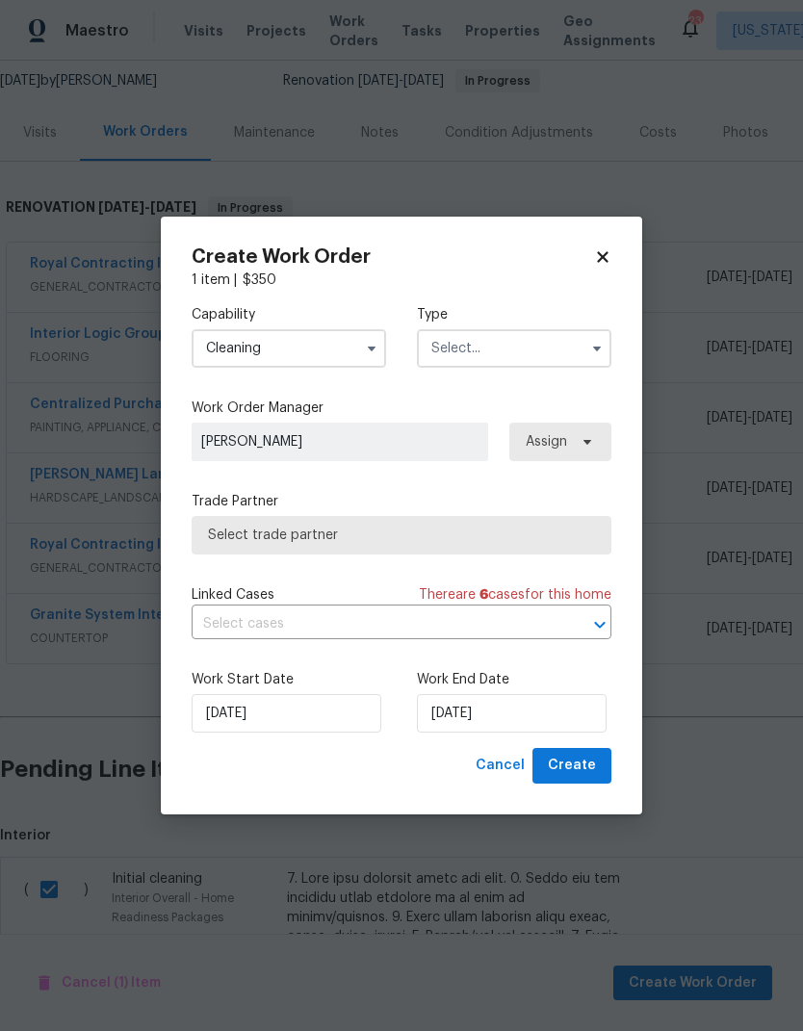
click at [546, 345] on input "text" at bounding box center [514, 348] width 195 height 39
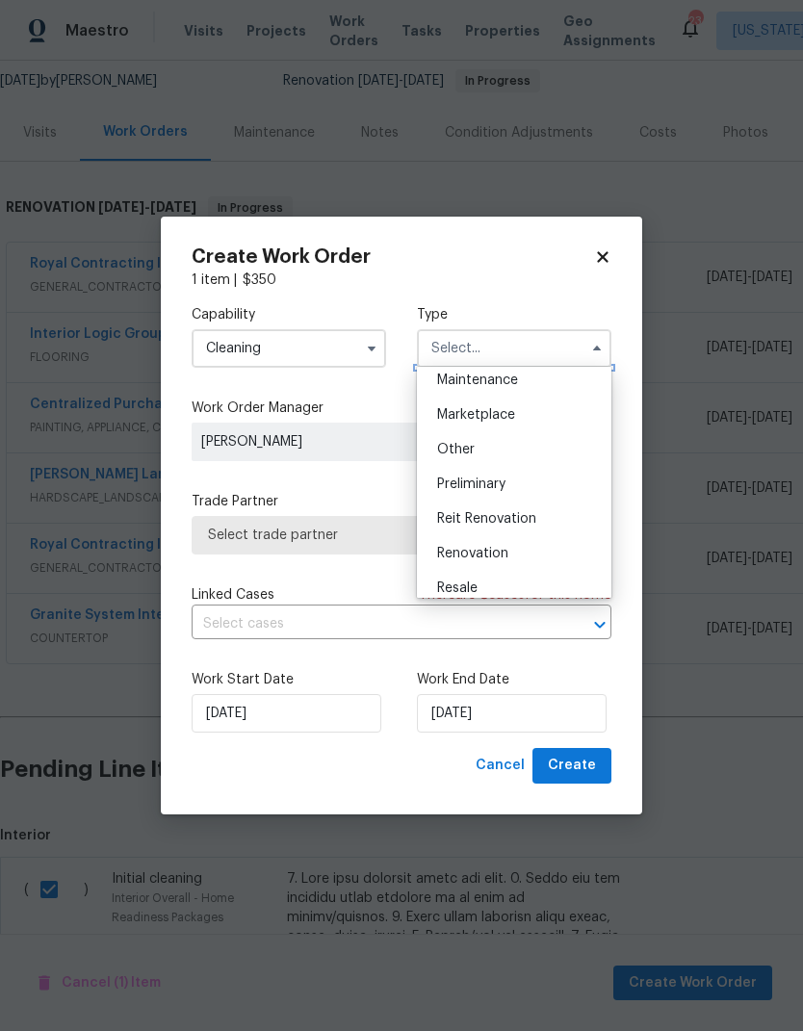
scroll to position [329, 0]
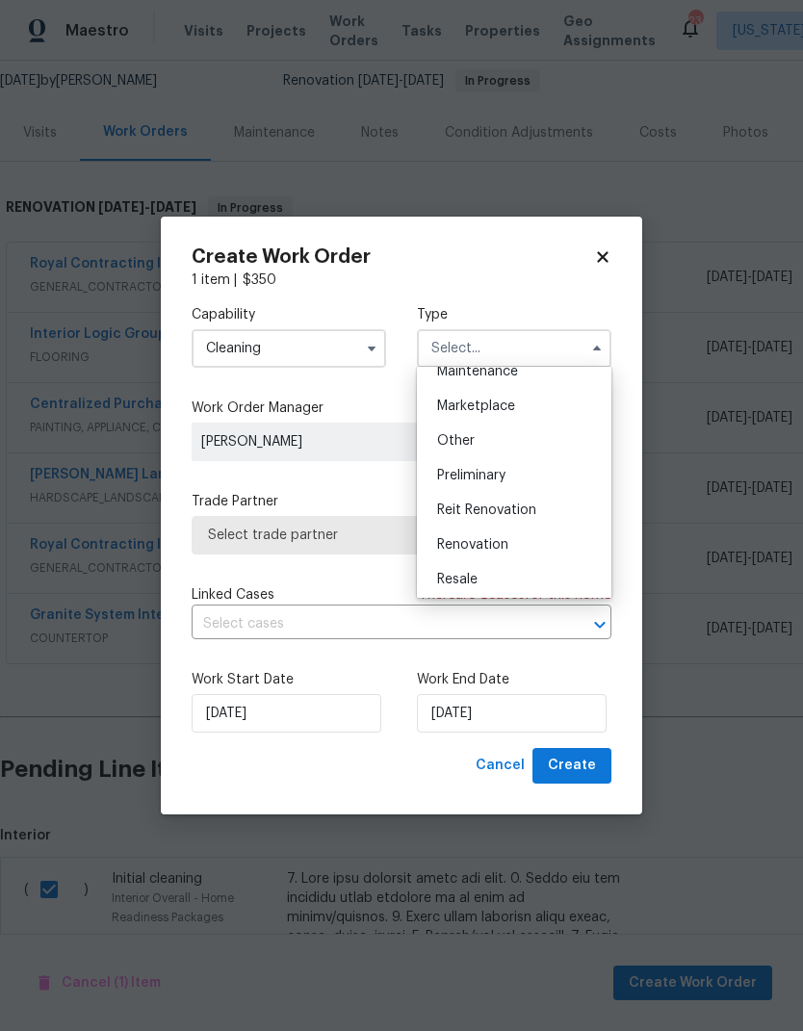
click at [516, 543] on div "Renovation" at bounding box center [514, 545] width 185 height 35
type input "Renovation"
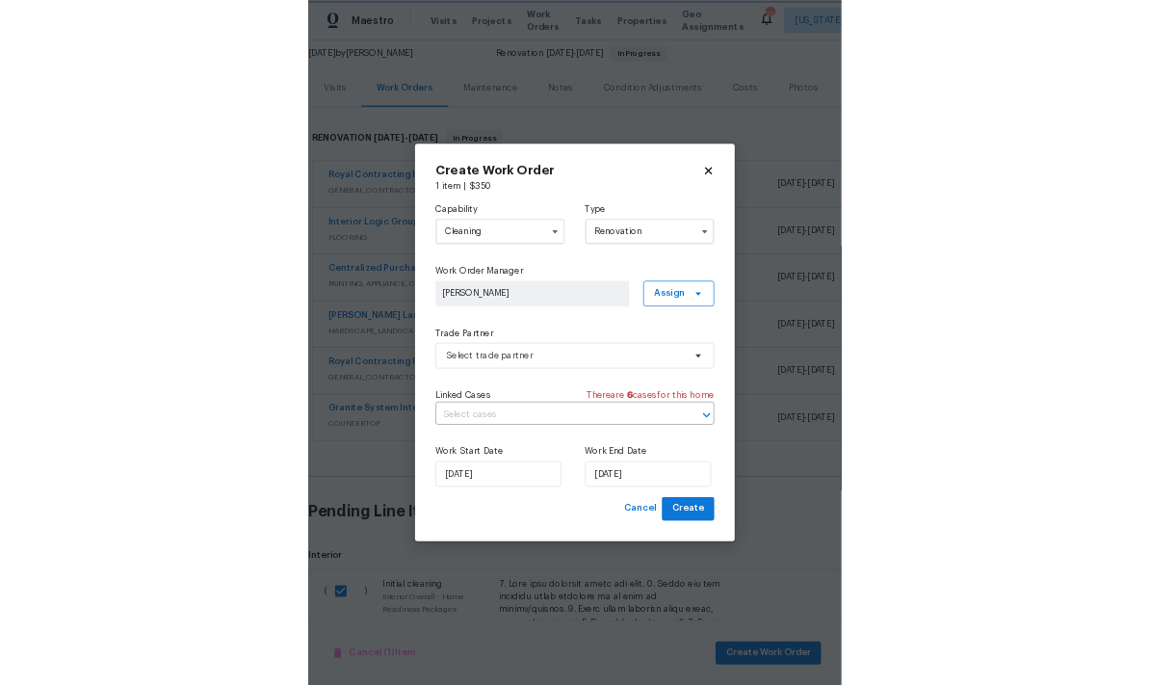
scroll to position [0, 0]
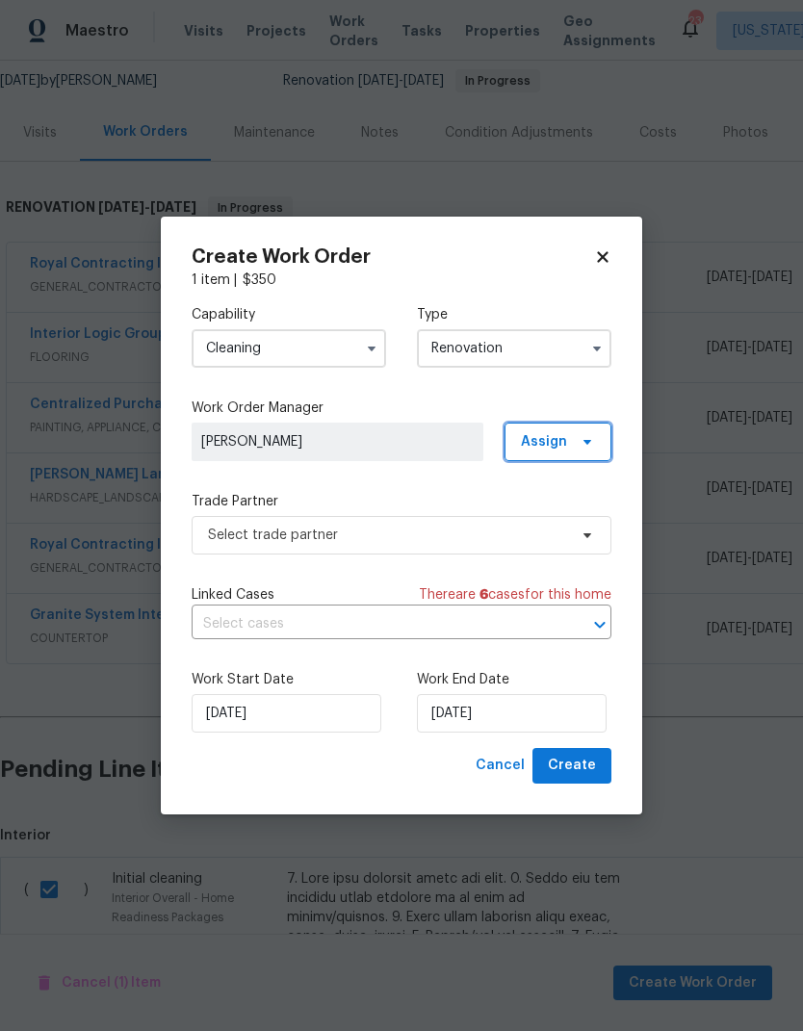
click at [581, 440] on icon at bounding box center [587, 441] width 15 height 15
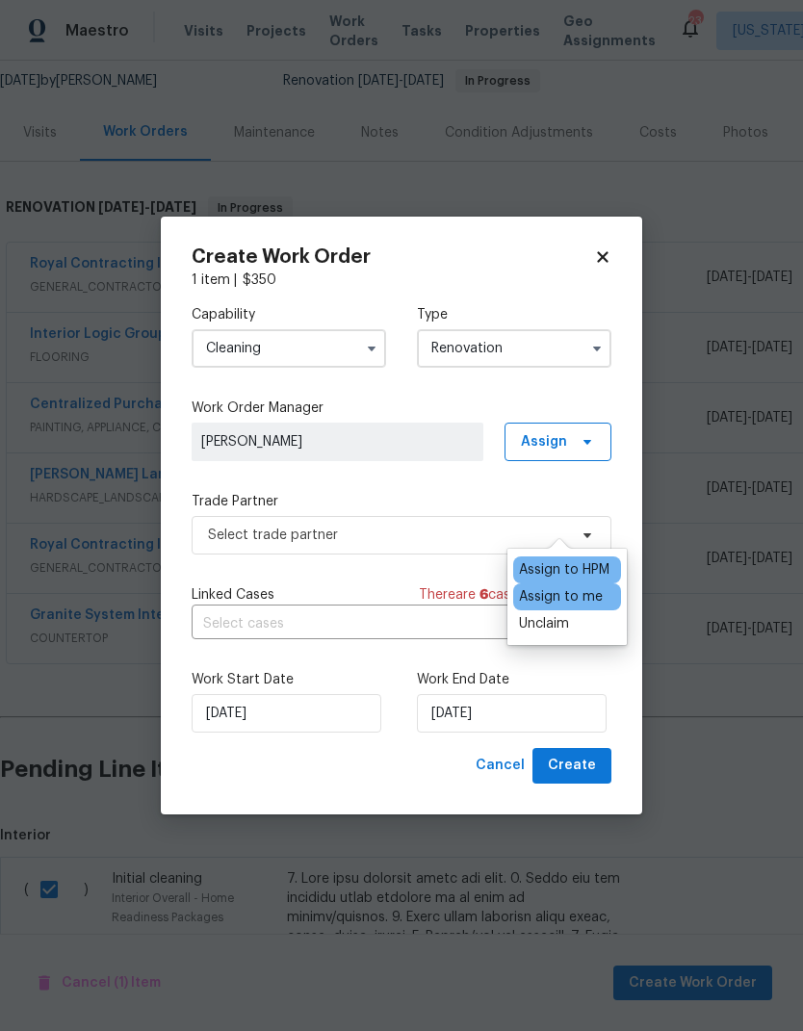
click at [583, 587] on div "Assign to me" at bounding box center [561, 596] width 84 height 19
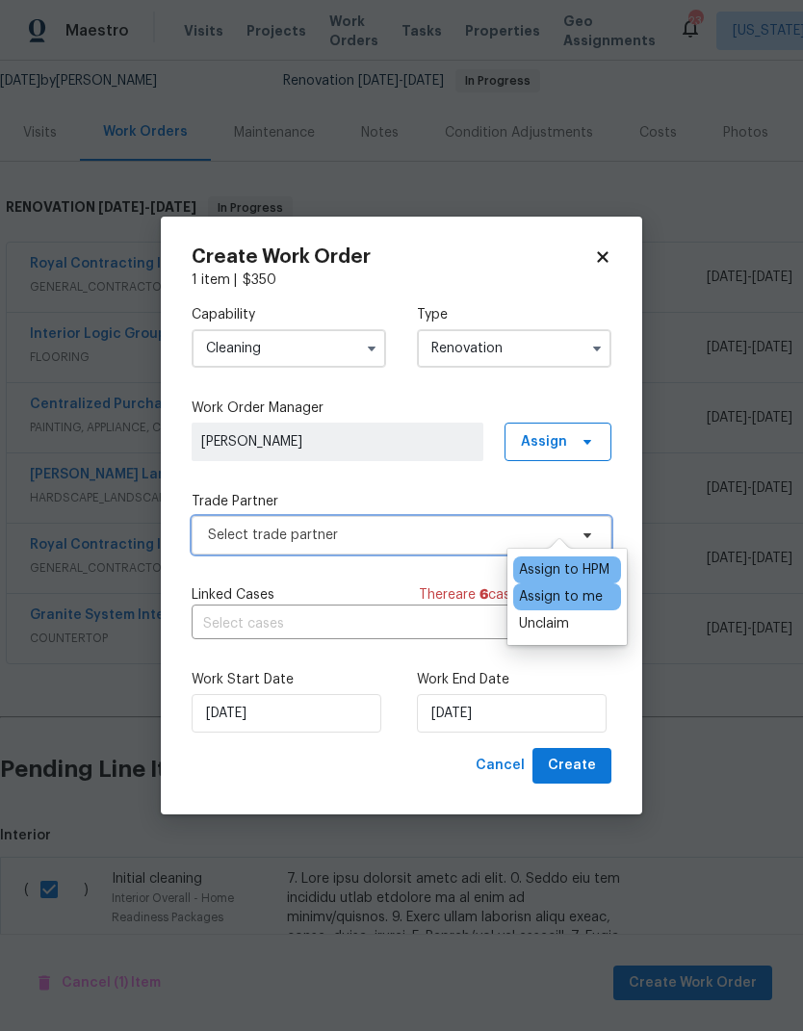
click at [441, 534] on span "Select trade partner" at bounding box center [387, 535] width 359 height 19
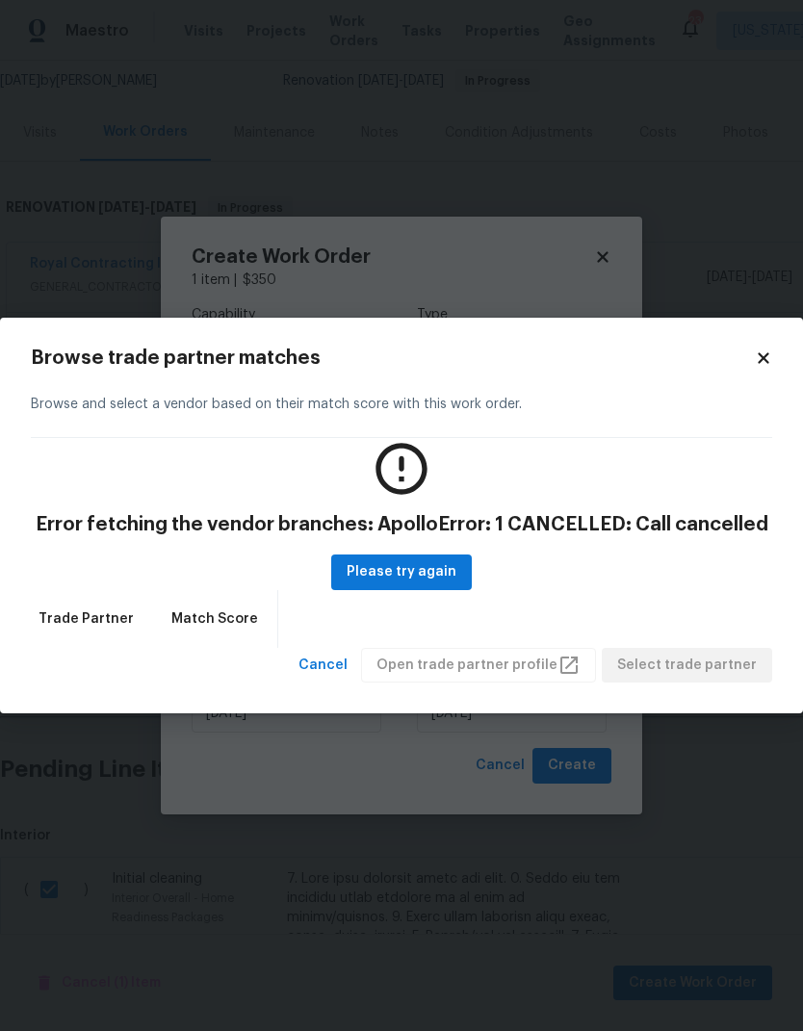
click at [757, 361] on icon at bounding box center [763, 358] width 17 height 17
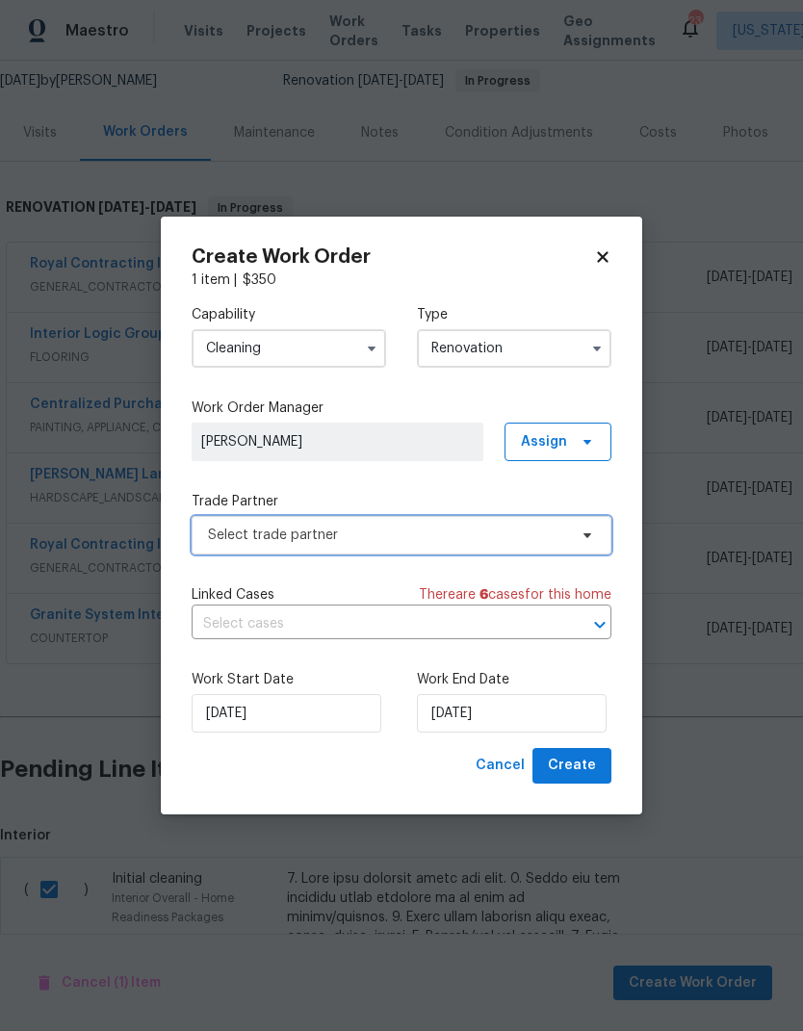
click at [541, 532] on span "Select trade partner" at bounding box center [387, 535] width 359 height 19
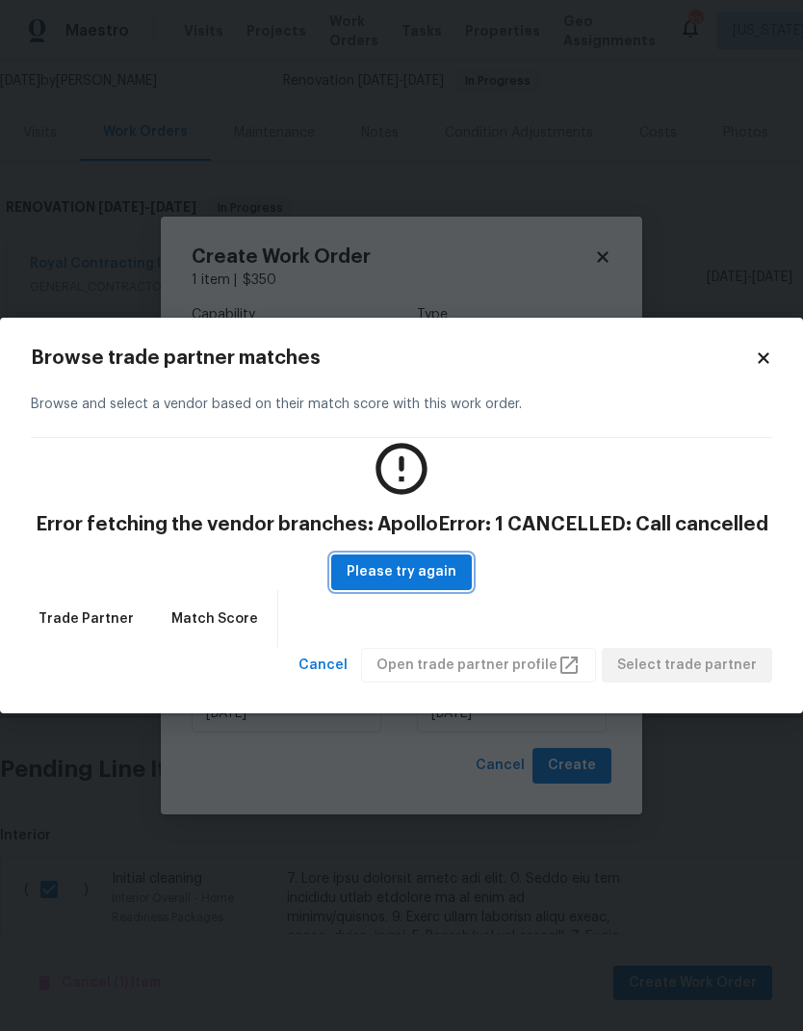
click at [424, 576] on span "Please try again" at bounding box center [402, 572] width 110 height 24
click at [756, 351] on icon at bounding box center [763, 358] width 17 height 17
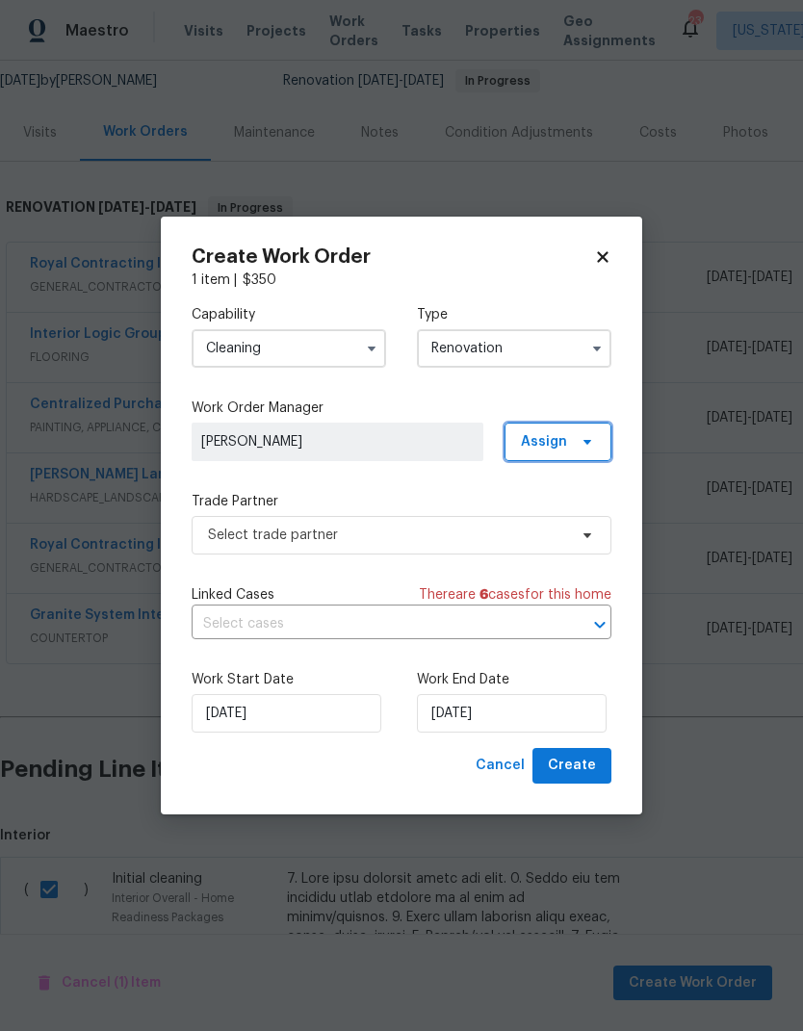
click at [571, 433] on span "Assign" at bounding box center [558, 442] width 107 height 39
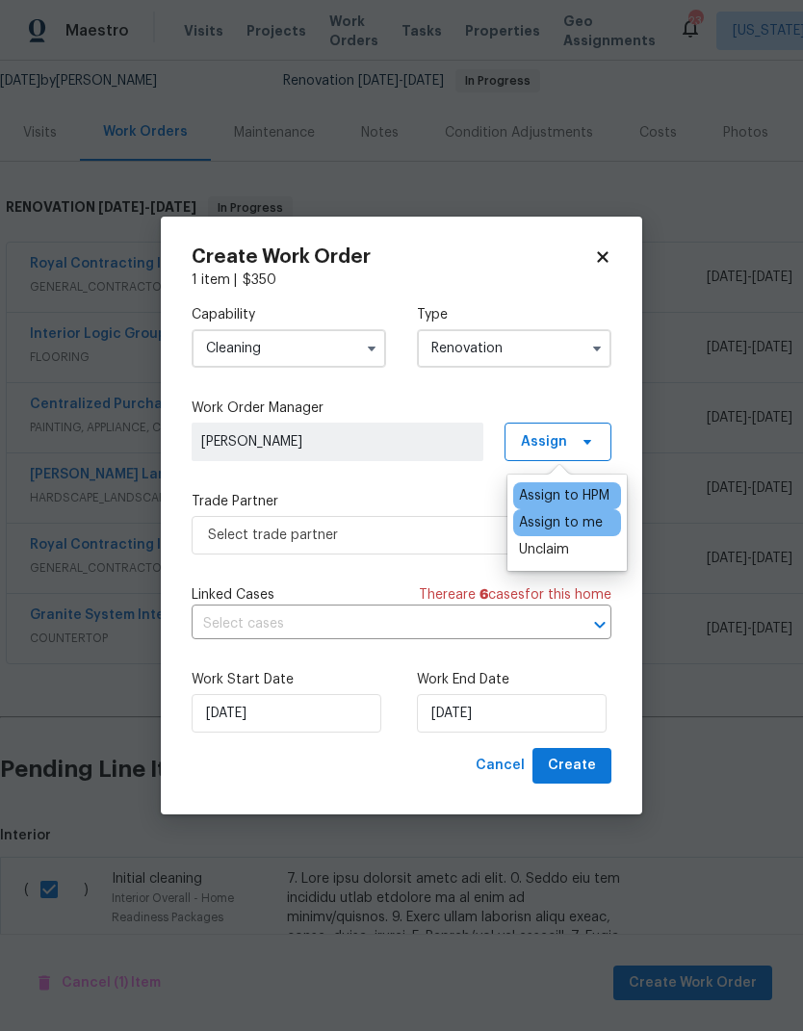
click at [569, 525] on div "Assign to me" at bounding box center [561, 522] width 84 height 19
click at [576, 329] on input "Renovation" at bounding box center [514, 348] width 195 height 39
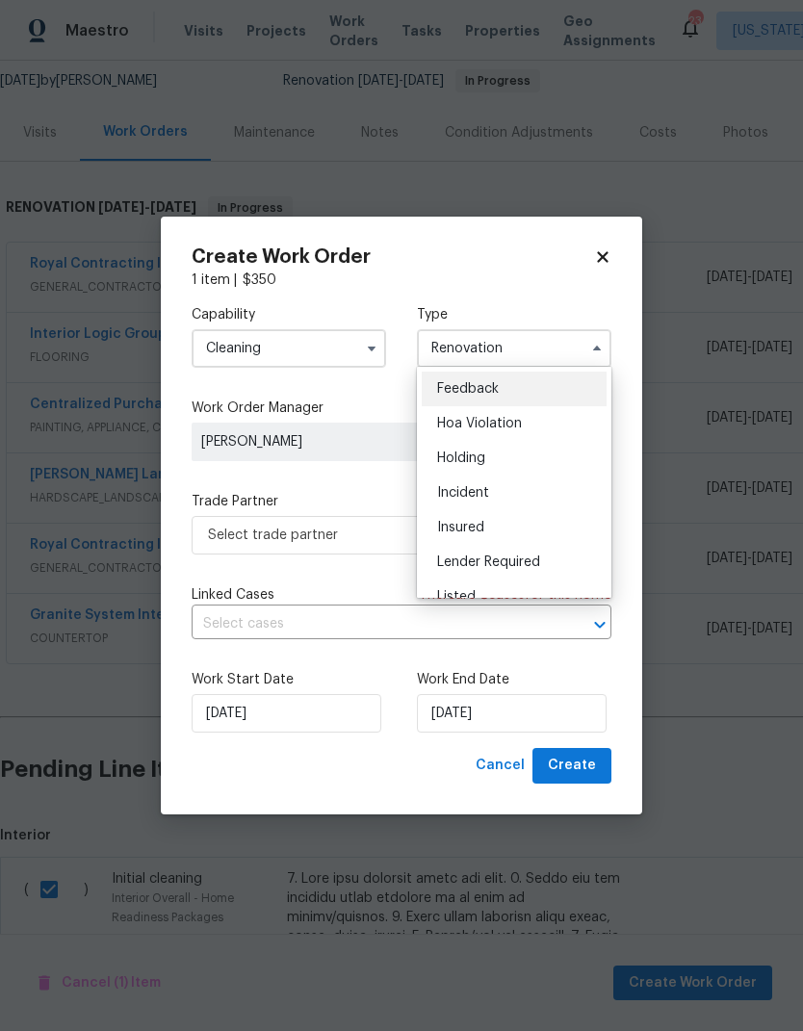
click at [361, 377] on div "Capability Cleaning Type Renovation Feedback Hoa Violation Holding Incident Ins…" at bounding box center [402, 336] width 420 height 93
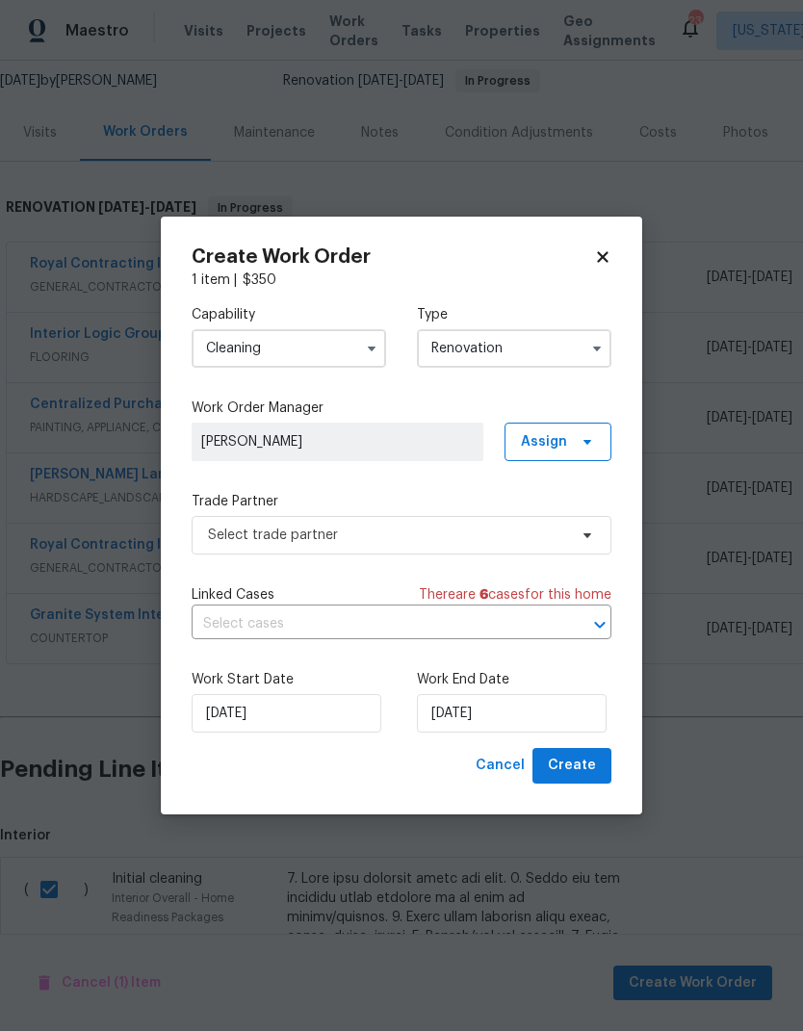
click at [332, 343] on input "Cleaning" at bounding box center [289, 348] width 195 height 39
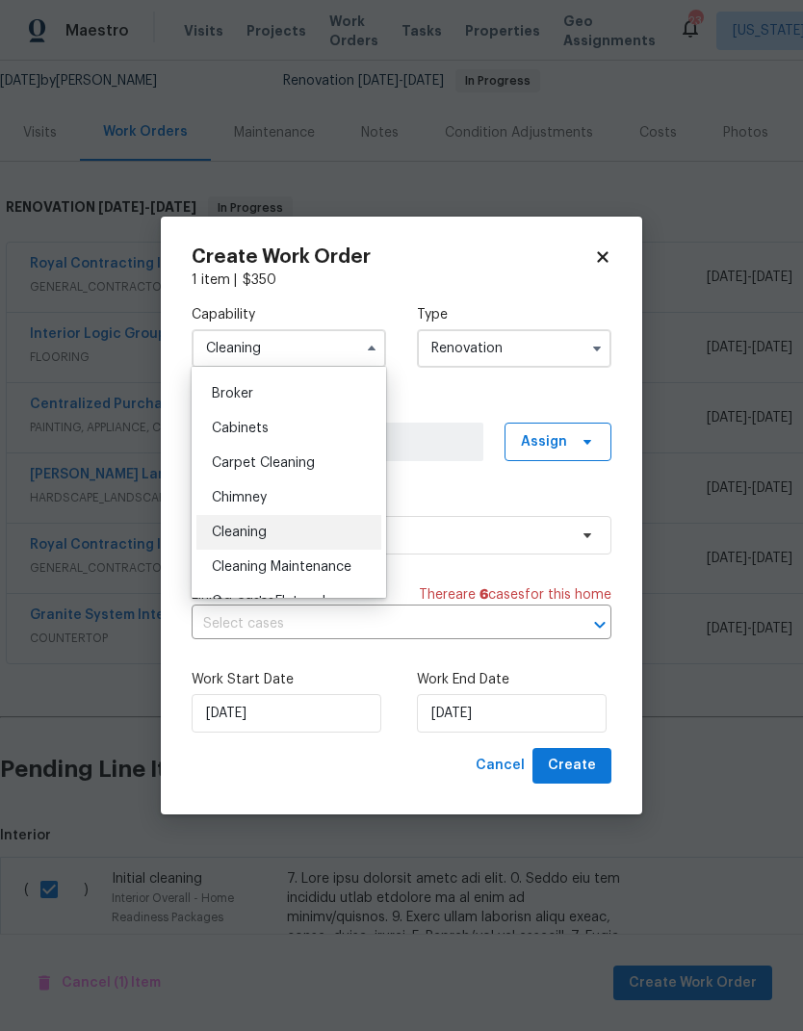
scroll to position [135, 0]
click at [335, 568] on span "Cleaning Maintenance" at bounding box center [282, 565] width 140 height 13
type input "Cleaning Maintenance"
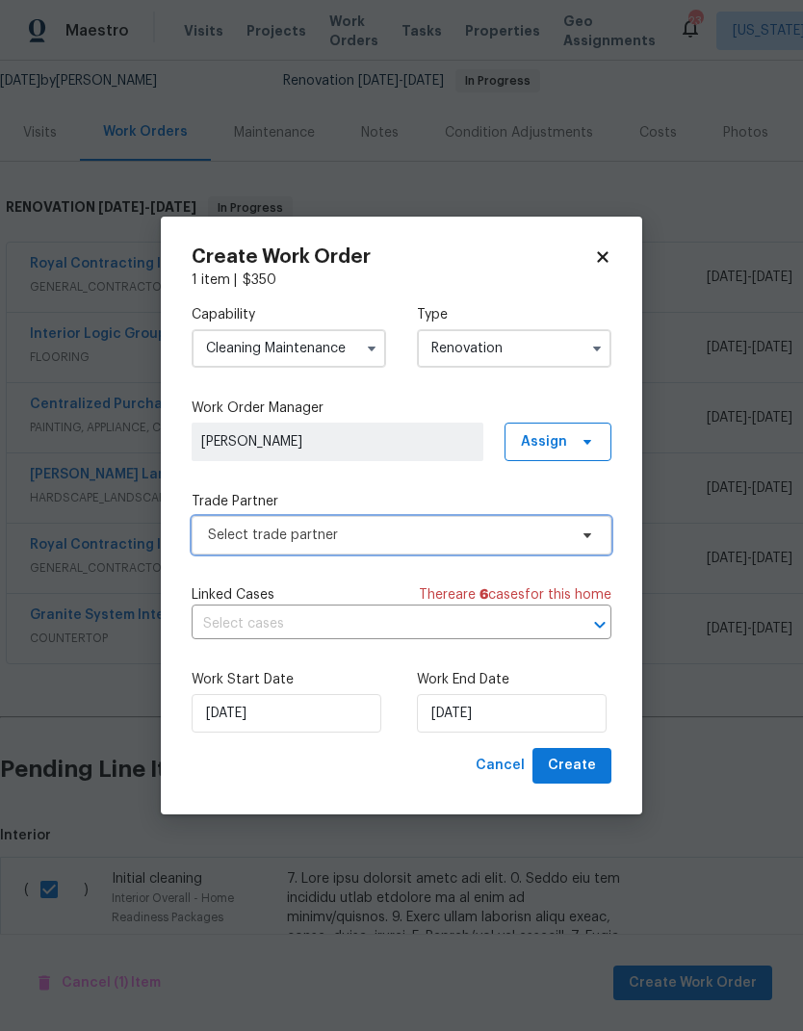
click at [481, 521] on span "Select trade partner" at bounding box center [402, 535] width 420 height 39
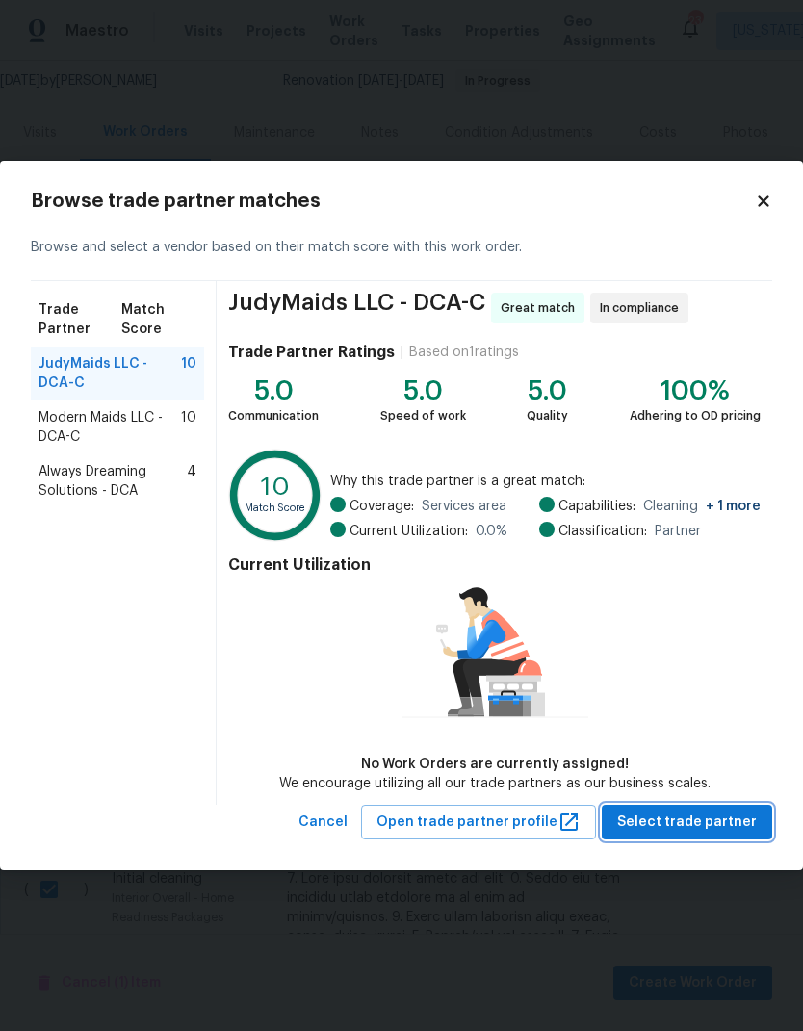
click at [705, 817] on span "Select trade partner" at bounding box center [687, 823] width 140 height 24
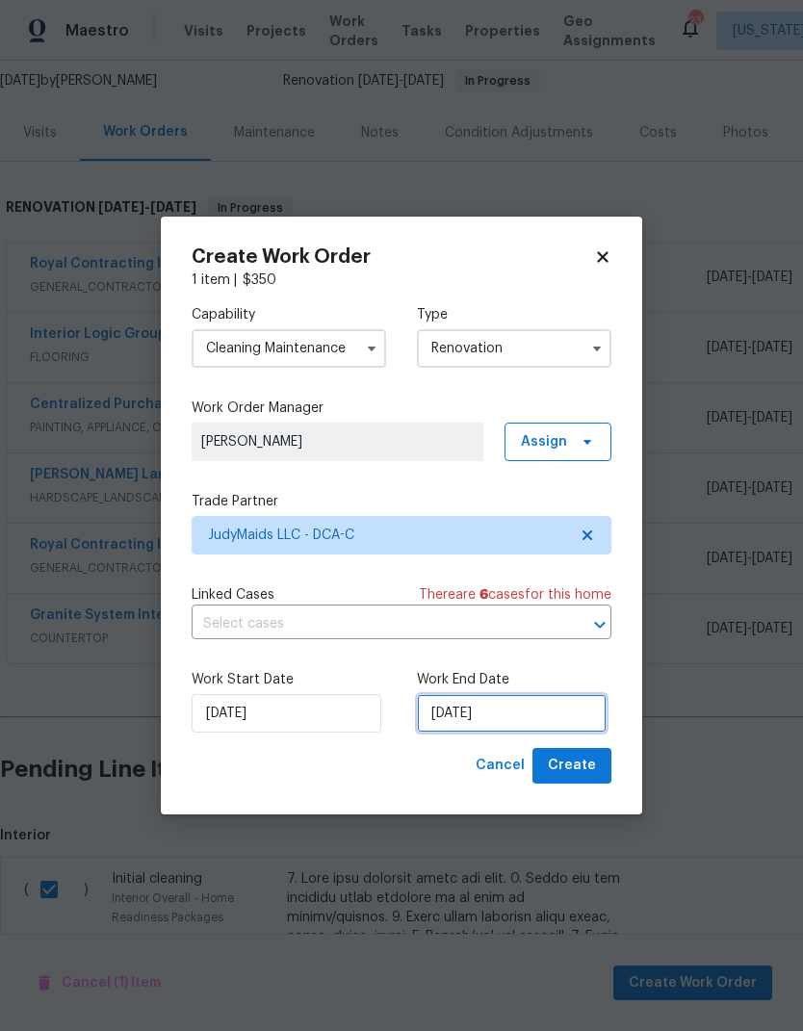
click at [469, 714] on input "[DATE]" at bounding box center [512, 713] width 190 height 39
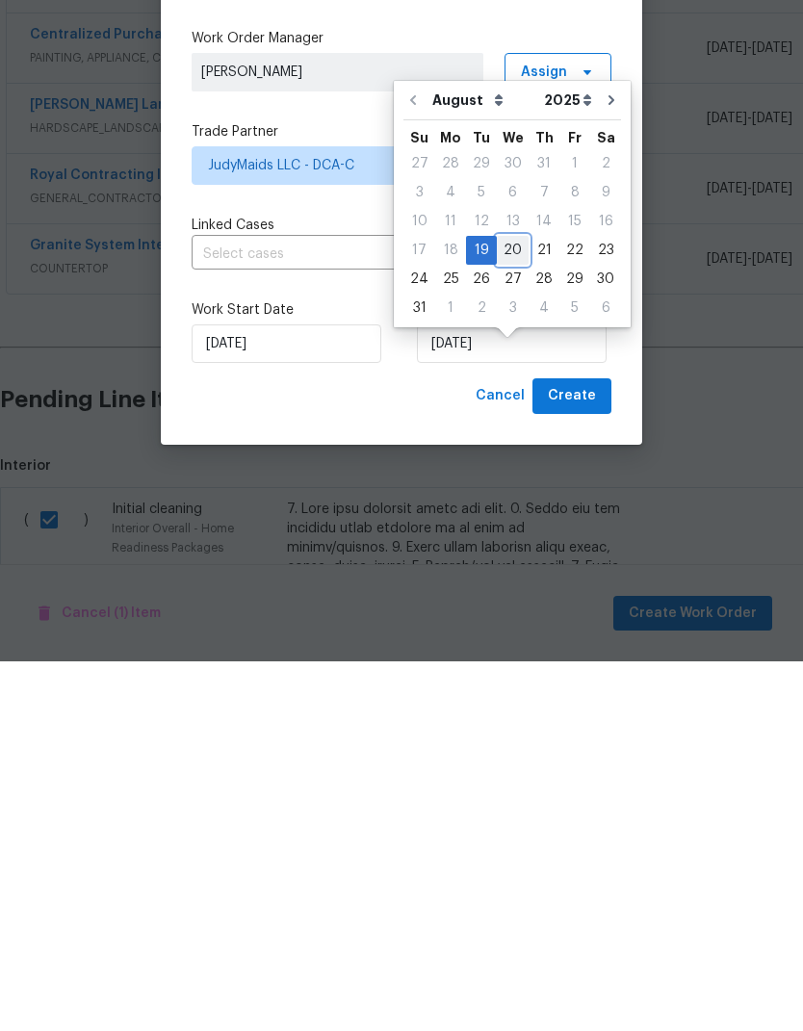
click at [506, 607] on div "20" at bounding box center [513, 620] width 32 height 27
type input "8/20/2025"
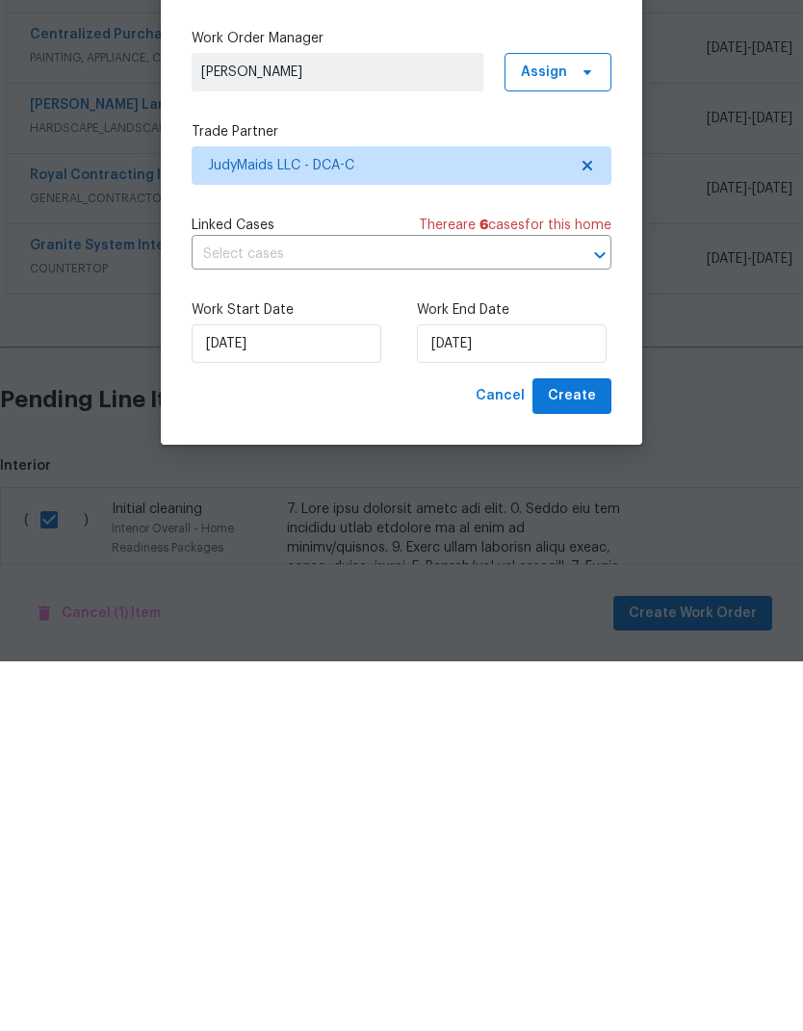
scroll to position [74, 0]
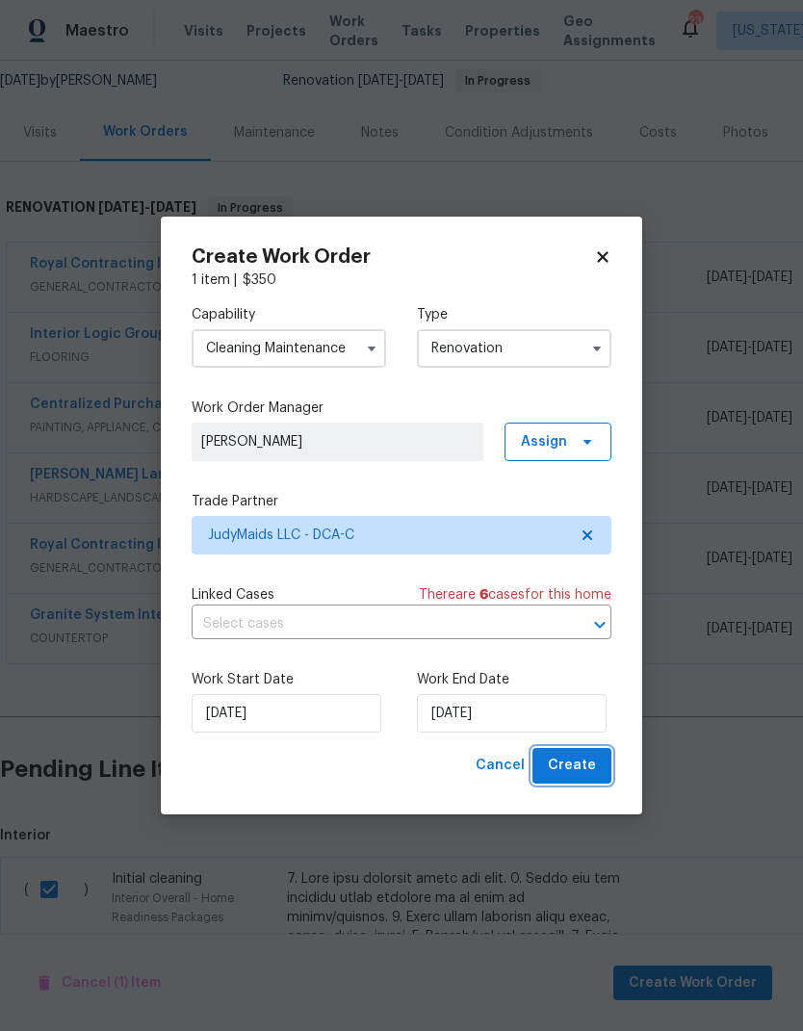
click at [586, 779] on button "Create" at bounding box center [572, 766] width 79 height 36
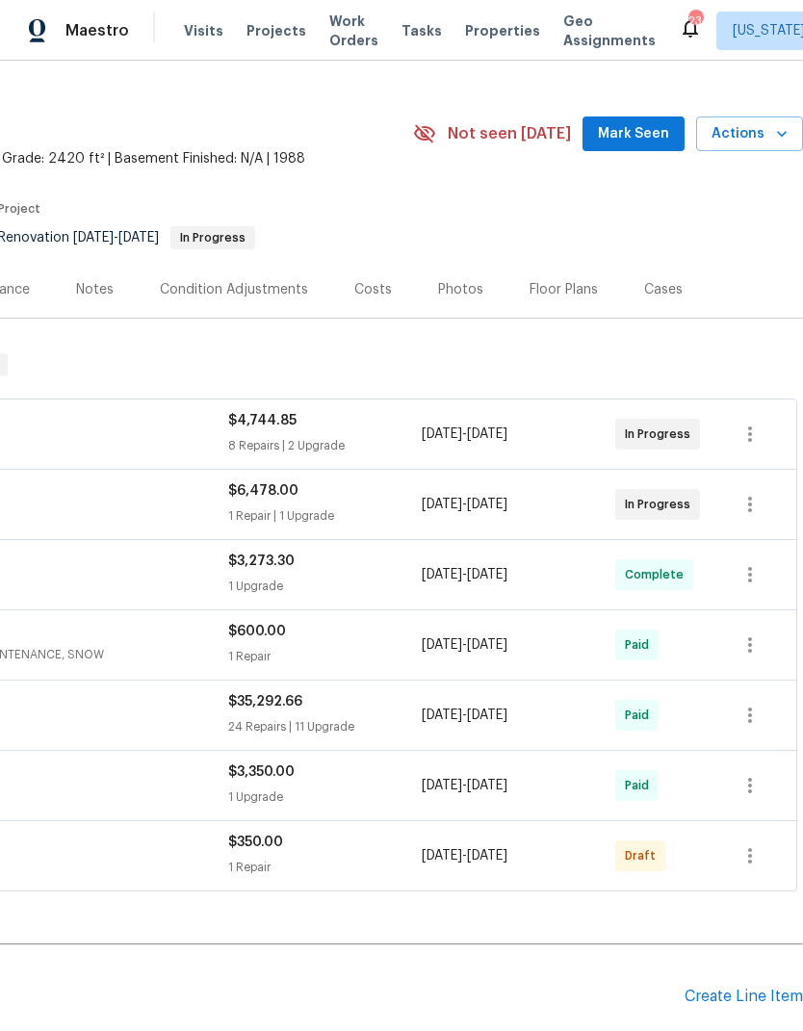
scroll to position [32, 285]
click at [758, 844] on icon "button" at bounding box center [750, 855] width 23 height 23
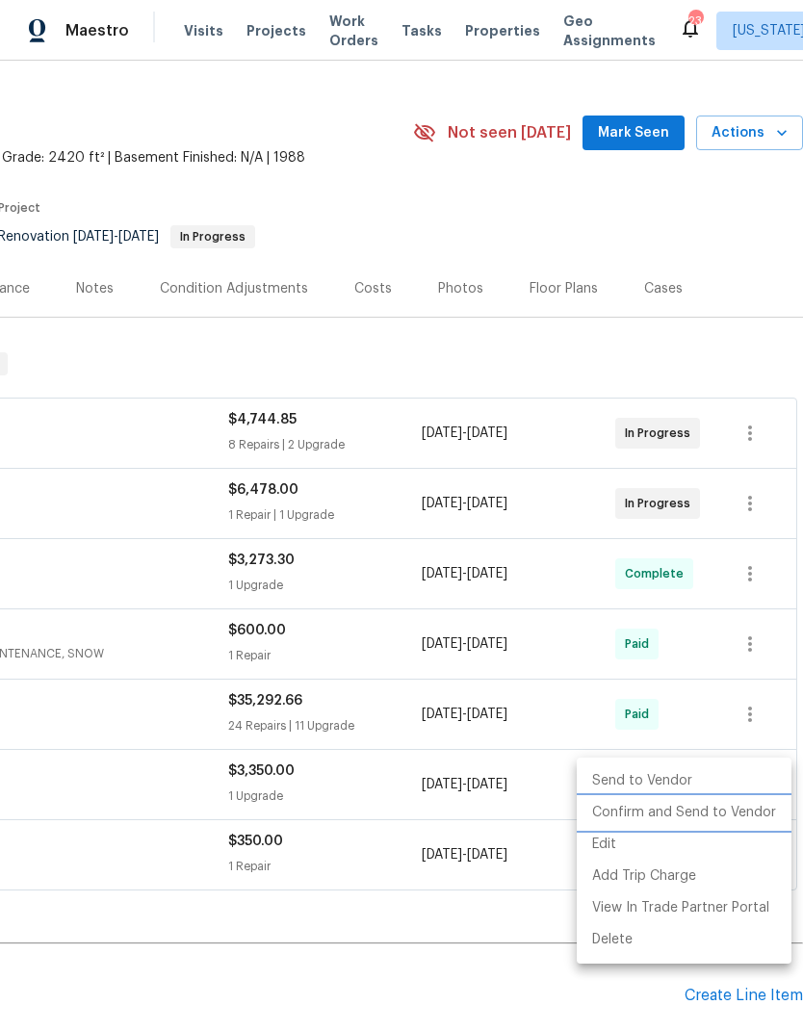
click at [694, 812] on li "Confirm and Send to Vendor" at bounding box center [684, 813] width 215 height 32
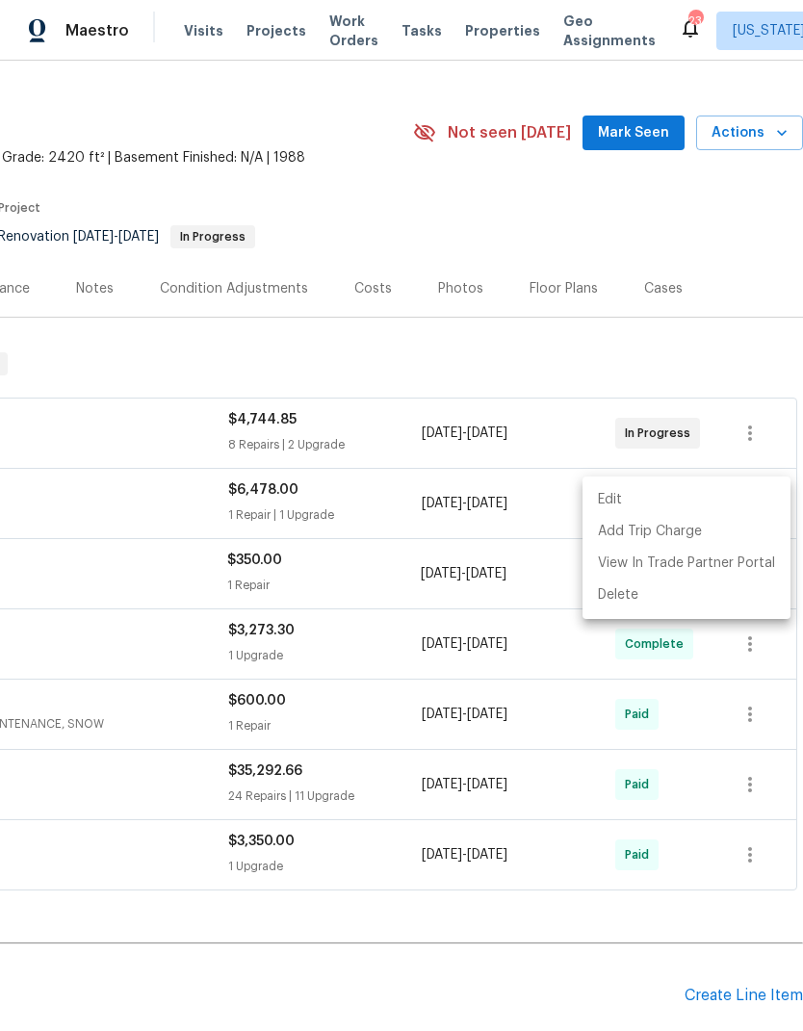
click at [575, 937] on div at bounding box center [401, 515] width 803 height 1031
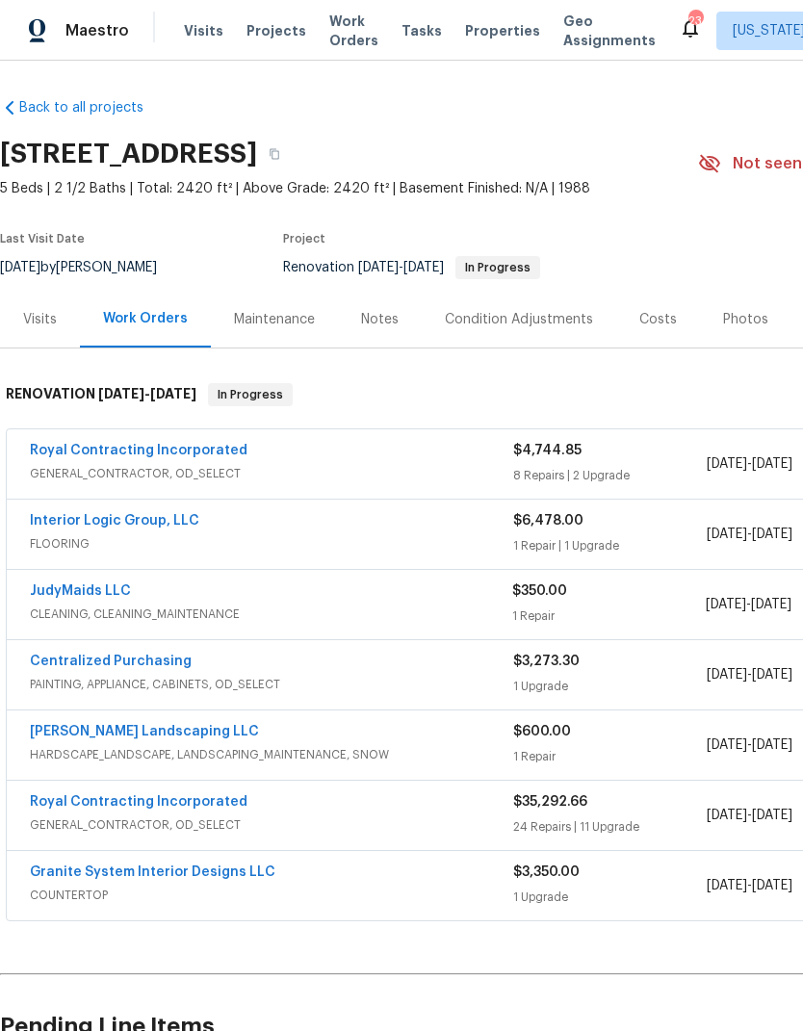
scroll to position [1, 0]
click at [85, 585] on link "JudyMaids LLC" at bounding box center [80, 591] width 101 height 13
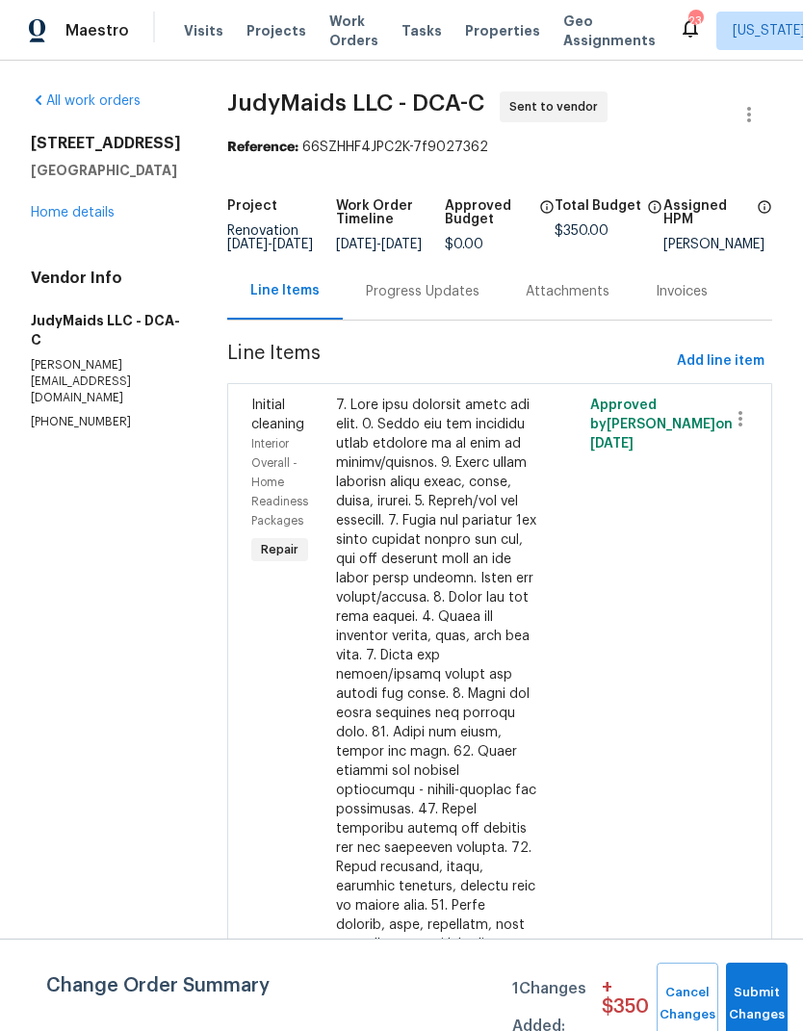
click at [374, 320] on div "Progress Updates" at bounding box center [423, 291] width 160 height 57
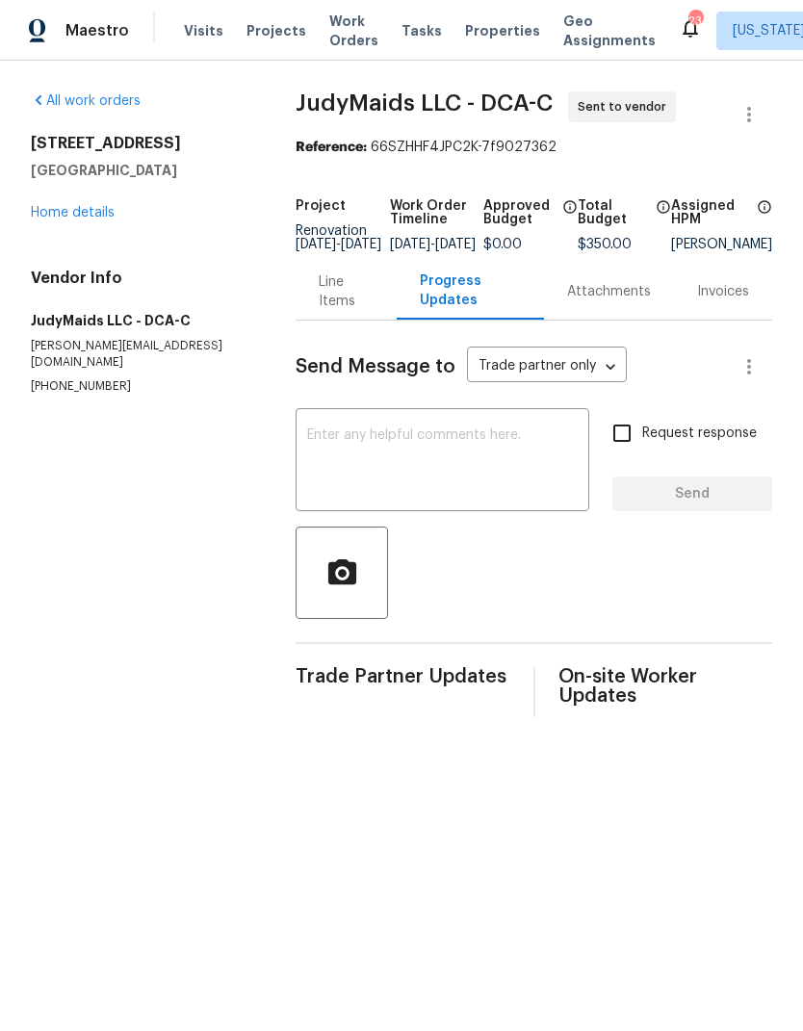
click at [538, 496] on textarea at bounding box center [442, 462] width 271 height 67
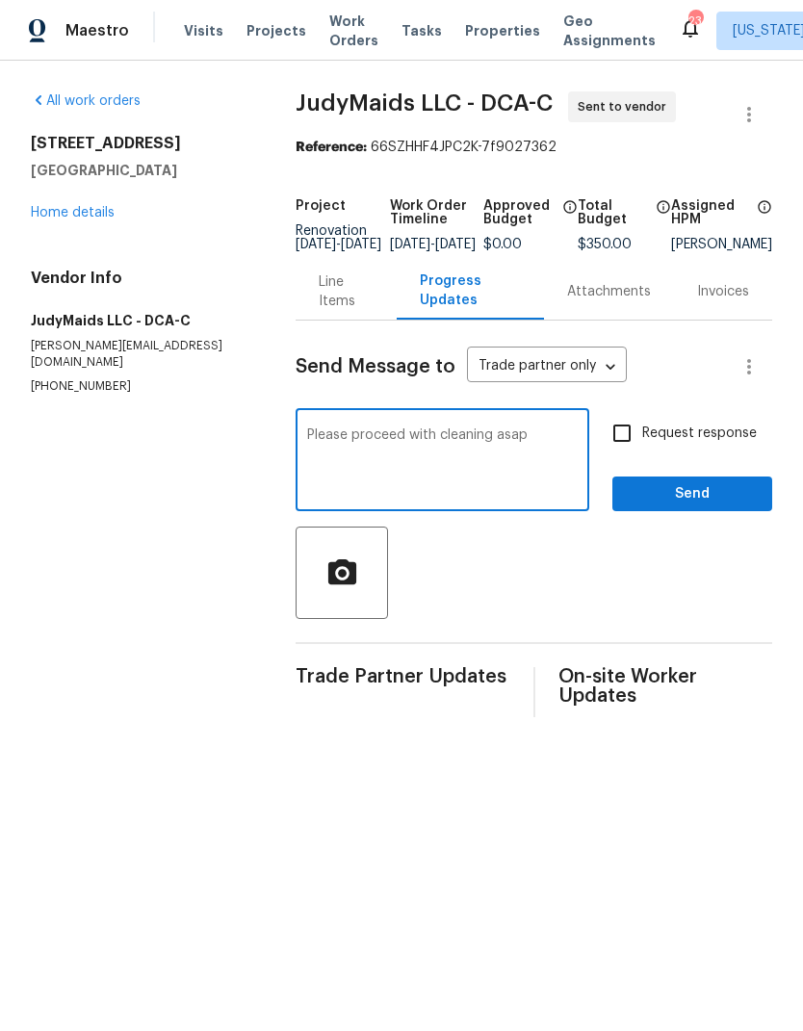
type textarea "Please proceed with cleaning asap"
click at [622, 431] on input "Request response" at bounding box center [622, 433] width 40 height 40
checkbox input "true"
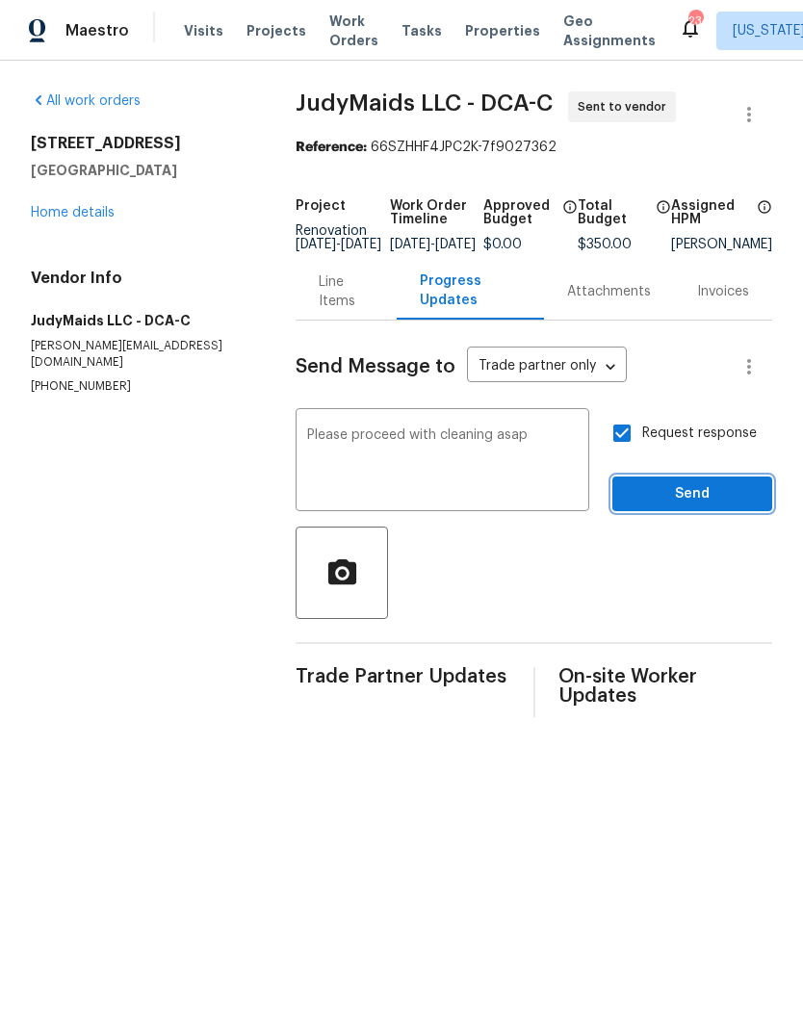
click at [705, 499] on span "Send" at bounding box center [692, 494] width 129 height 24
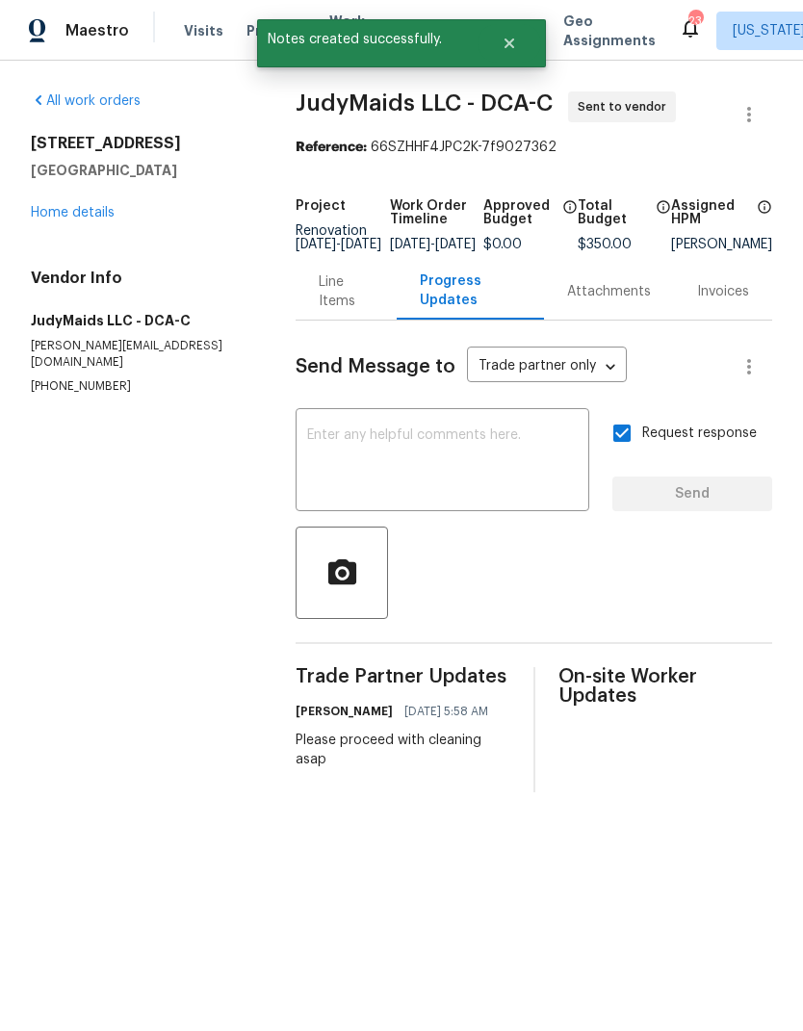
click at [35, 217] on link "Home details" at bounding box center [73, 212] width 84 height 13
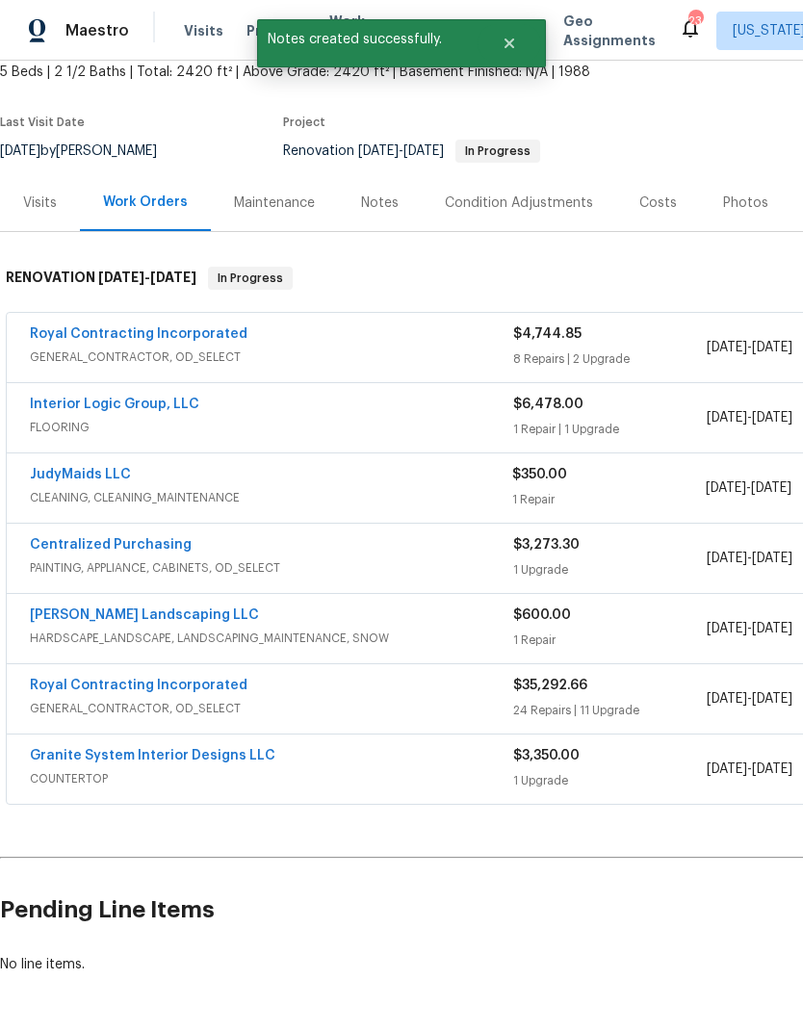
scroll to position [117, 0]
click at [55, 481] on link "JudyMaids LLC" at bounding box center [80, 475] width 101 height 13
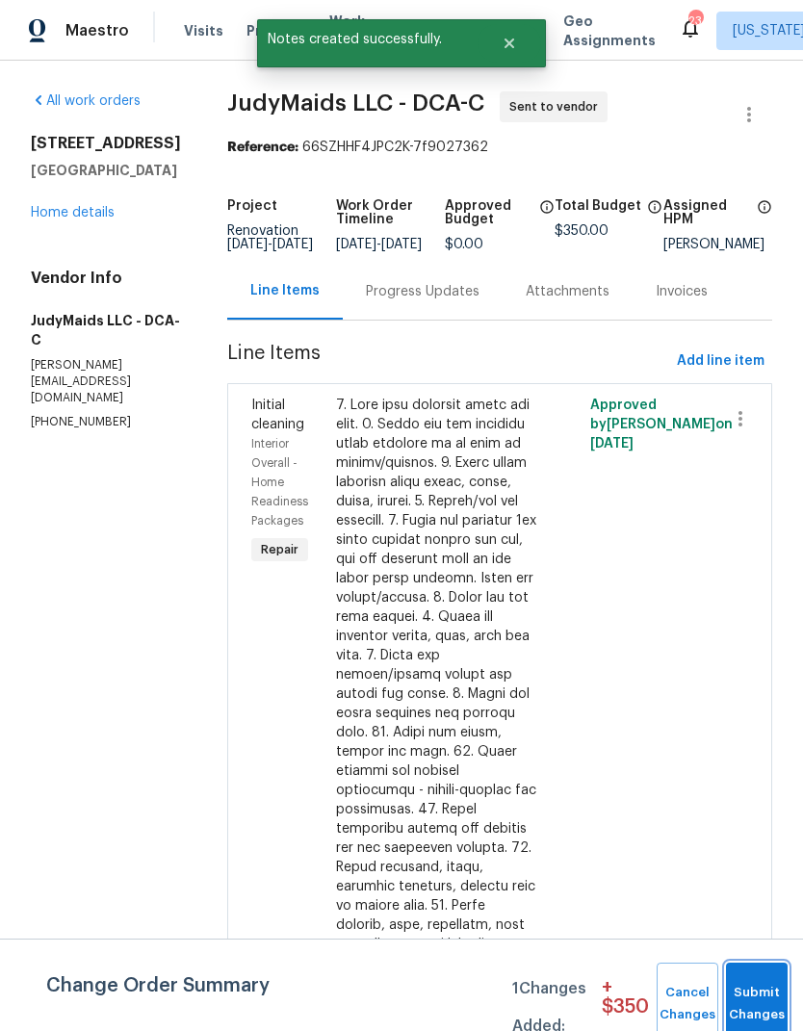
click at [764, 985] on button "Submit Changes" at bounding box center [757, 1004] width 62 height 83
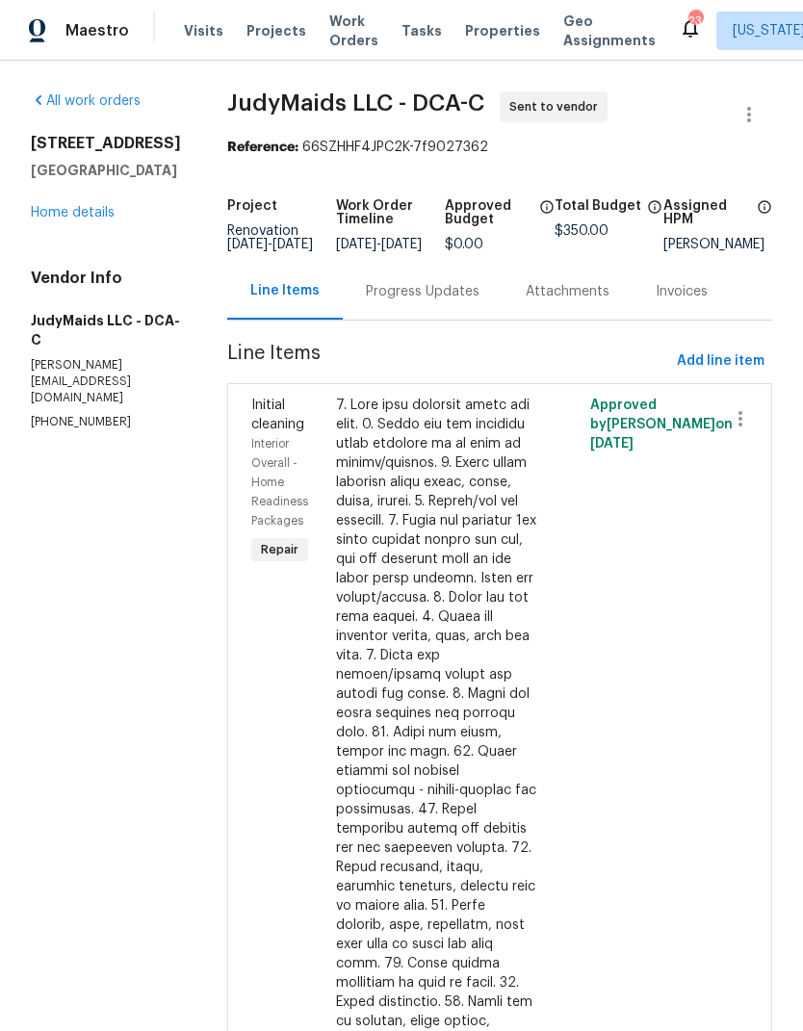
click at [43, 220] on link "Home details" at bounding box center [73, 212] width 84 height 13
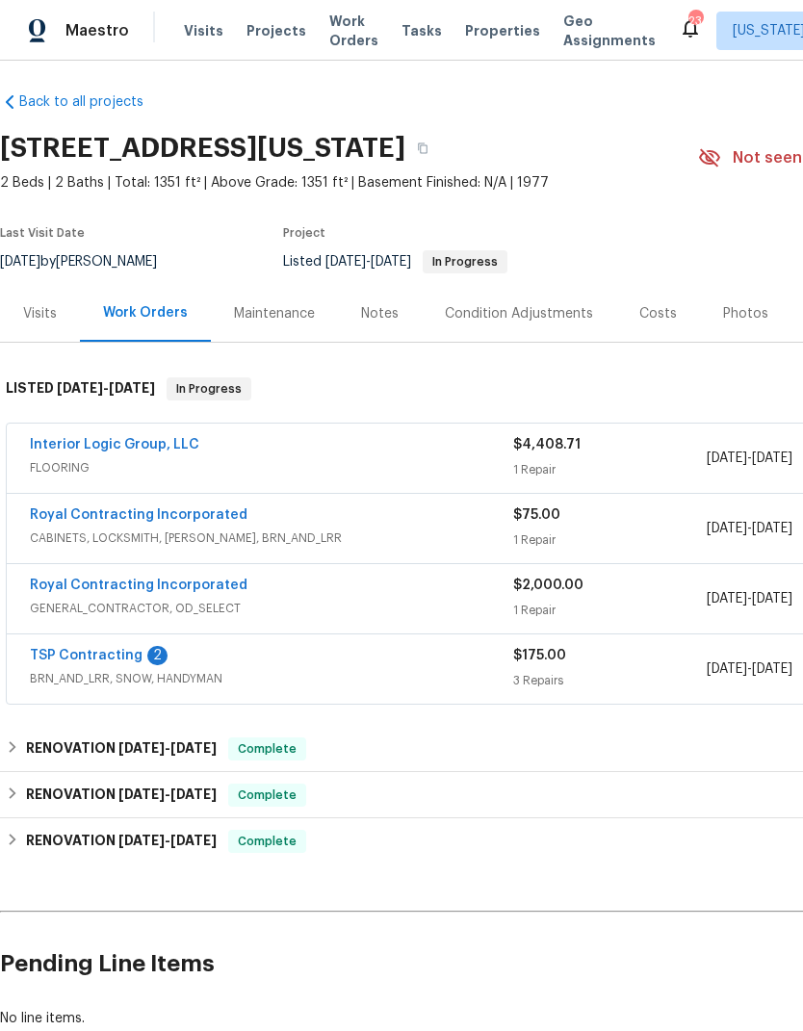
scroll to position [7, 0]
click at [67, 651] on link "TSP Contracting" at bounding box center [86, 655] width 113 height 13
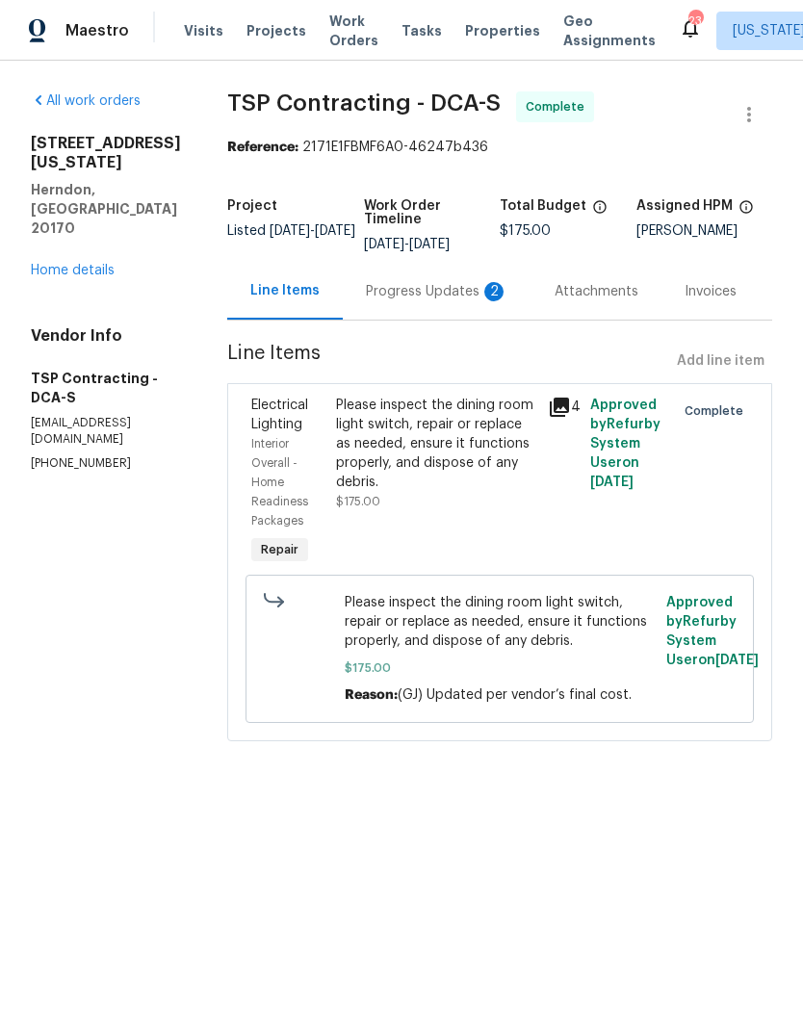
click at [424, 312] on div "Progress Updates 2" at bounding box center [437, 291] width 189 height 57
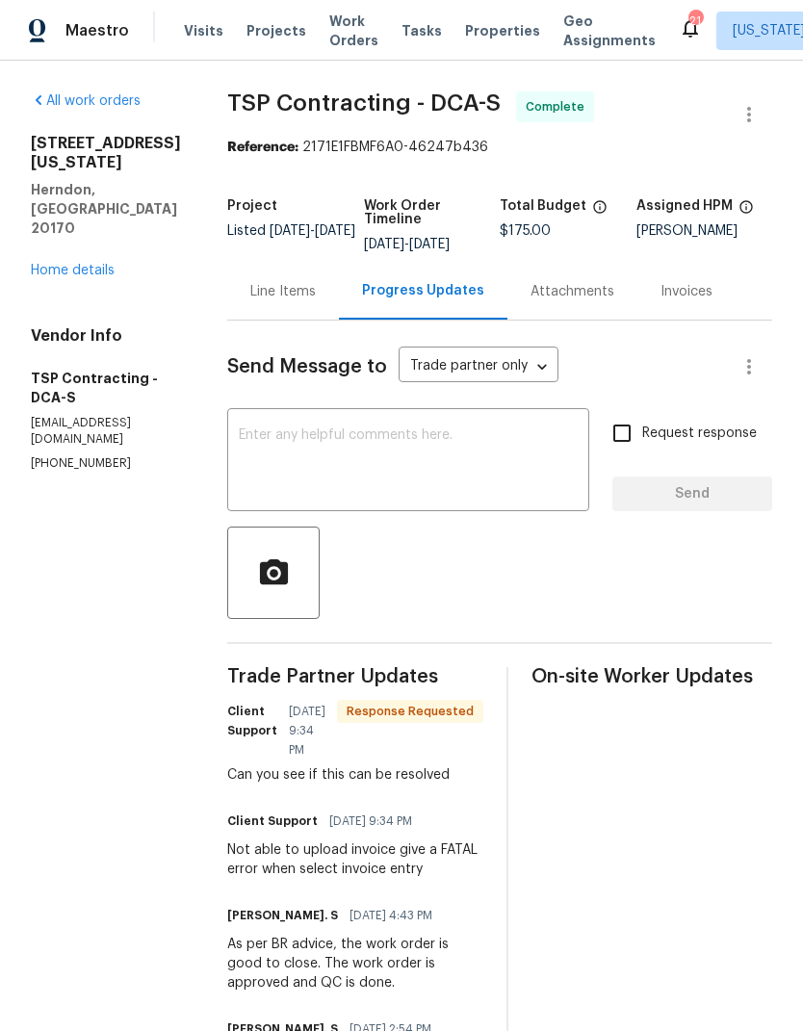
click at [250, 293] on div "Line Items" at bounding box center [282, 291] width 65 height 19
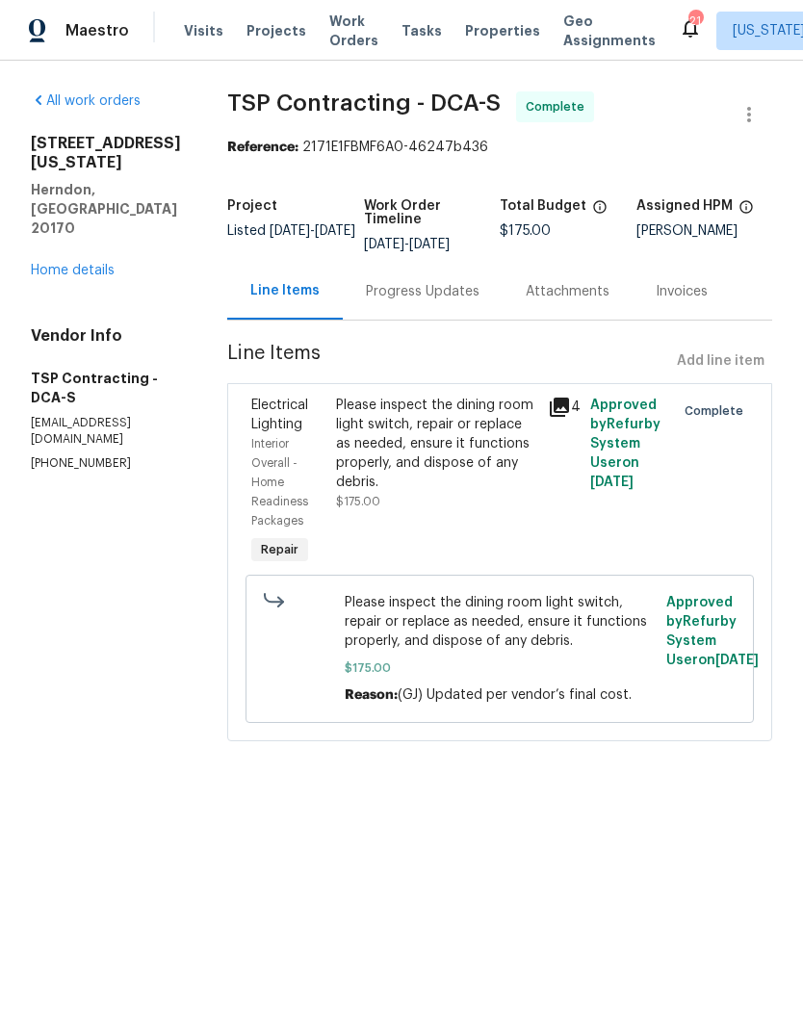
click at [48, 264] on link "Home details" at bounding box center [73, 270] width 84 height 13
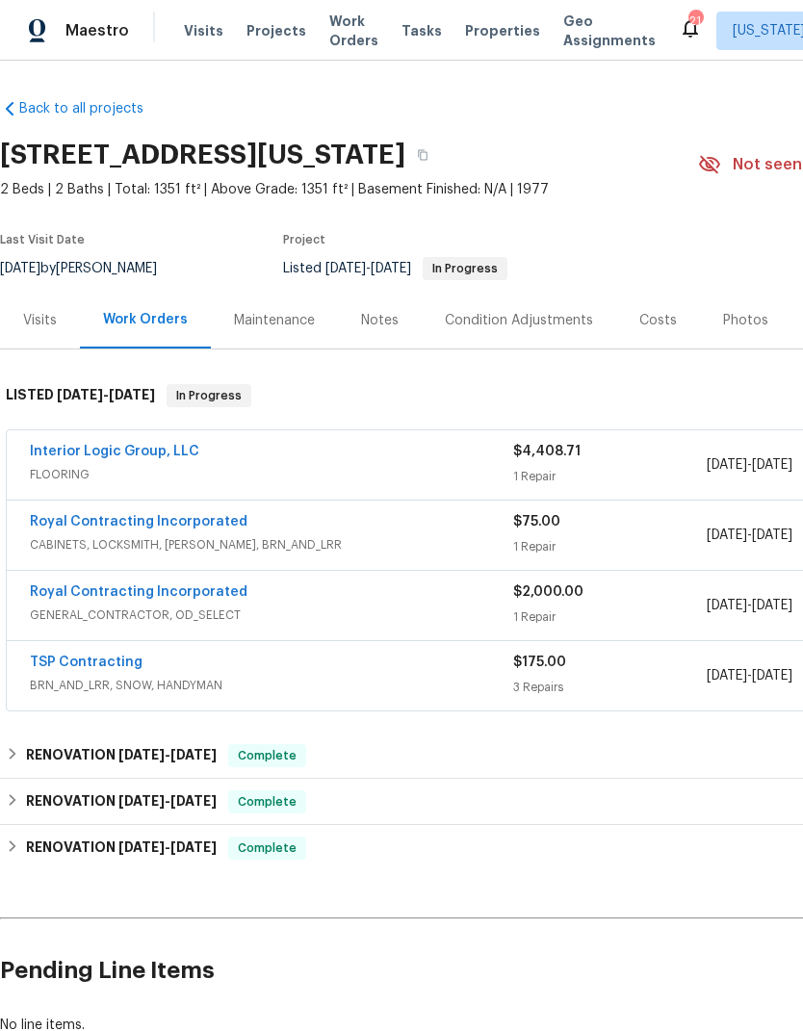
click at [75, 527] on link "Royal Contracting Incorporated" at bounding box center [139, 521] width 218 height 13
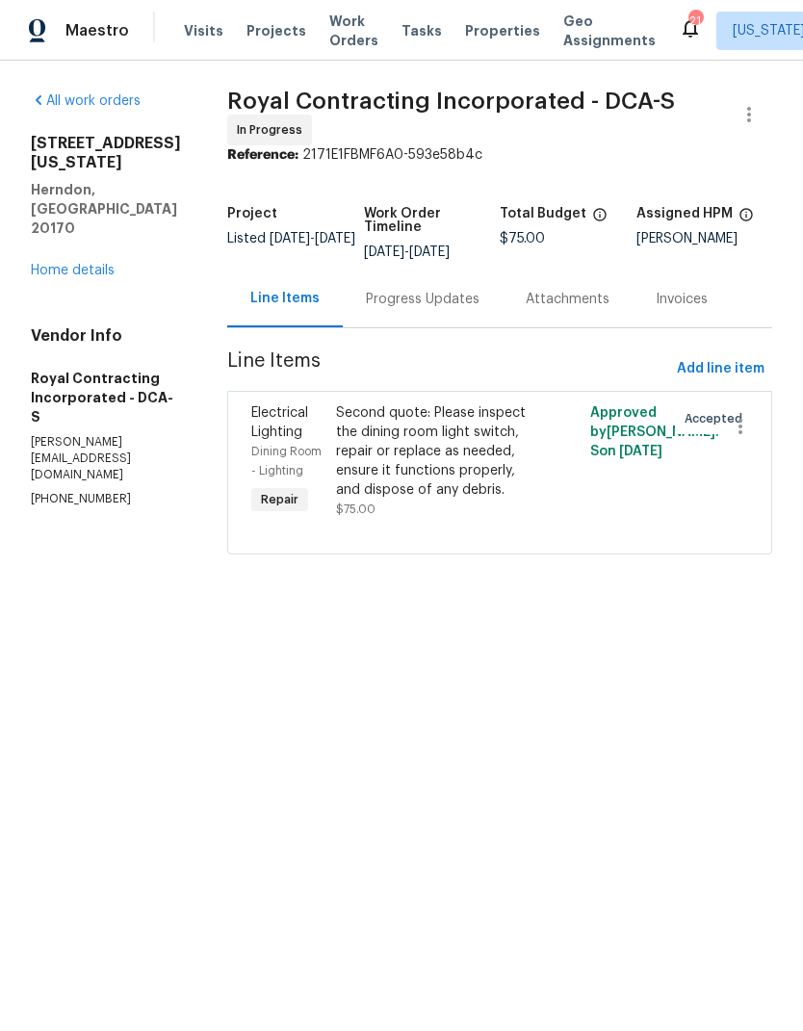
click at [36, 264] on link "Home details" at bounding box center [73, 270] width 84 height 13
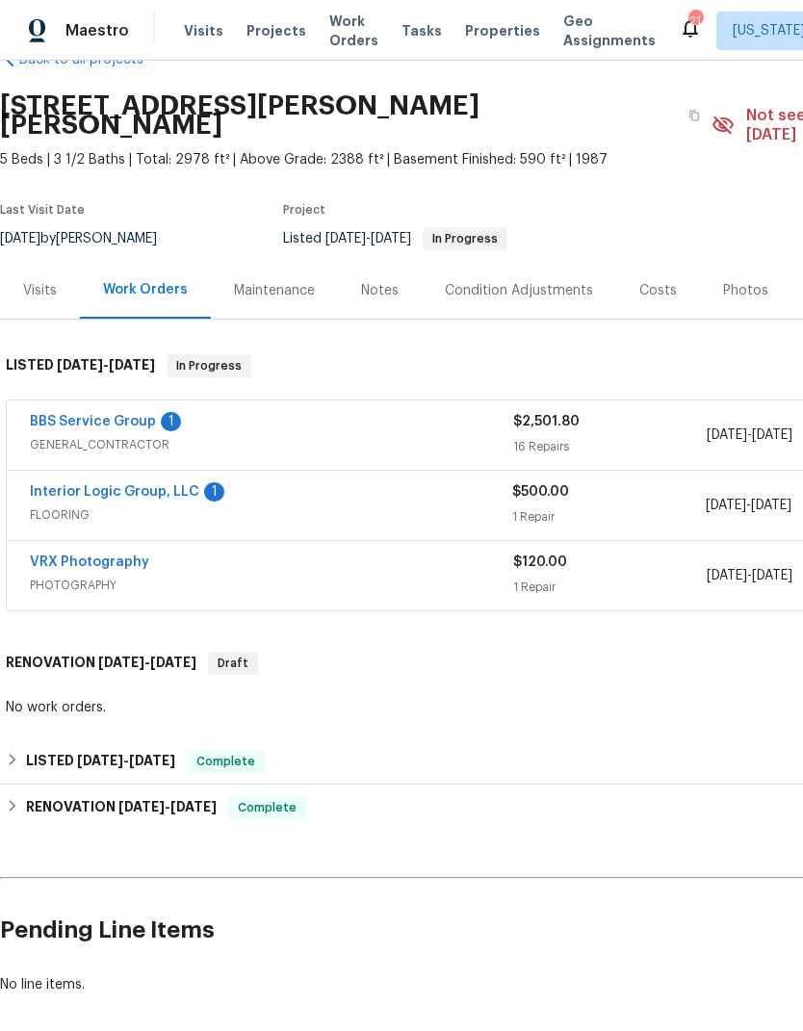
scroll to position [49, 0]
click at [64, 415] on link "BBS Service Group" at bounding box center [93, 421] width 126 height 13
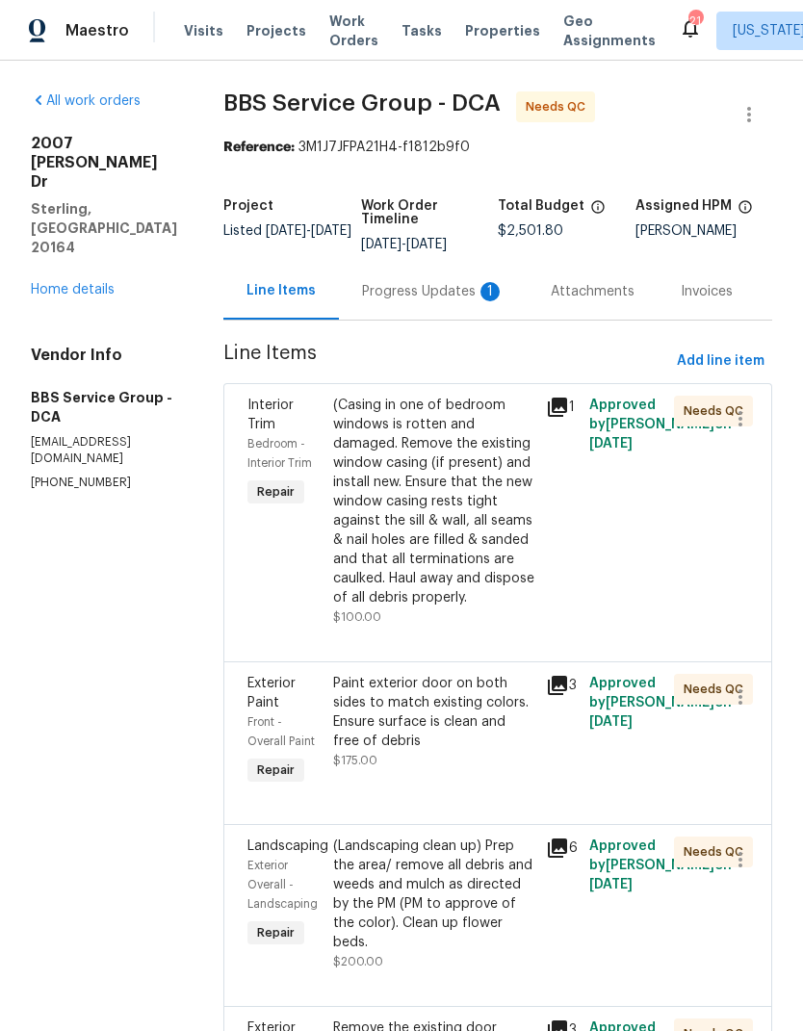
click at [553, 404] on icon at bounding box center [557, 407] width 19 height 19
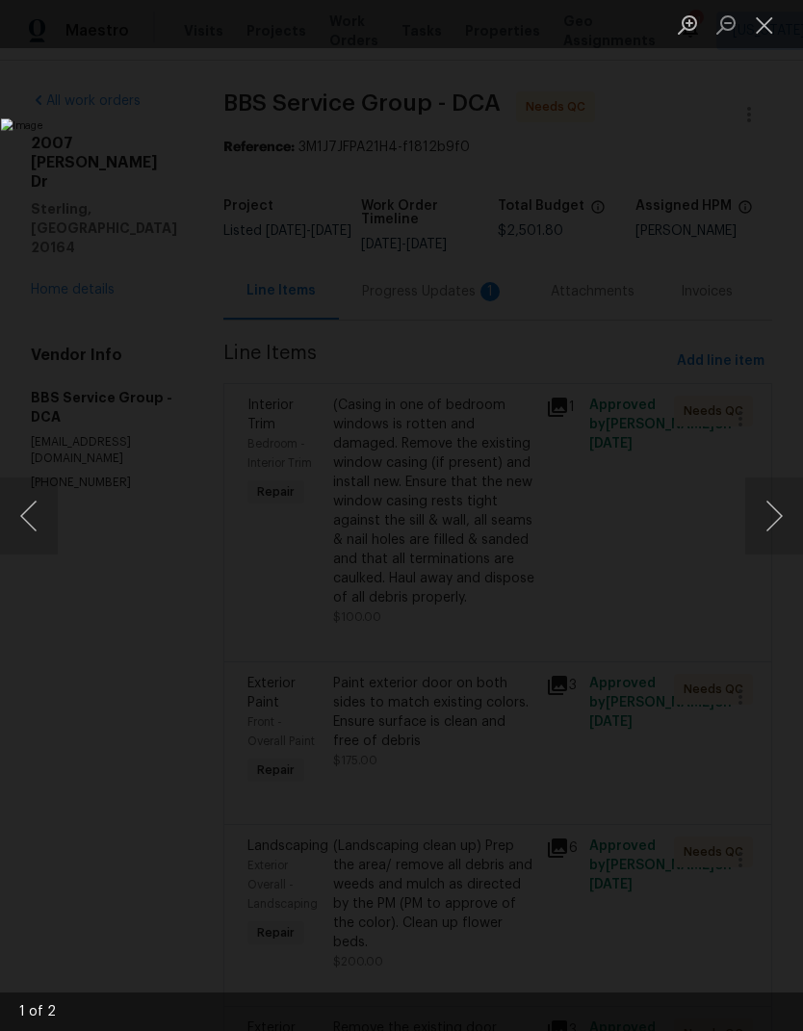
click at [764, 20] on button "Close lightbox" at bounding box center [764, 25] width 39 height 34
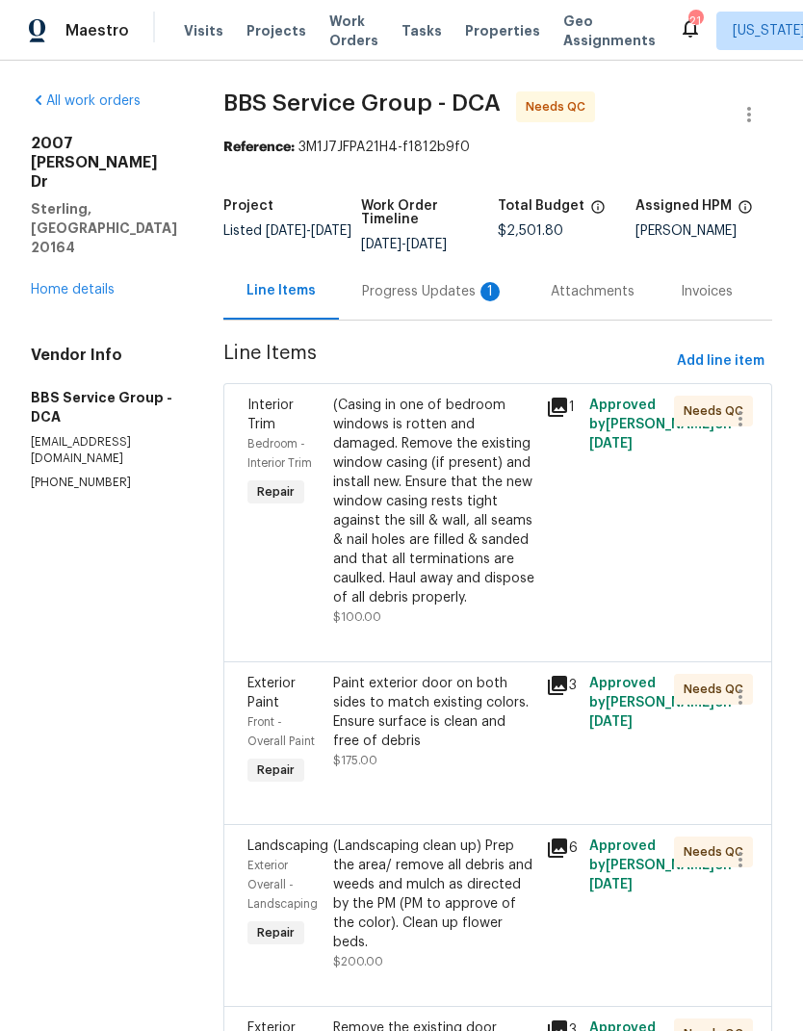
click at [418, 553] on div "(Casing in one of bedroom windows is rotten and damaged. Remove the existing wi…" at bounding box center [434, 502] width 202 height 212
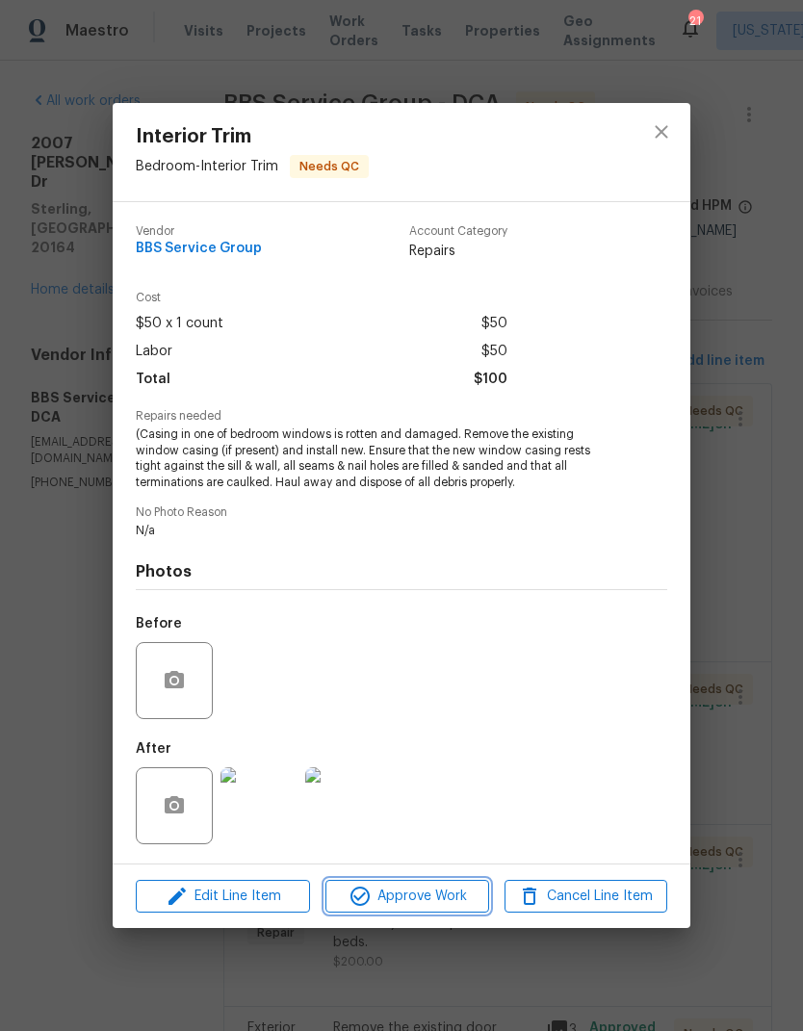
click at [415, 890] on span "Approve Work" at bounding box center [406, 897] width 151 height 24
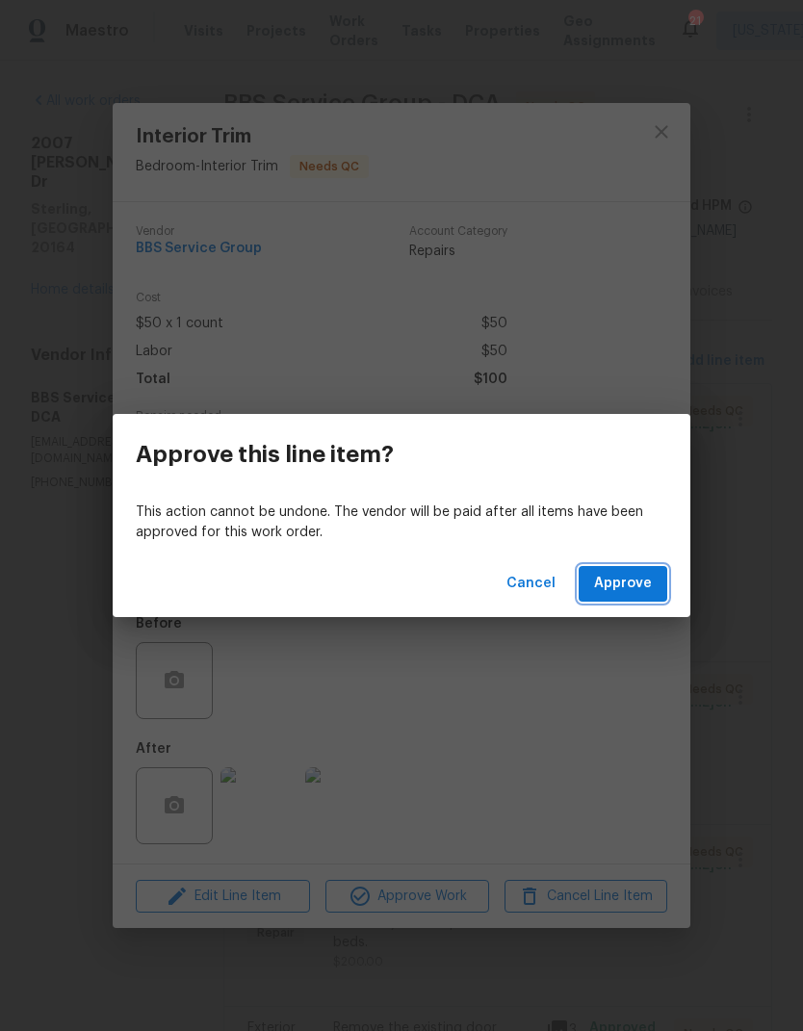
click at [632, 578] on span "Approve" at bounding box center [623, 584] width 58 height 24
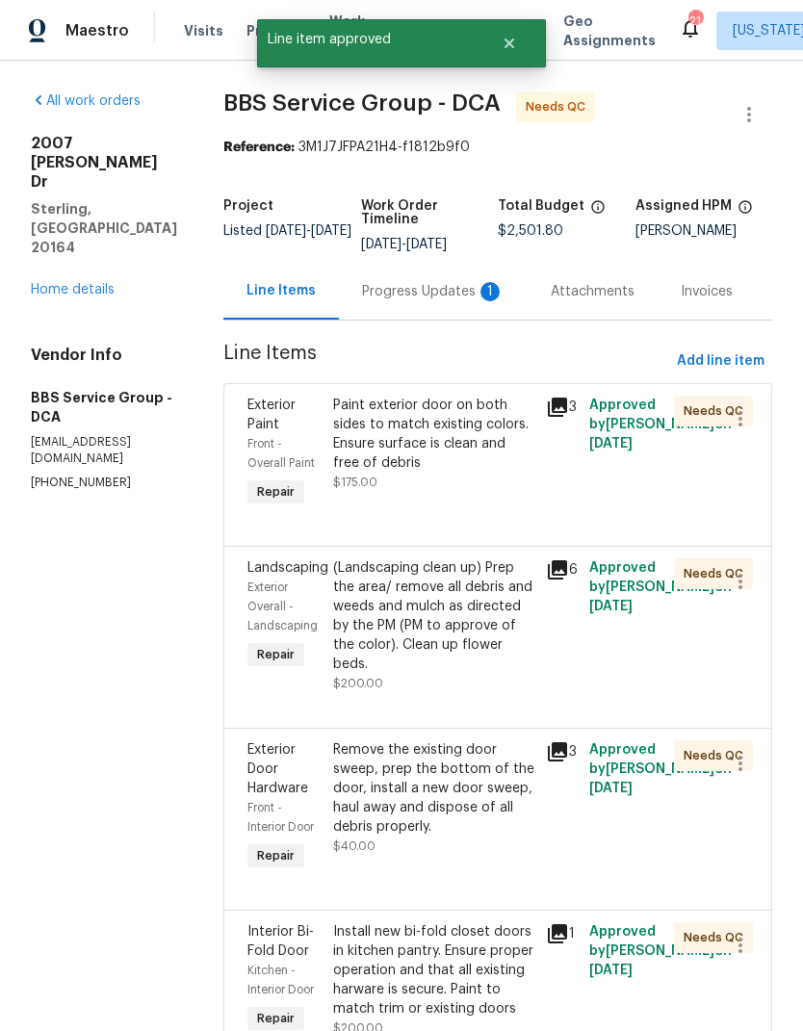
click at [418, 446] on div "Paint exterior door on both sides to match existing colors. Ensure surface is c…" at bounding box center [434, 434] width 202 height 77
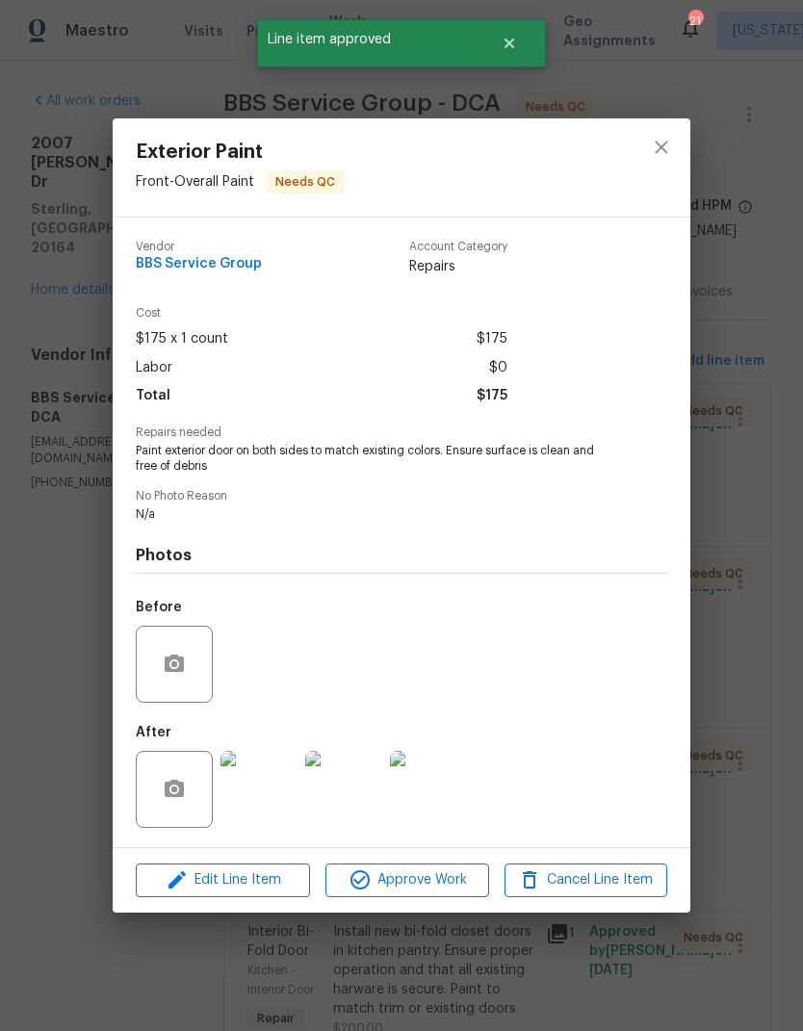
click at [279, 792] on img at bounding box center [259, 789] width 77 height 77
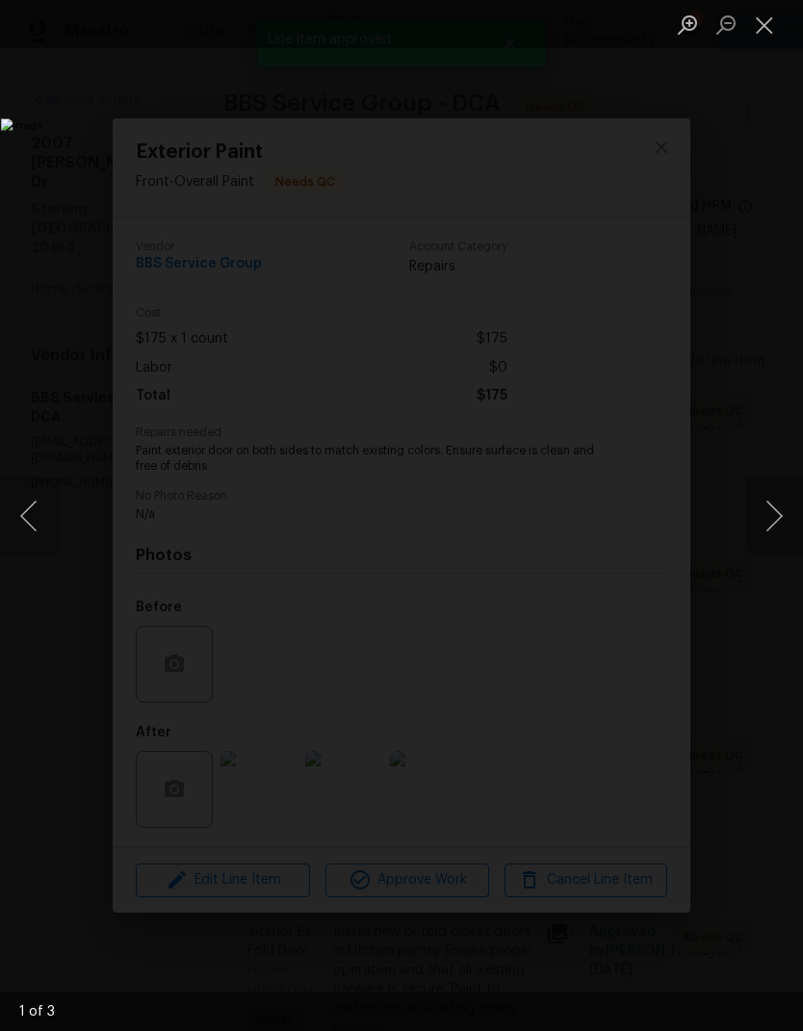
click at [768, 508] on button "Next image" at bounding box center [774, 516] width 58 height 77
click at [779, 26] on button "Close lightbox" at bounding box center [764, 25] width 39 height 34
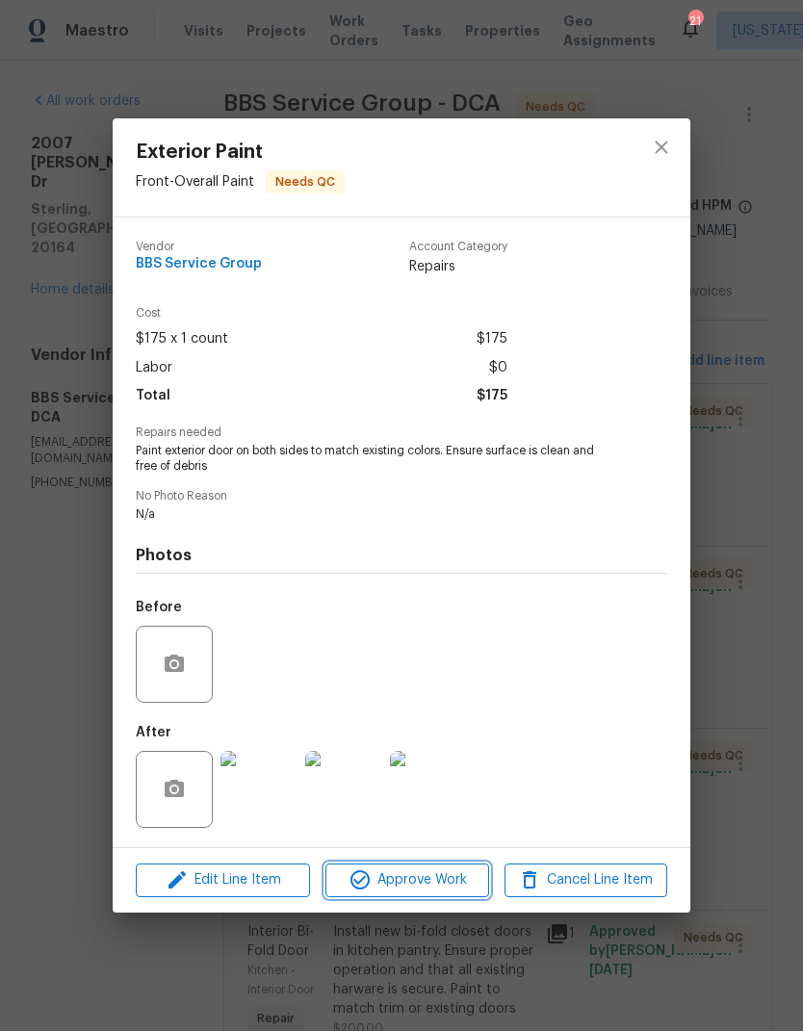
click at [417, 893] on span "Approve Work" at bounding box center [406, 881] width 151 height 24
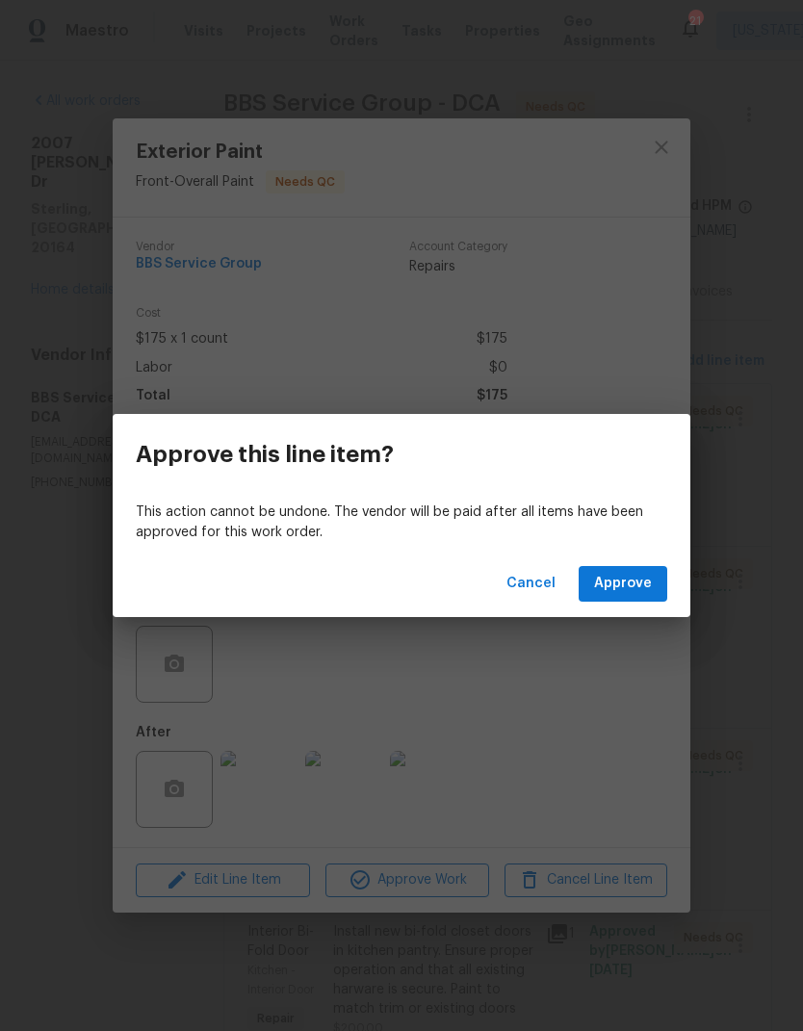
click at [626, 579] on span "Approve" at bounding box center [623, 584] width 58 height 24
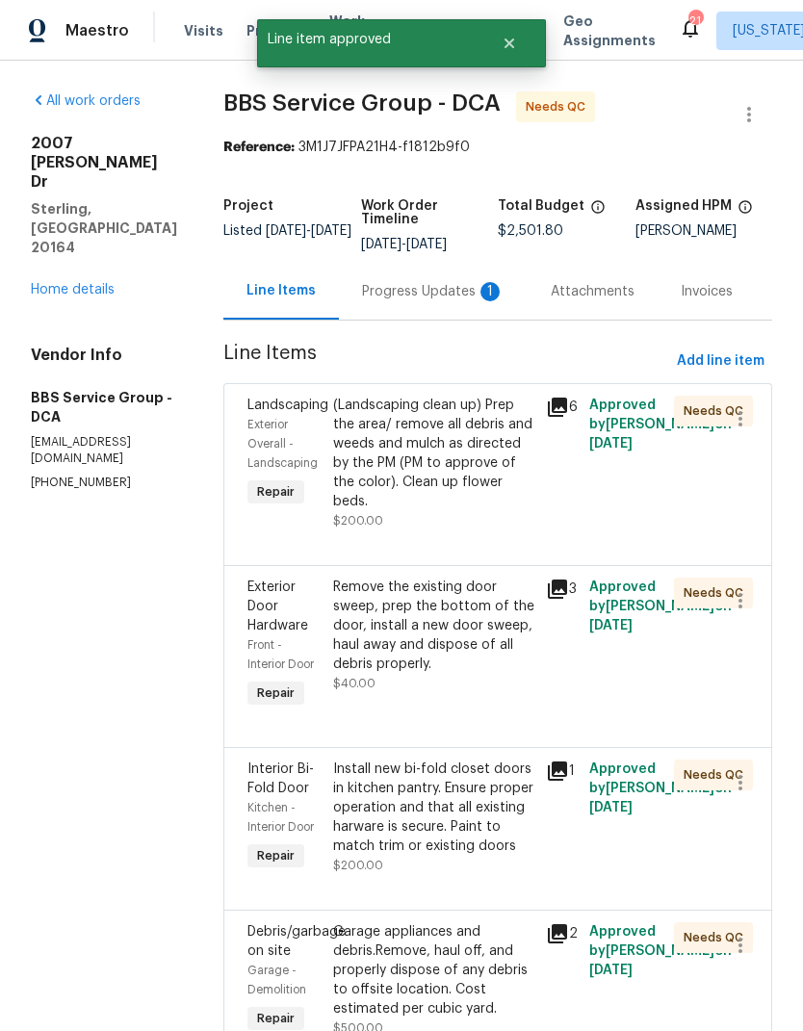
click at [400, 462] on div "(Landscaping clean up) Prep the area/ remove all debris and weeds and mulch as …" at bounding box center [434, 454] width 202 height 116
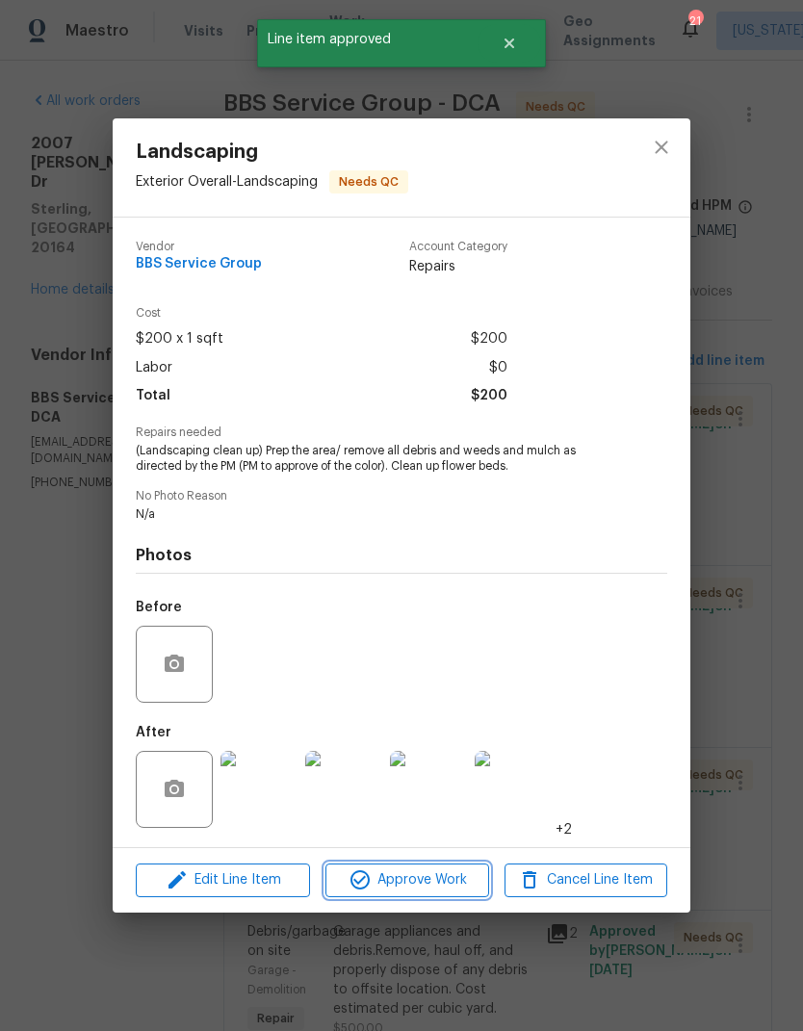
click at [422, 893] on span "Approve Work" at bounding box center [406, 881] width 151 height 24
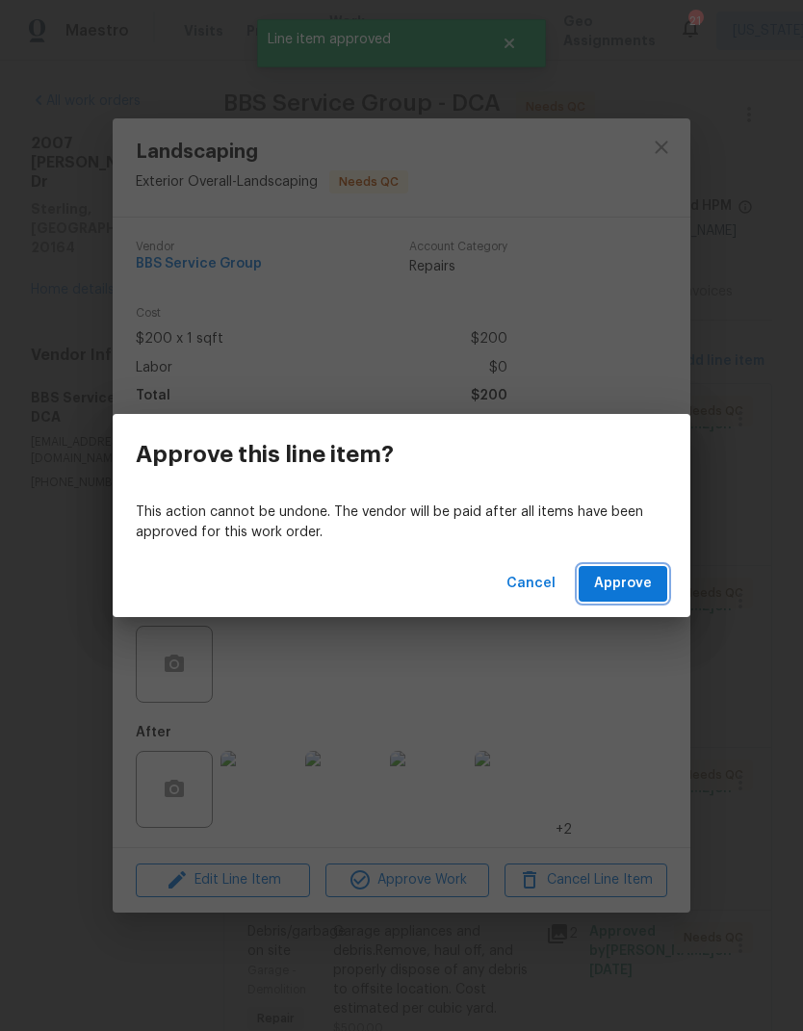
click at [635, 574] on span "Approve" at bounding box center [623, 584] width 58 height 24
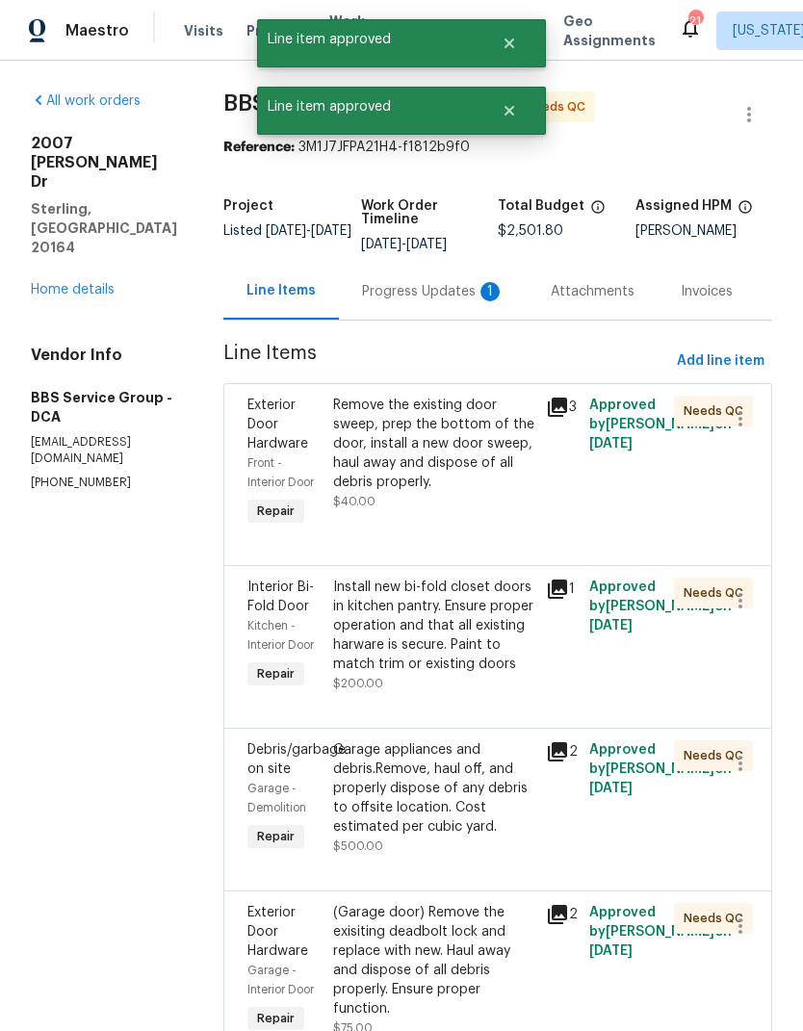
click at [404, 470] on div "Remove the existing door sweep, prep the bottom of the door, install a new door…" at bounding box center [434, 444] width 202 height 96
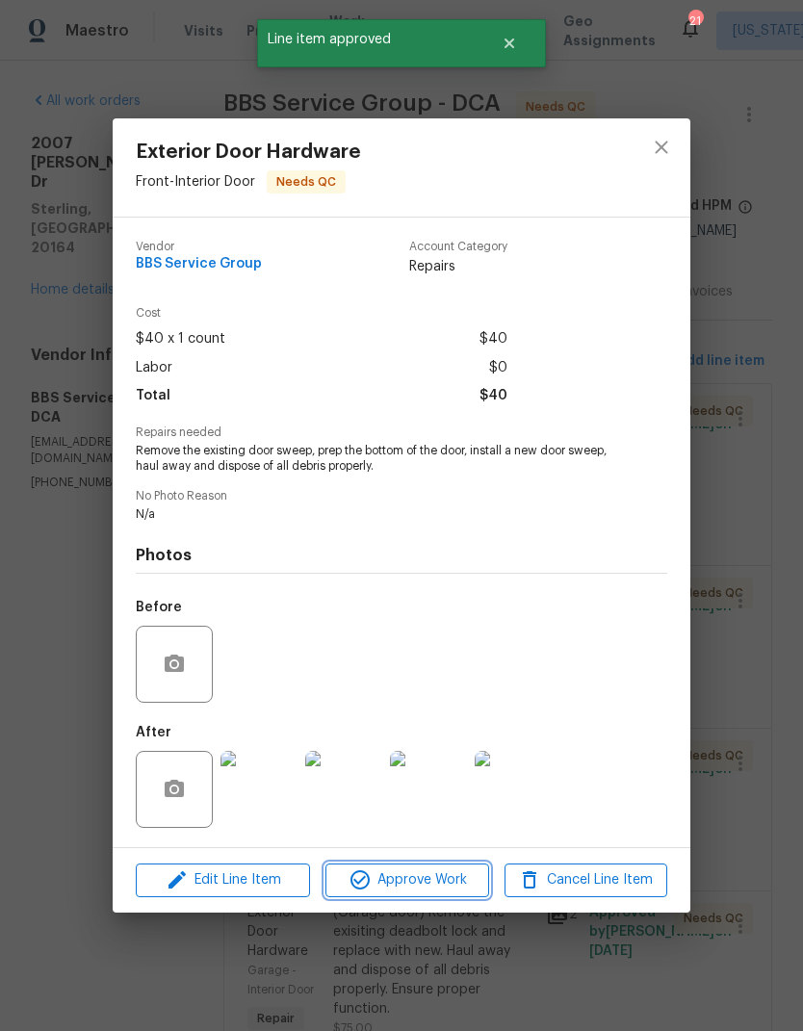
click at [429, 893] on span "Approve Work" at bounding box center [406, 881] width 151 height 24
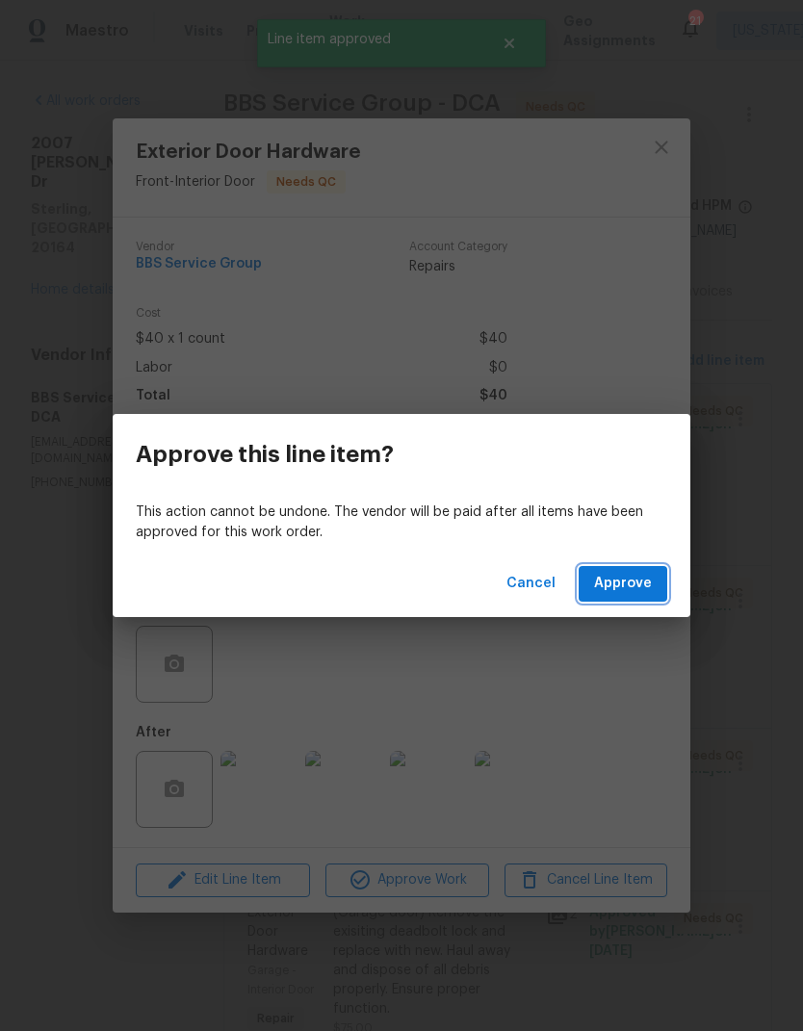
click at [647, 584] on span "Approve" at bounding box center [623, 584] width 58 height 24
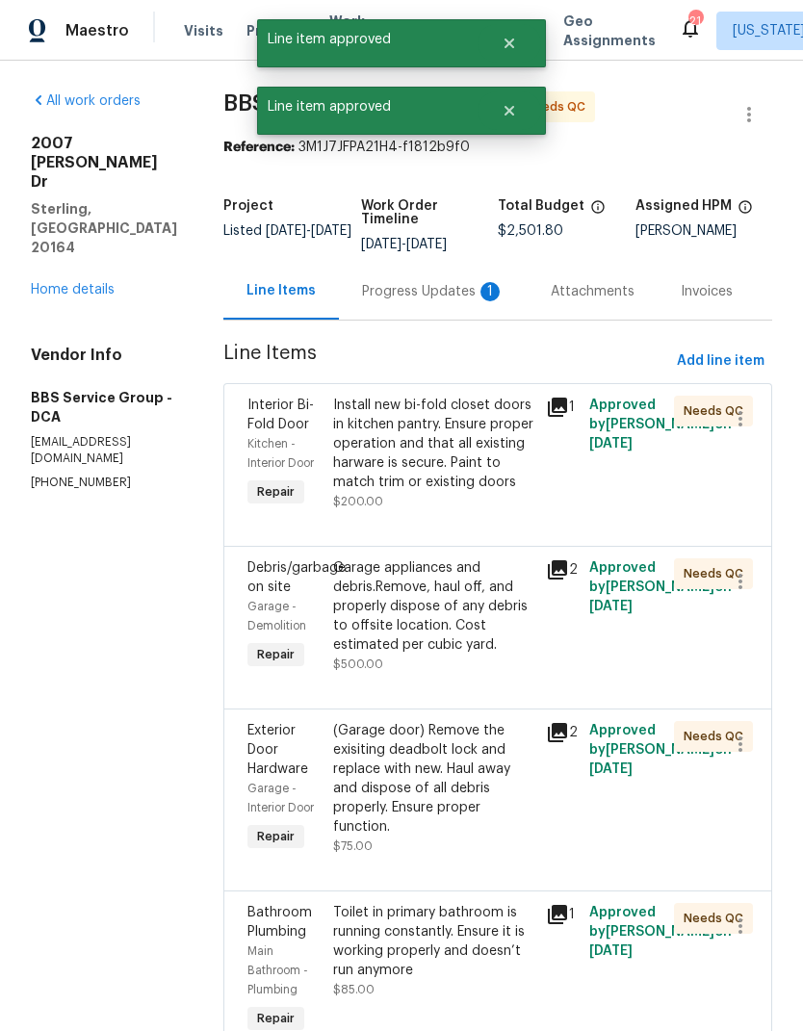
click at [410, 463] on div "Install new bi-fold closet doors in kitchen pantry. Ensure proper operation and…" at bounding box center [434, 444] width 202 height 96
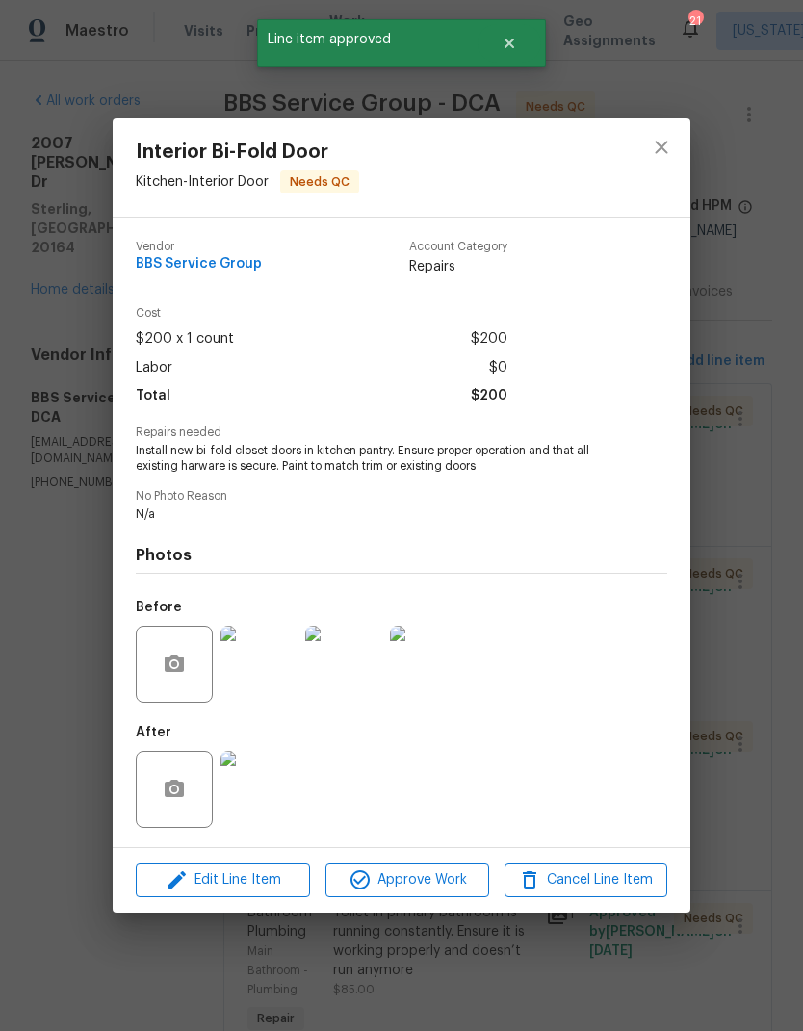
click at [278, 793] on img at bounding box center [259, 789] width 77 height 77
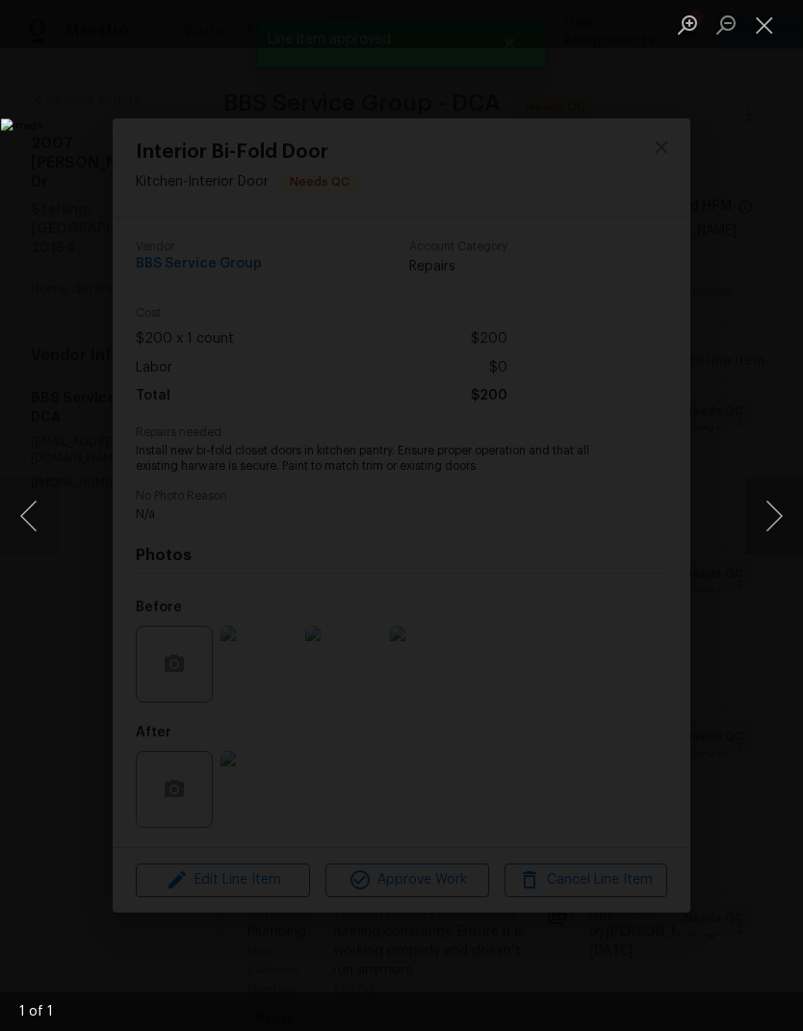
click at [763, 25] on button "Close lightbox" at bounding box center [764, 25] width 39 height 34
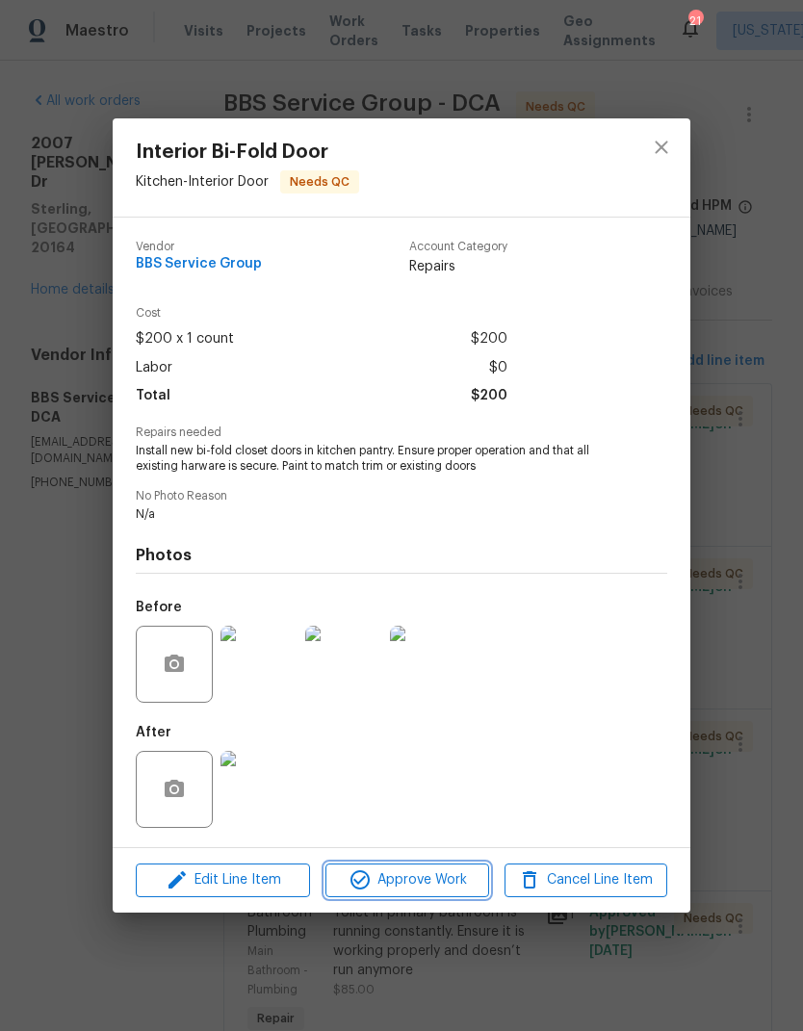
click at [429, 895] on button "Approve Work" at bounding box center [406, 881] width 163 height 34
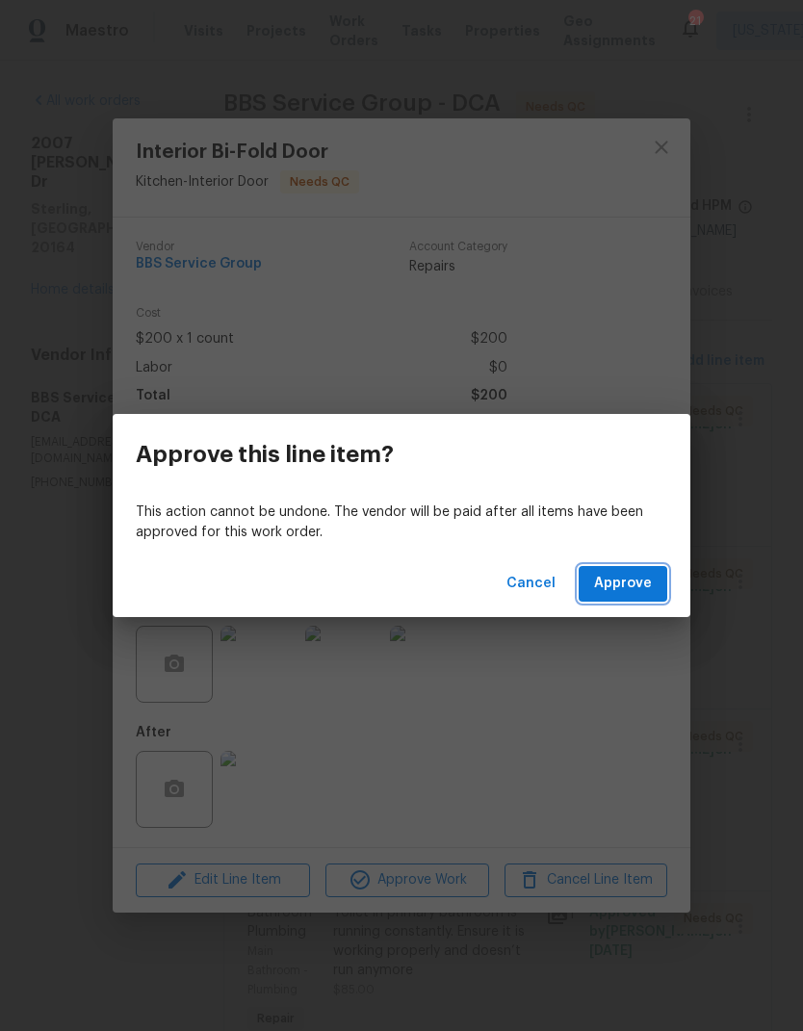
click at [631, 575] on span "Approve" at bounding box center [623, 584] width 58 height 24
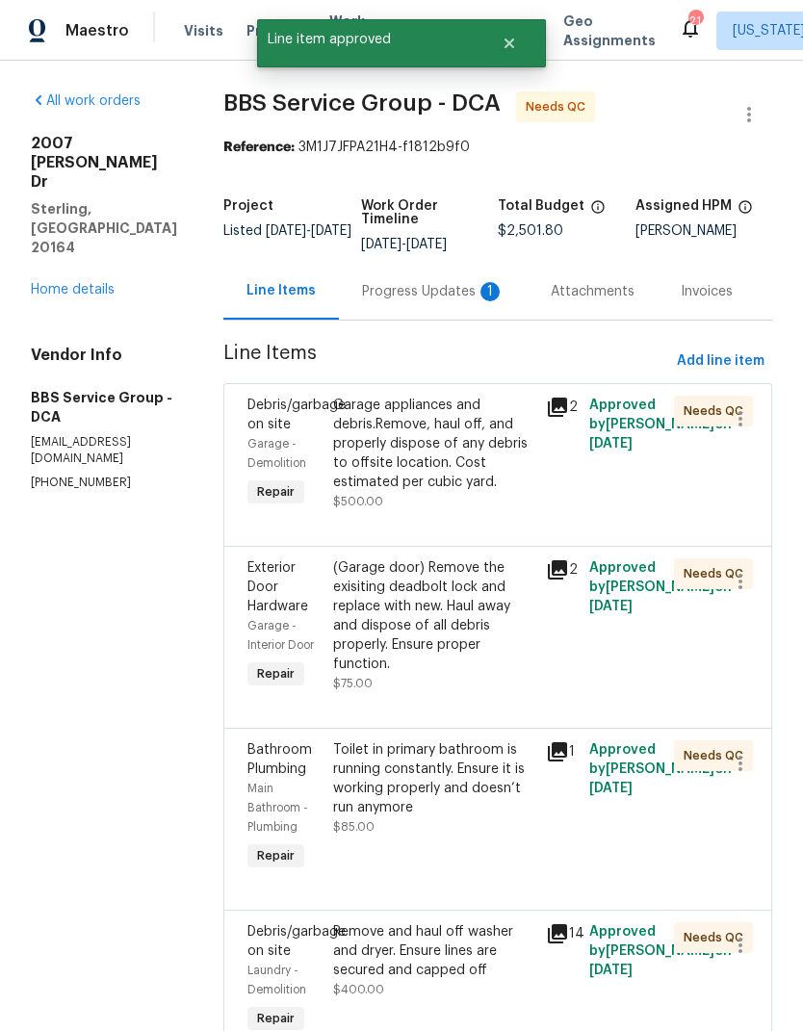
click at [412, 456] on div "Garage appliances and debris.Remove, haul off, and properly dispose of any debr…" at bounding box center [434, 444] width 202 height 96
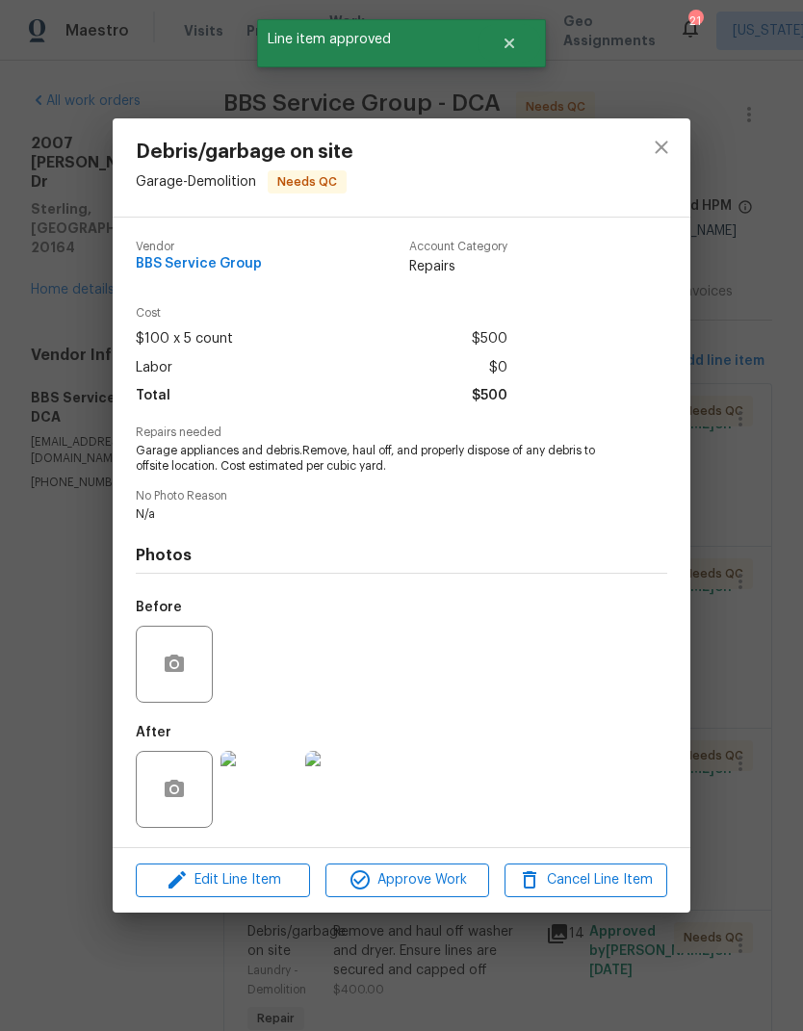
click at [269, 789] on img at bounding box center [259, 789] width 77 height 77
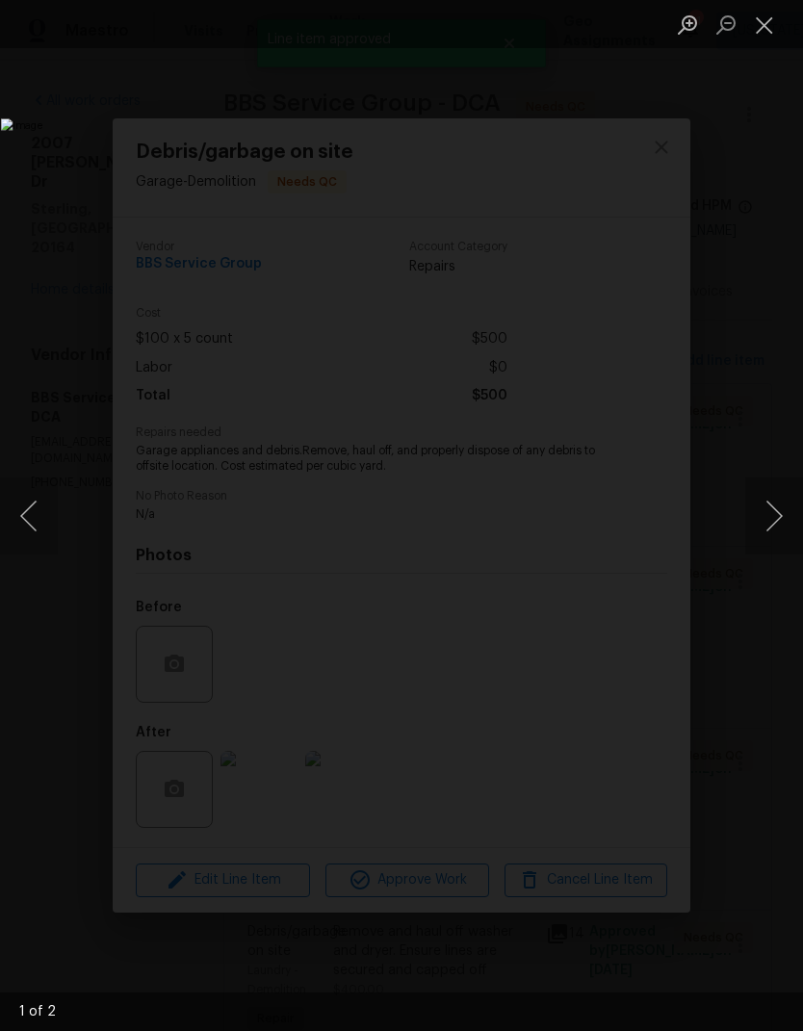
click at [774, 502] on button "Next image" at bounding box center [774, 516] width 58 height 77
click at [766, 21] on button "Close lightbox" at bounding box center [764, 25] width 39 height 34
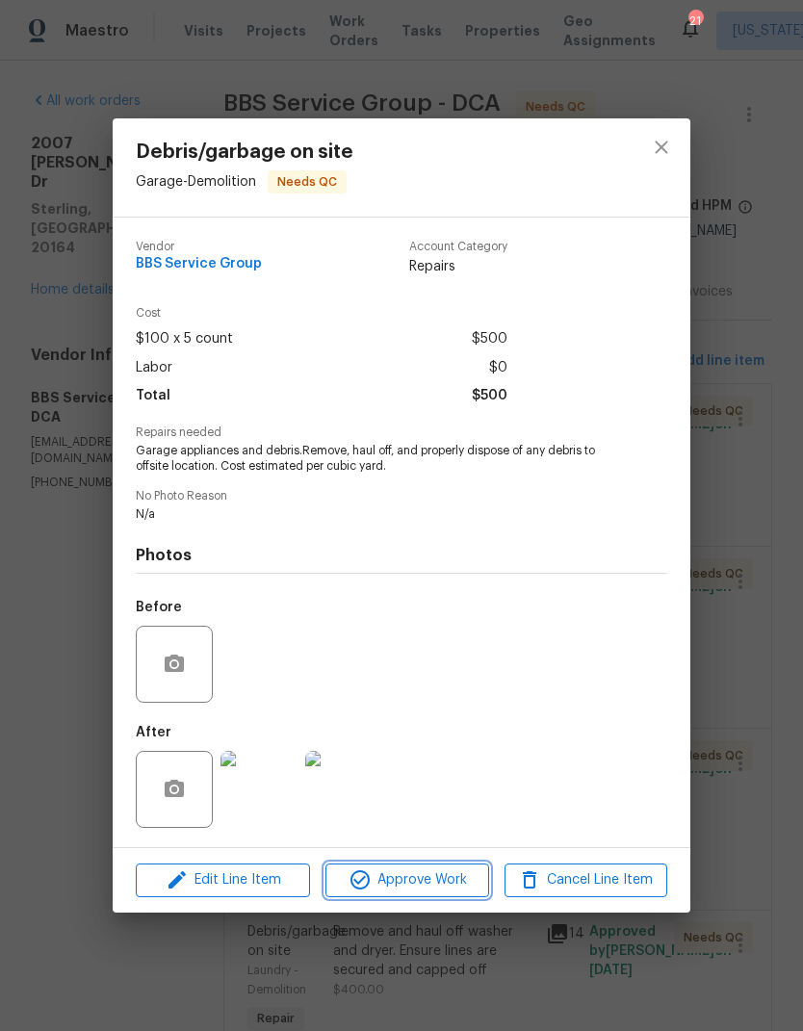
click at [429, 888] on span "Approve Work" at bounding box center [406, 881] width 151 height 24
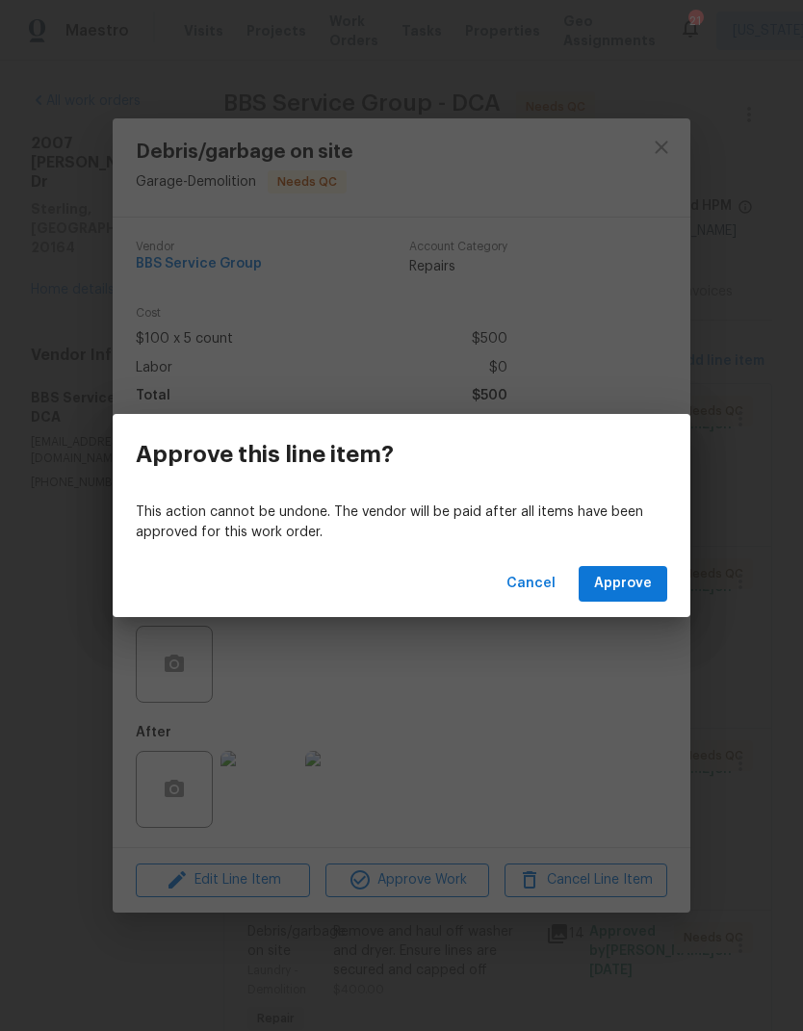
click at [627, 582] on span "Approve" at bounding box center [623, 584] width 58 height 24
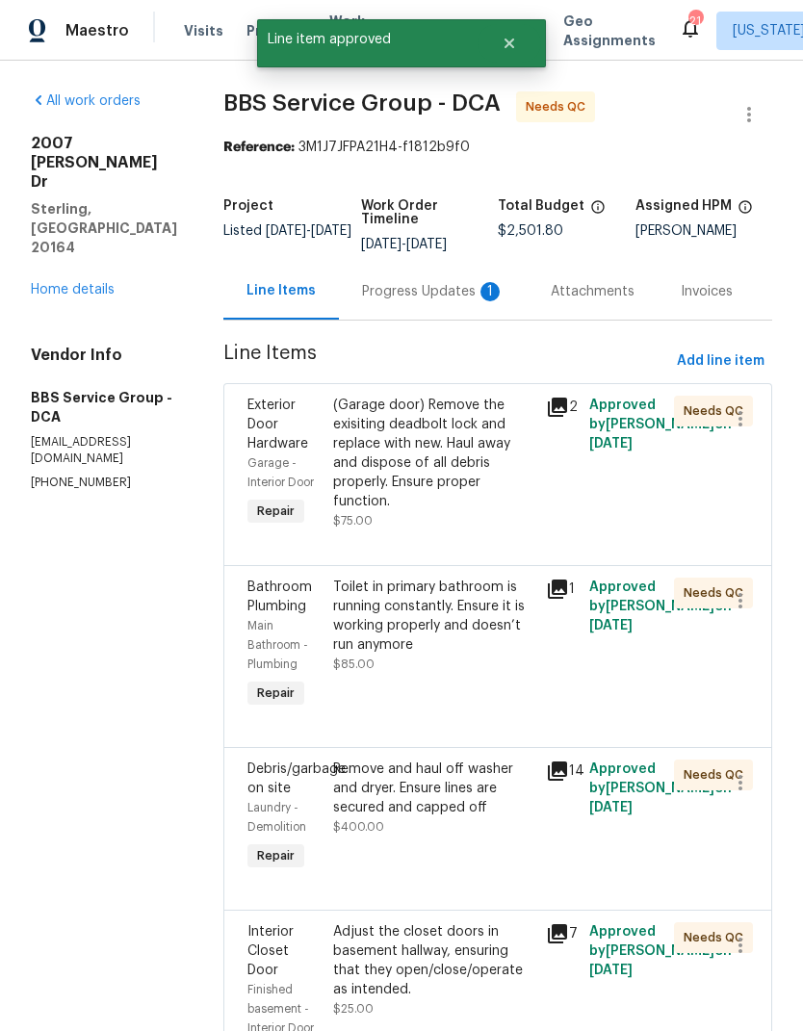
click at [393, 476] on div "(Garage door) Remove the exisiting deadbolt lock and replace with new. Haul awa…" at bounding box center [434, 454] width 202 height 116
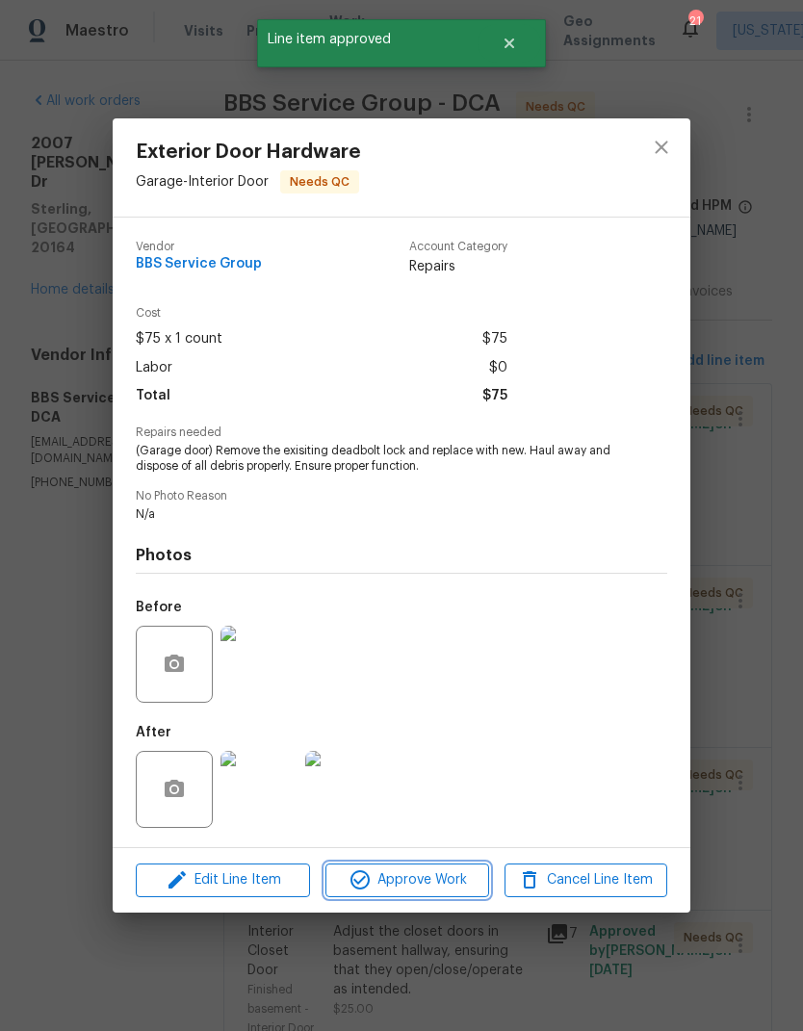
click at [410, 876] on span "Approve Work" at bounding box center [406, 881] width 151 height 24
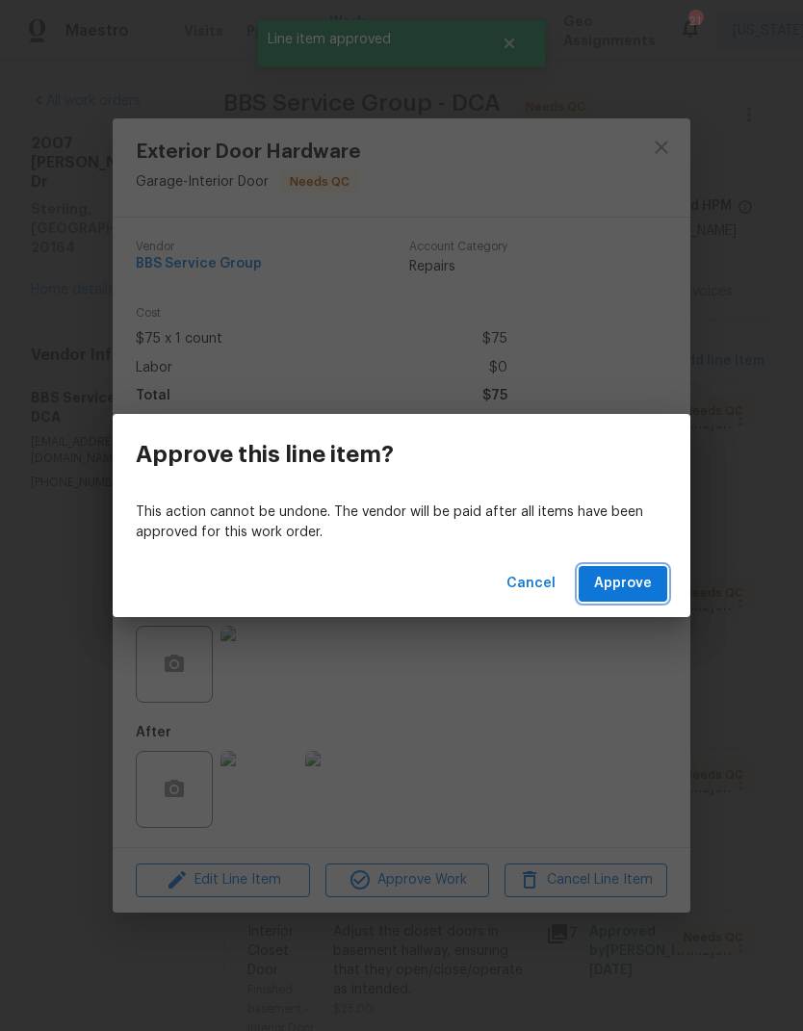
click at [627, 573] on span "Approve" at bounding box center [623, 584] width 58 height 24
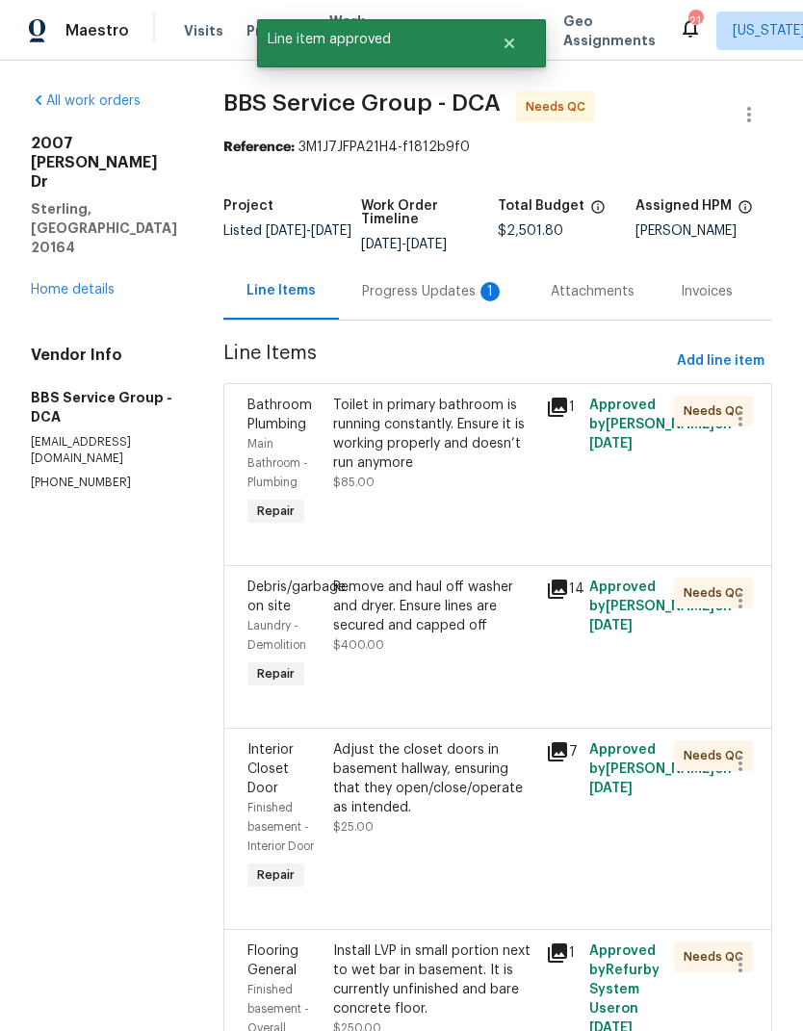
click at [405, 474] on div "Toilet in primary bathroom is running constantly. Ensure it is working properly…" at bounding box center [434, 444] width 202 height 96
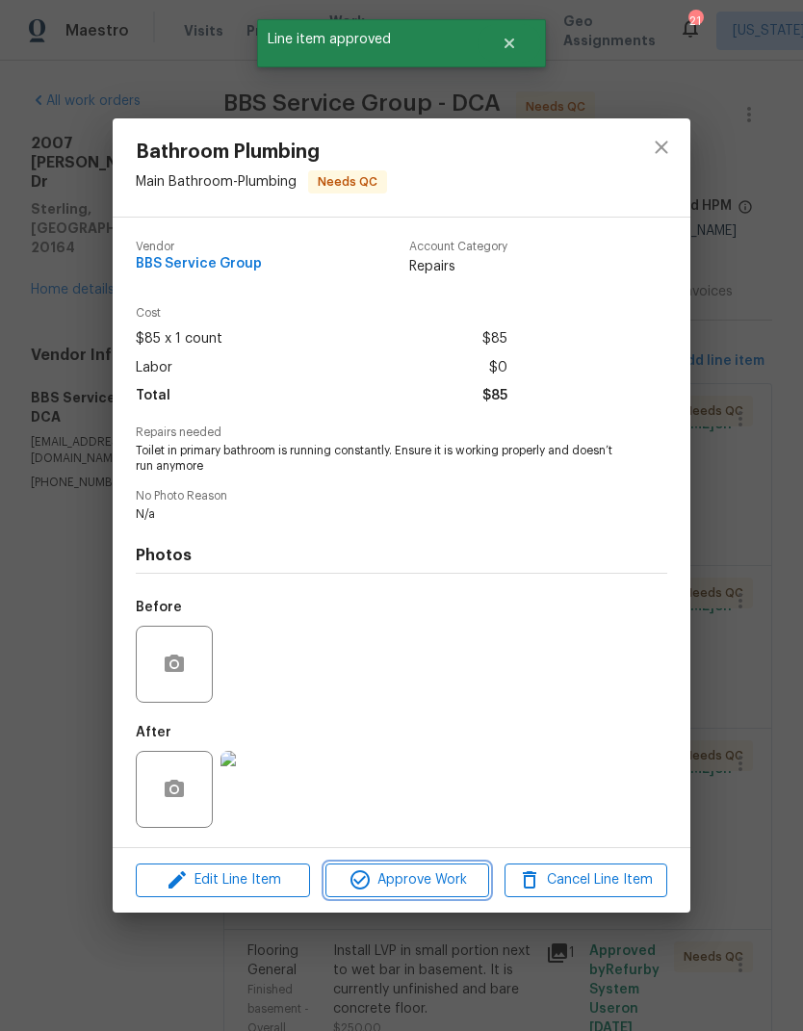
click at [425, 883] on span "Approve Work" at bounding box center [406, 881] width 151 height 24
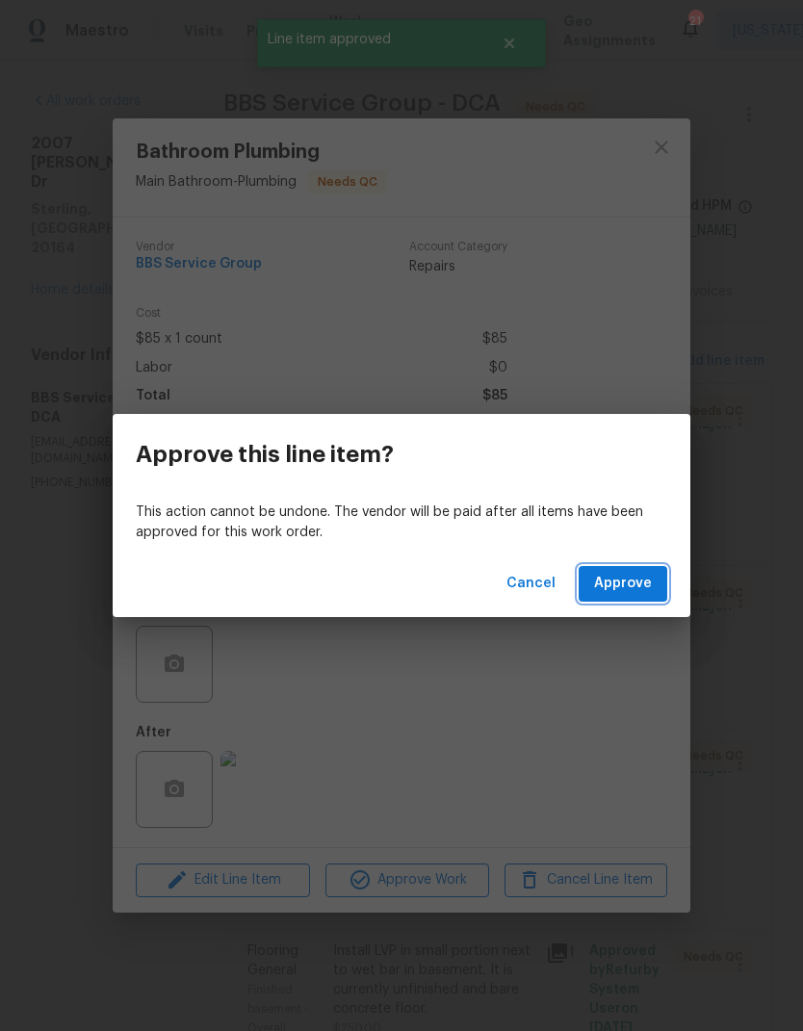
click at [627, 586] on span "Approve" at bounding box center [623, 584] width 58 height 24
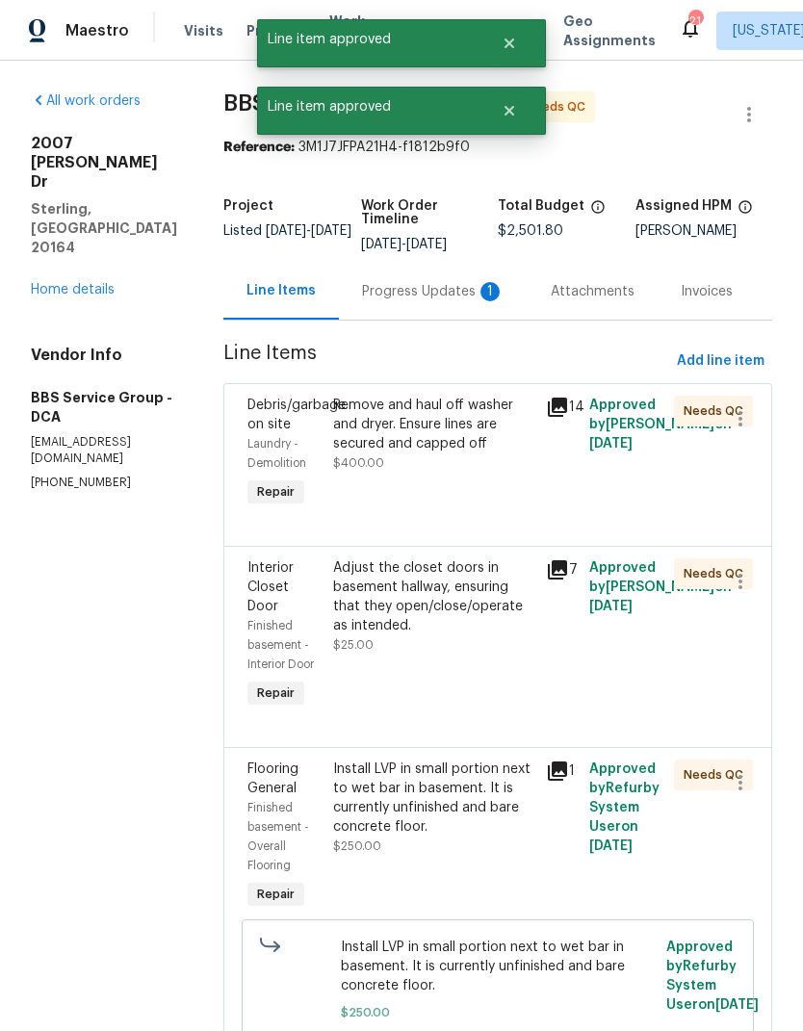
click at [413, 455] on div "Remove and haul off washer and dryer. Ensure lines are secured and capped off $…" at bounding box center [434, 434] width 202 height 77
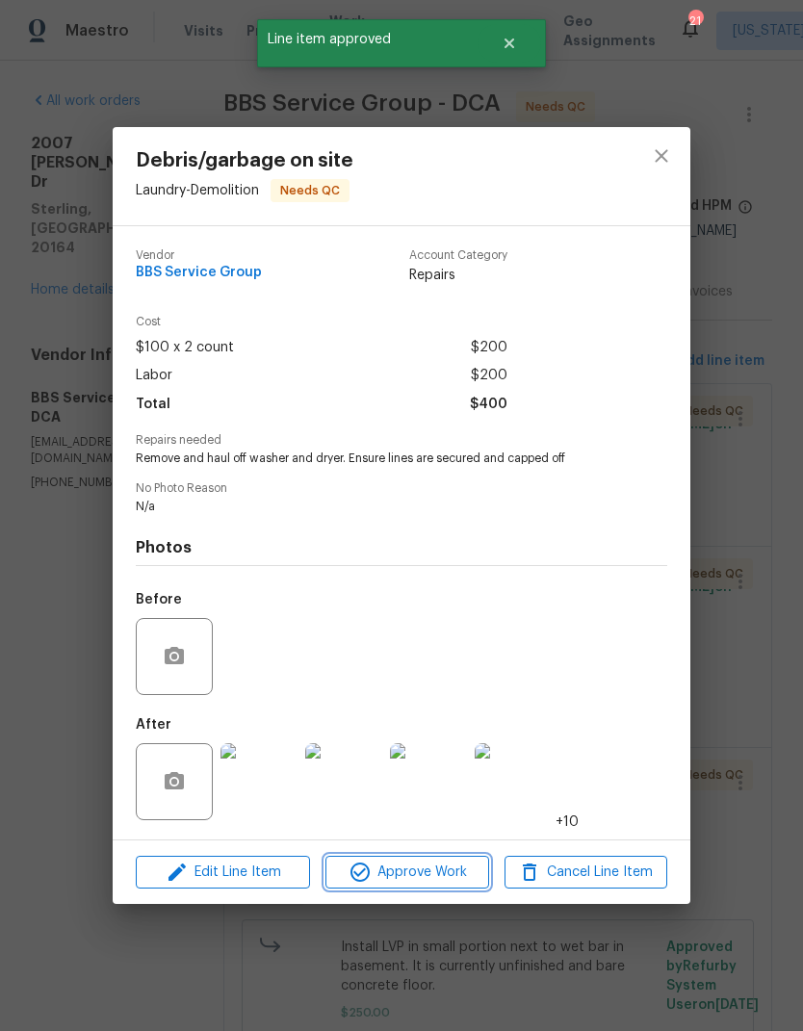
click at [420, 875] on span "Approve Work" at bounding box center [406, 873] width 151 height 24
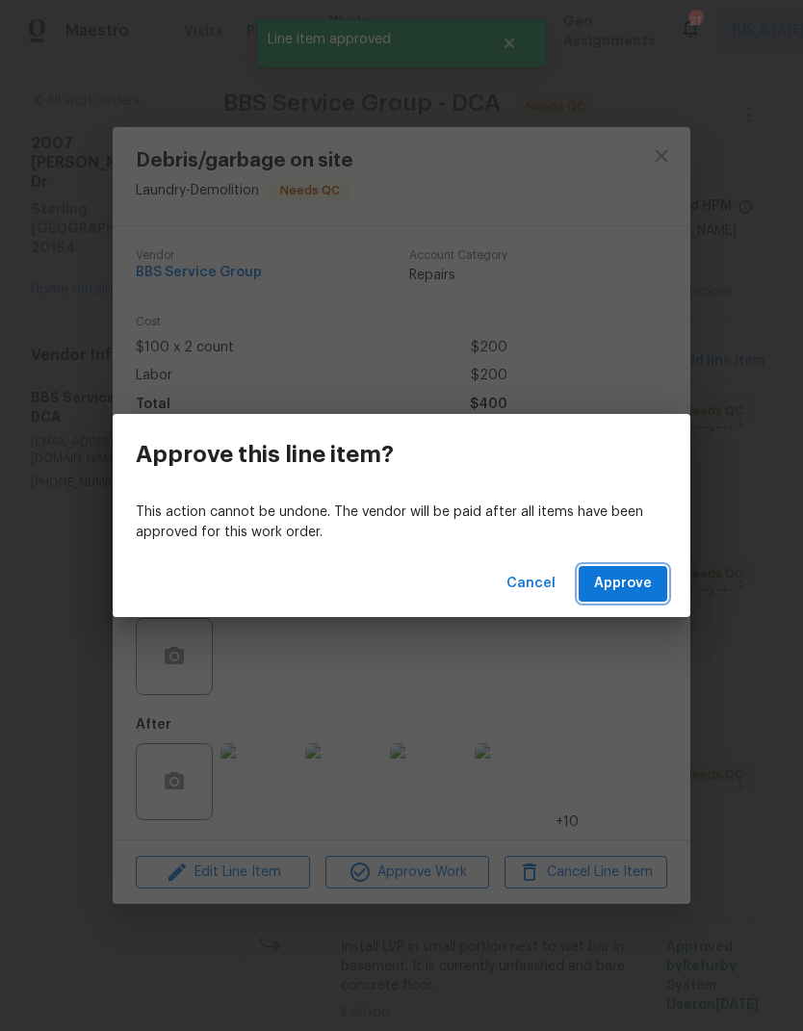
click at [649, 587] on span "Approve" at bounding box center [623, 584] width 58 height 24
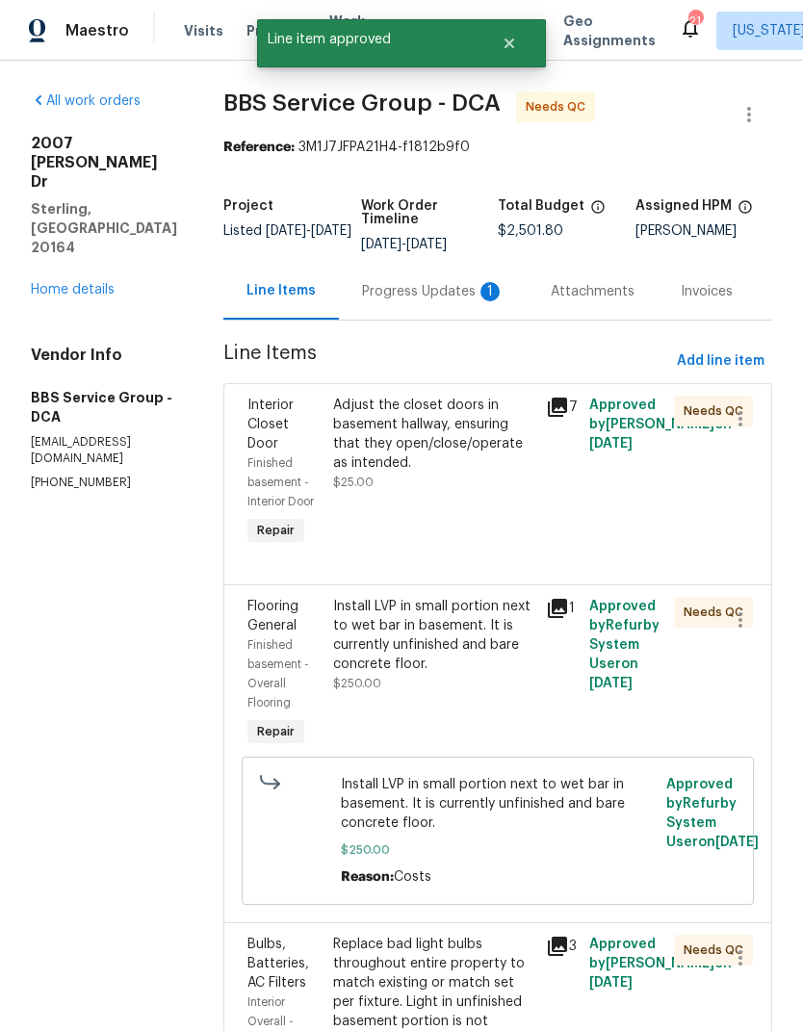
click at [401, 462] on div "Adjust the closet doors in basement hallway, ensuring that they open/close/oper…" at bounding box center [434, 434] width 202 height 77
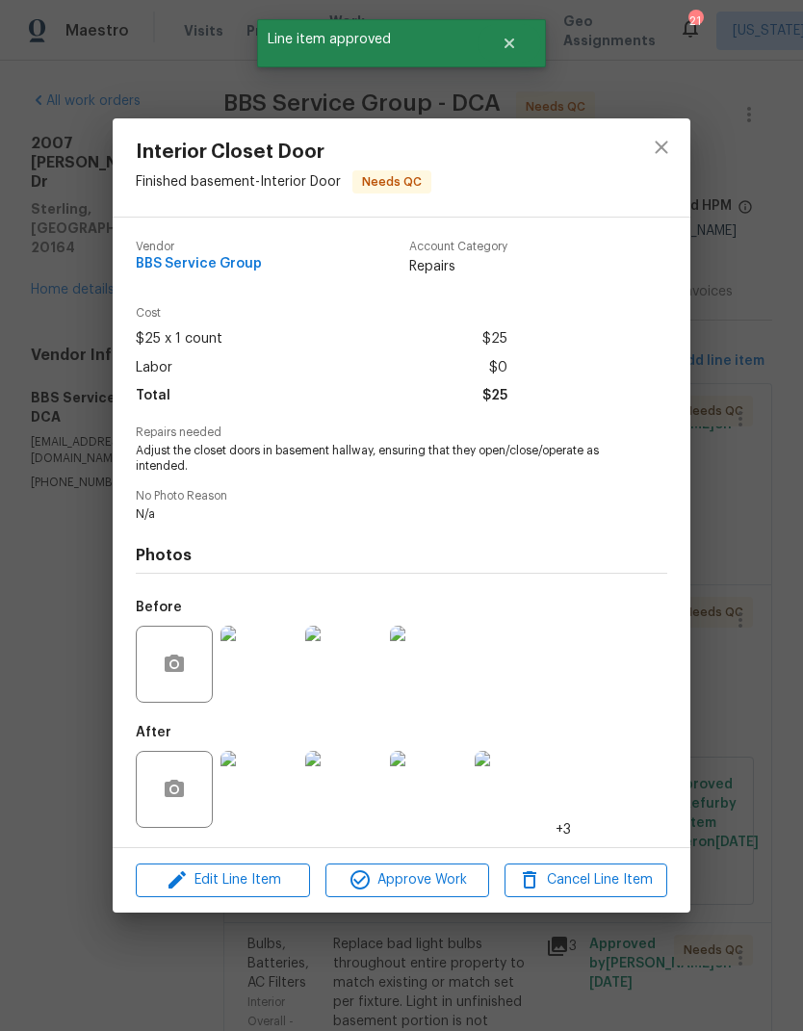
click at [425, 875] on span "Approve Work" at bounding box center [406, 881] width 151 height 24
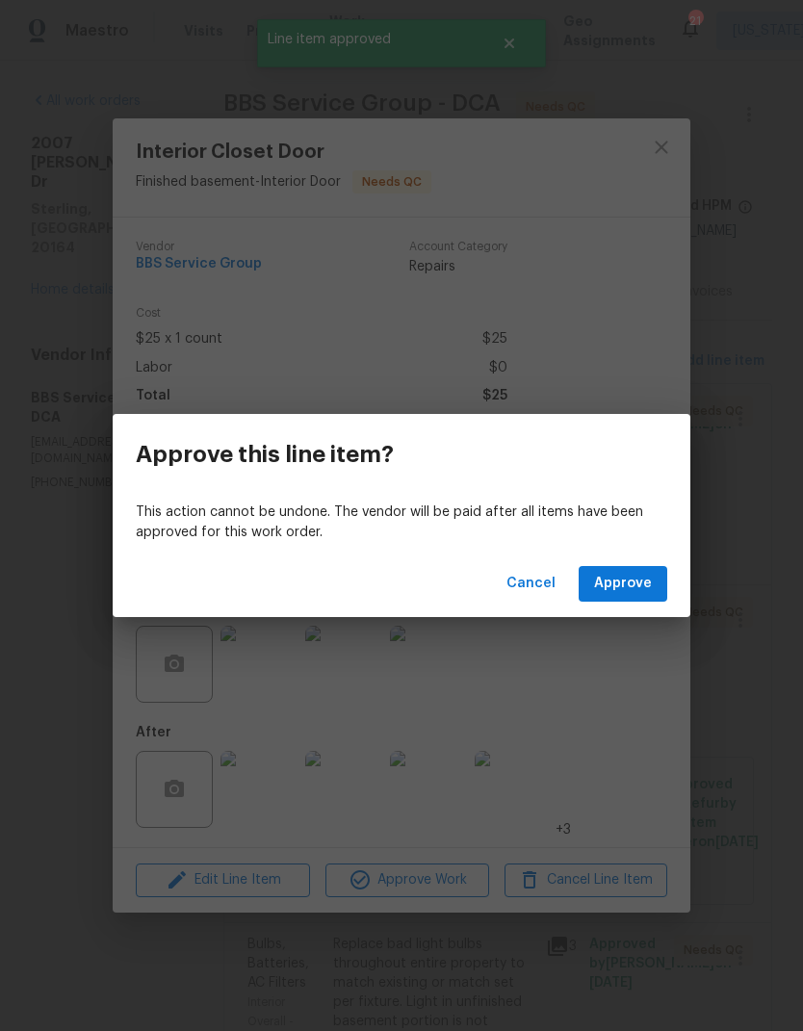
click at [642, 582] on span "Approve" at bounding box center [623, 584] width 58 height 24
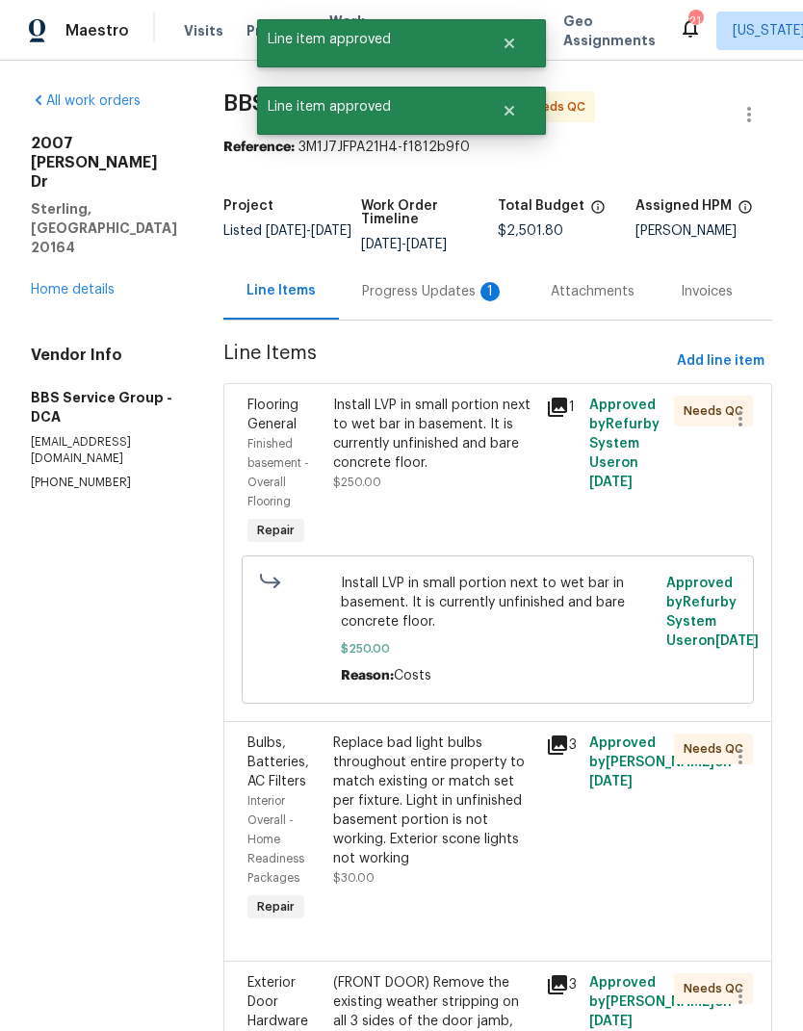
click at [401, 467] on div "Install LVP in small portion next to wet bar in basement. It is currently unfin…" at bounding box center [434, 434] width 202 height 77
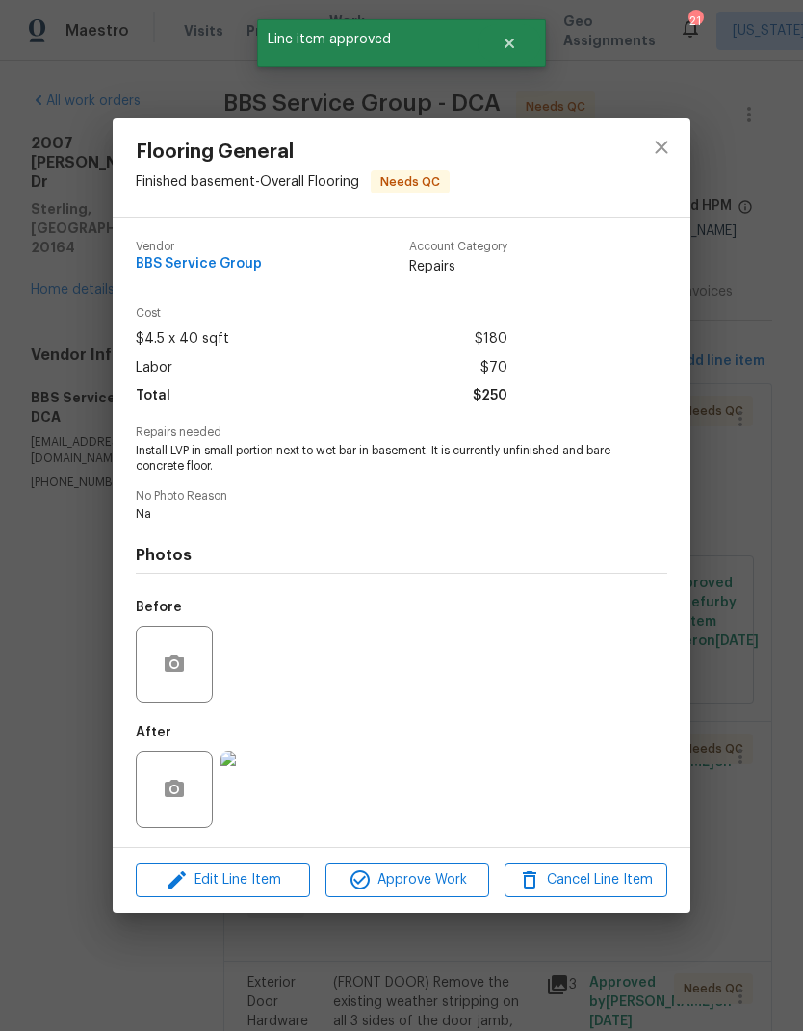
click at [290, 787] on img at bounding box center [259, 789] width 77 height 77
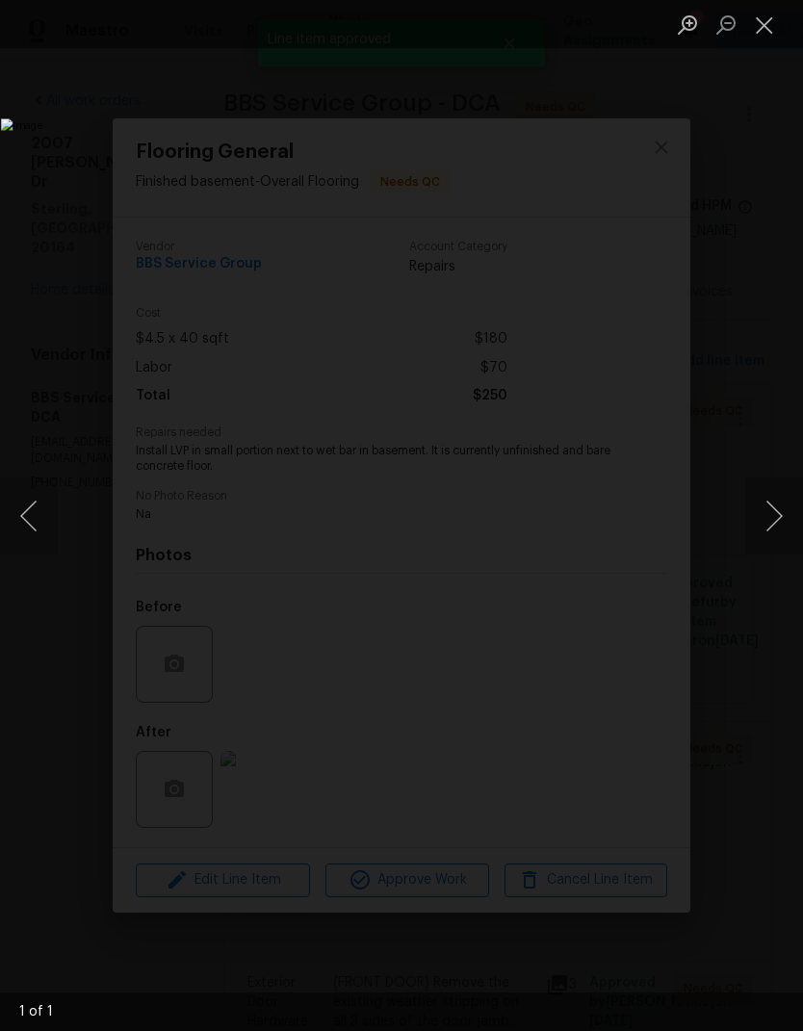
click at [758, 34] on button "Close lightbox" at bounding box center [764, 25] width 39 height 34
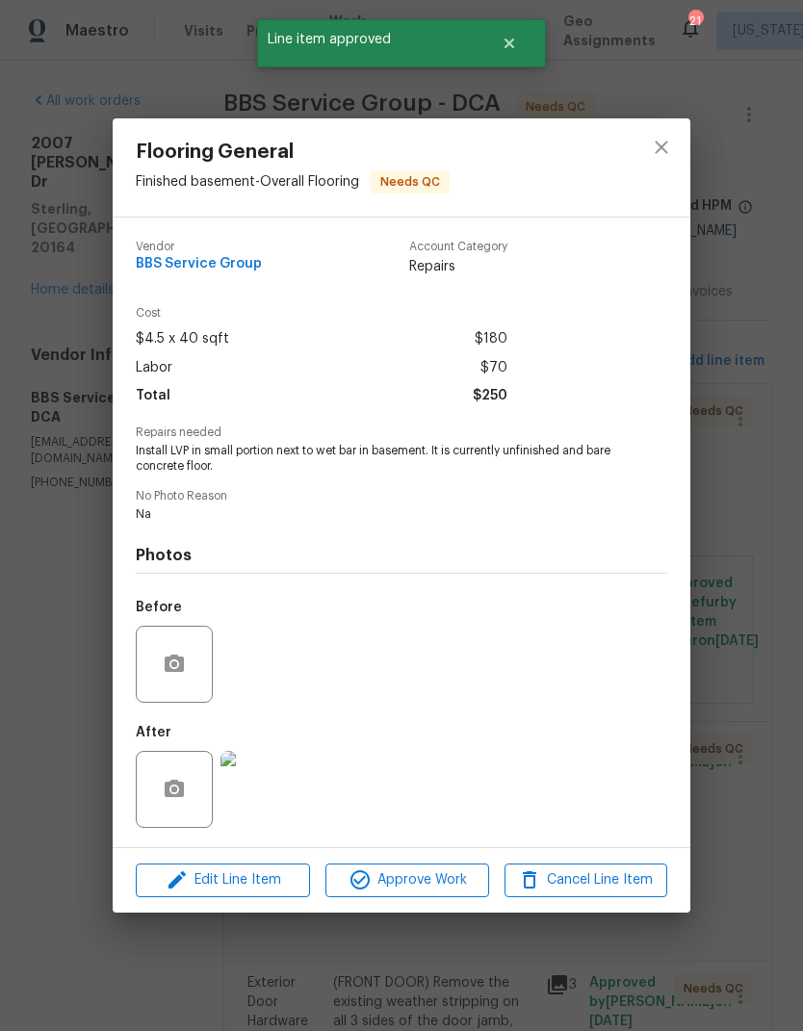
click at [430, 893] on span "Approve Work" at bounding box center [406, 881] width 151 height 24
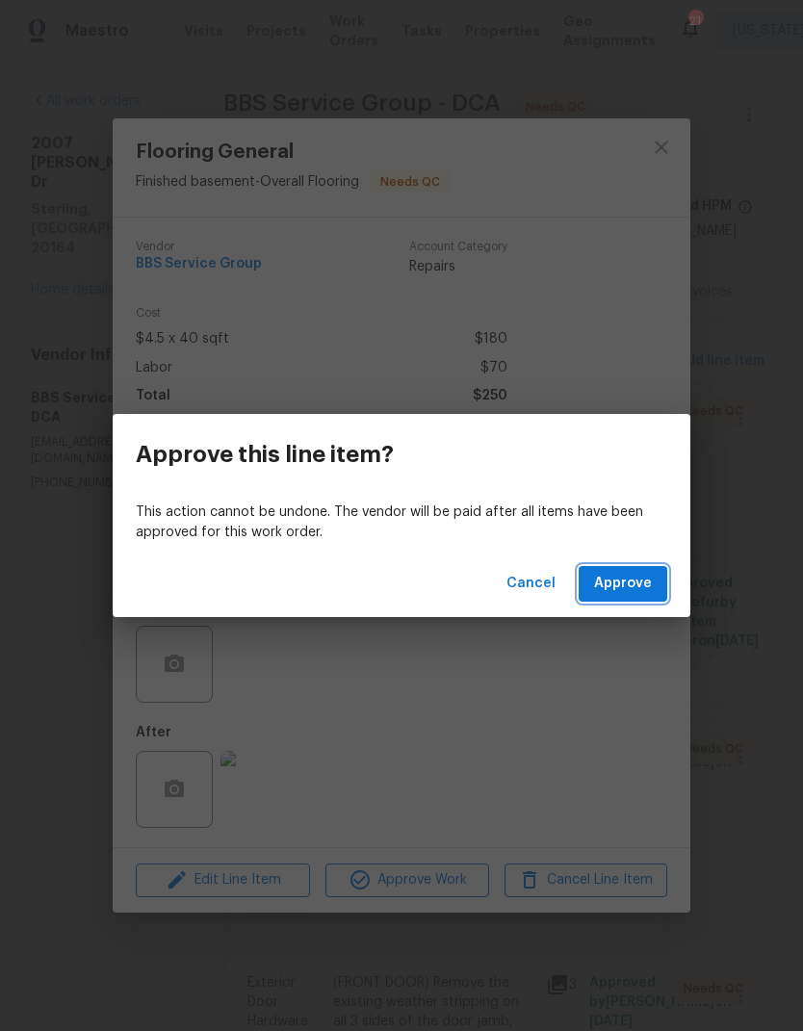
click at [644, 581] on span "Approve" at bounding box center [623, 584] width 58 height 24
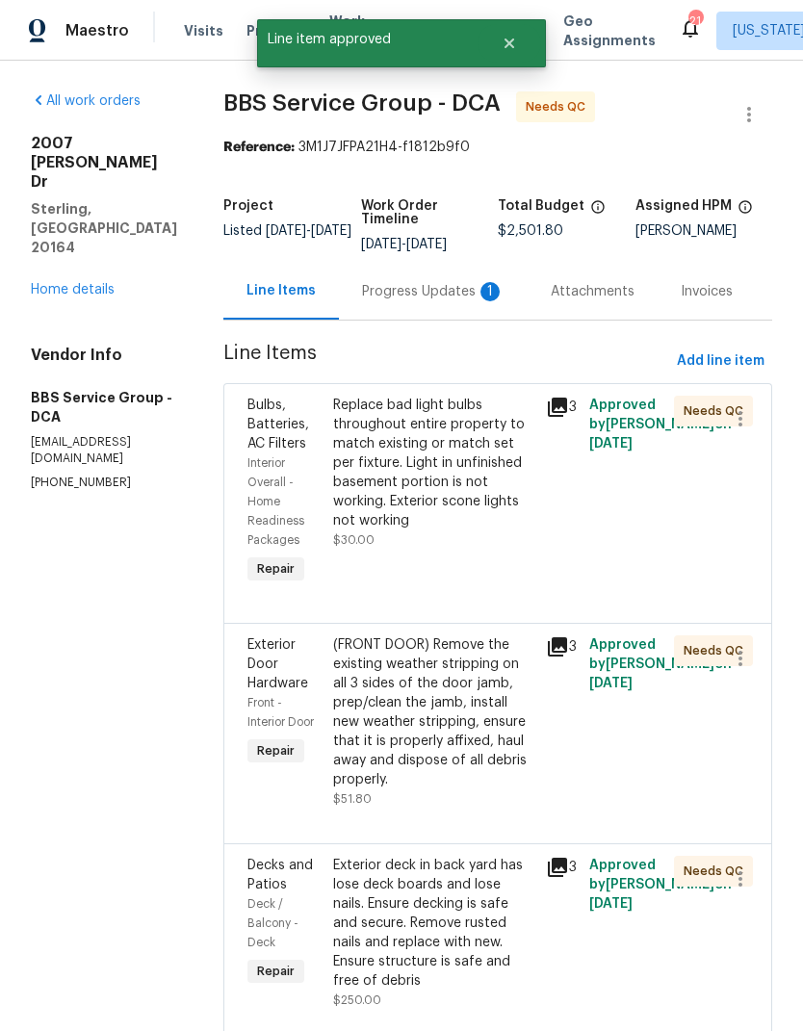
click at [415, 493] on div "Replace bad light bulbs throughout entire property to match existing or match s…" at bounding box center [434, 463] width 202 height 135
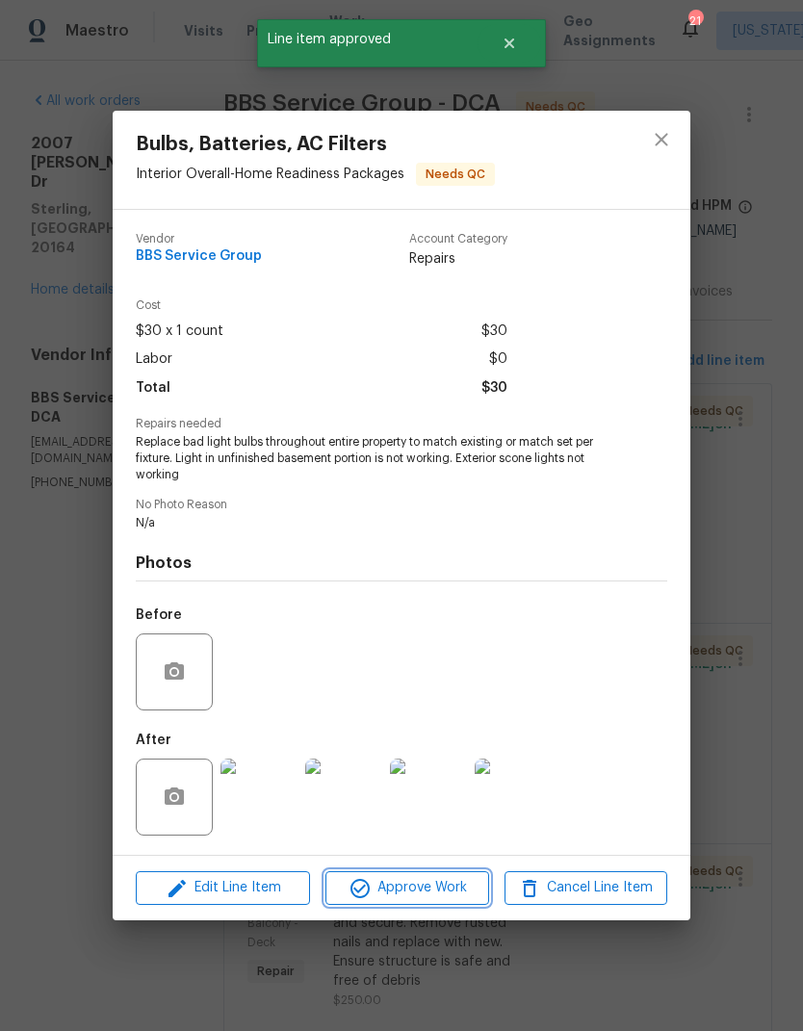
click at [432, 894] on span "Approve Work" at bounding box center [406, 888] width 151 height 24
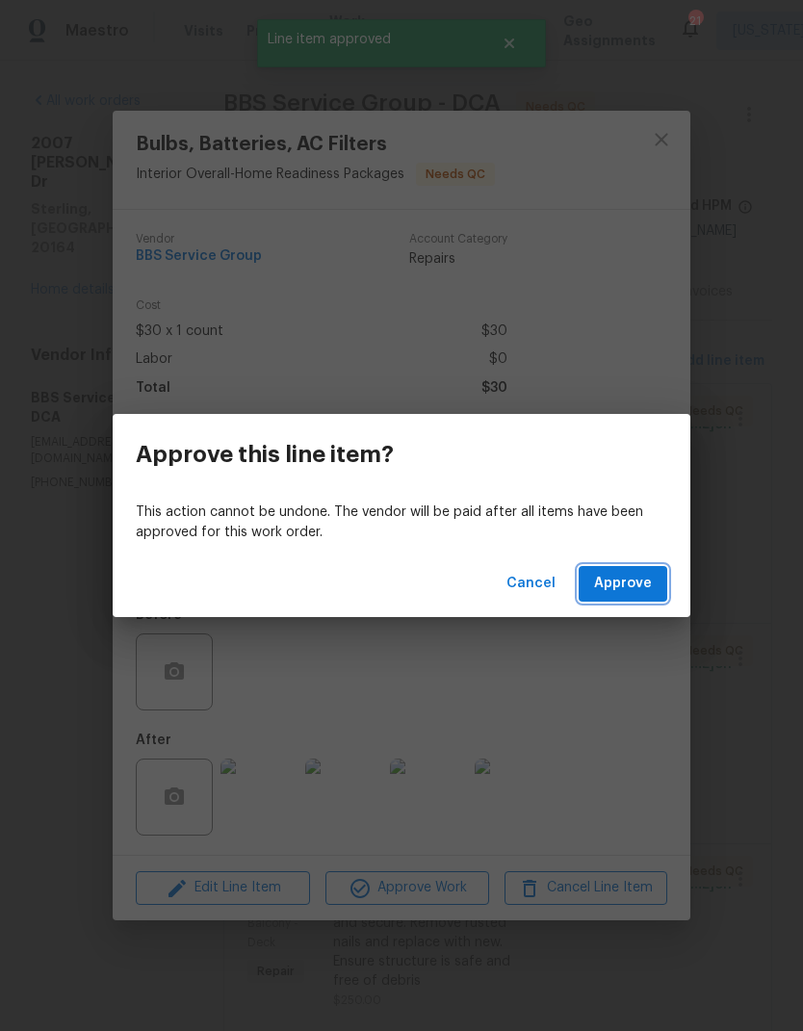
click at [619, 599] on button "Approve" at bounding box center [623, 584] width 89 height 36
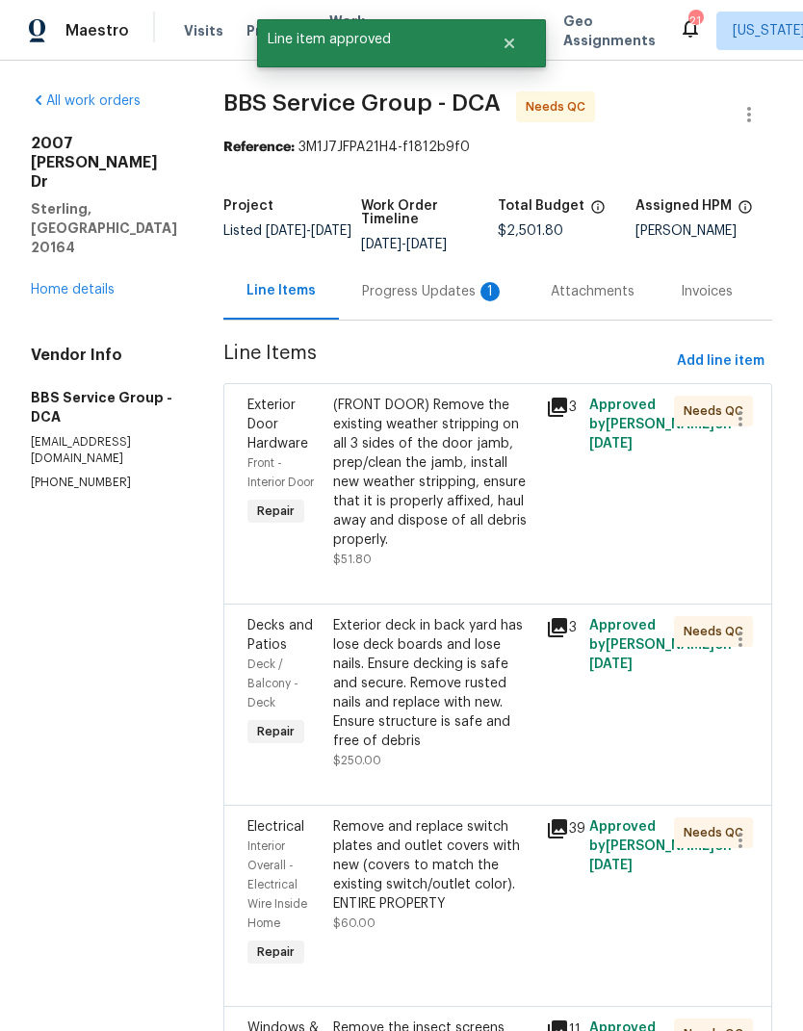
click at [400, 507] on div "(FRONT DOOR) Remove the existing weather stripping on all 3 sides of the door j…" at bounding box center [434, 473] width 202 height 154
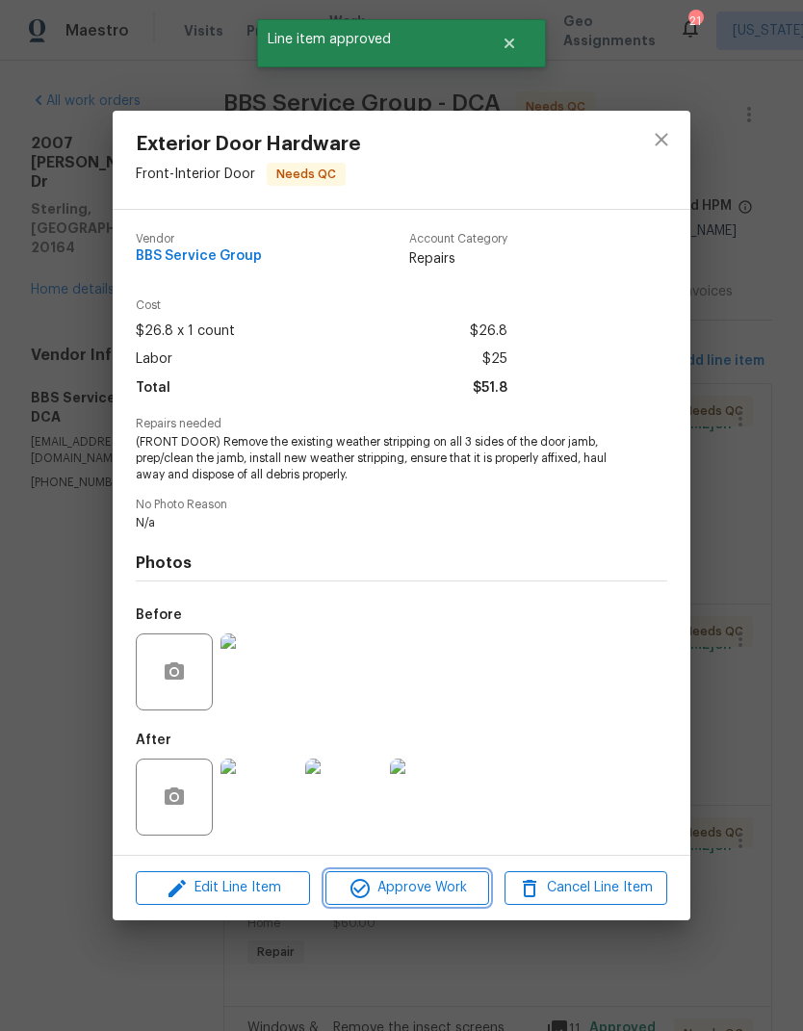
click at [420, 900] on span "Approve Work" at bounding box center [406, 888] width 151 height 24
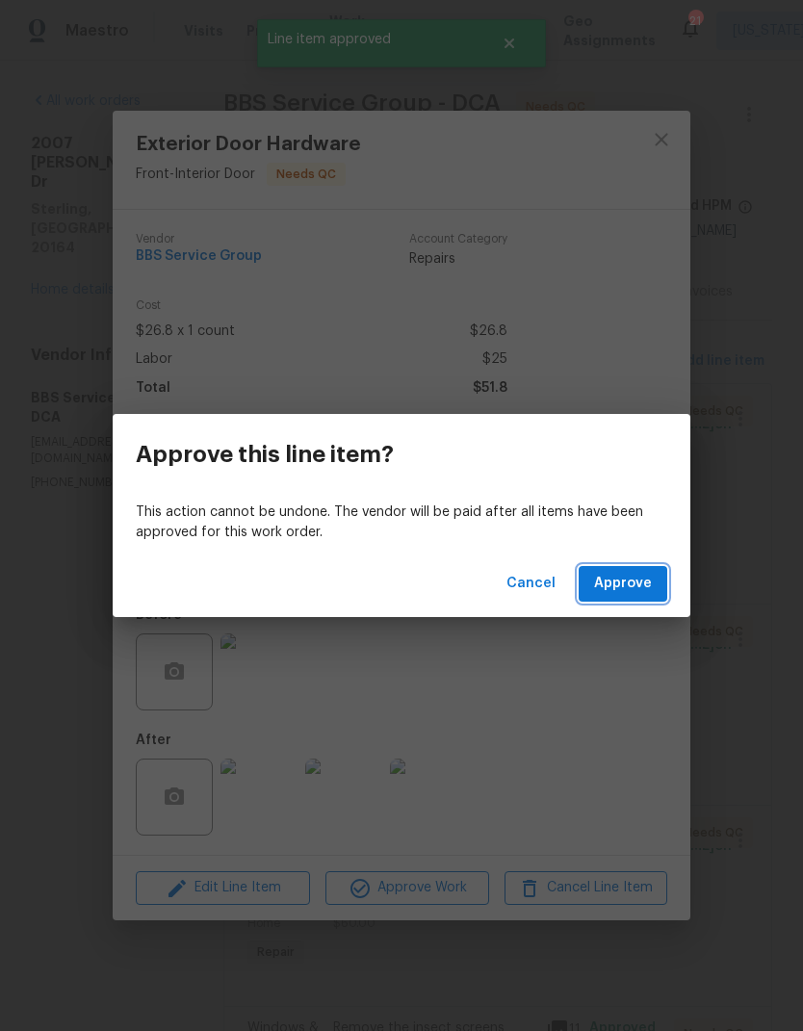
click at [630, 576] on span "Approve" at bounding box center [623, 584] width 58 height 24
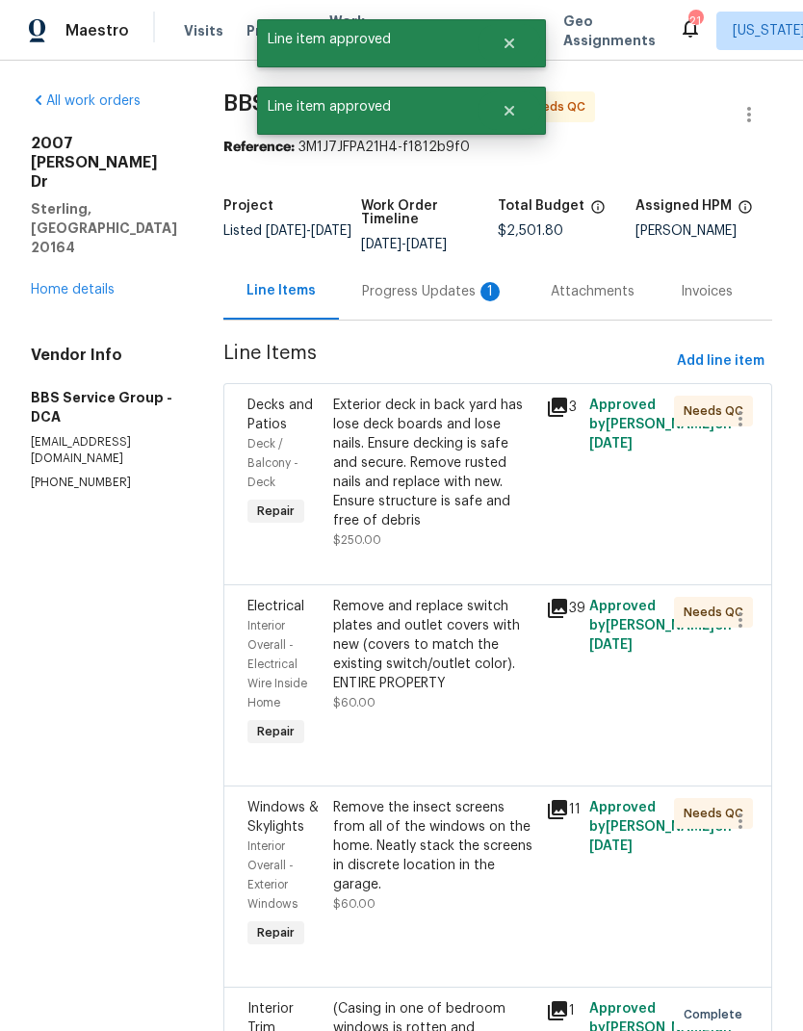
click at [408, 470] on div "Exterior deck in back yard has lose deck boards and lose nails. Ensure decking …" at bounding box center [434, 463] width 202 height 135
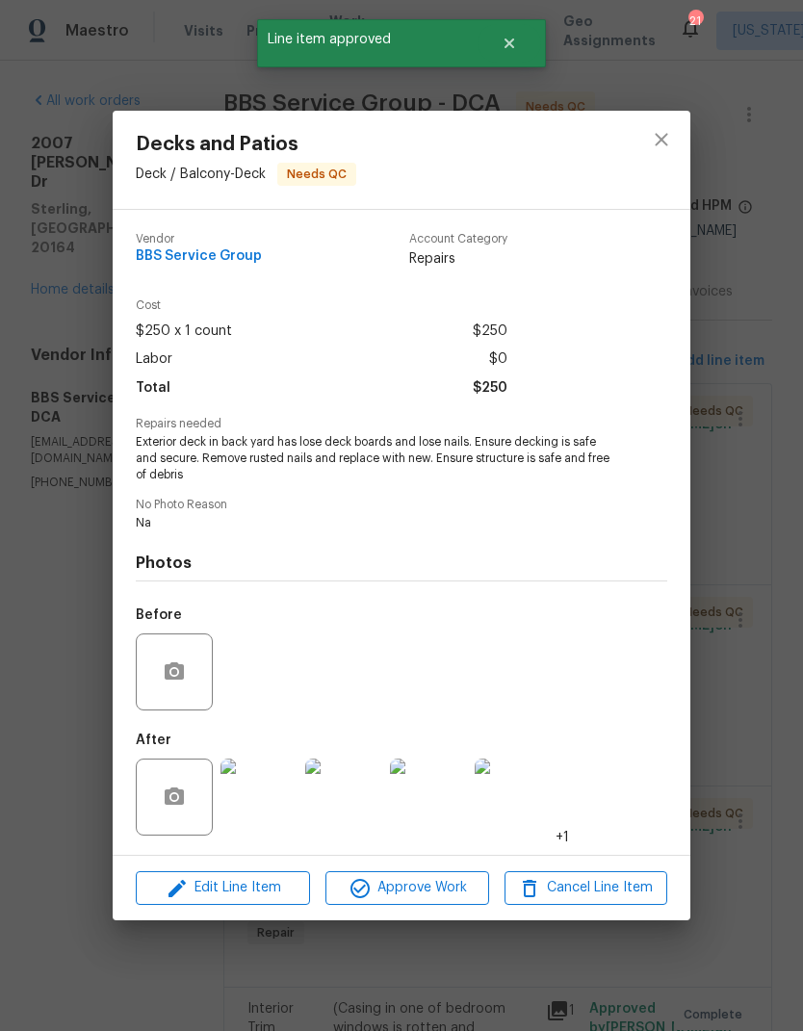
click at [283, 792] on img at bounding box center [259, 797] width 77 height 77
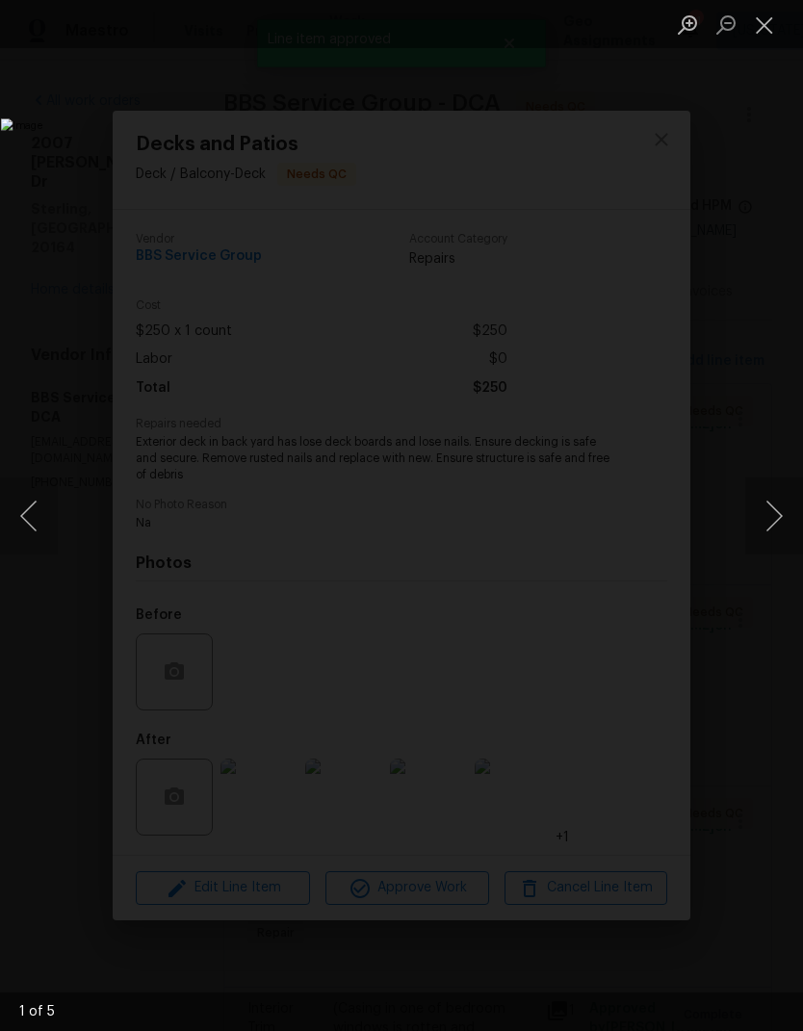
click at [778, 513] on button "Next image" at bounding box center [774, 516] width 58 height 77
click at [772, 516] on button "Next image" at bounding box center [774, 516] width 58 height 77
click at [767, 520] on button "Next image" at bounding box center [774, 516] width 58 height 77
click at [777, 510] on button "Next image" at bounding box center [774, 516] width 58 height 77
click at [776, 513] on button "Next image" at bounding box center [774, 516] width 58 height 77
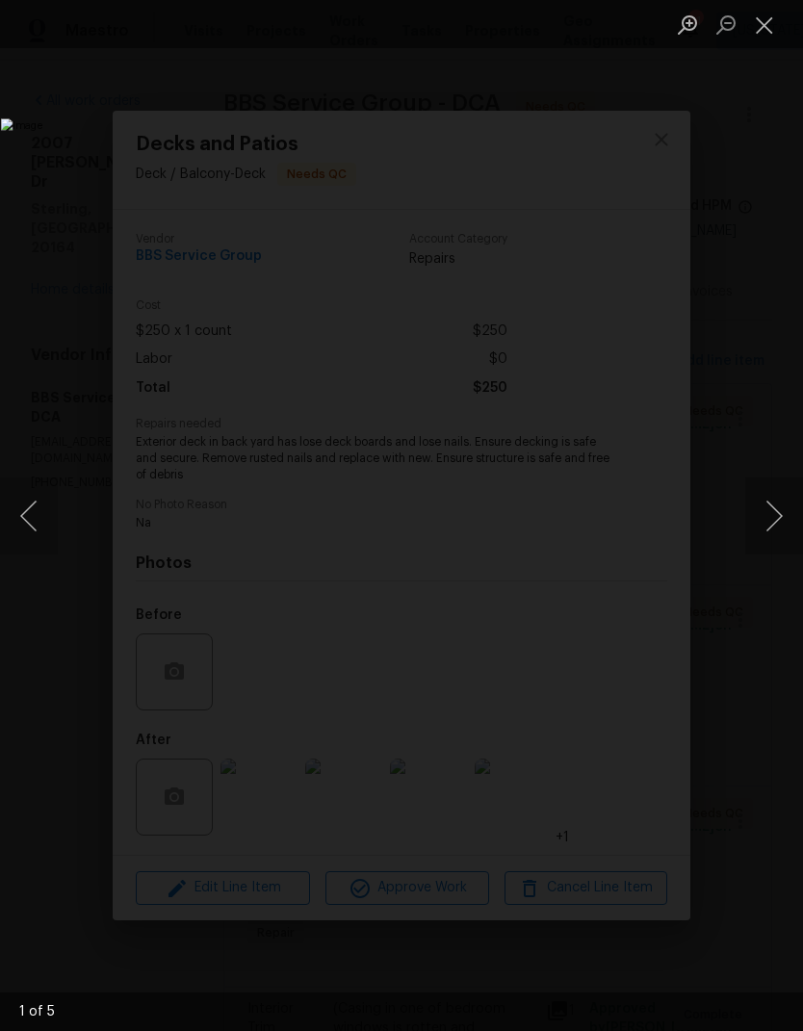
click at [761, 23] on button "Close lightbox" at bounding box center [764, 25] width 39 height 34
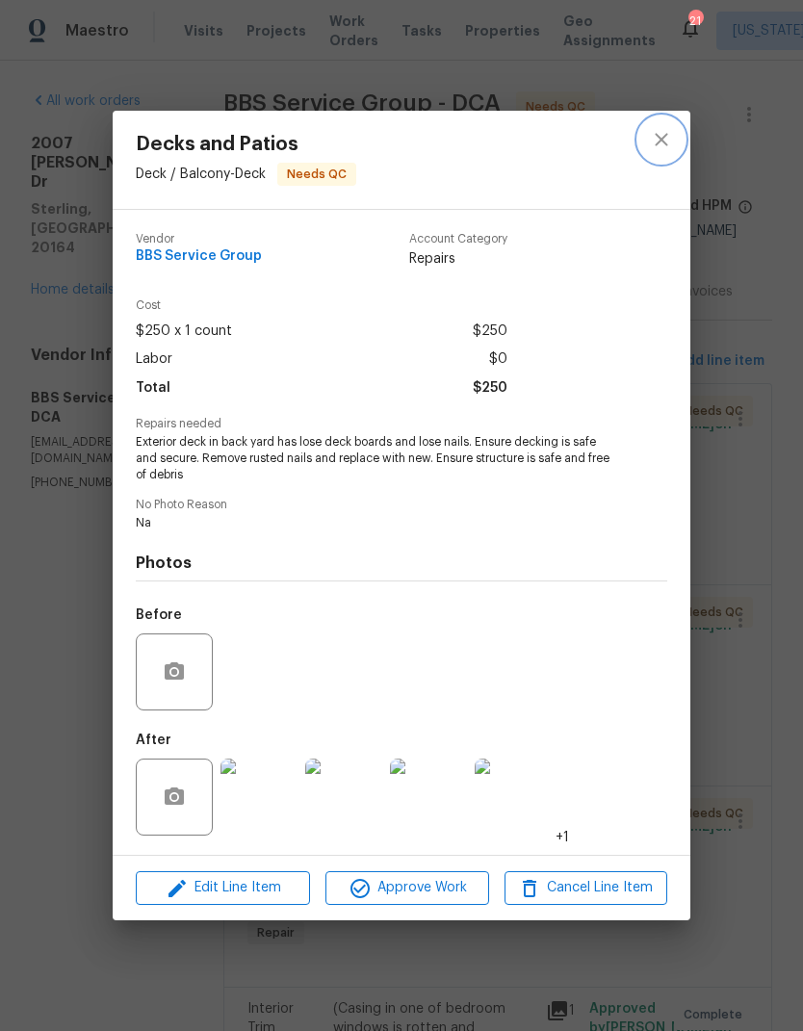
click at [664, 134] on icon "close" at bounding box center [661, 139] width 13 height 13
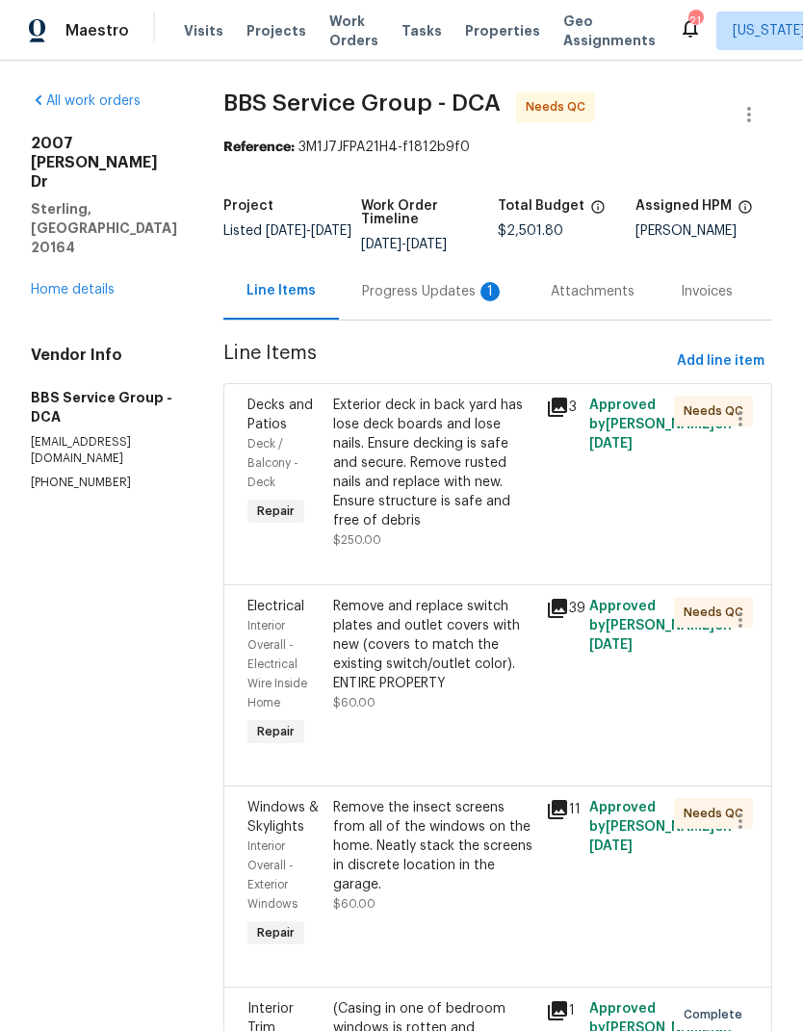
click at [451, 300] on div "Progress Updates 1" at bounding box center [433, 291] width 143 height 19
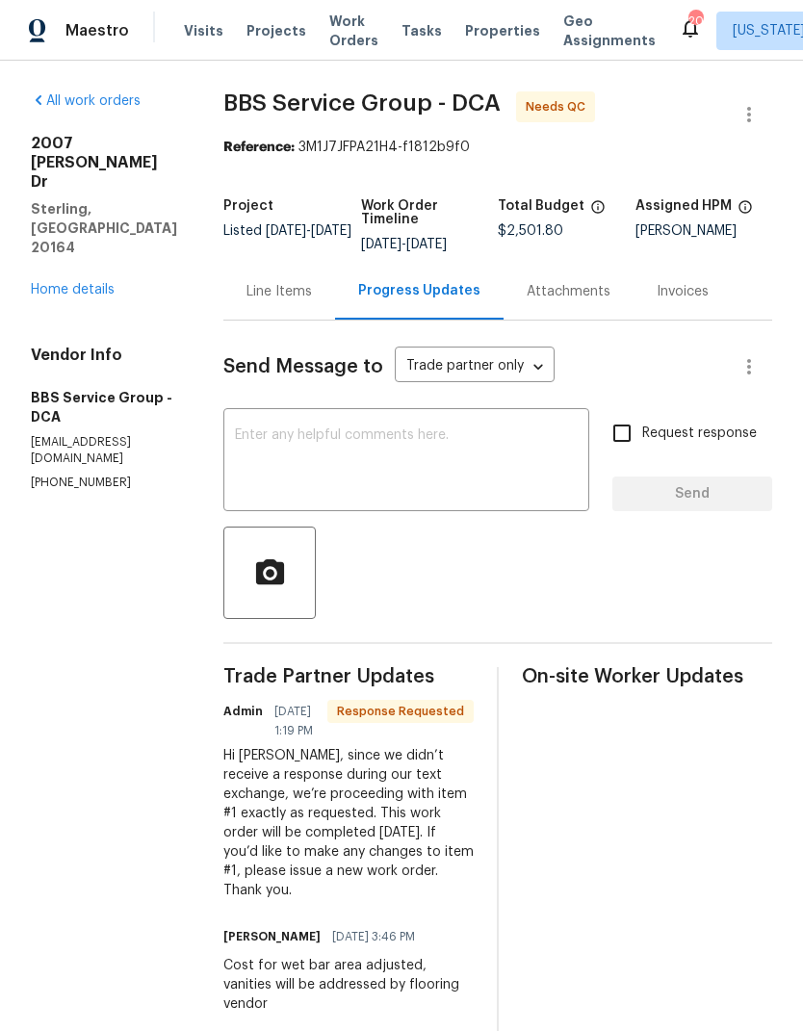
click at [267, 308] on div "Line Items" at bounding box center [279, 291] width 112 height 57
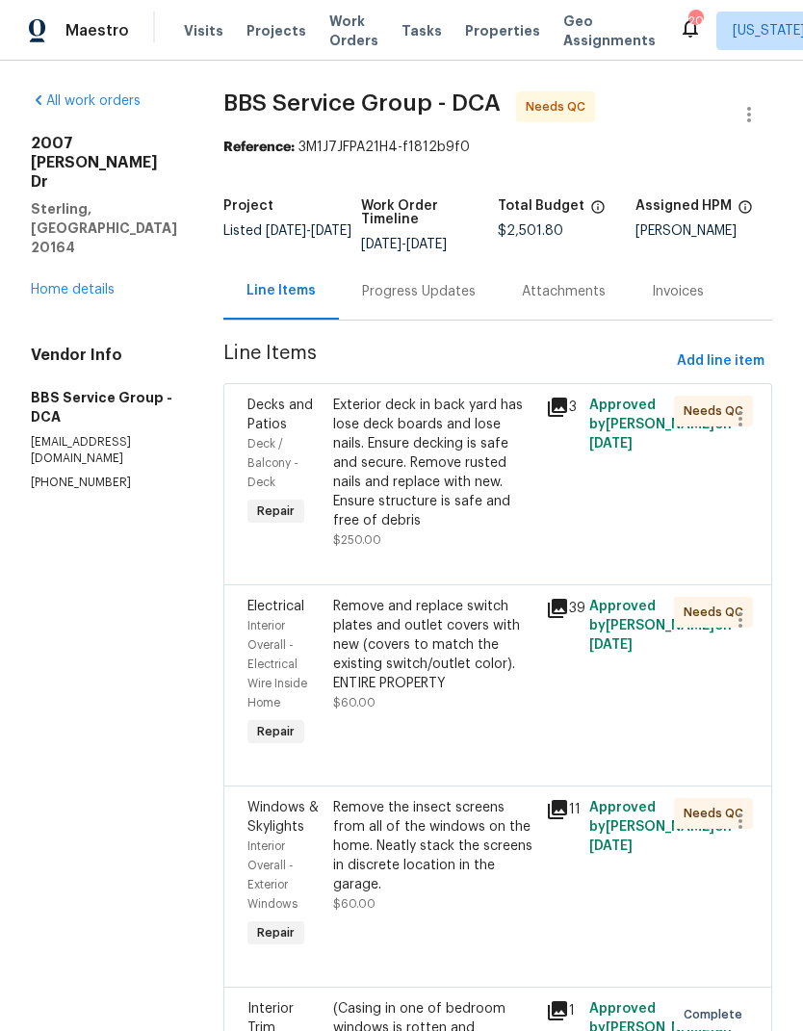
click at [410, 463] on div "Exterior deck in back yard has lose deck boards and lose nails. Ensure decking …" at bounding box center [434, 463] width 202 height 135
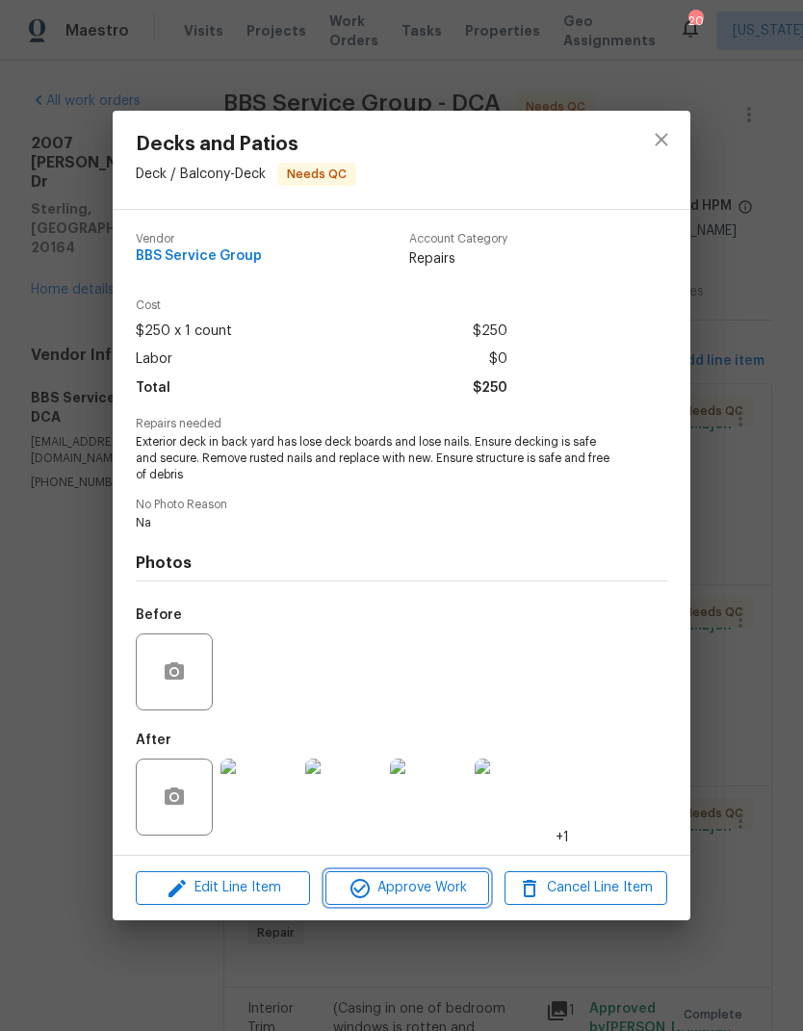
click at [407, 889] on span "Approve Work" at bounding box center [406, 888] width 151 height 24
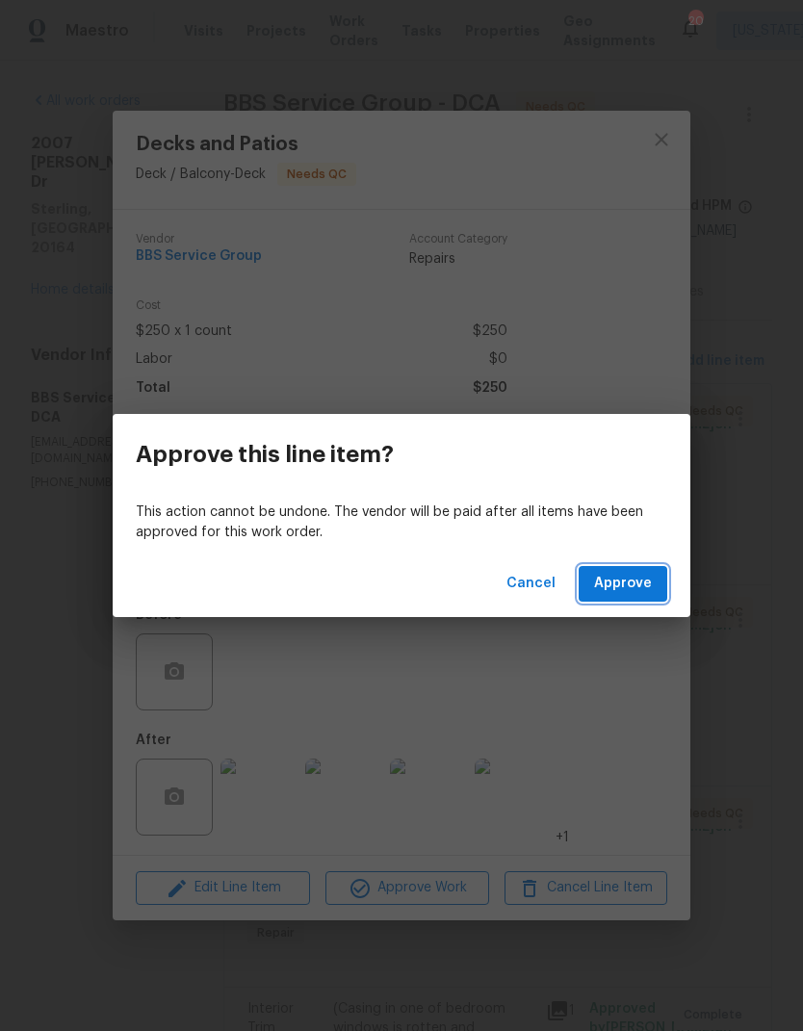
click at [630, 579] on span "Approve" at bounding box center [623, 584] width 58 height 24
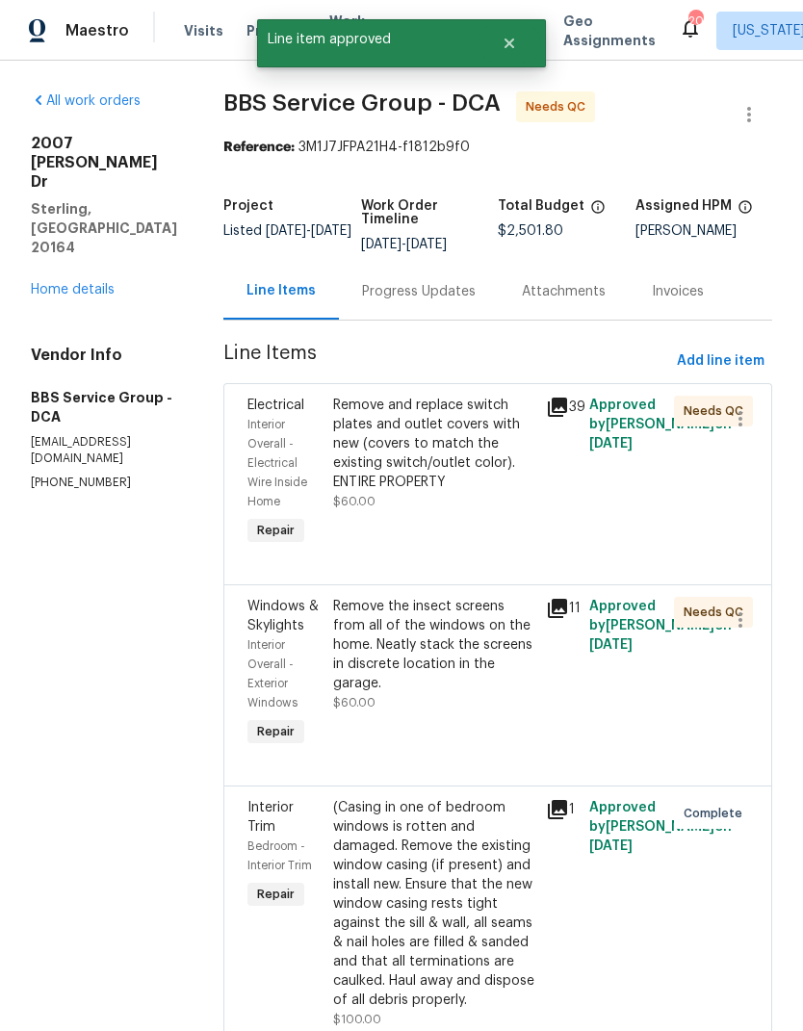
click at [415, 472] on div "Remove and replace switch plates and outlet covers with new (covers to match th…" at bounding box center [434, 444] width 202 height 96
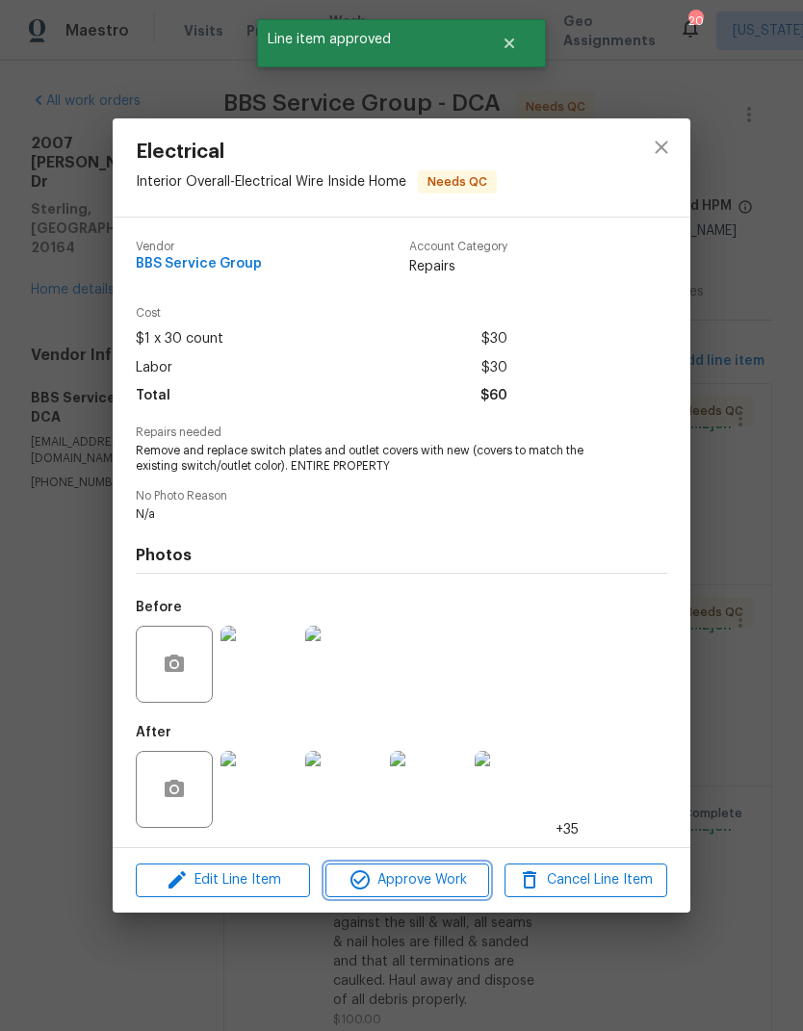
click at [419, 897] on button "Approve Work" at bounding box center [406, 881] width 163 height 34
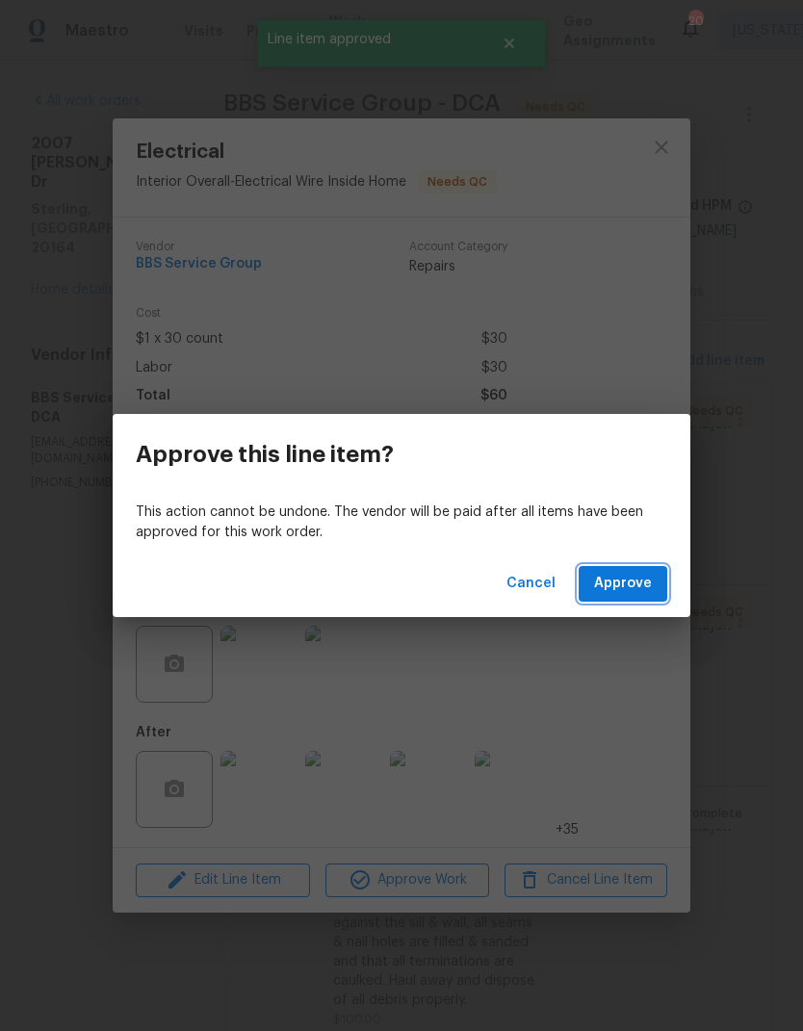
click at [635, 582] on span "Approve" at bounding box center [623, 584] width 58 height 24
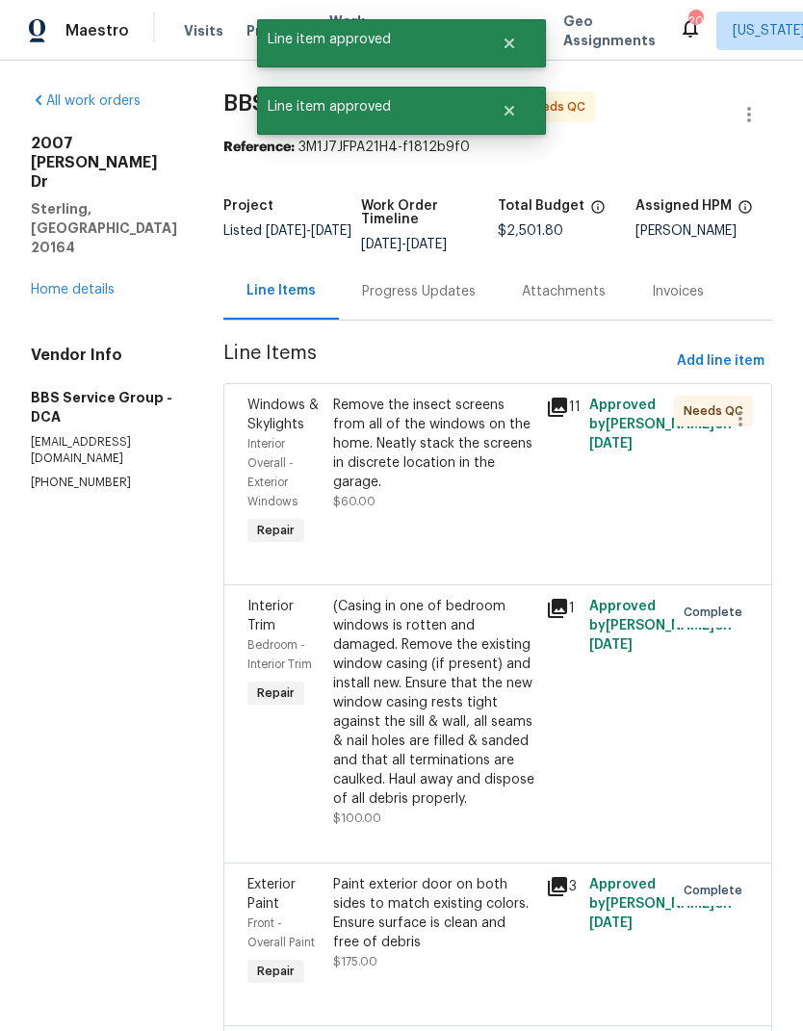
click at [420, 464] on div "Remove the insect screens from all of the windows on the home. Neatly stack the…" at bounding box center [434, 444] width 202 height 96
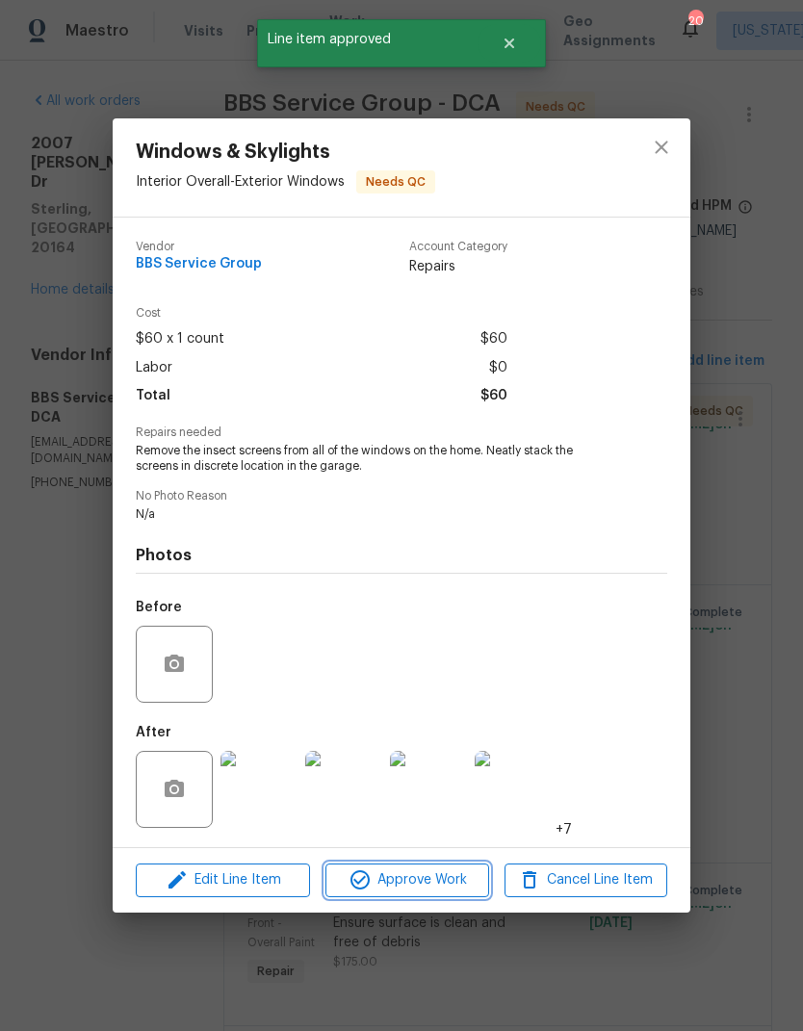
click at [426, 880] on span "Approve Work" at bounding box center [406, 881] width 151 height 24
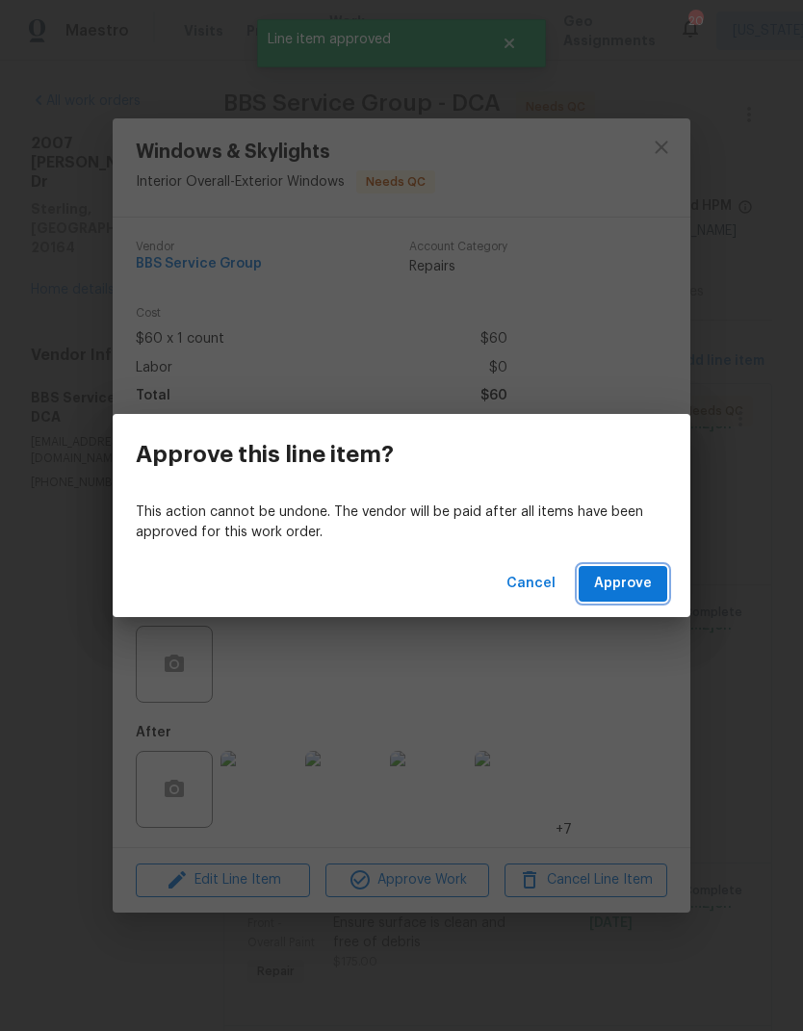
click at [626, 576] on span "Approve" at bounding box center [623, 584] width 58 height 24
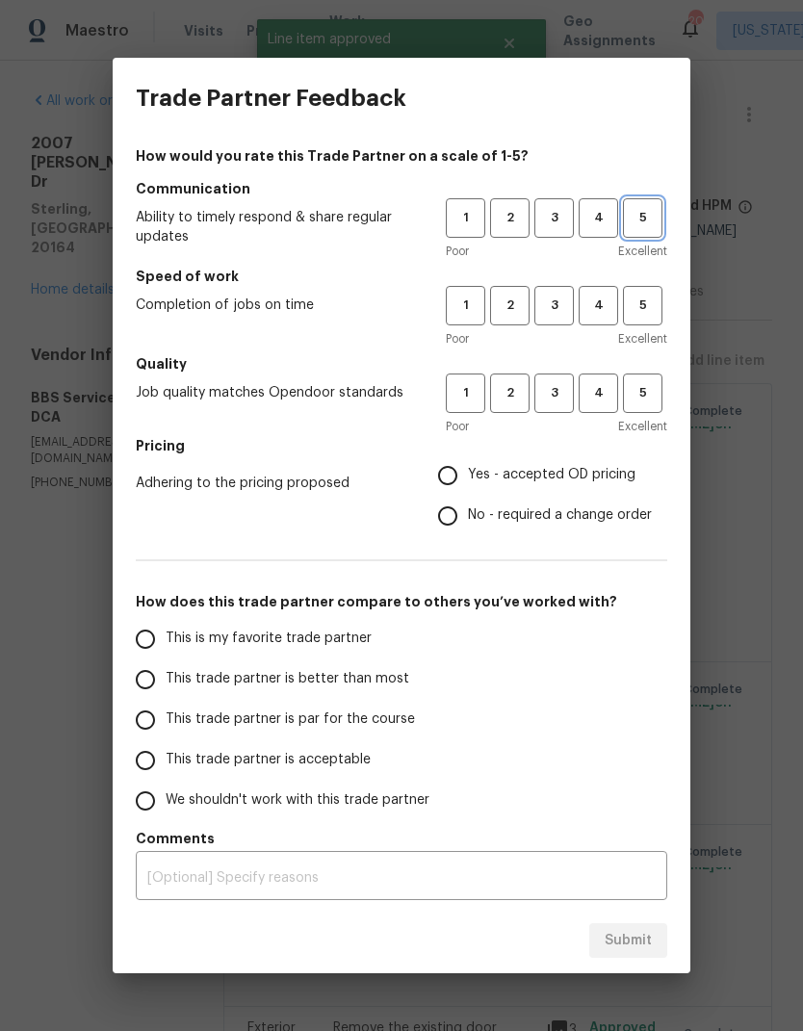
click at [657, 232] on button "5" at bounding box center [642, 217] width 39 height 39
click at [647, 299] on span "5" at bounding box center [643, 306] width 36 height 22
click at [639, 381] on button "5" at bounding box center [642, 393] width 39 height 39
click at [455, 475] on input "Yes - accepted OD pricing" at bounding box center [448, 475] width 40 height 40
radio input "true"
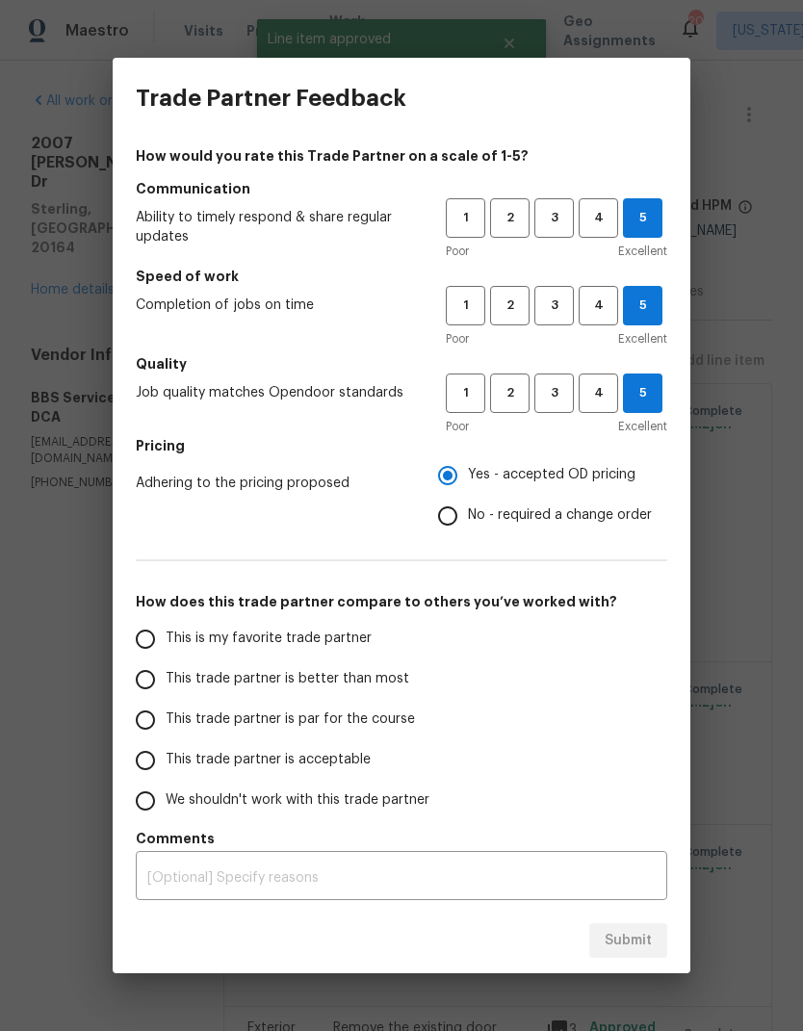
click at [141, 643] on input "This is my favorite trade partner" at bounding box center [145, 639] width 40 height 40
click at [629, 926] on button "Submit" at bounding box center [628, 941] width 78 height 36
radio input "true"
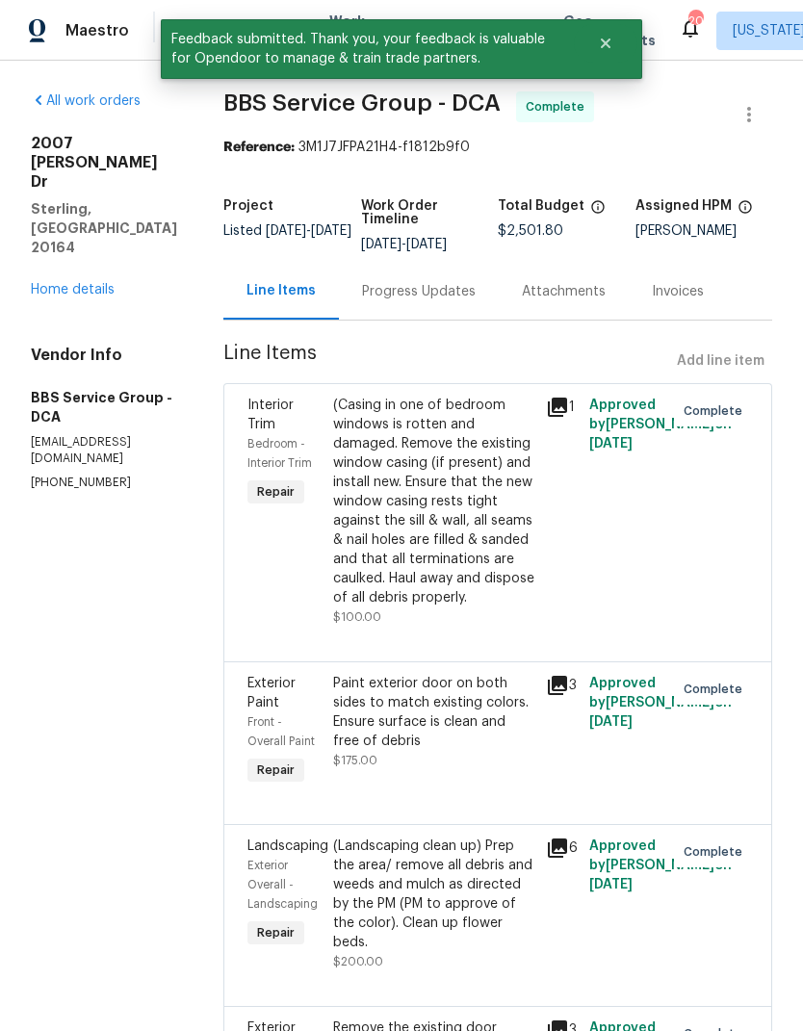
click at [44, 283] on link "Home details" at bounding box center [73, 289] width 84 height 13
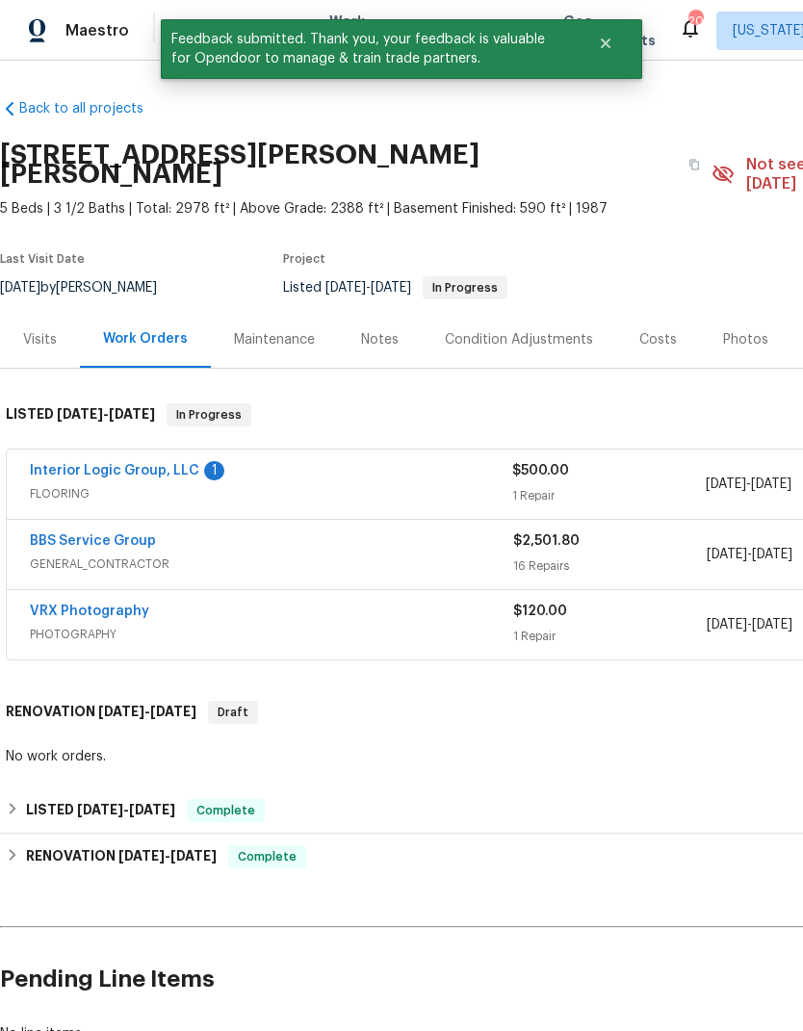
click at [73, 464] on link "Interior Logic Group, LLC" at bounding box center [114, 470] width 169 height 13
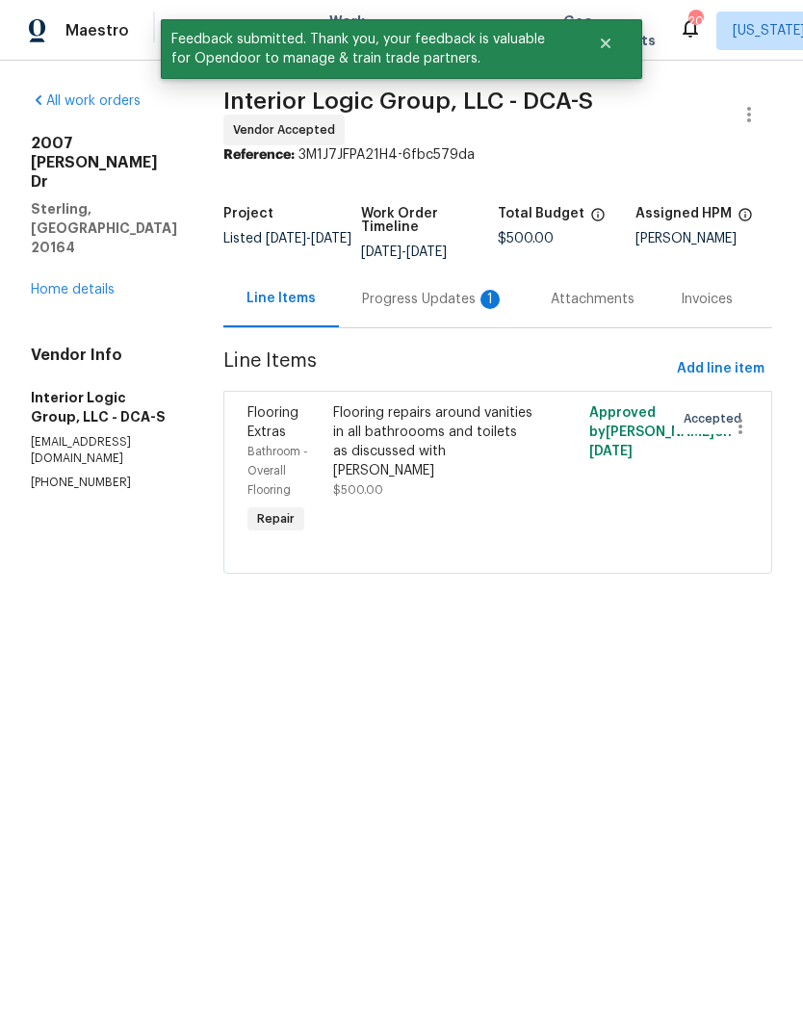
click at [438, 309] on div "Progress Updates 1" at bounding box center [433, 299] width 143 height 19
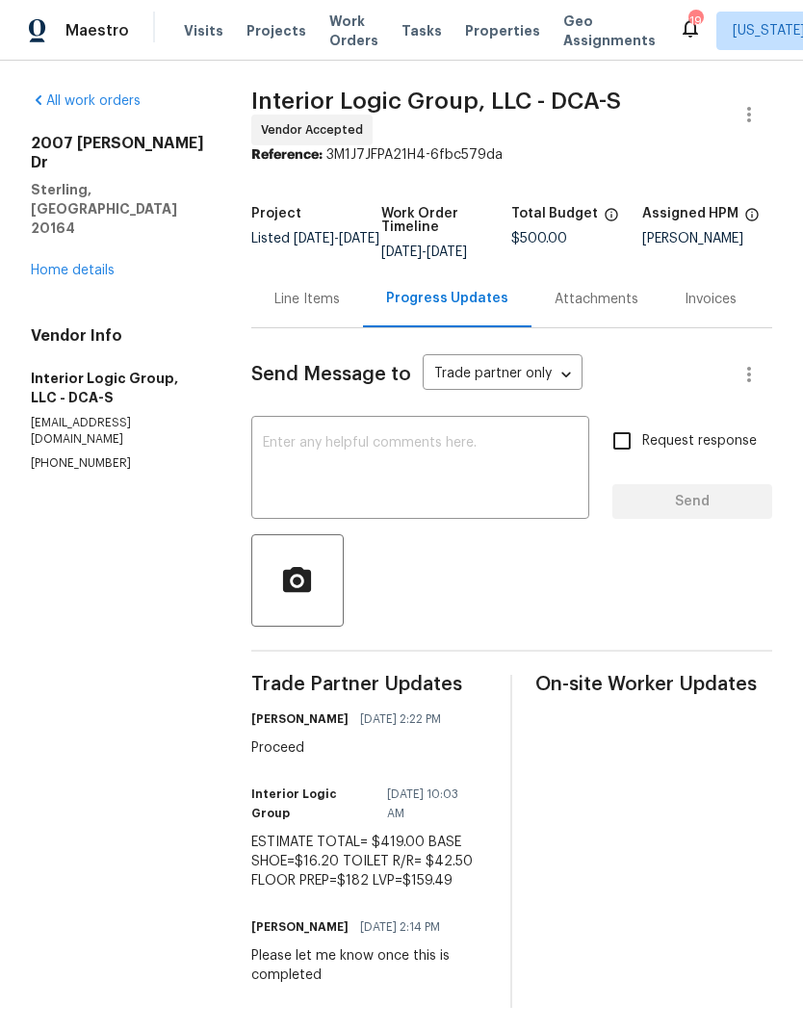
click at [315, 309] on div "Line Items" at bounding box center [306, 299] width 65 height 19
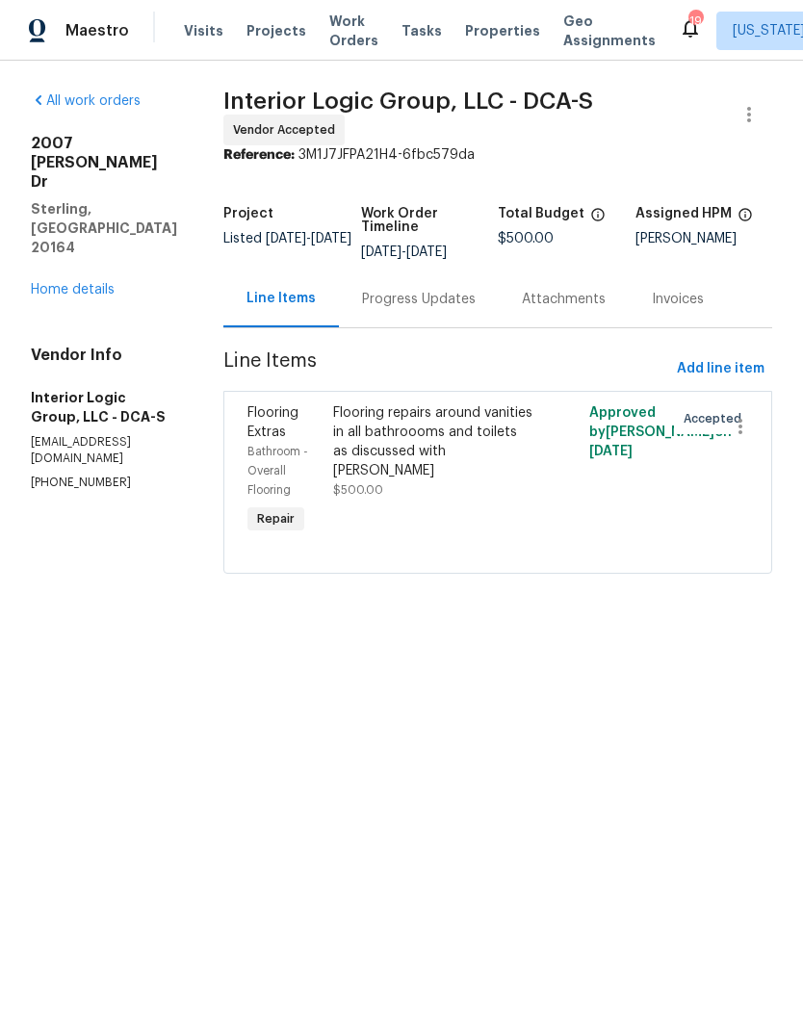
click at [452, 309] on div "Progress Updates" at bounding box center [419, 299] width 114 height 19
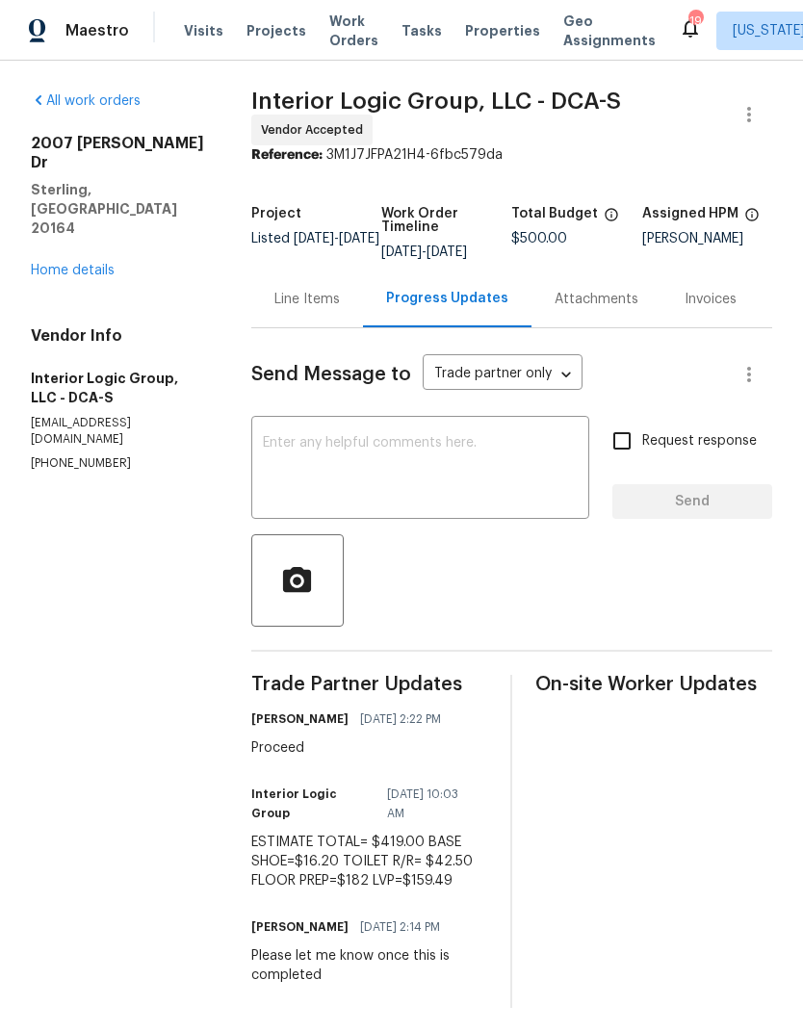
click at [320, 324] on div "Line Items" at bounding box center [307, 299] width 112 height 57
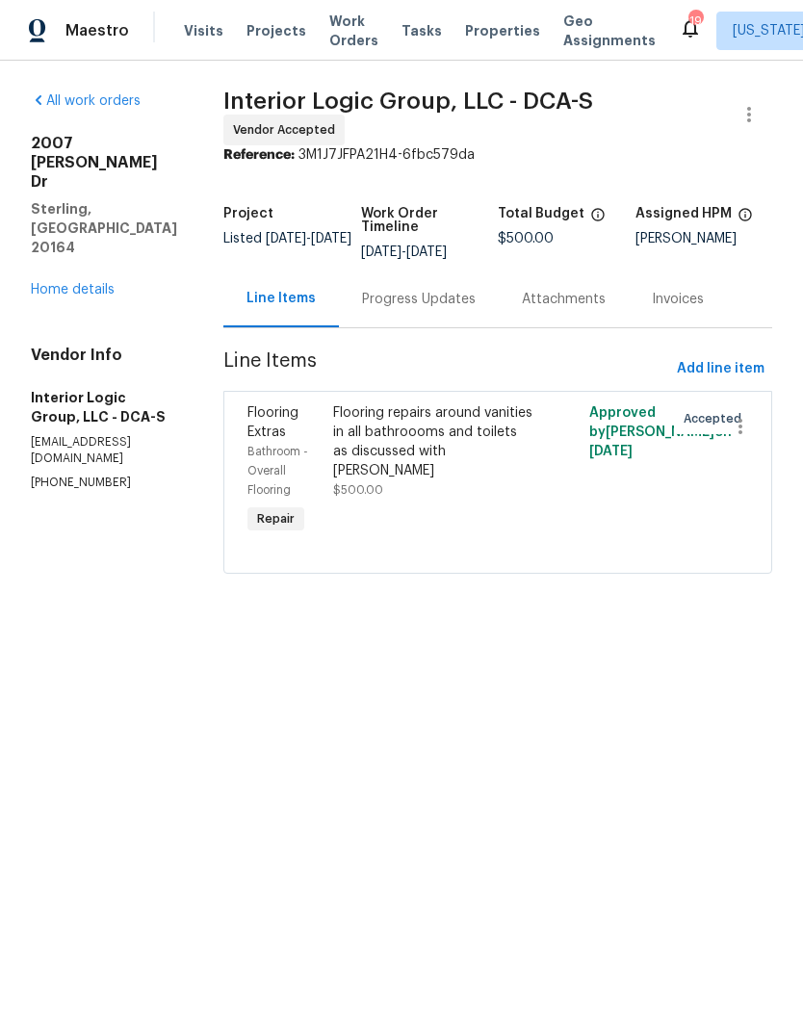
click at [425, 455] on div "Flooring repairs around vanities in all bathroooms and toilets as discussed wit…" at bounding box center [434, 441] width 202 height 77
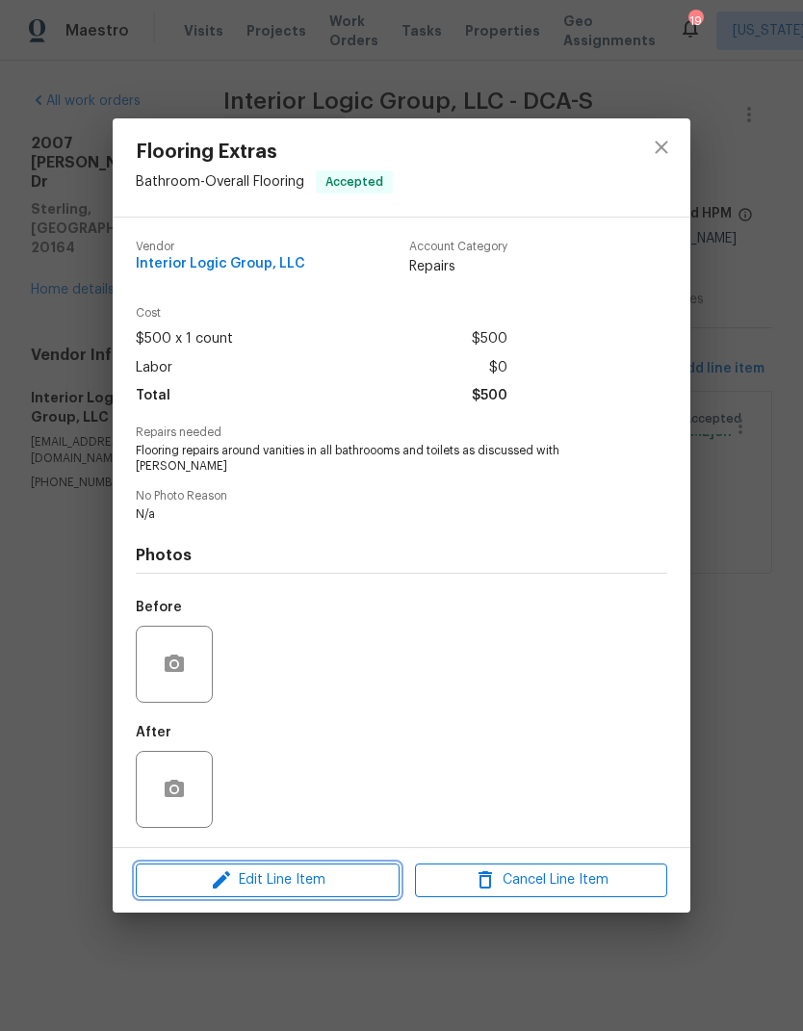
click at [314, 888] on button "Edit Line Item" at bounding box center [268, 881] width 264 height 34
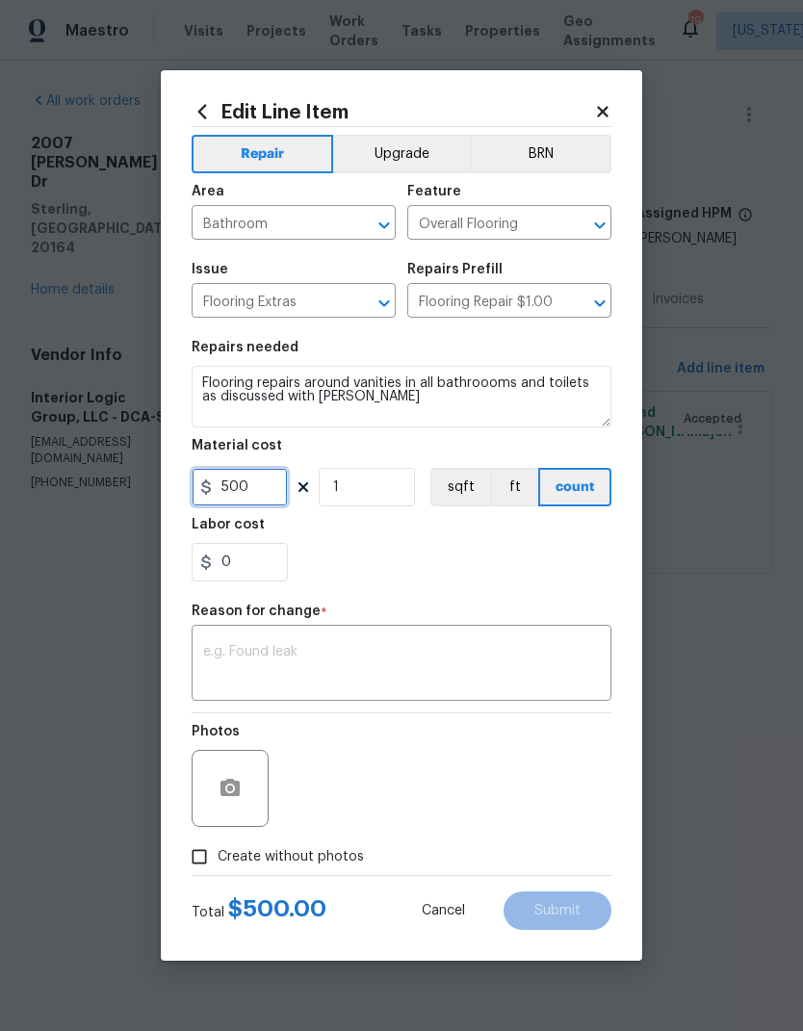
click at [256, 488] on input "500" at bounding box center [240, 487] width 96 height 39
type input "419"
click at [547, 641] on div "x ​" at bounding box center [402, 665] width 420 height 71
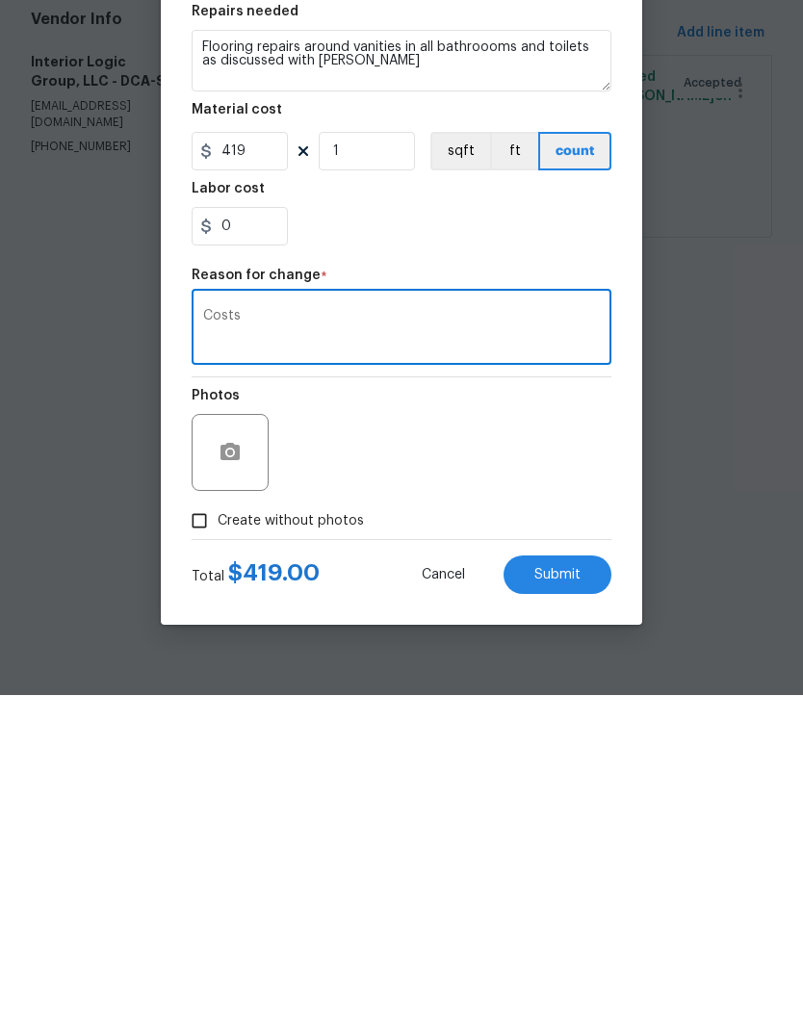
type textarea "Costs"
click at [556, 892] on button "Submit" at bounding box center [558, 911] width 108 height 39
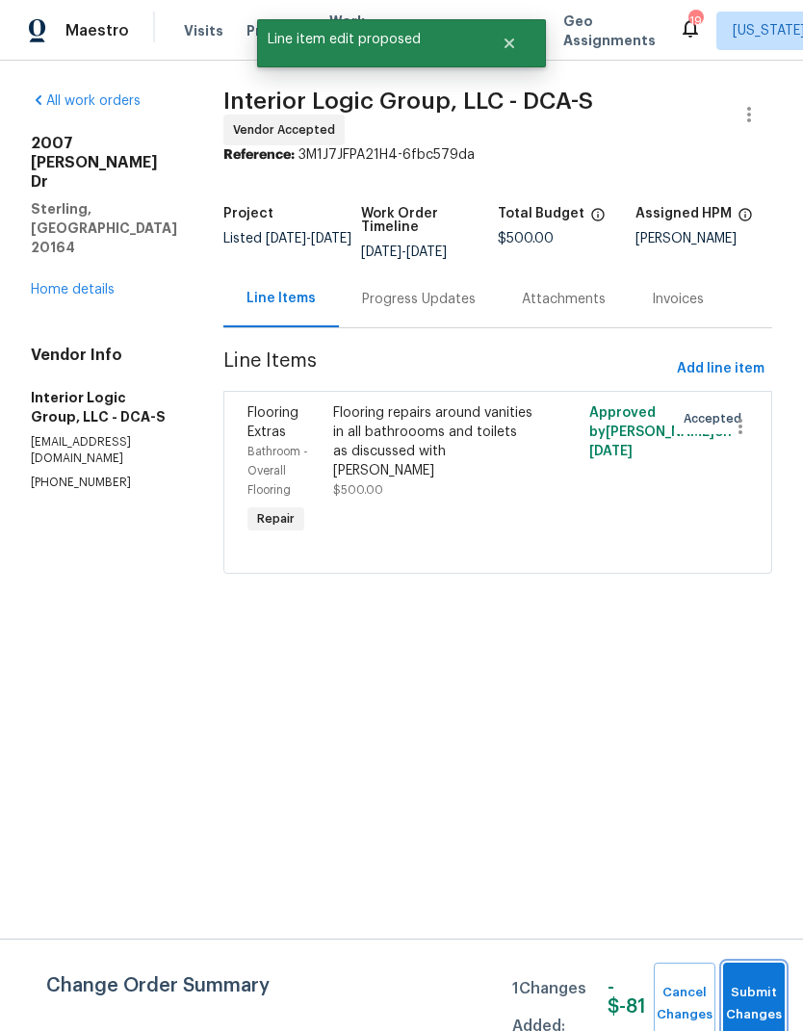
click at [754, 996] on span "Submit Changes" at bounding box center [754, 1004] width 42 height 44
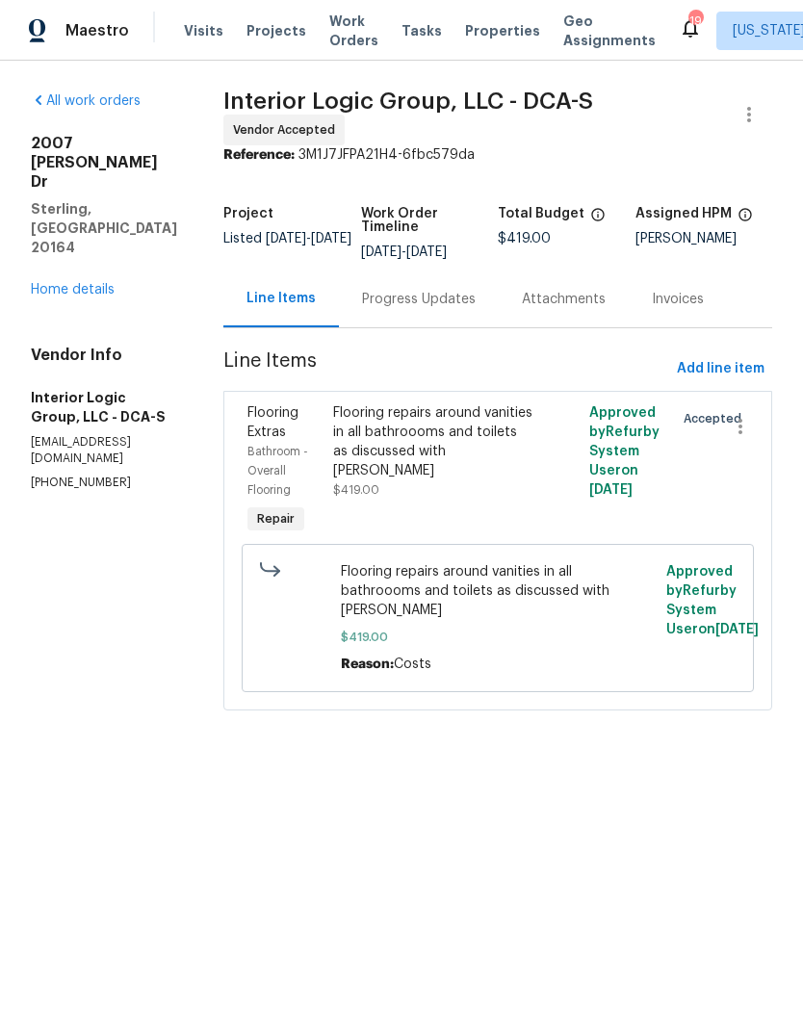
click at [452, 309] on div "Progress Updates" at bounding box center [419, 299] width 114 height 19
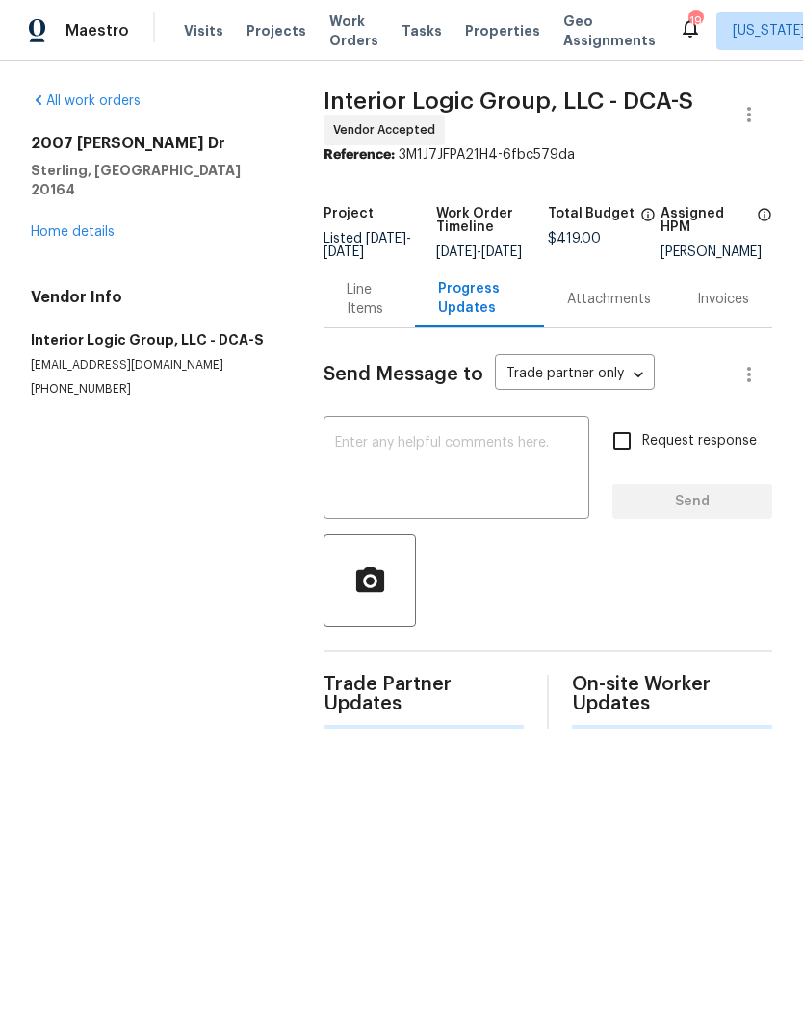
click at [547, 484] on textarea at bounding box center [456, 469] width 243 height 67
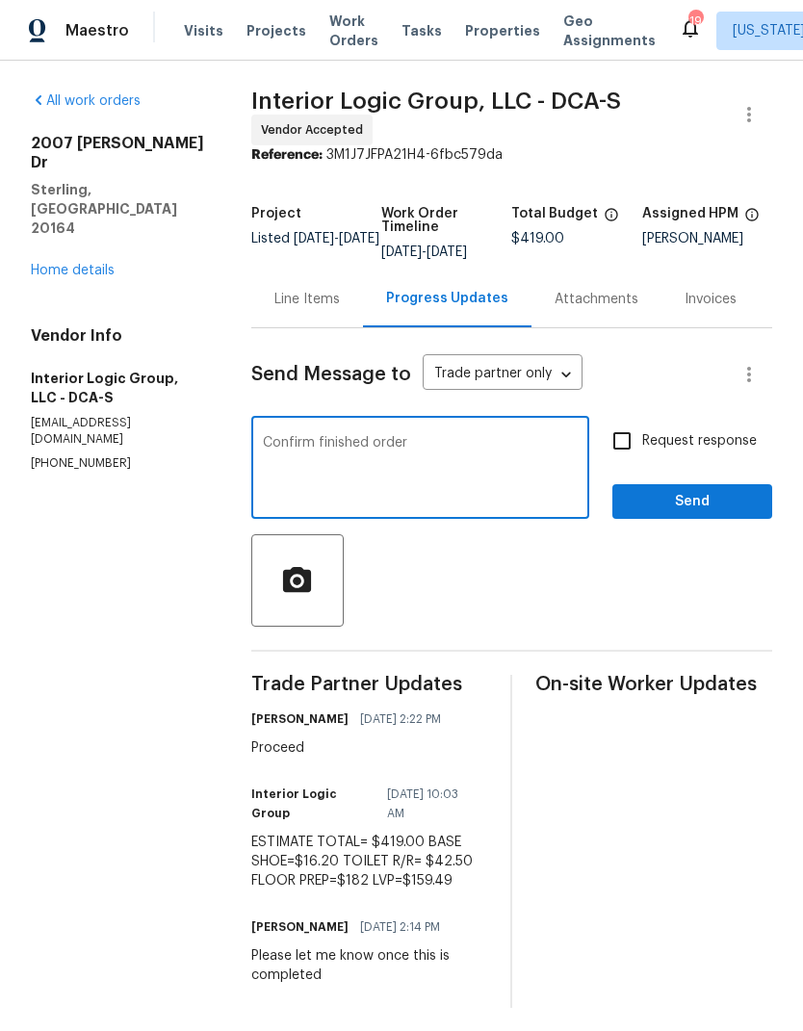
type textarea "Confirm finished order"
click at [634, 455] on input "Request response" at bounding box center [622, 441] width 40 height 40
checkbox input "true"
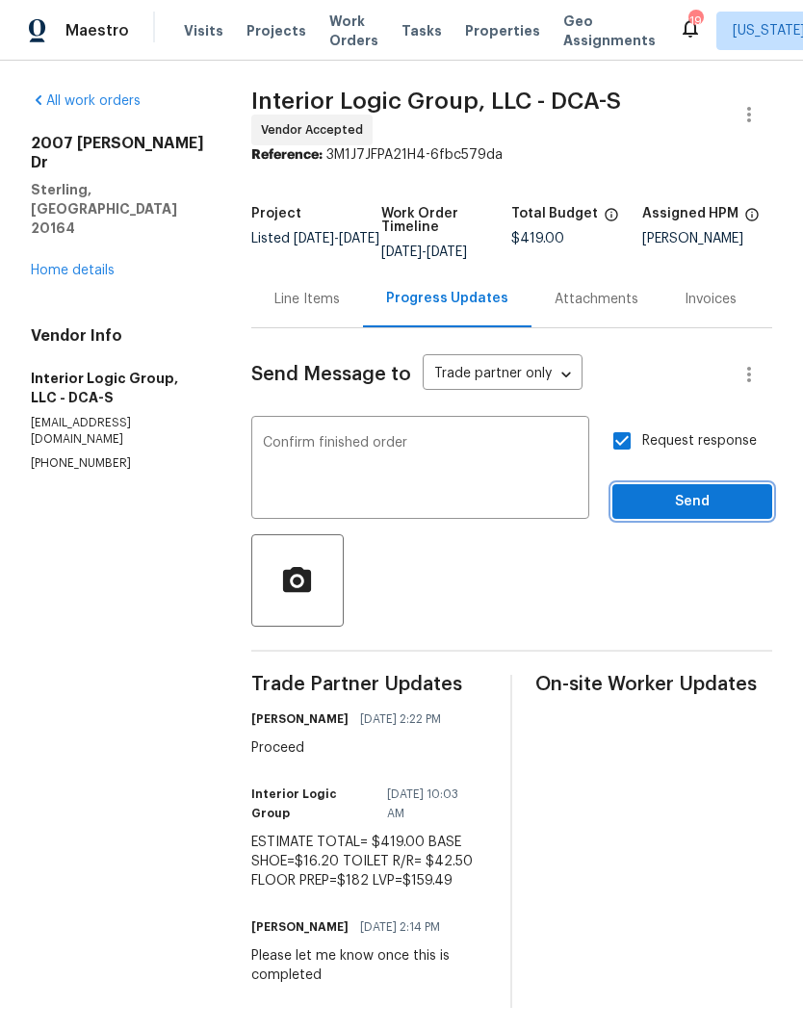
click at [717, 510] on span "Send" at bounding box center [692, 502] width 129 height 24
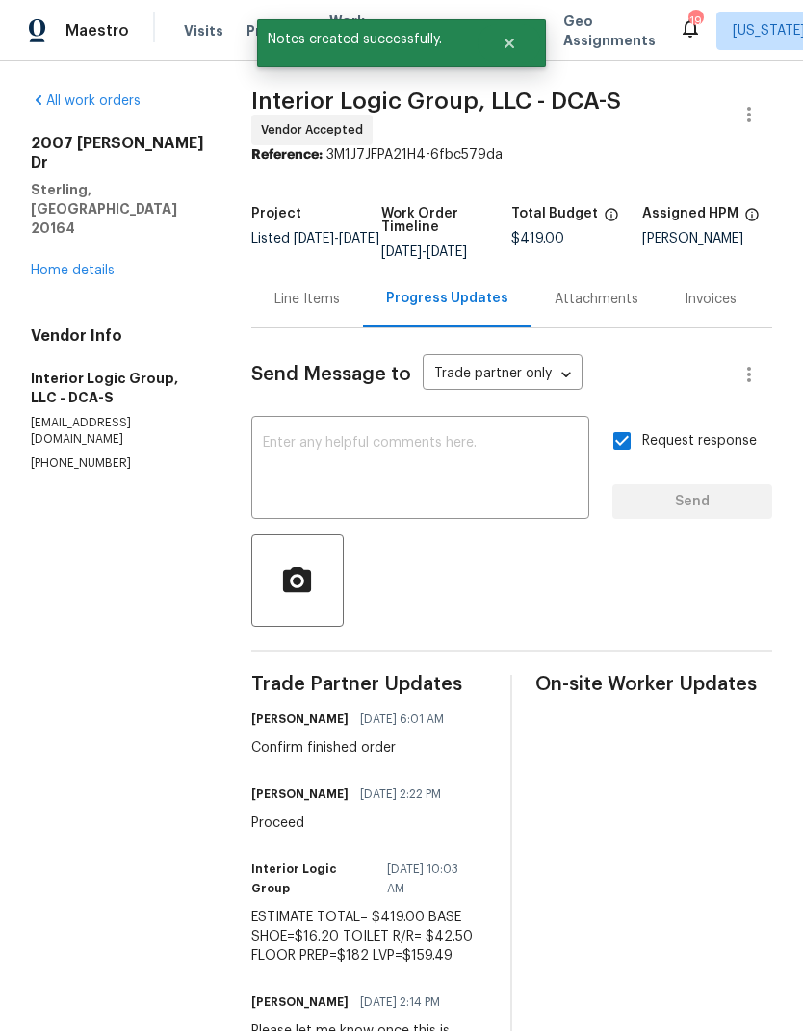
click at [52, 264] on link "Home details" at bounding box center [73, 270] width 84 height 13
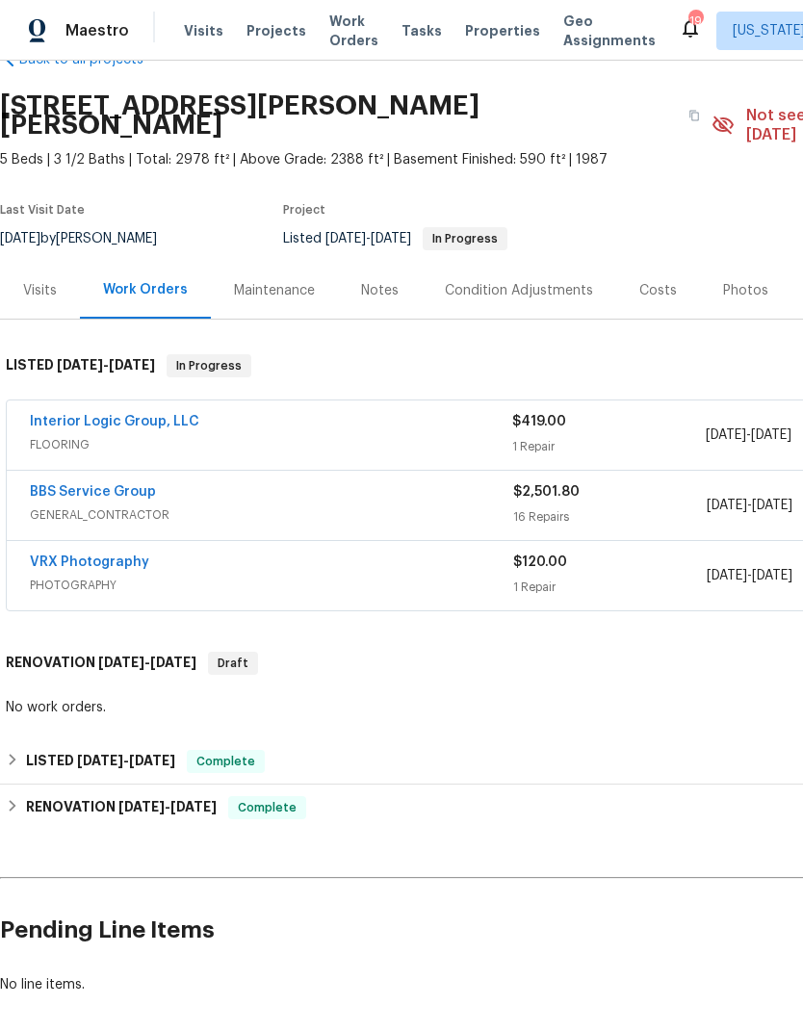
scroll to position [74, 0]
